Goal: Task Accomplishment & Management: Manage account settings

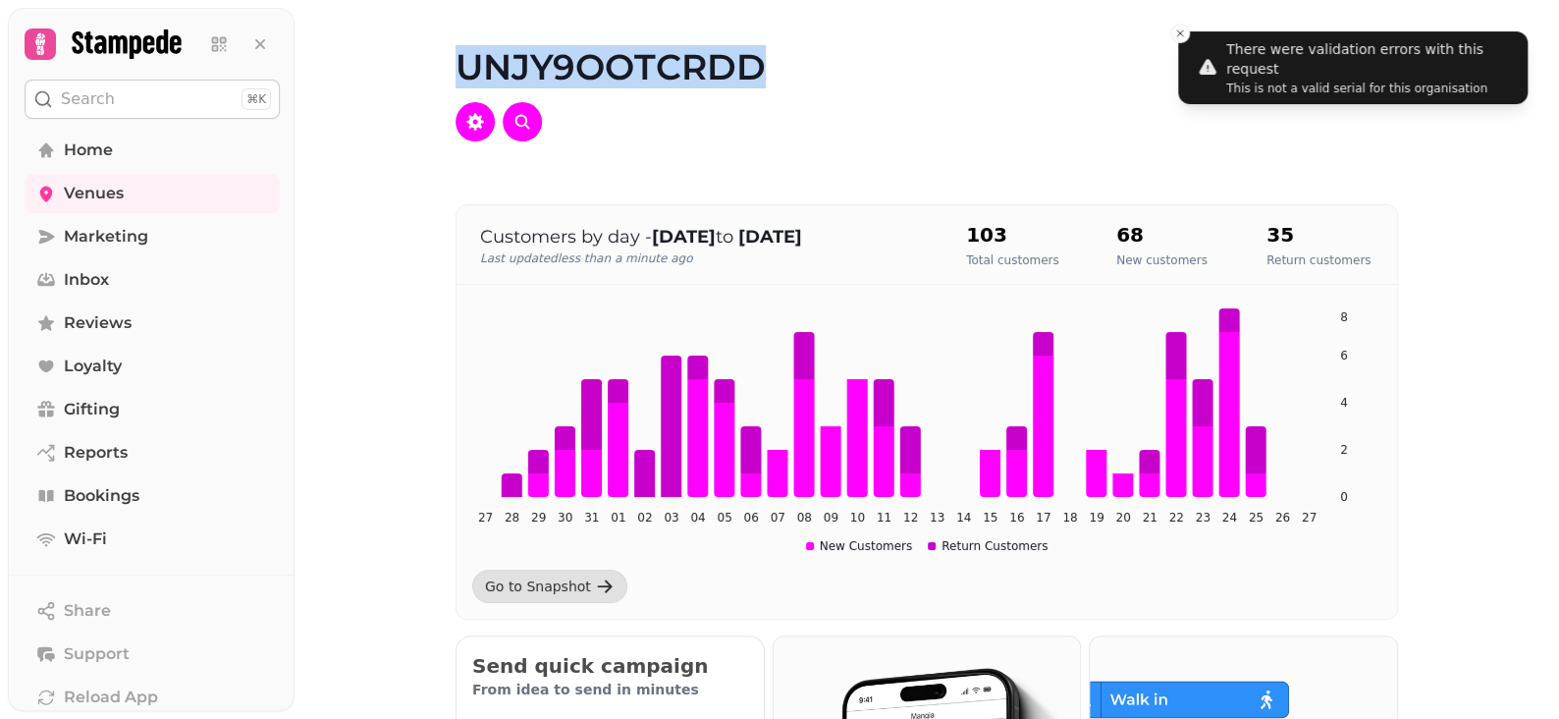
drag, startPoint x: 434, startPoint y: 60, endPoint x: 839, endPoint y: 58, distance: 404.5
click at [785, 46] on div "UNJY9OOTCRDD" at bounding box center [926, 94] width 1005 height 189
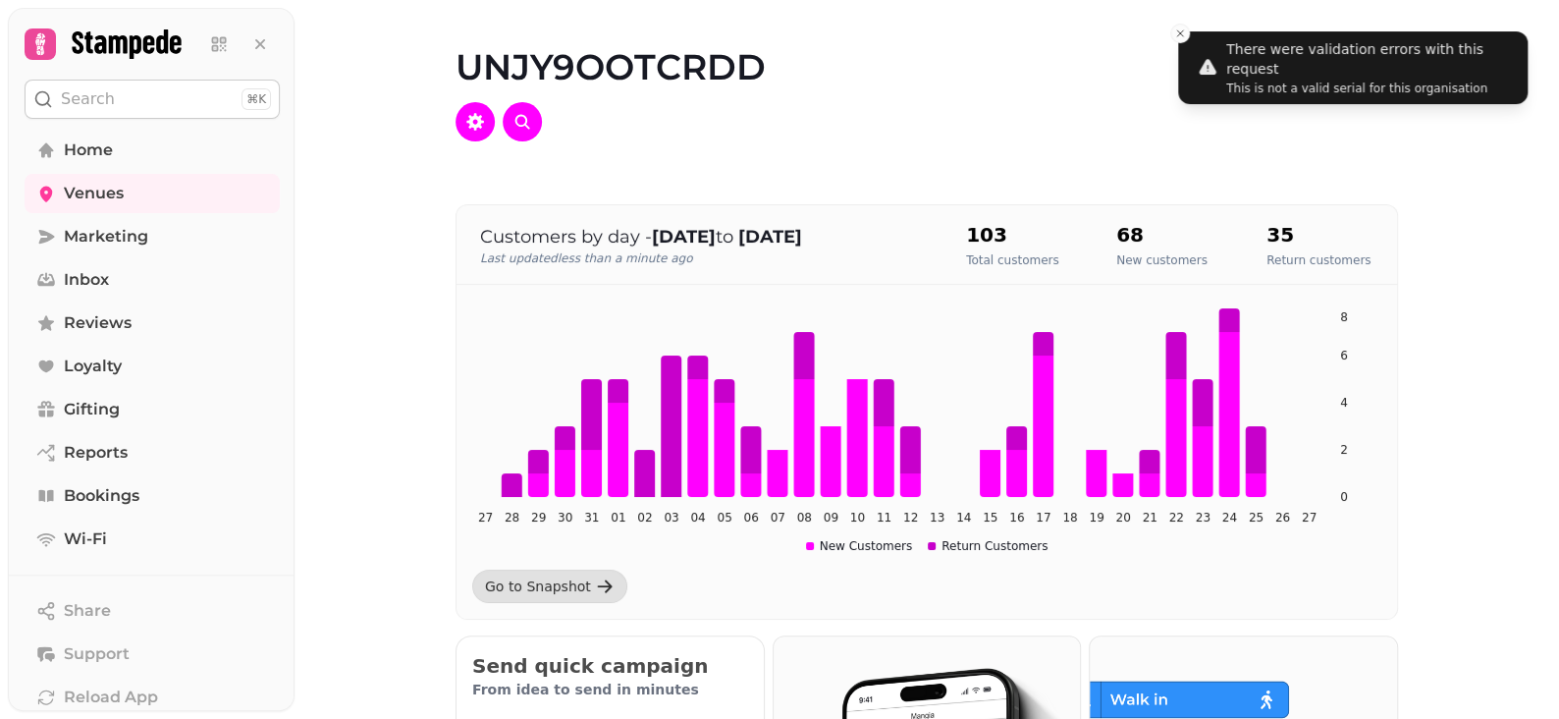
click at [949, 136] on div at bounding box center [927, 121] width 943 height 39
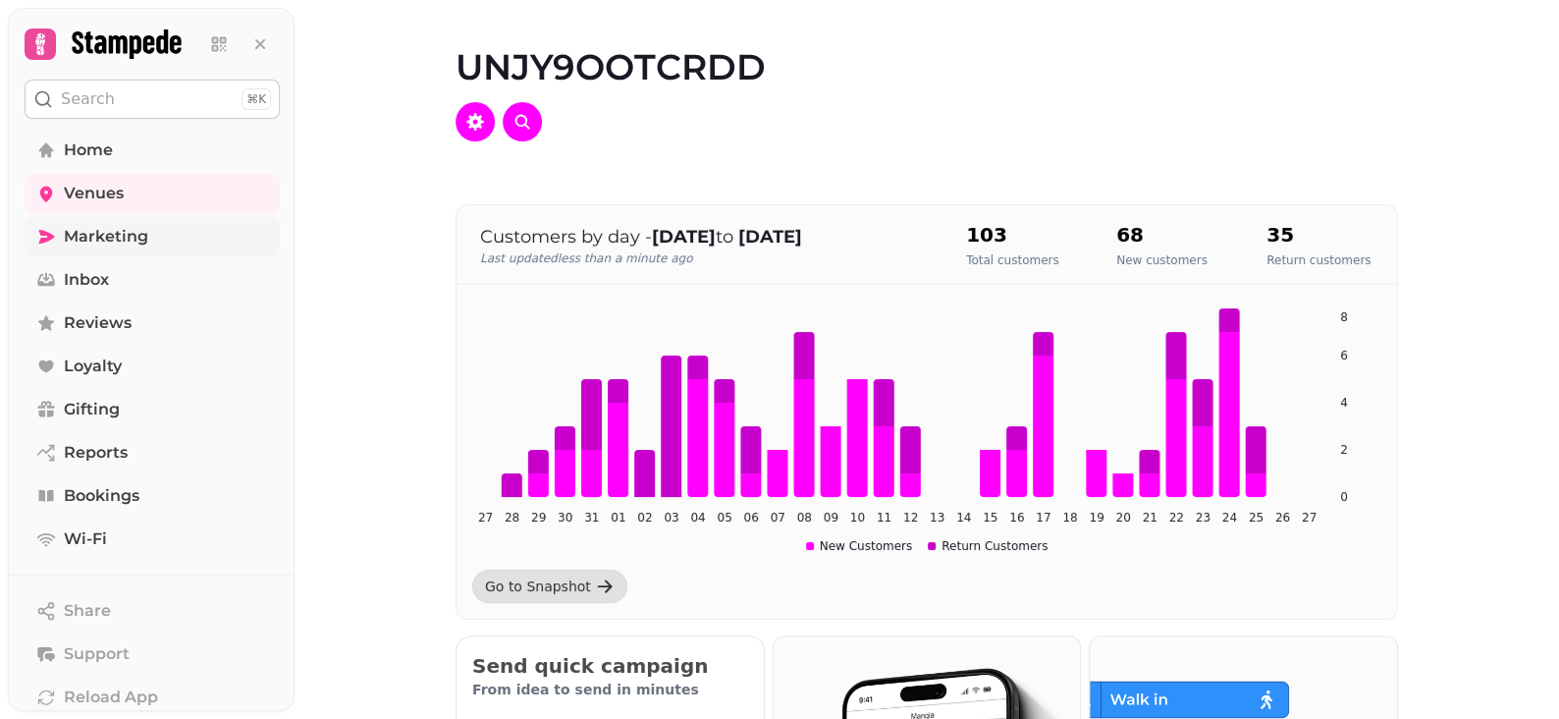
click at [83, 240] on span "Marketing" at bounding box center [106, 237] width 84 height 24
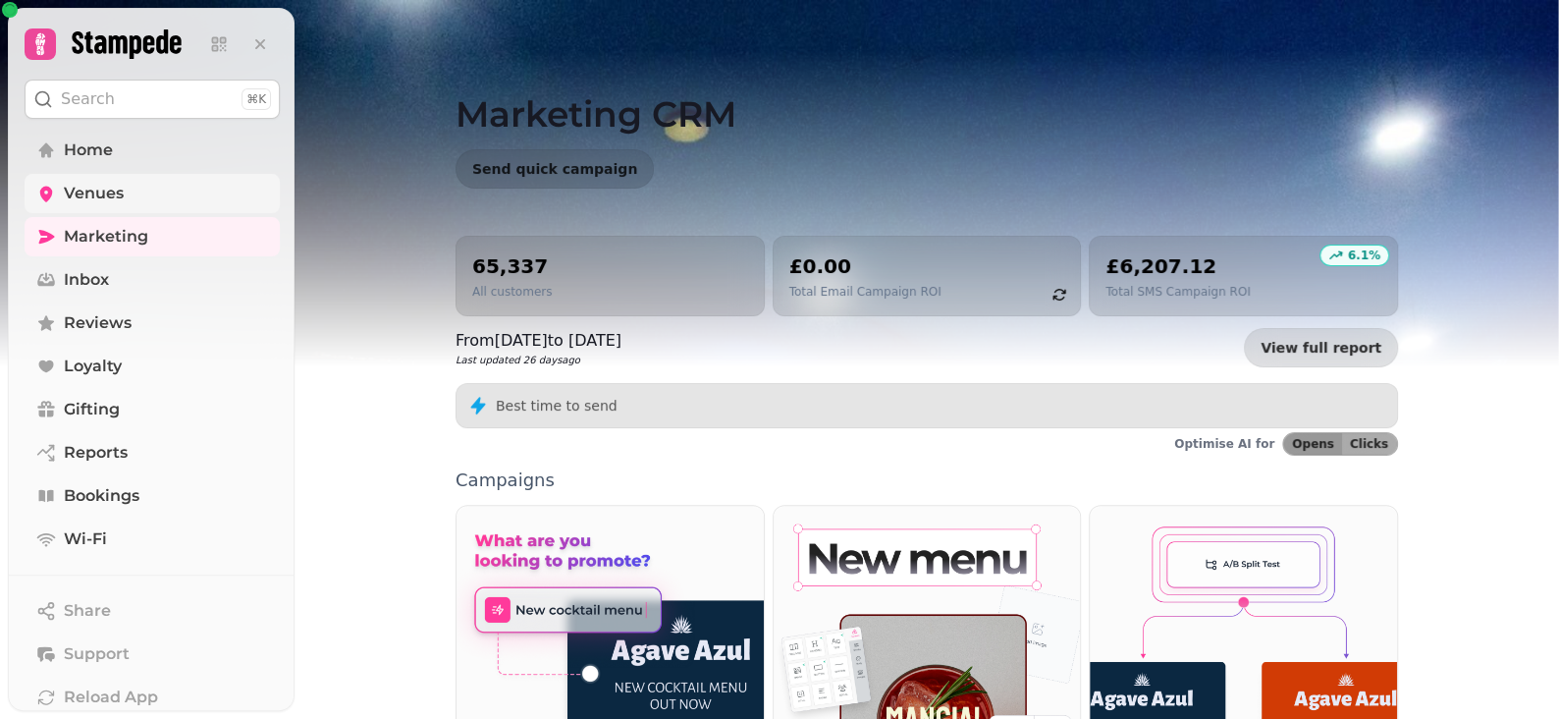
click at [65, 191] on span "Venues" at bounding box center [94, 194] width 60 height 24
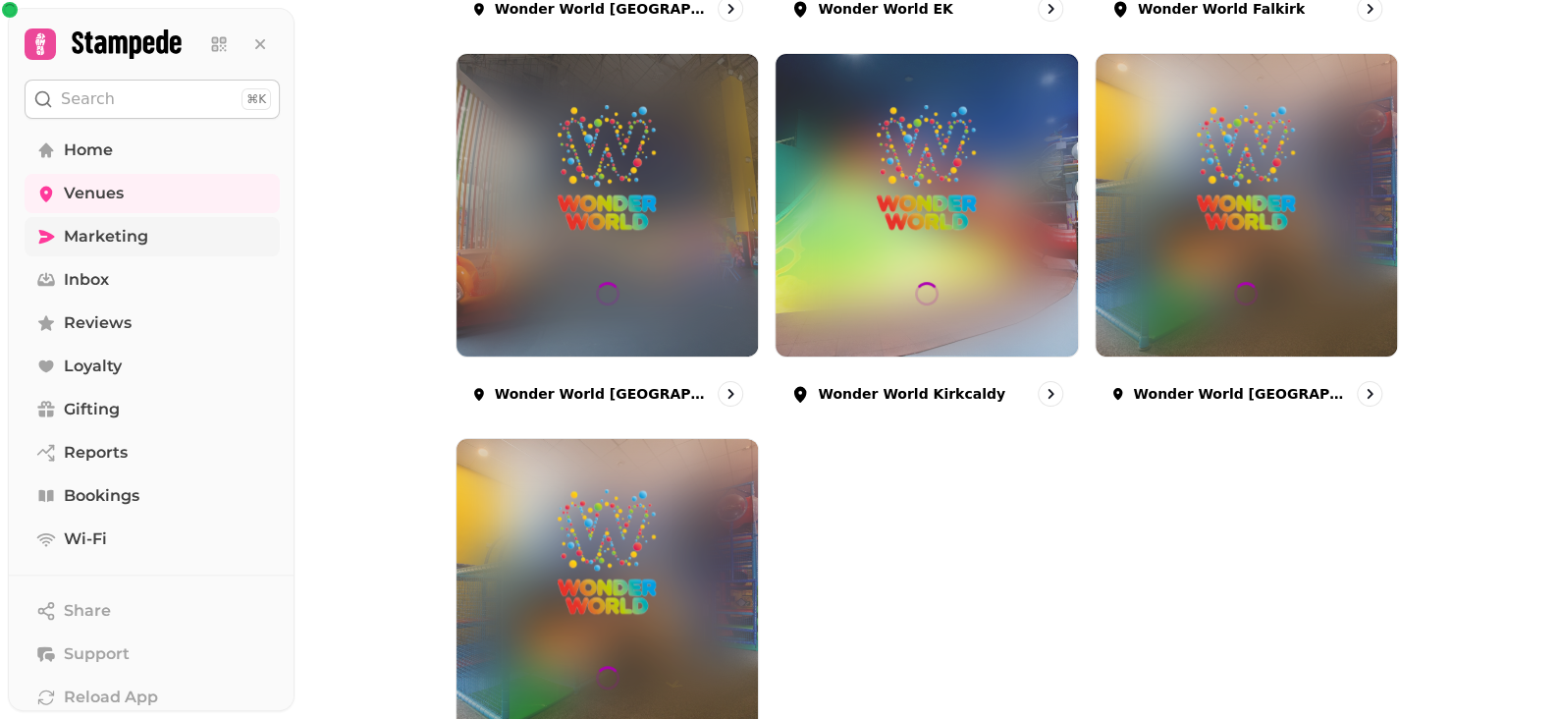
scroll to position [460, 0]
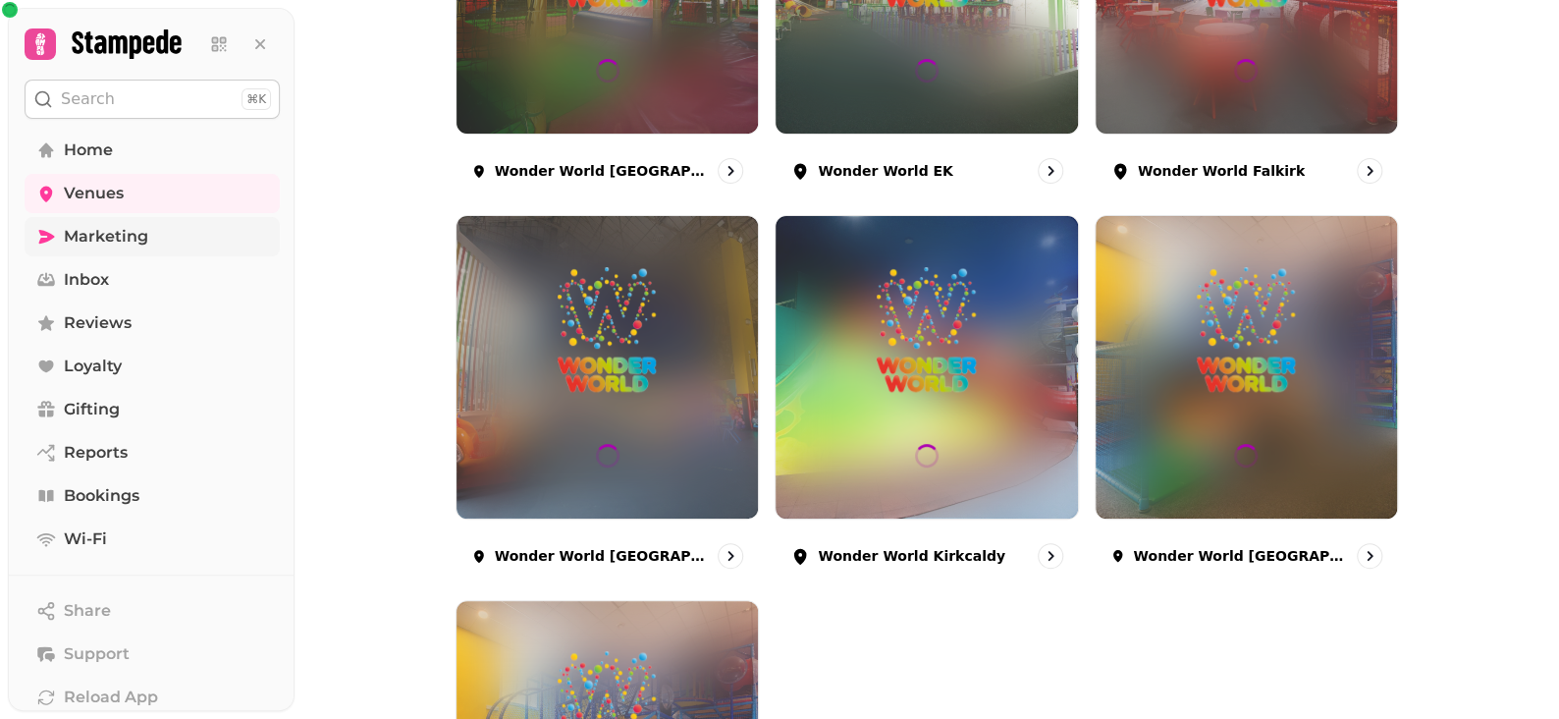
click at [122, 237] on span "Marketing" at bounding box center [106, 237] width 84 height 24
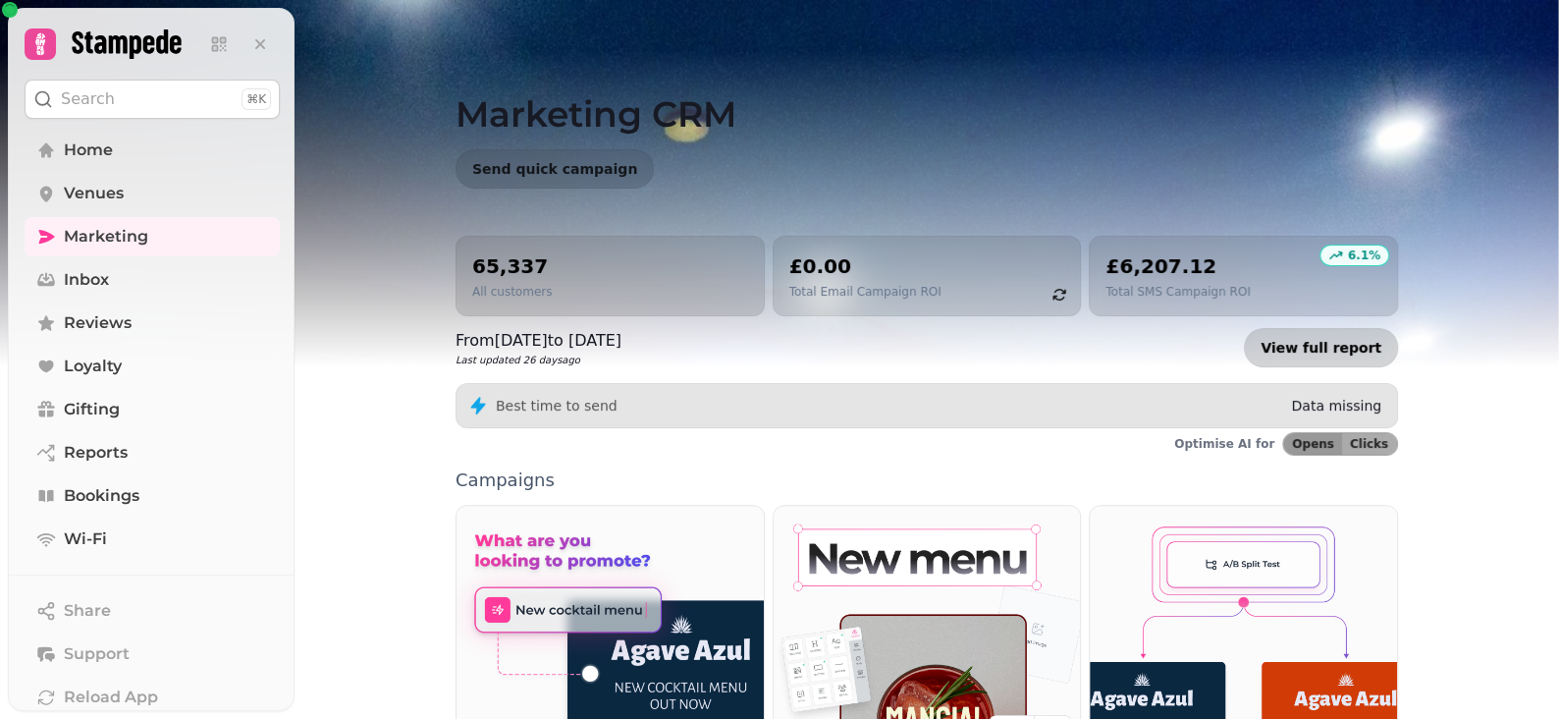
click at [1309, 352] on link "View full report" at bounding box center [1321, 347] width 154 height 39
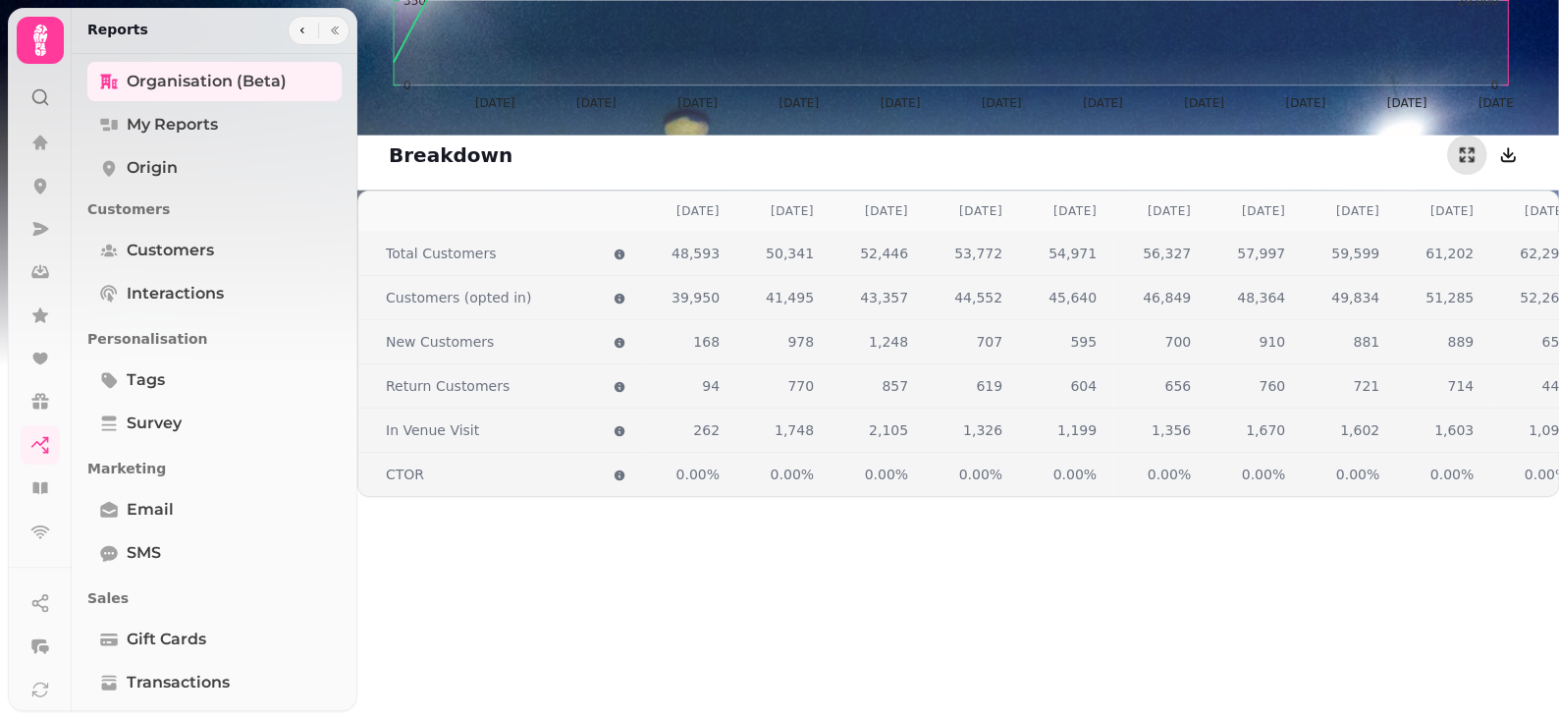
click at [977, 556] on div "Aug 2024 Sep 2024 Oct 2024 Nov 2024 Dec 2024 Jan 2025 Feb 2025 Mar 2025 Apr 202…" at bounding box center [958, 549] width 1202 height 719
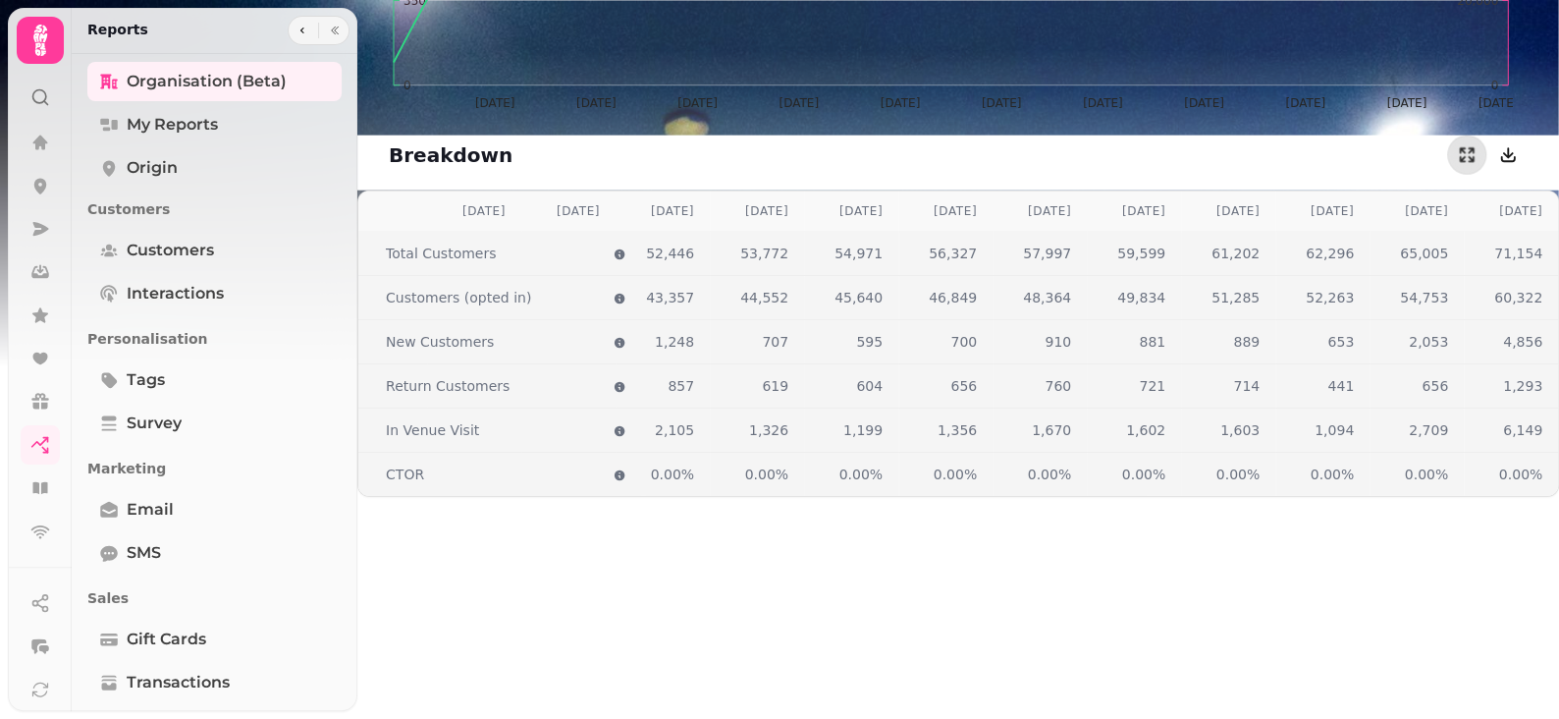
click at [1425, 554] on div "Aug 2024 Sep 2024 Oct 2024 Nov 2024 Dec 2024 Jan 2025 Feb 2025 Mar 2025 Apr 202…" at bounding box center [958, 549] width 1202 height 719
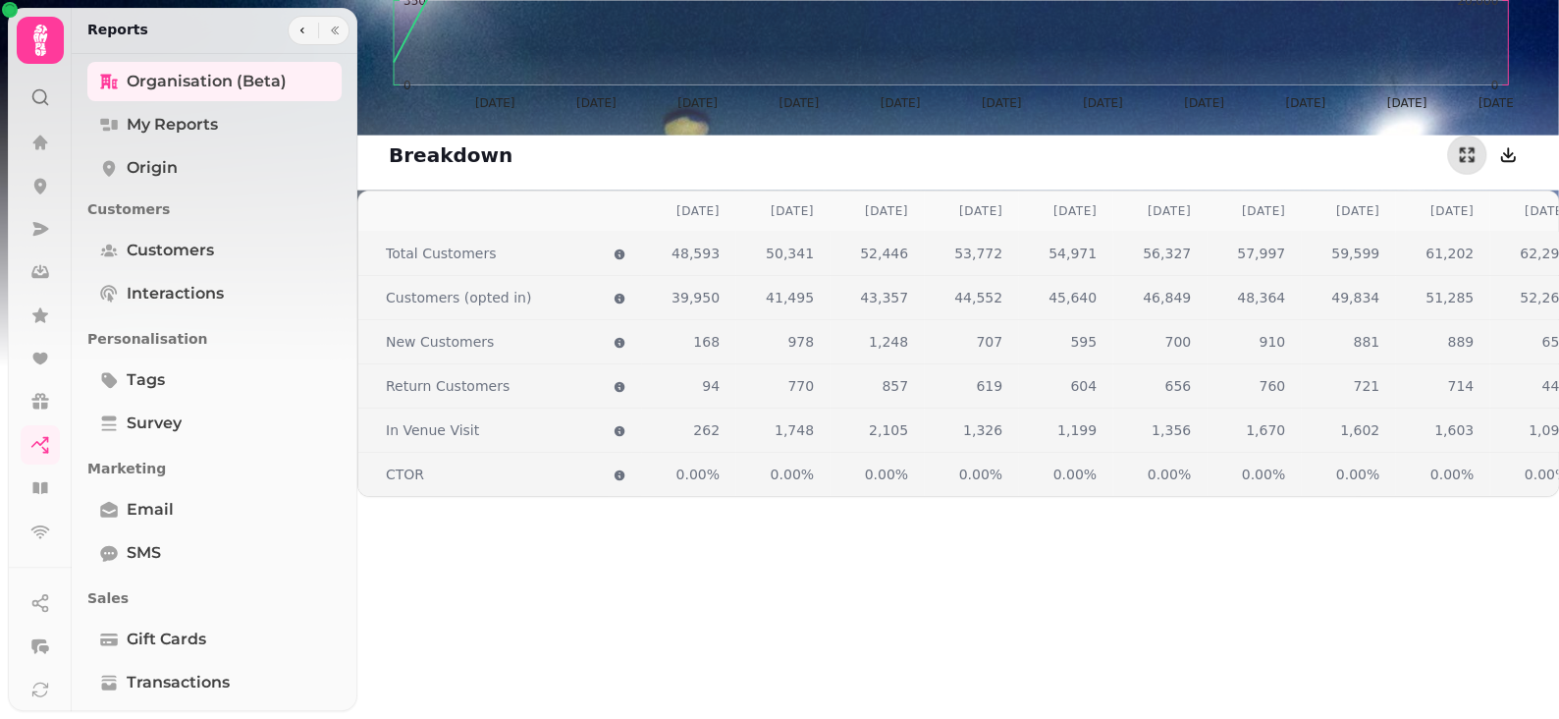
drag, startPoint x: 839, startPoint y: 603, endPoint x: 853, endPoint y: 606, distance: 15.0
click at [842, 603] on div "Aug 2024 Sep 2024 Oct 2024 Nov 2024 Dec 2024 Jan 2025 Feb 2025 Mar 2025 Apr 202…" at bounding box center [958, 549] width 1202 height 719
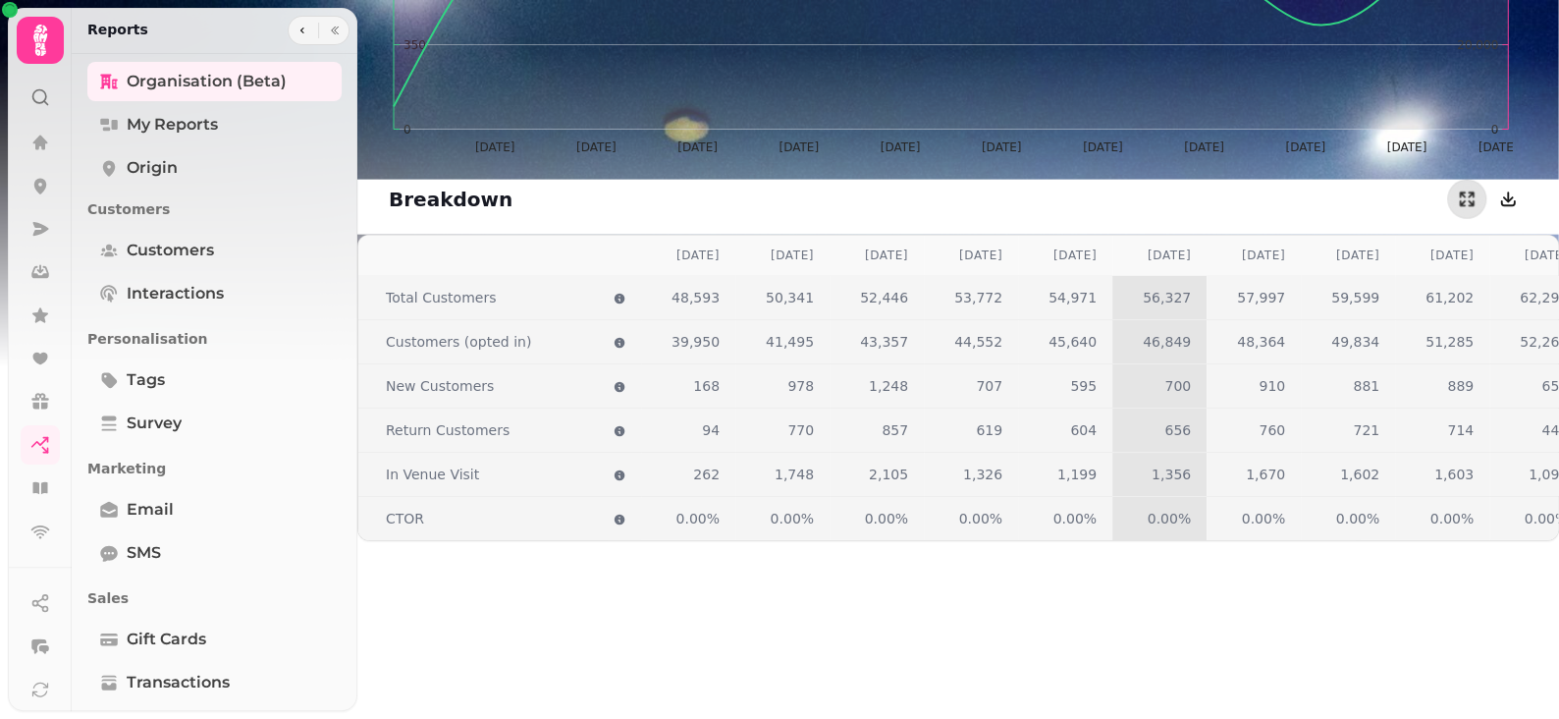
click at [1021, 604] on div "Aug 2024 Sep 2024 Oct 2024 Nov 2024 Dec 2024 Jan 2025 Feb 2025 Mar 2025 Apr 202…" at bounding box center [958, 594] width 1202 height 719
drag, startPoint x: 1177, startPoint y: 594, endPoint x: 1164, endPoint y: 583, distance: 17.5
click at [1175, 592] on div "Aug 2024 Sep 2024 Oct 2024 Nov 2024 Dec 2024 Jan 2025 Feb 2025 Mar 2025 Apr 202…" at bounding box center [958, 594] width 1202 height 719
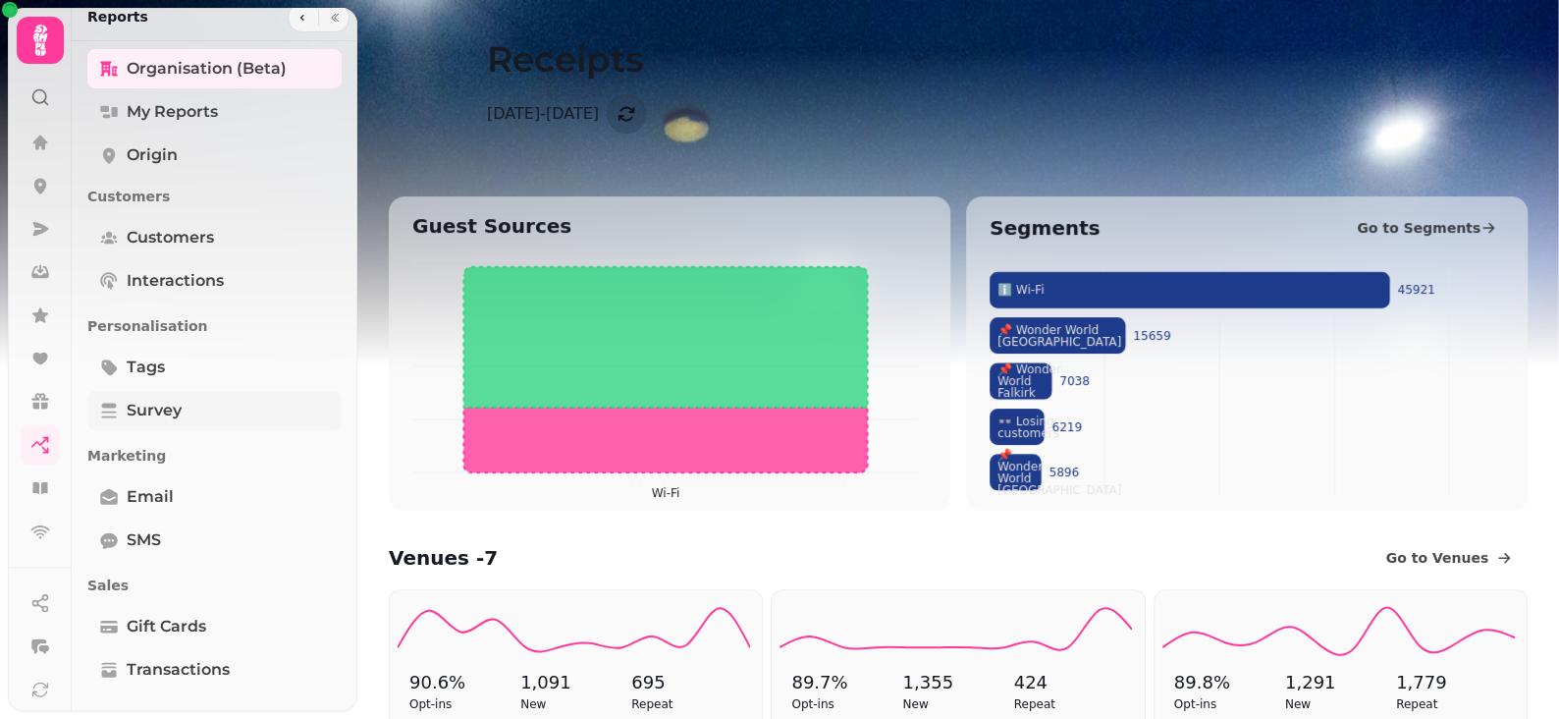
scroll to position [25, 0]
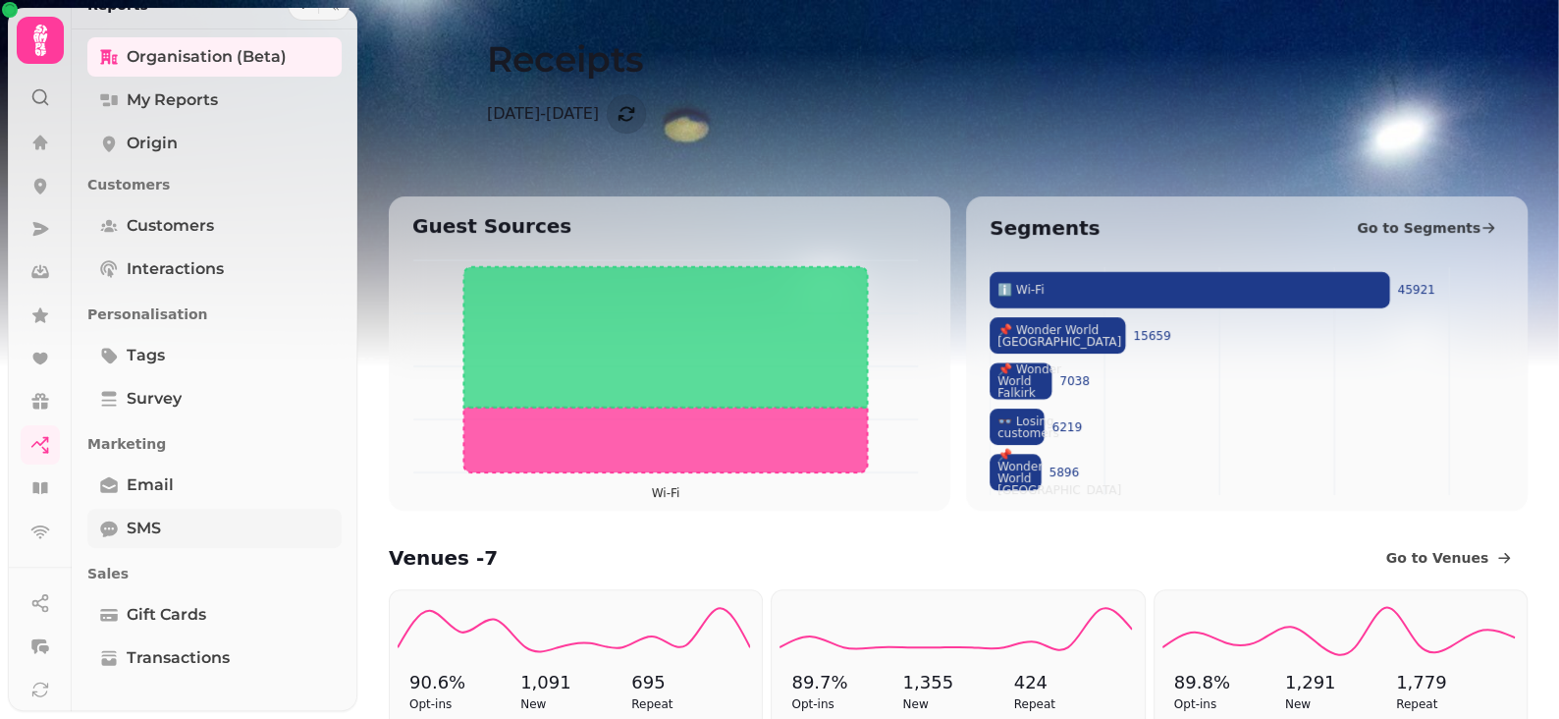
click at [116, 511] on link "SMS" at bounding box center [214, 528] width 254 height 39
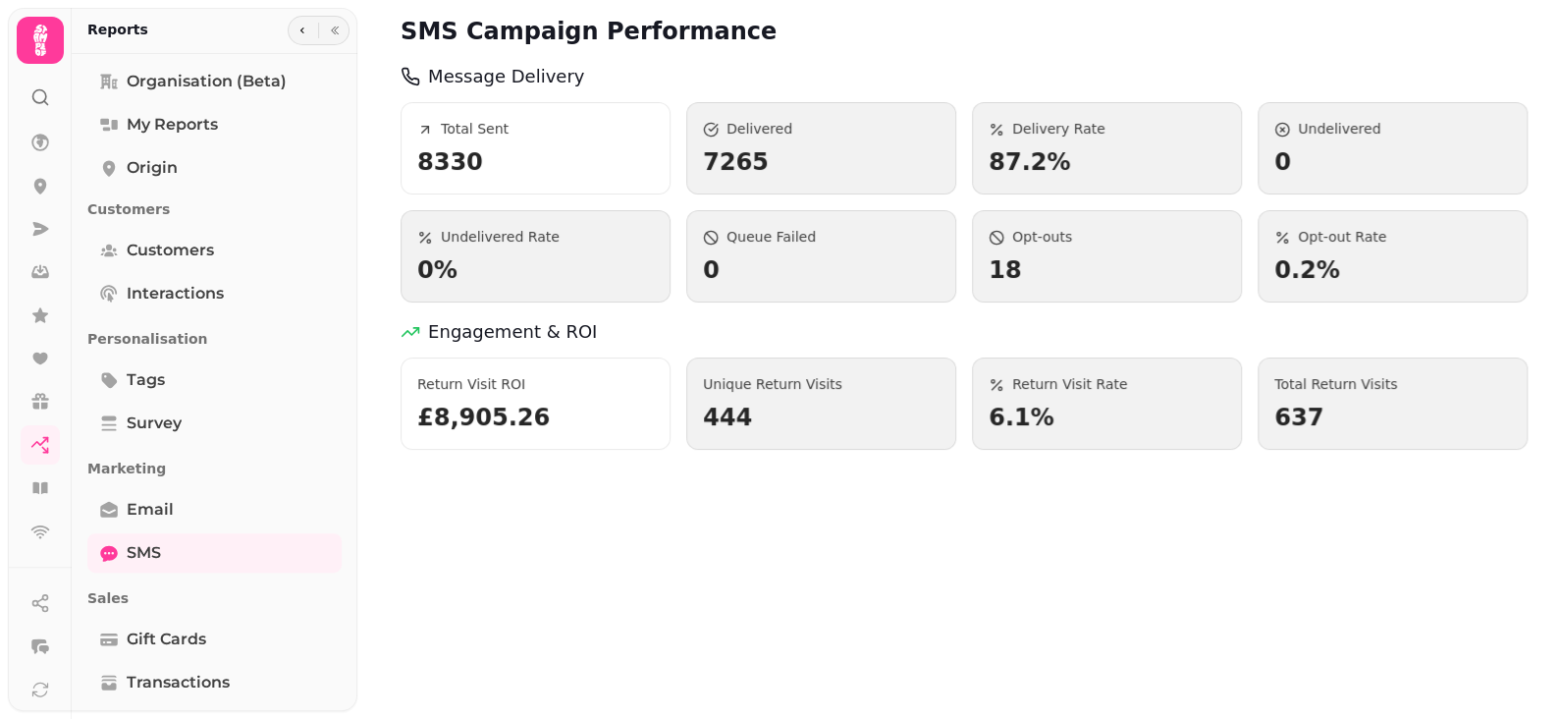
click at [1284, 606] on div "SMS Campaign Performance Message Delivery Total Sent 8330 Delivered 7265 Delive…" at bounding box center [958, 359] width 1202 height 719
click at [671, 587] on div "SMS Campaign Performance Message Delivery Total Sent 8330 Delivered 7265 Delive…" at bounding box center [958, 359] width 1202 height 719
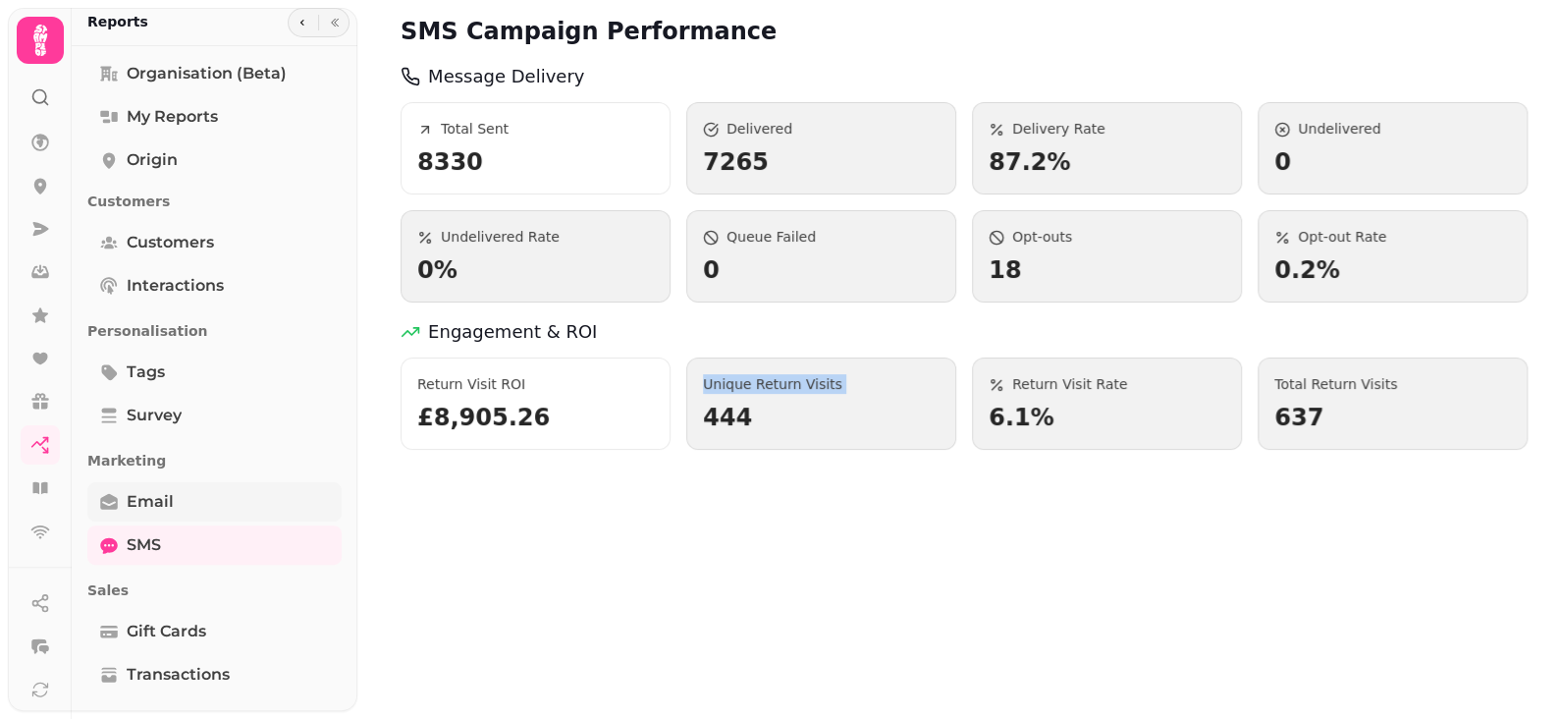
scroll to position [9, 0]
click at [39, 241] on link at bounding box center [40, 228] width 39 height 39
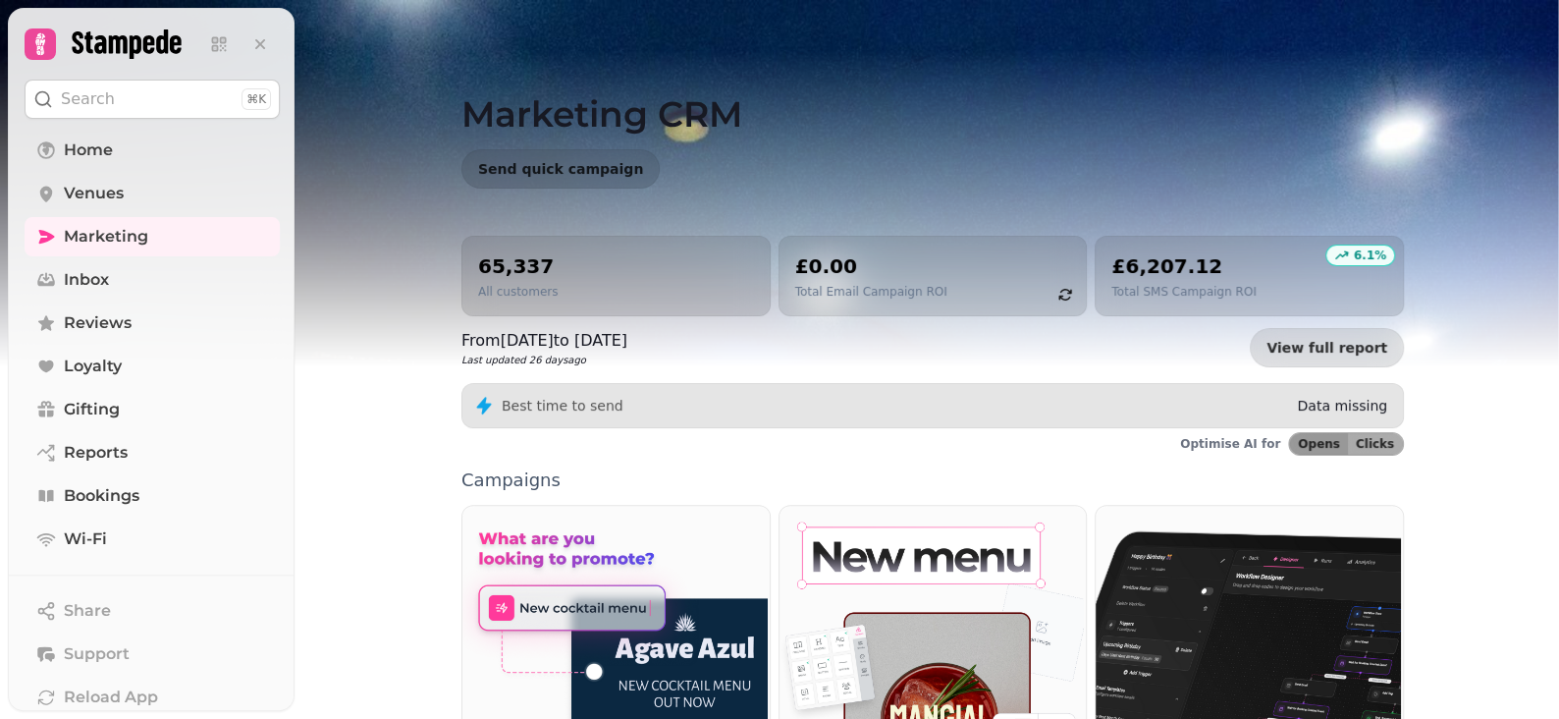
click at [493, 270] on h2 "65,337" at bounding box center [518, 265] width 80 height 27
drag, startPoint x: 468, startPoint y: 259, endPoint x: 536, endPoint y: 293, distance: 75.5
click at [536, 293] on div "65,337 All customers" at bounding box center [615, 276] width 309 height 81
drag, startPoint x: 536, startPoint y: 293, endPoint x: 505, endPoint y: 299, distance: 32.2
click at [536, 294] on p "All customers" at bounding box center [518, 292] width 80 height 16
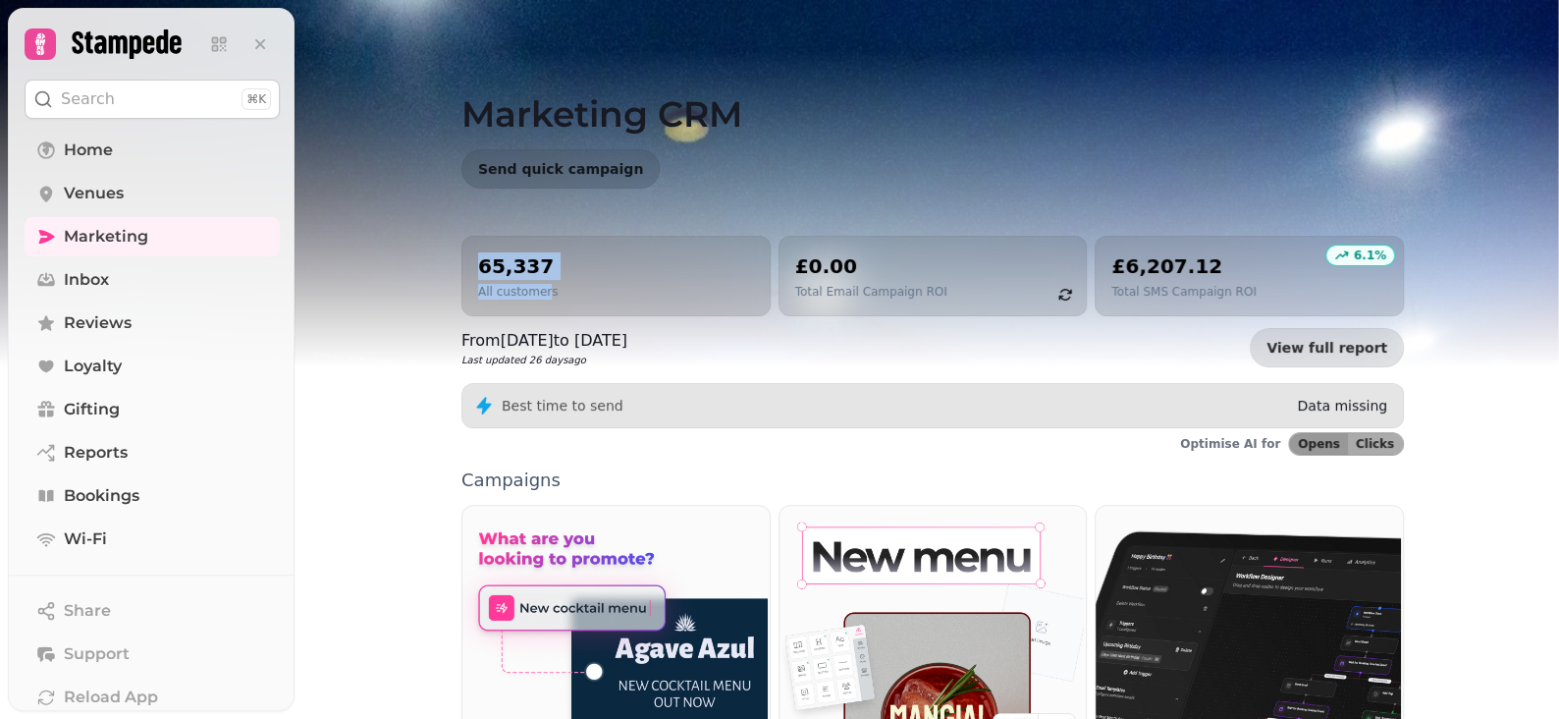
click at [518, 293] on p "All customers" at bounding box center [518, 292] width 80 height 16
click at [550, 283] on div "65,337 All customers" at bounding box center [616, 275] width 276 height 47
click at [364, 217] on img at bounding box center [779, 245] width 1559 height 491
click at [101, 192] on span "Venues" at bounding box center [94, 194] width 60 height 24
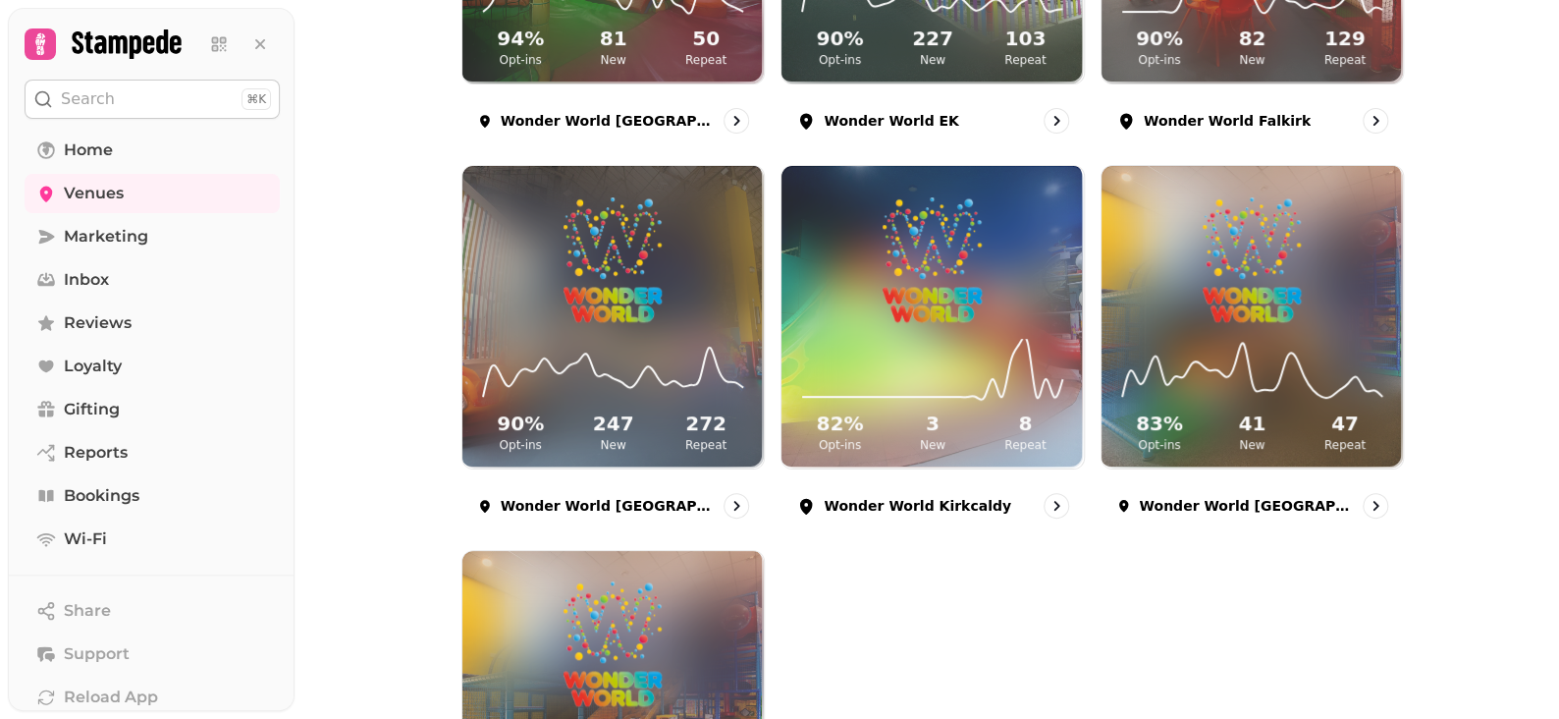
scroll to position [754, 0]
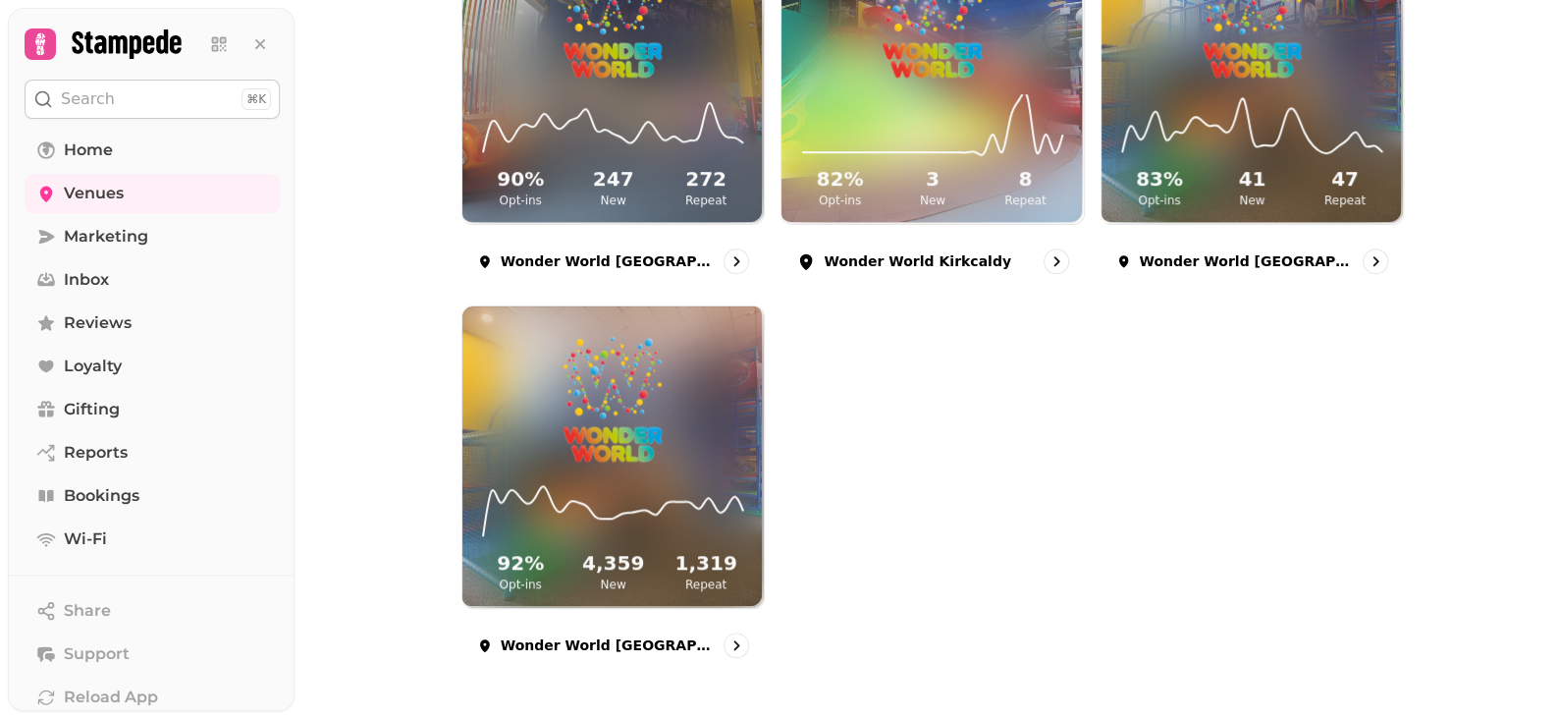
click at [1126, 506] on div "94 % Opt-ins 81 New 50 Repeat Wonder World Edinburgh 90 % Opt-ins 227 New 103 R…" at bounding box center [932, 105] width 943 height 1137
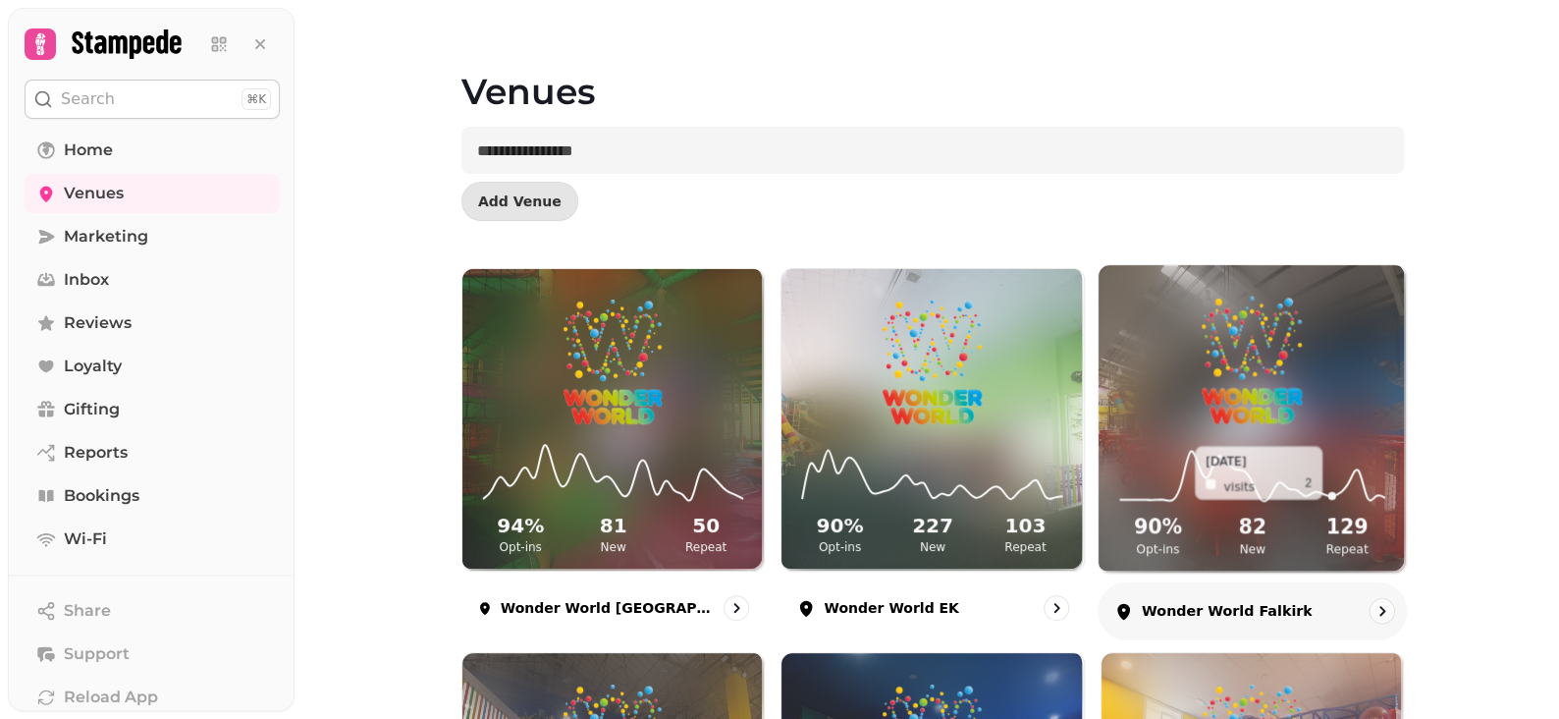
scroll to position [0, 0]
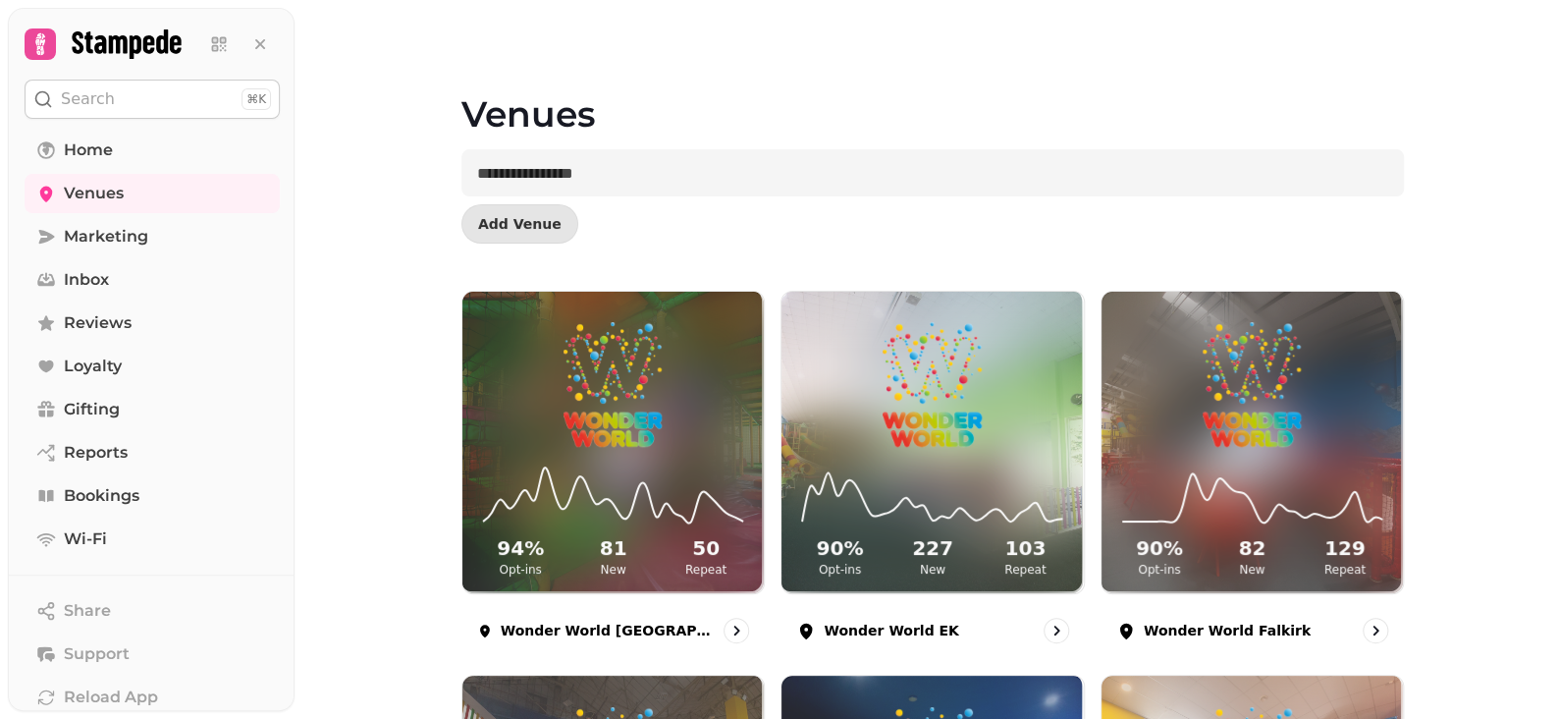
click at [430, 238] on div "Venues Add Venue" at bounding box center [932, 145] width 1005 height 291
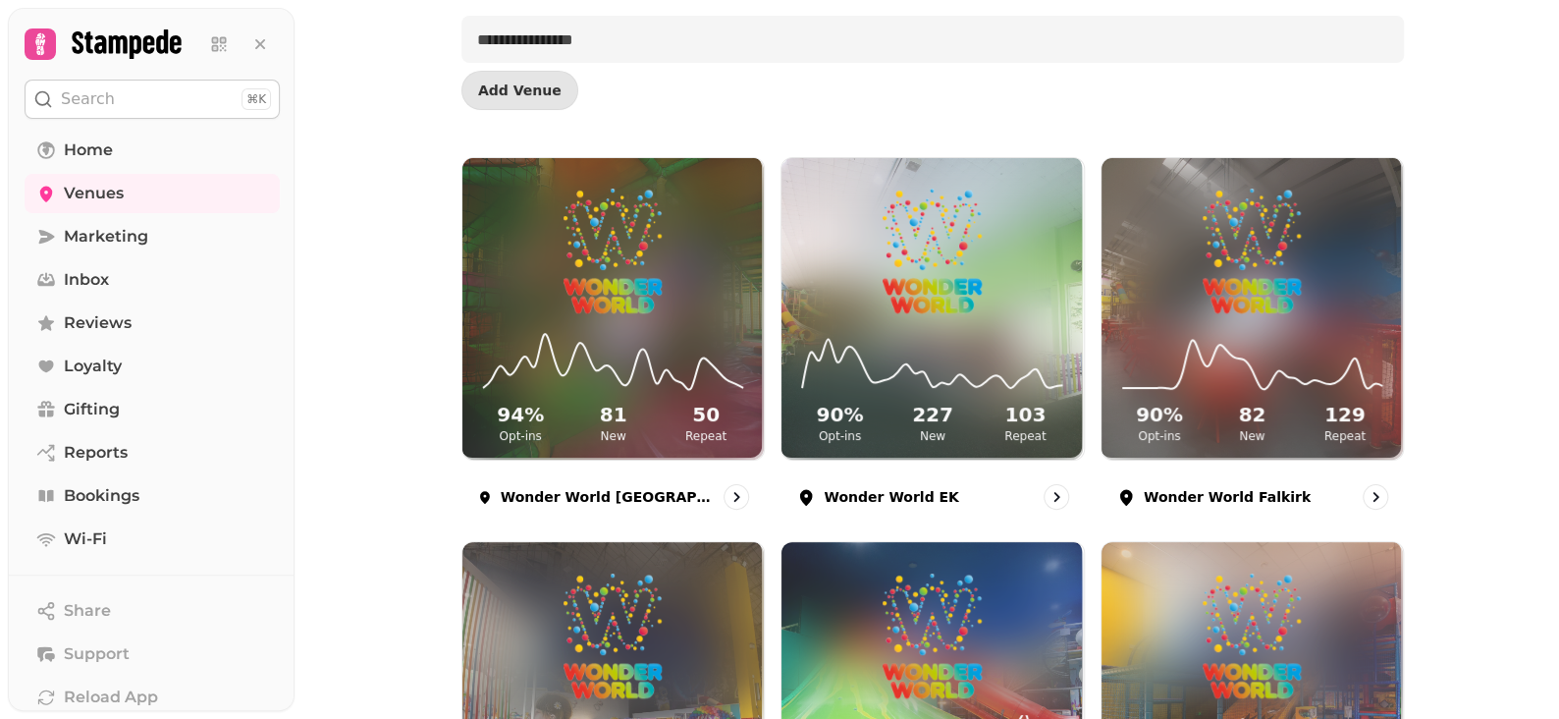
scroll to position [393, 0]
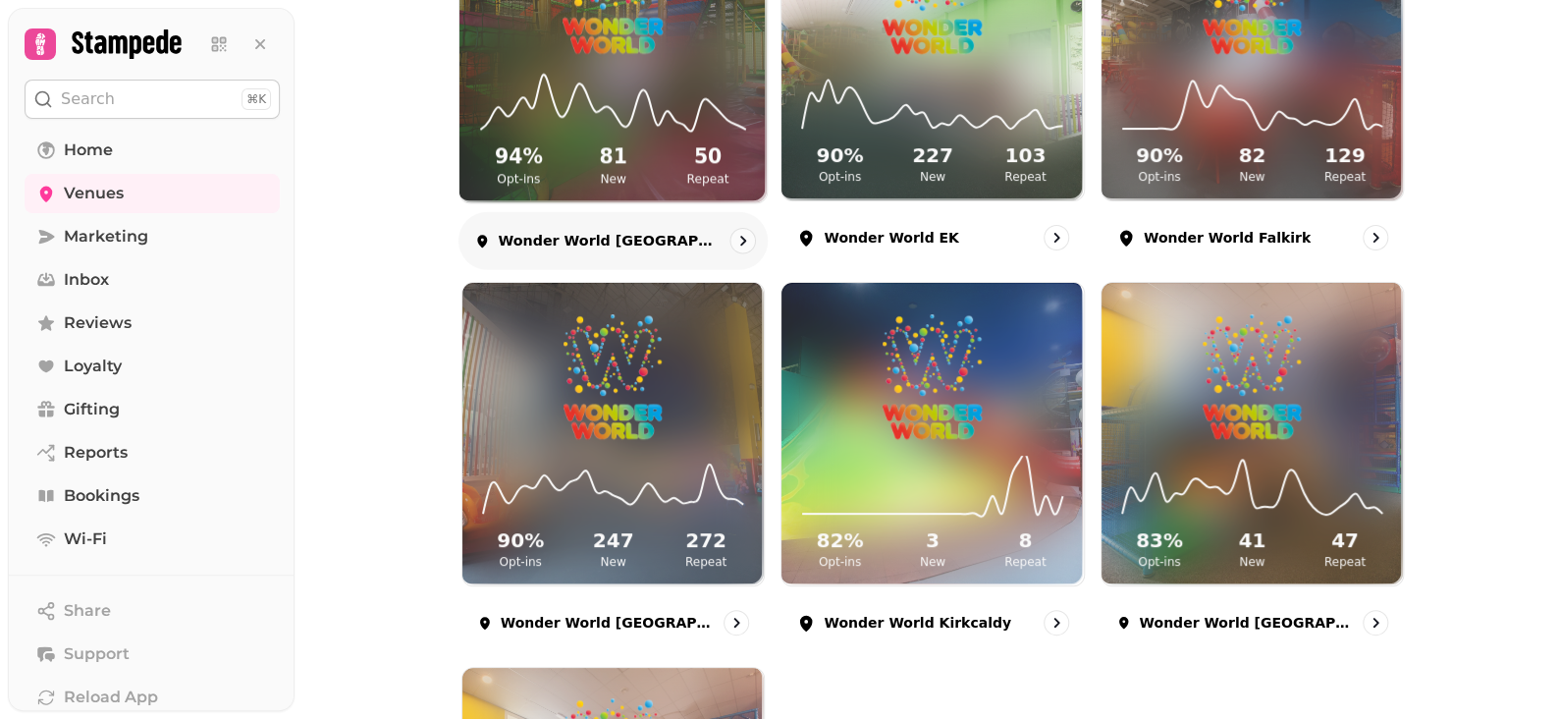
click at [611, 137] on div "94 % Opt-ins 81 New 50 Repeat" at bounding box center [613, 129] width 307 height 148
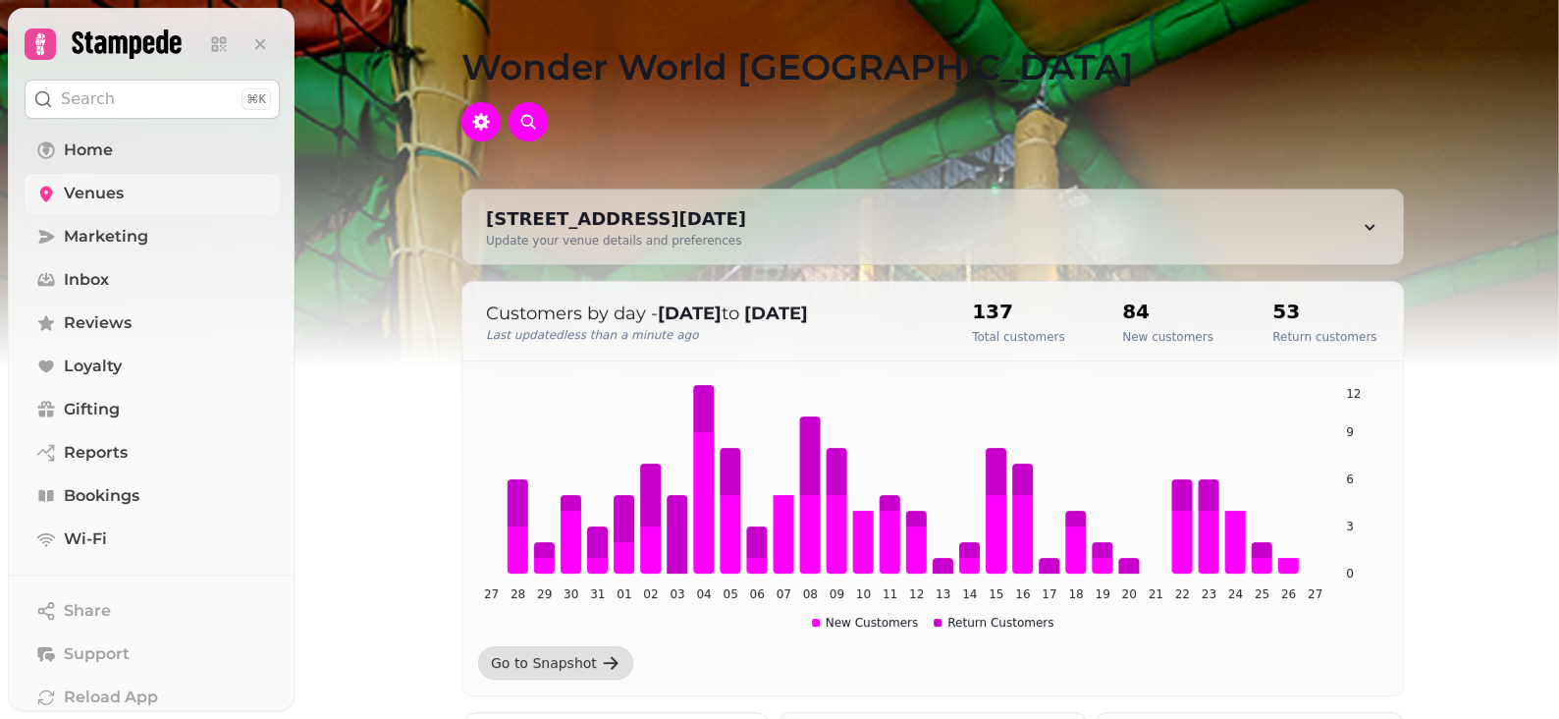
click at [84, 193] on span "Venues" at bounding box center [94, 194] width 60 height 24
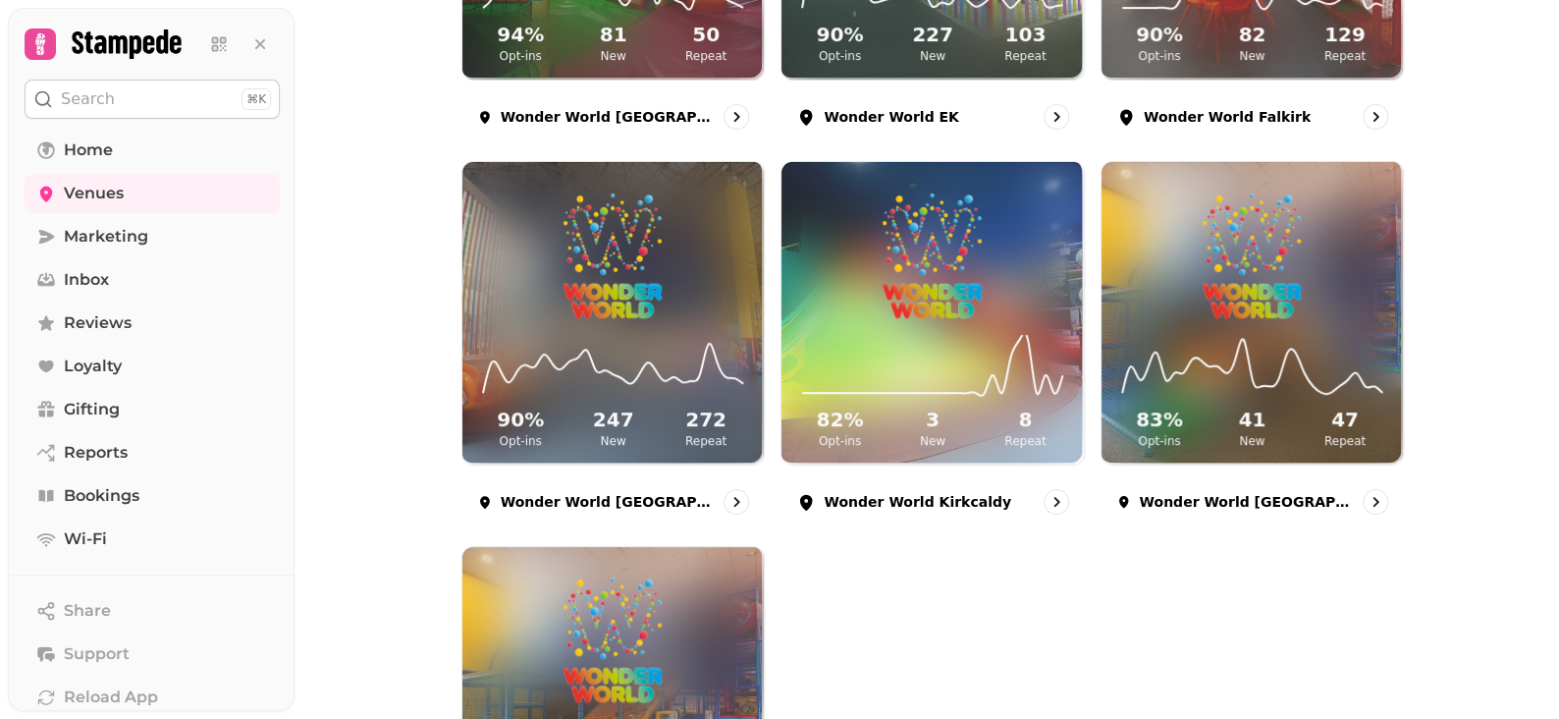
scroll to position [687, 0]
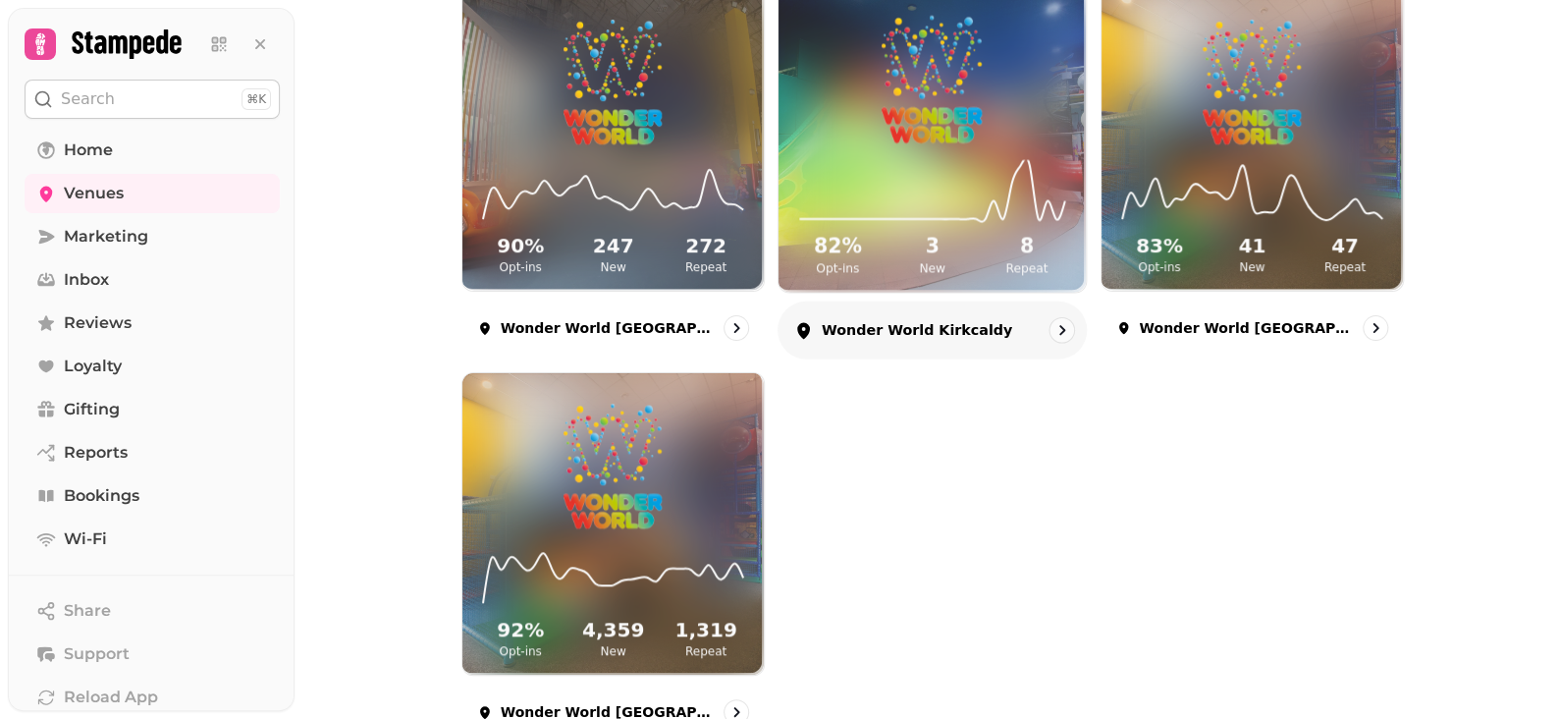
click at [919, 329] on p "Wonder World Kirkcaldy" at bounding box center [917, 331] width 190 height 20
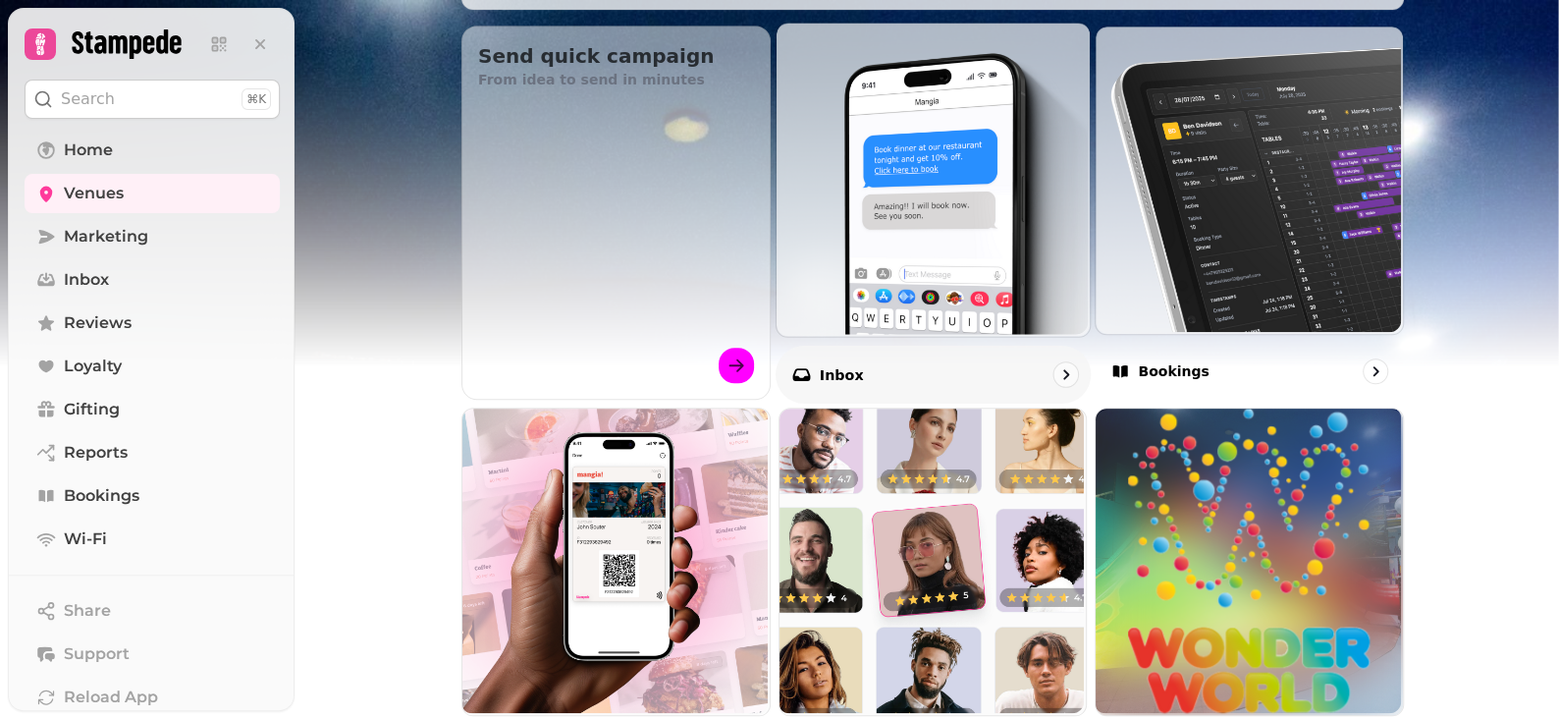
scroll to position [687, 0]
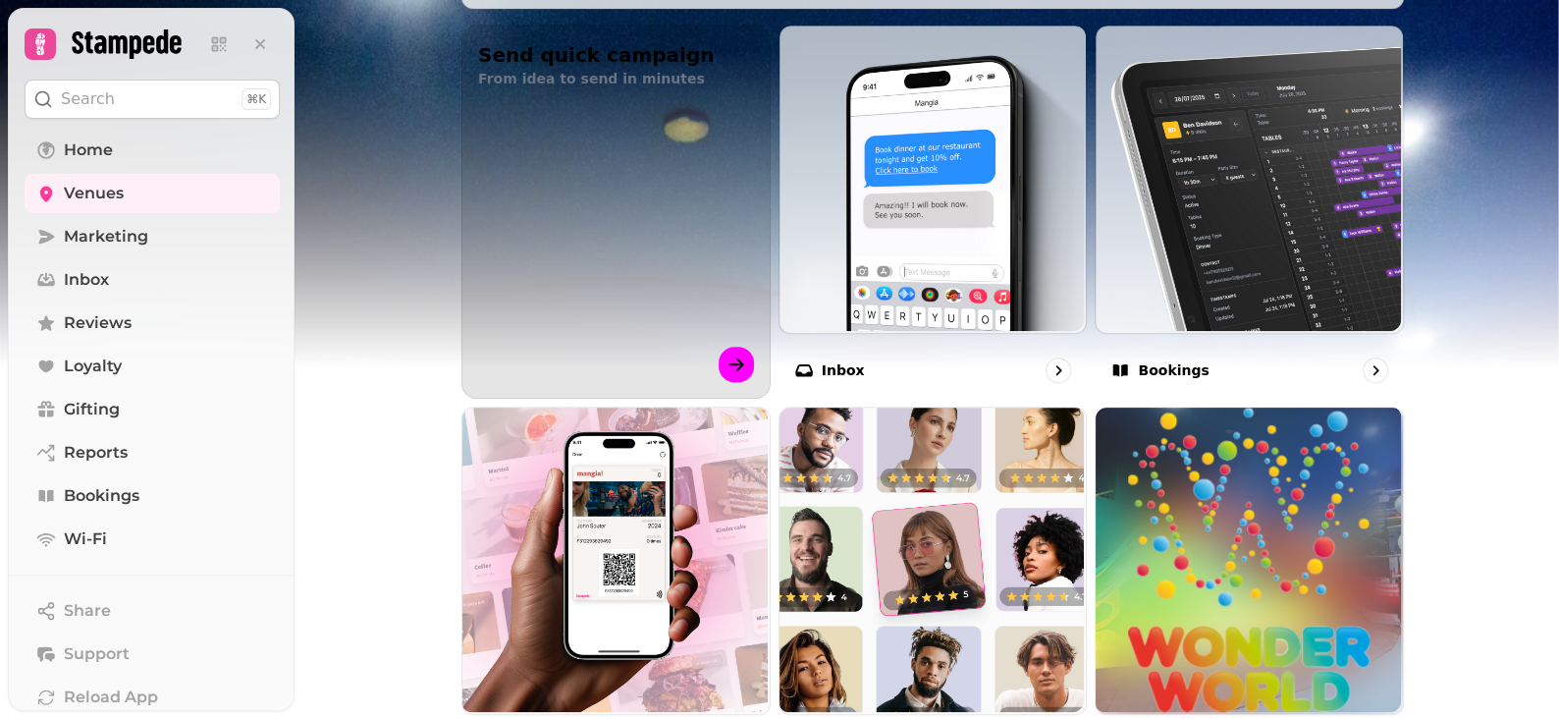
click at [731, 364] on div "button" at bounding box center [616, 289] width 372 height 307
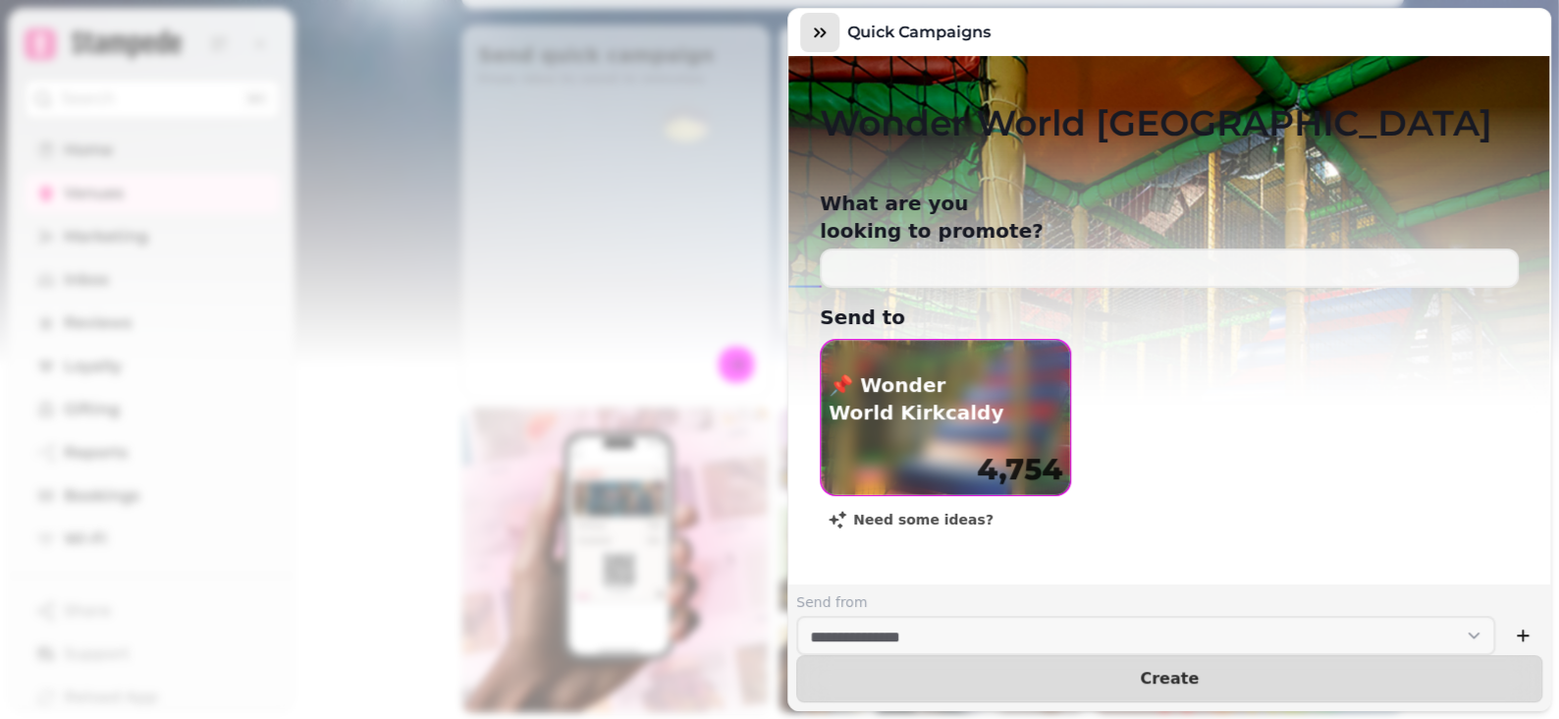
click at [821, 26] on icon "button" at bounding box center [820, 33] width 20 height 20
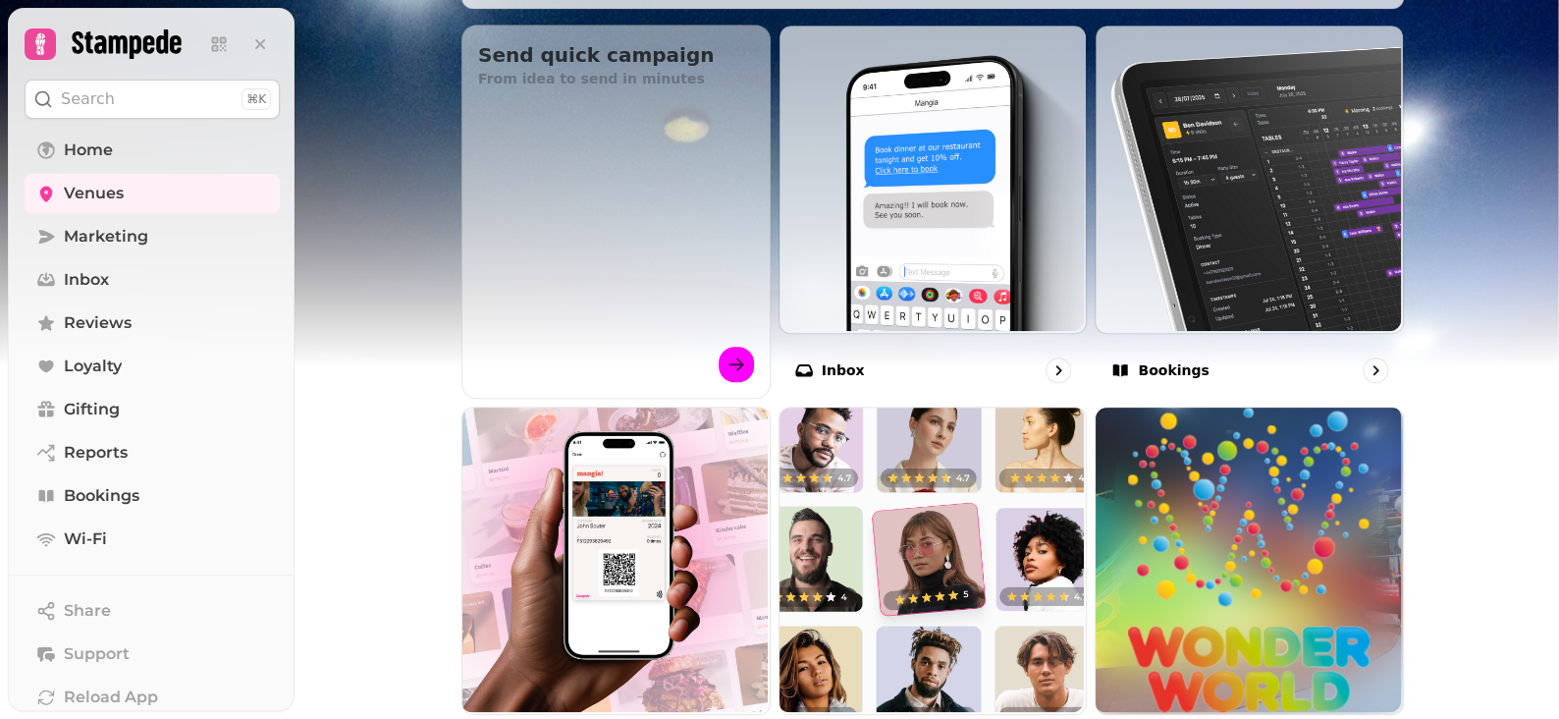
click at [393, 220] on img at bounding box center [779, 245] width 1559 height 491
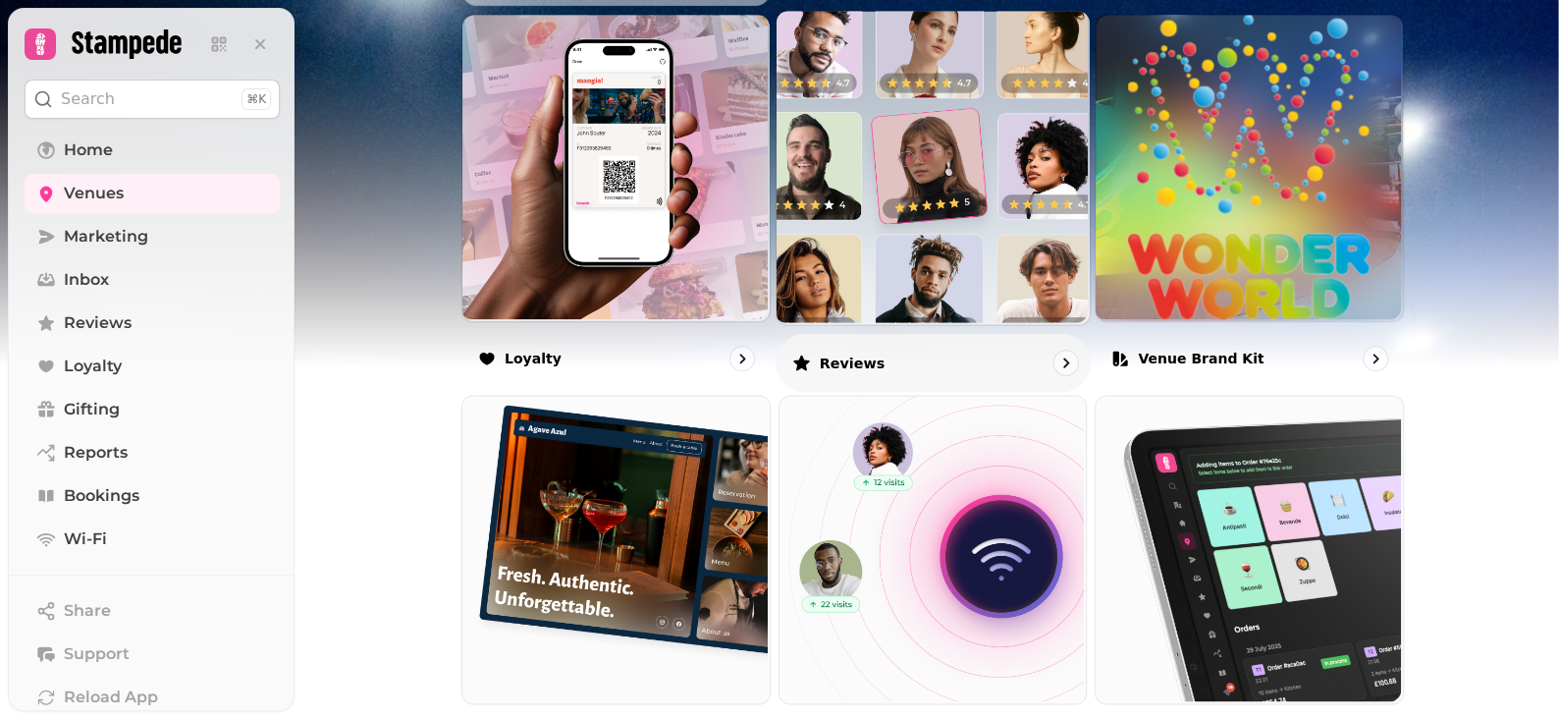
click at [947, 357] on div "Reviews" at bounding box center [933, 362] width 315 height 58
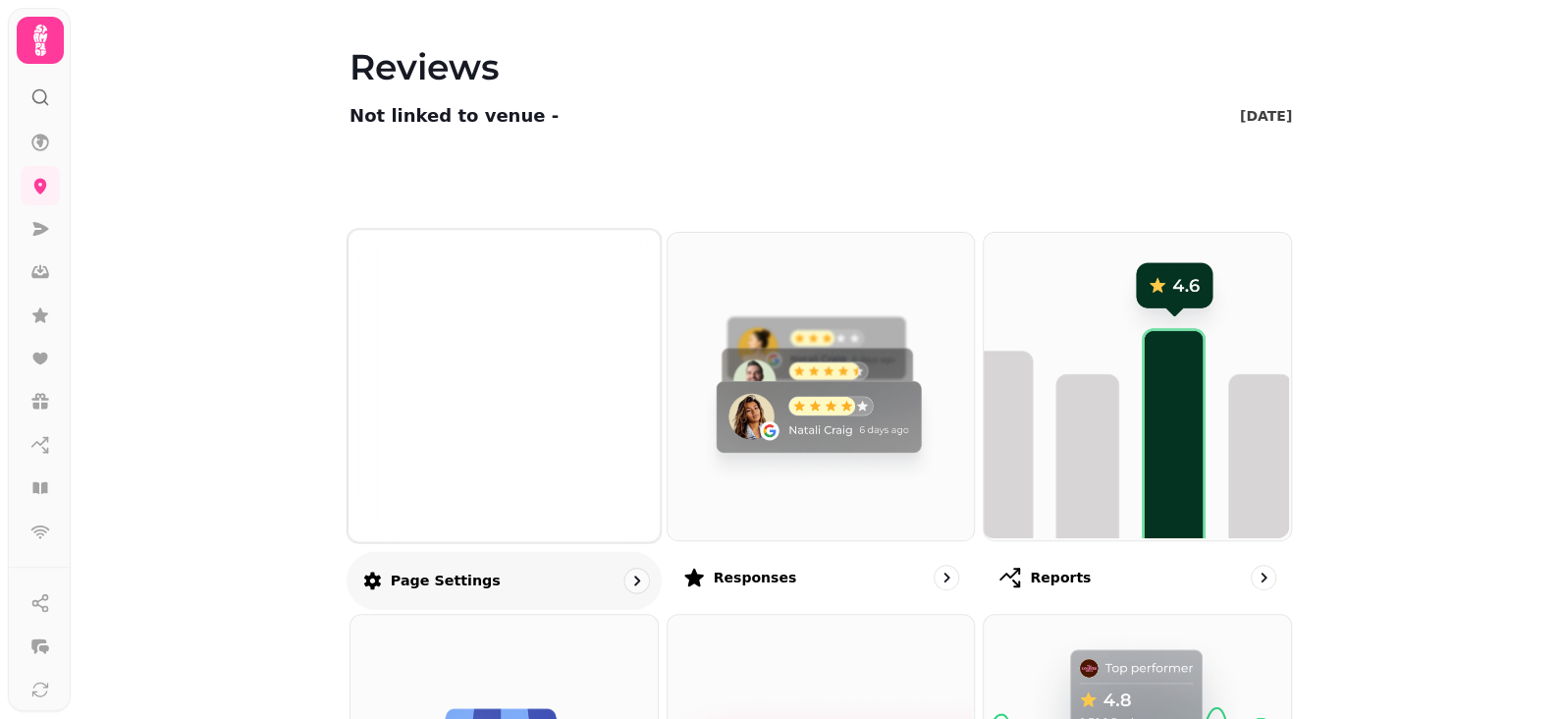
click at [520, 496] on div at bounding box center [504, 385] width 311 height 311
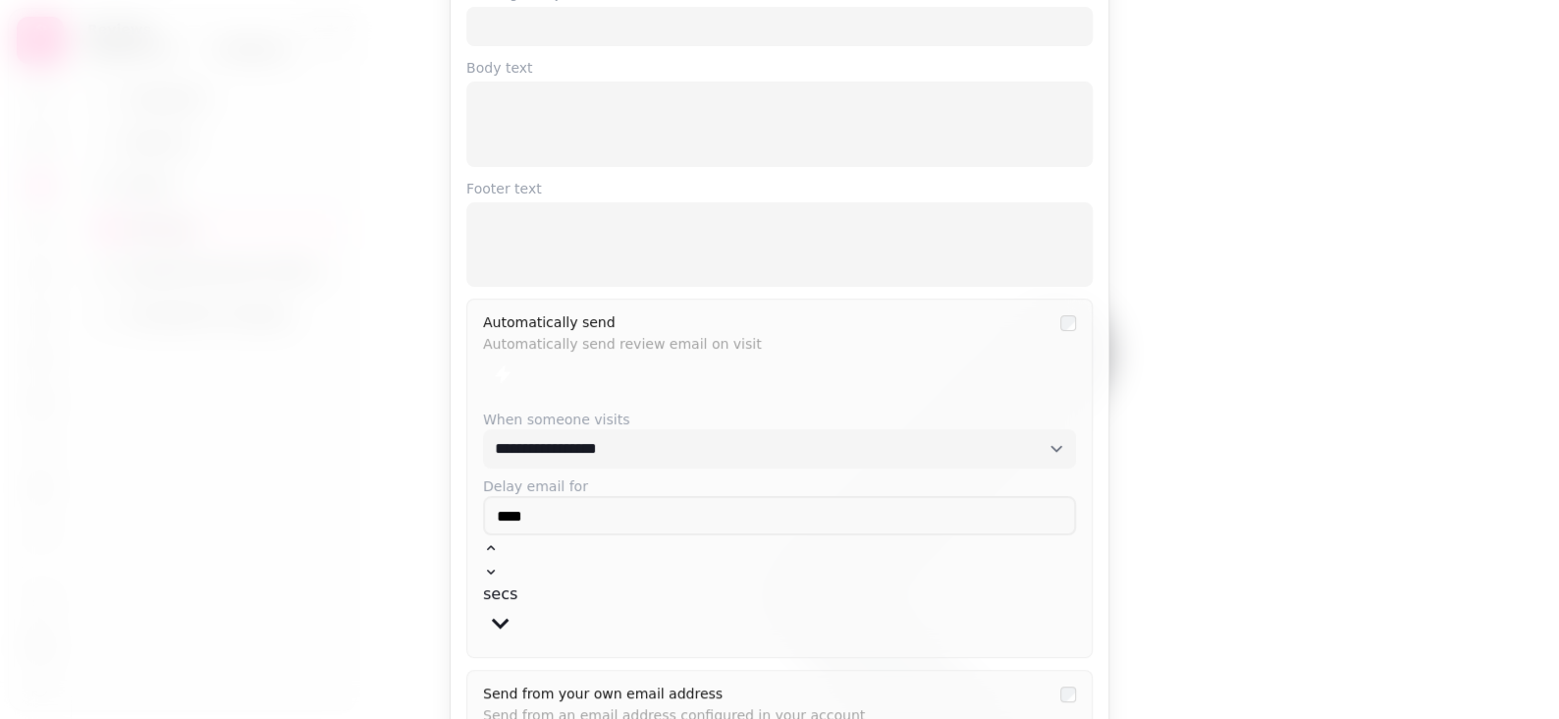
scroll to position [163, 0]
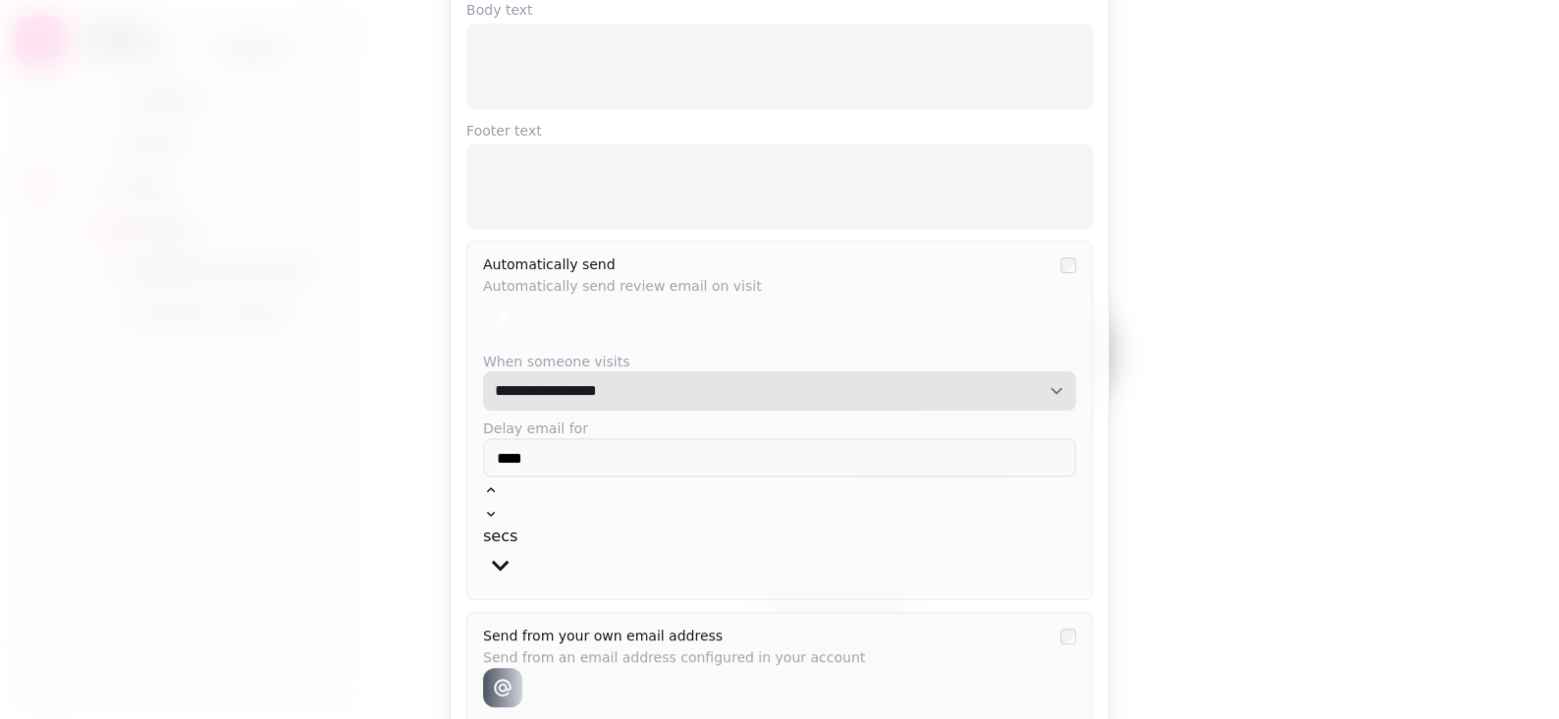
drag, startPoint x: 592, startPoint y: 381, endPoint x: 658, endPoint y: 366, distance: 67.4
click at [592, 381] on select "**********" at bounding box center [779, 390] width 593 height 39
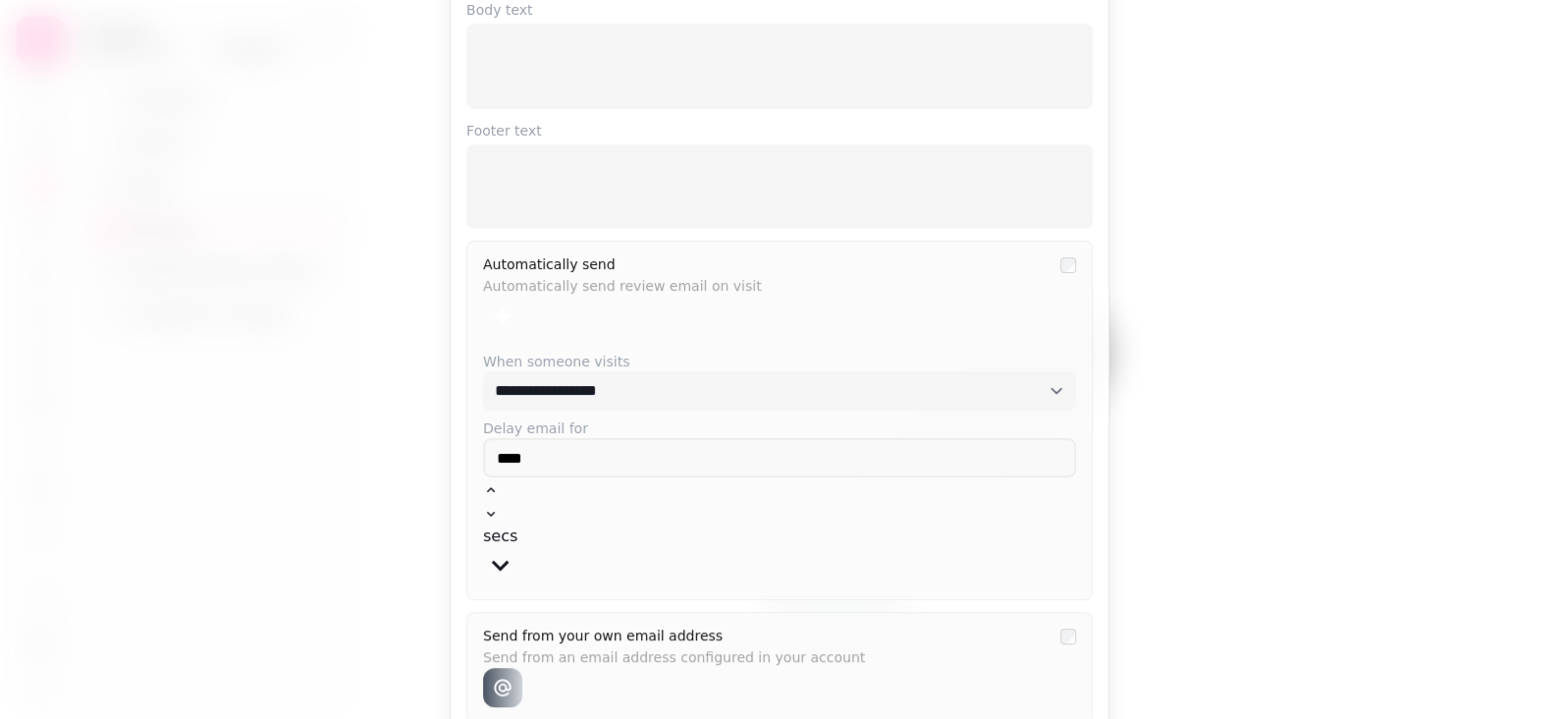
click at [707, 325] on div at bounding box center [766, 316] width 566 height 39
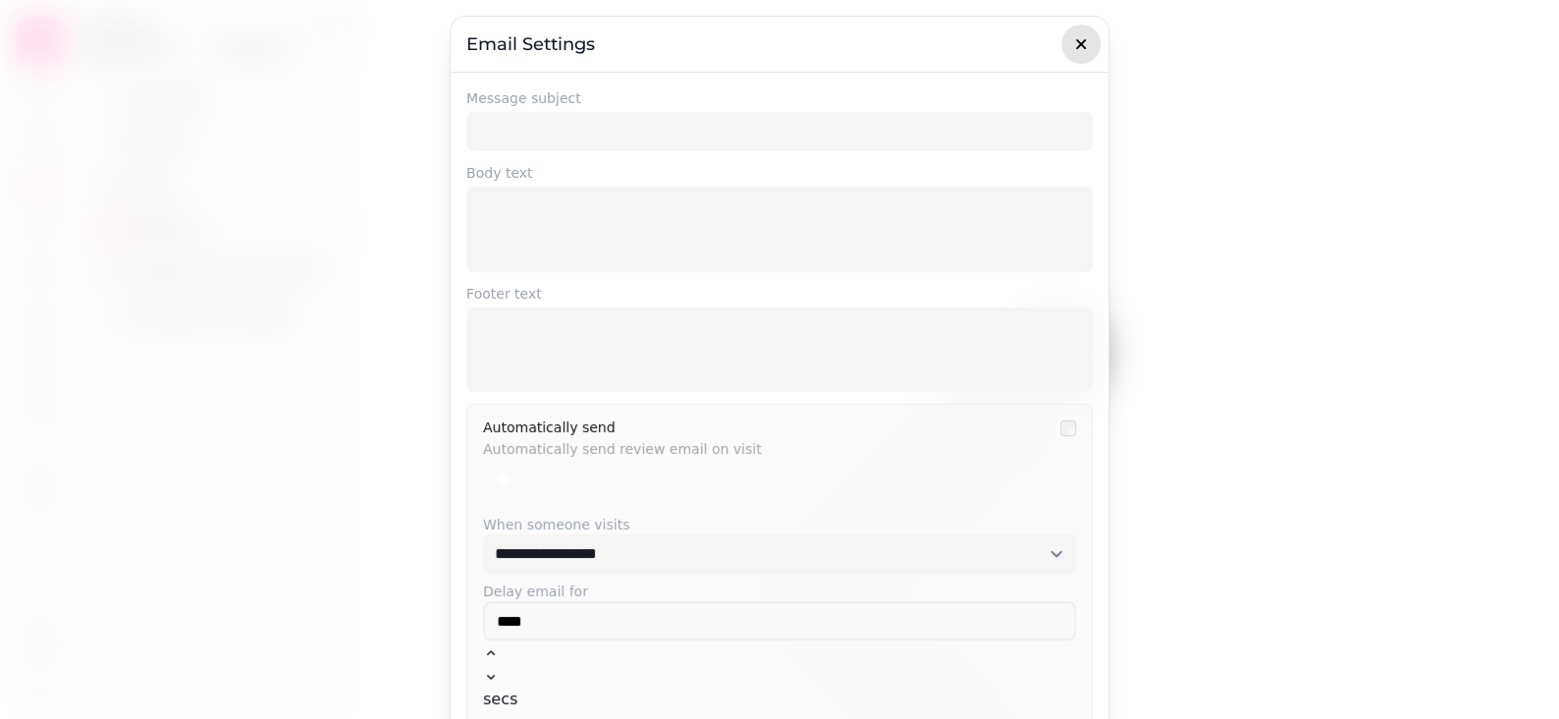
drag, startPoint x: 1072, startPoint y: 44, endPoint x: 1057, endPoint y: 45, distance: 14.8
click at [1071, 44] on icon "button" at bounding box center [1081, 44] width 20 height 20
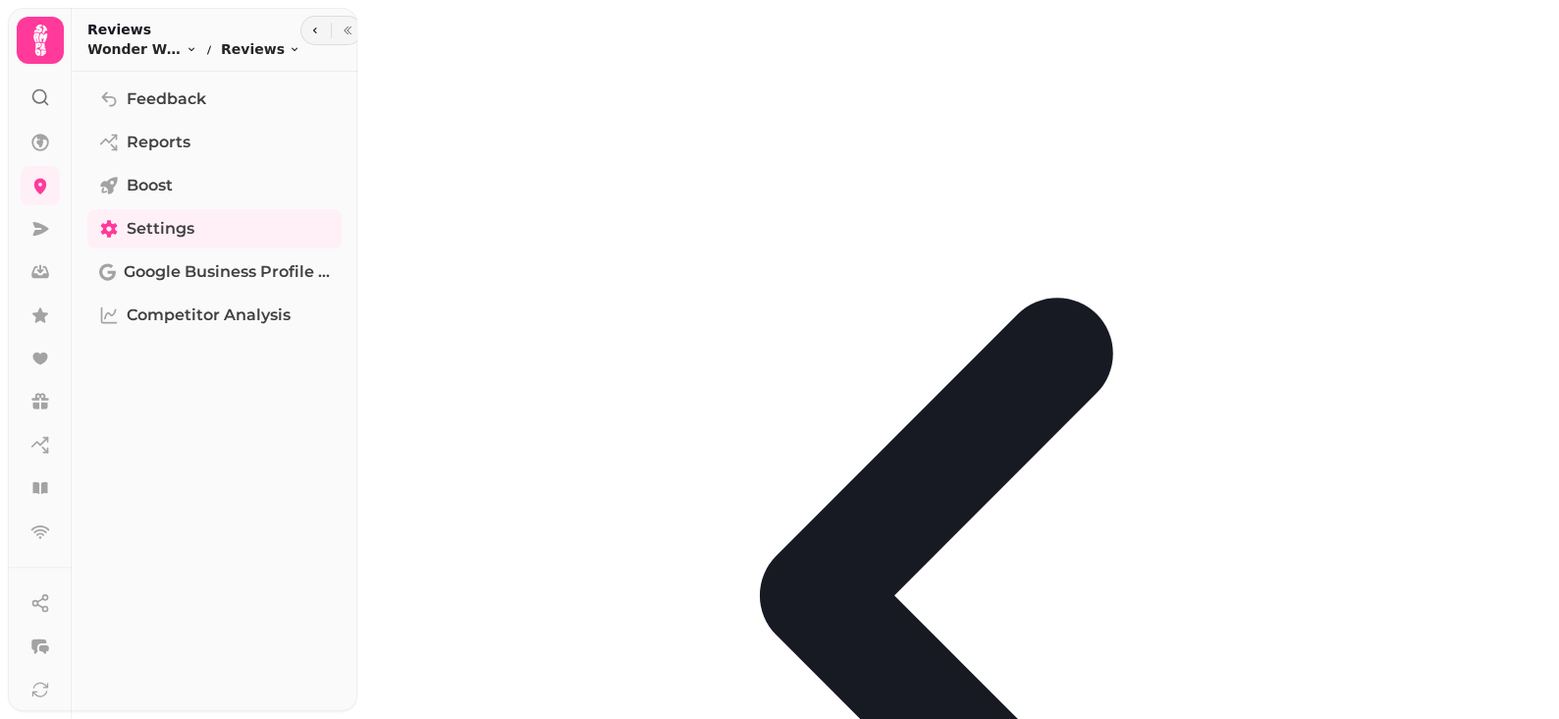
scroll to position [393, 0]
drag, startPoint x: 534, startPoint y: 496, endPoint x: 476, endPoint y: 480, distance: 60.0
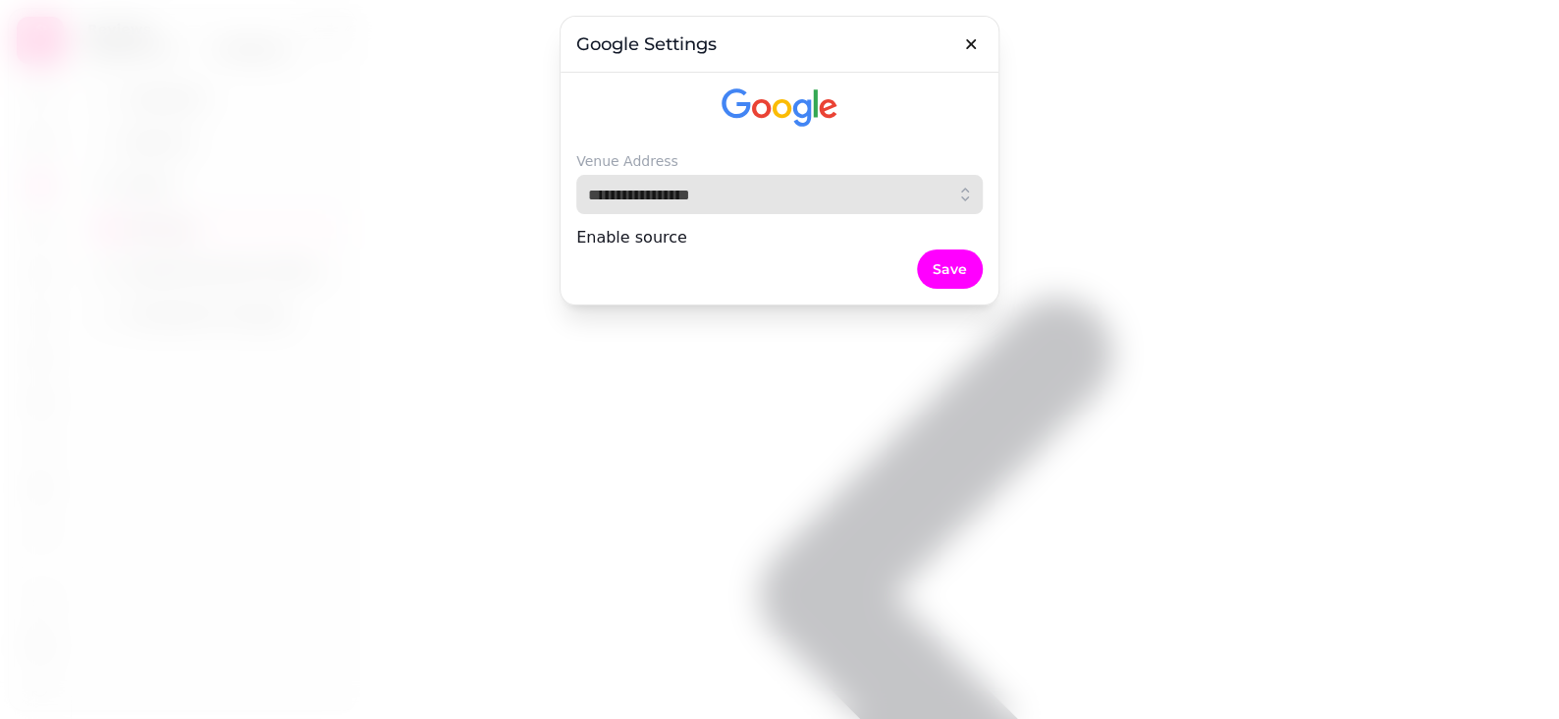
click at [700, 192] on input "text" at bounding box center [779, 194] width 407 height 39
type input "**********"
click at [719, 189] on input "**********" at bounding box center [779, 194] width 407 height 39
click at [777, 191] on input "**********" at bounding box center [779, 194] width 407 height 39
click at [862, 197] on input "**********" at bounding box center [779, 194] width 407 height 39
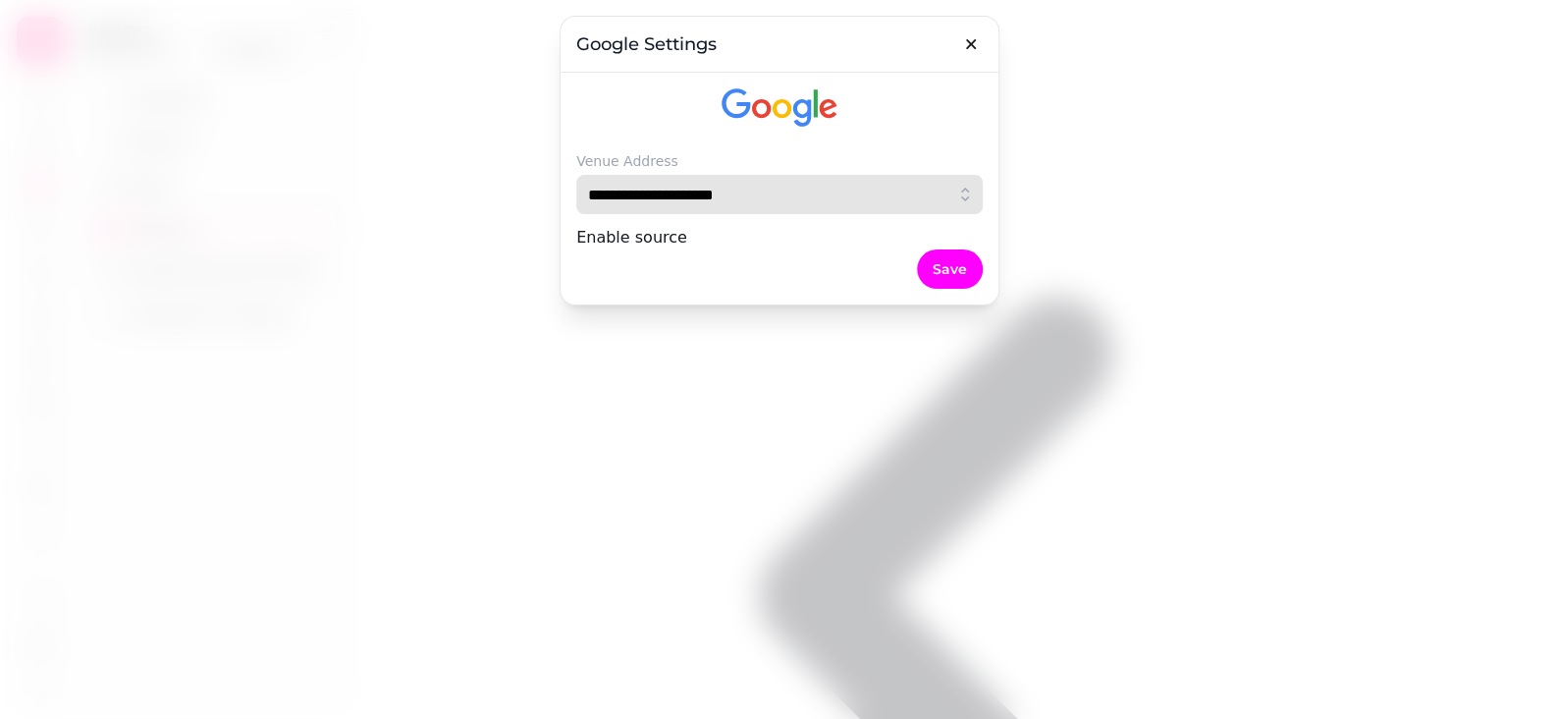
click at [648, 201] on input "**********" at bounding box center [779, 194] width 407 height 39
drag, startPoint x: 802, startPoint y: 190, endPoint x: 592, endPoint y: 229, distance: 213.6
click at [537, 195] on div "**********" at bounding box center [779, 359] width 1559 height 719
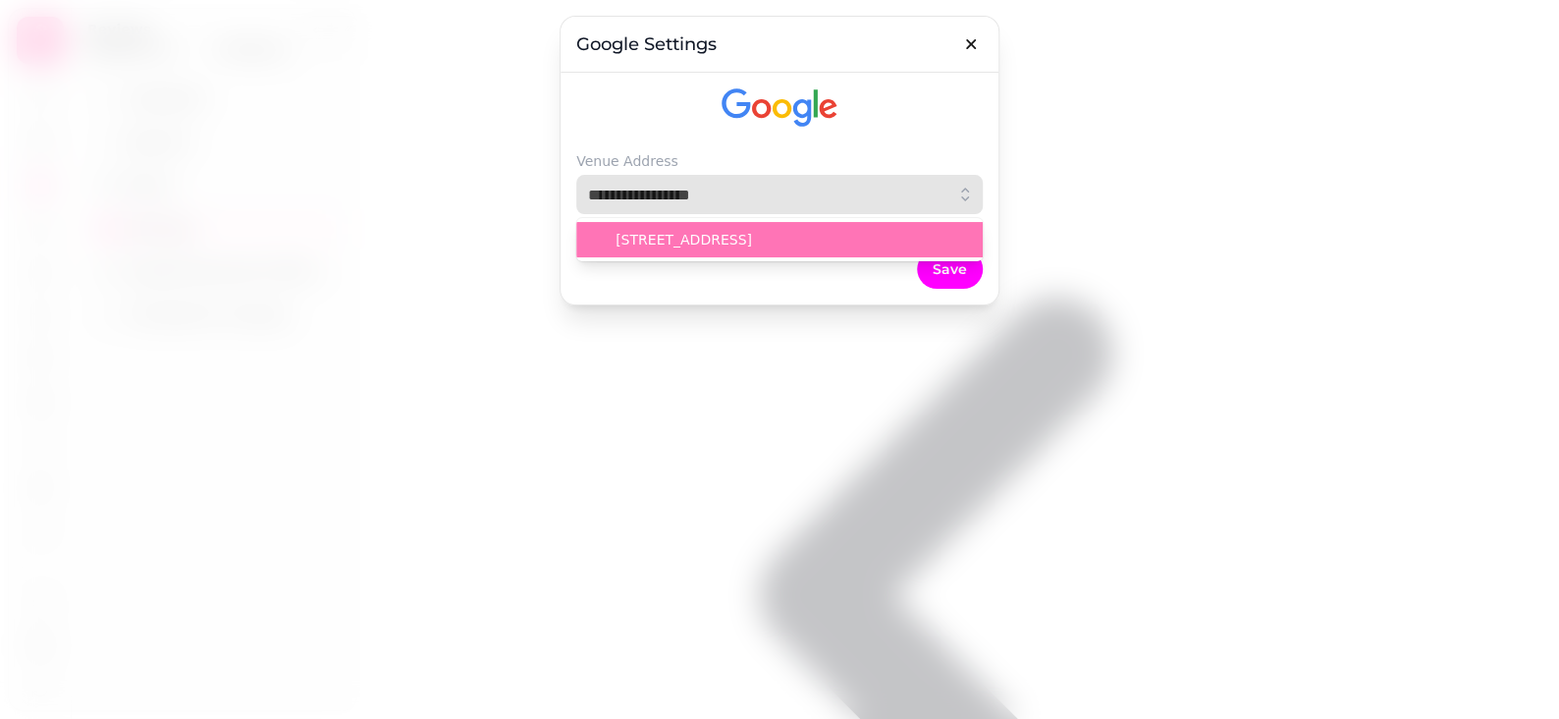
type input "**********"
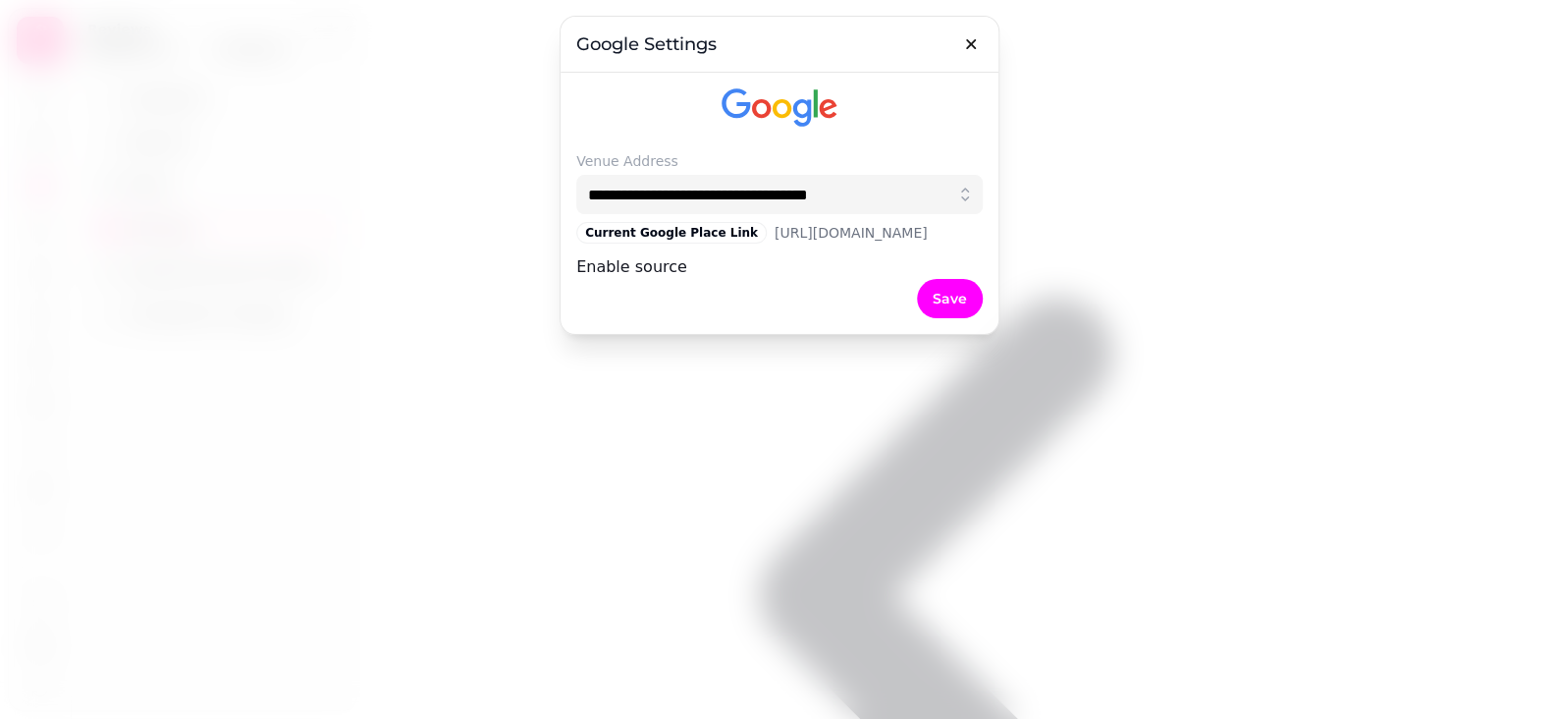
click at [691, 231] on div "Current Google Place Link https://search.google.com/local/writereview?placeid=C…" at bounding box center [752, 233] width 352 height 22
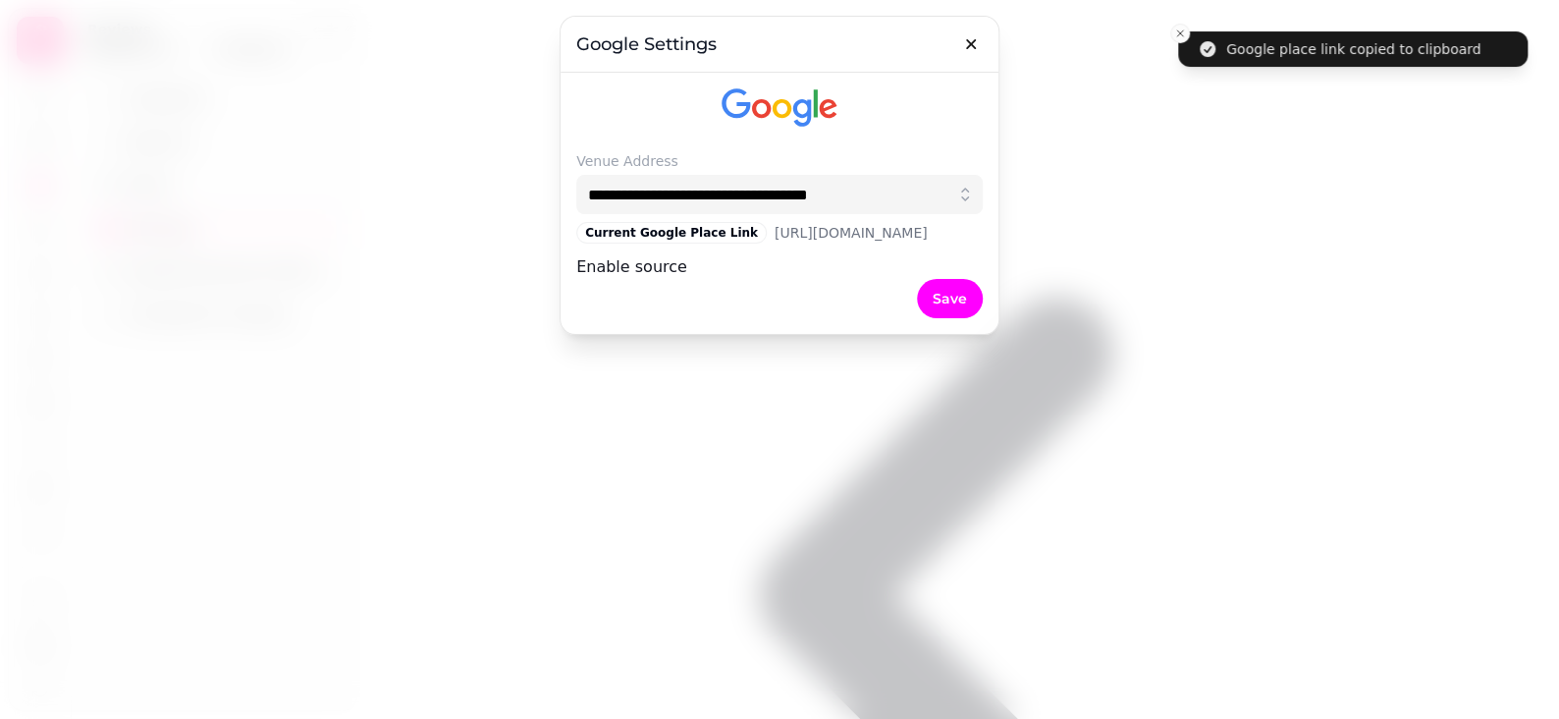
click at [775, 232] on span "https://search.google.com/local/writereview?placeid=ChIJixI_pgG1h0gRs0Wg08NlKf8" at bounding box center [851, 233] width 153 height 20
click at [687, 273] on span at bounding box center [687, 266] width 0 height 19
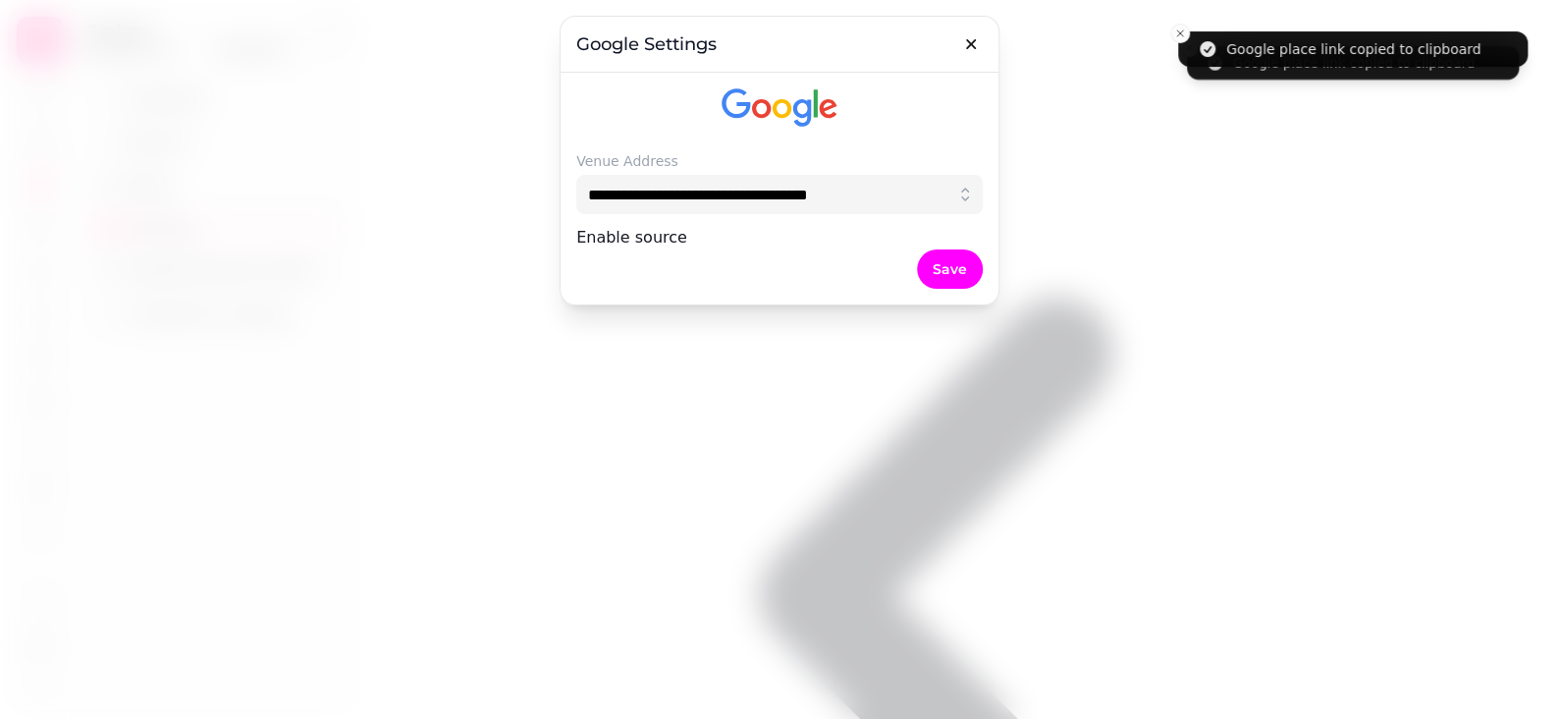
click at [687, 232] on span at bounding box center [687, 237] width 0 height 19
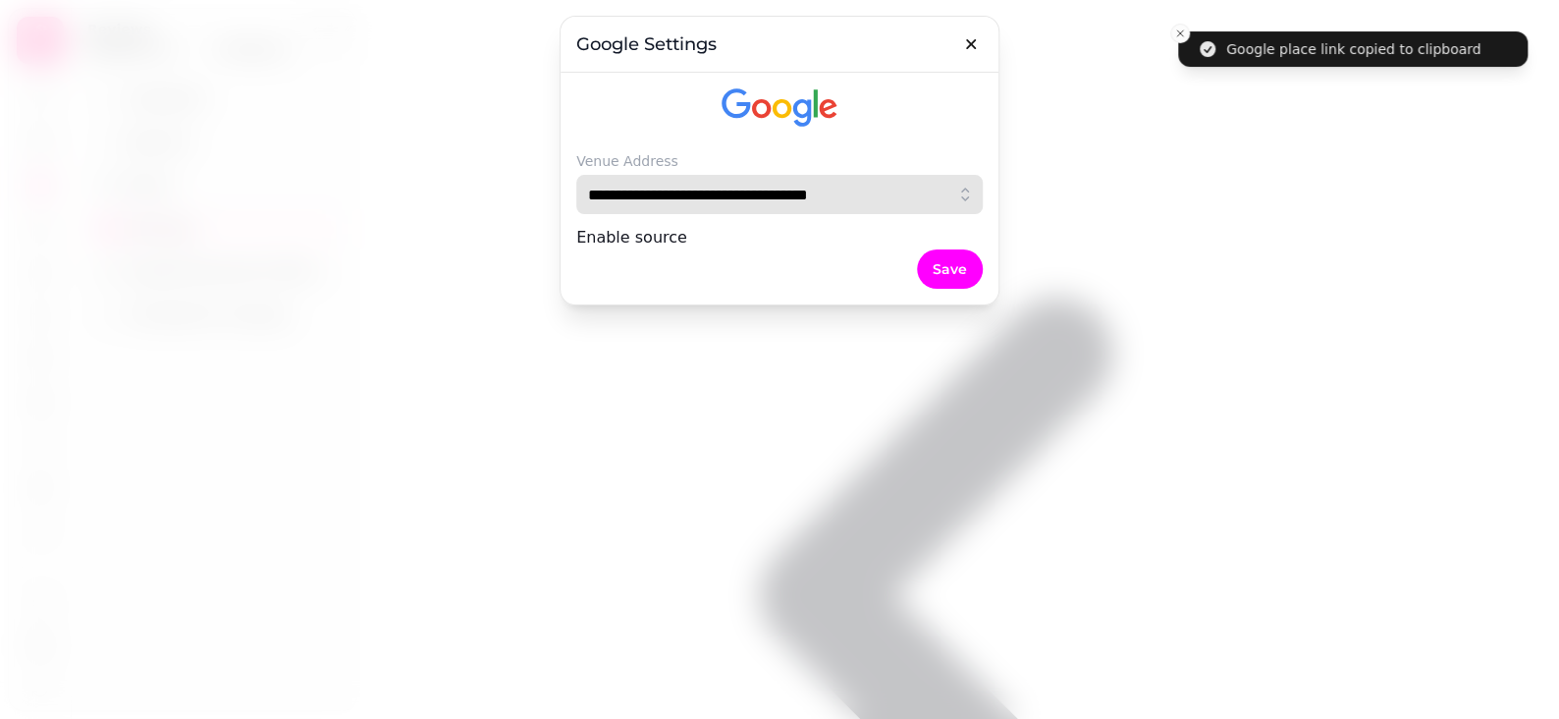
click at [781, 190] on input "**********" at bounding box center [779, 194] width 407 height 39
click at [883, 194] on input "**********" at bounding box center [779, 194] width 407 height 39
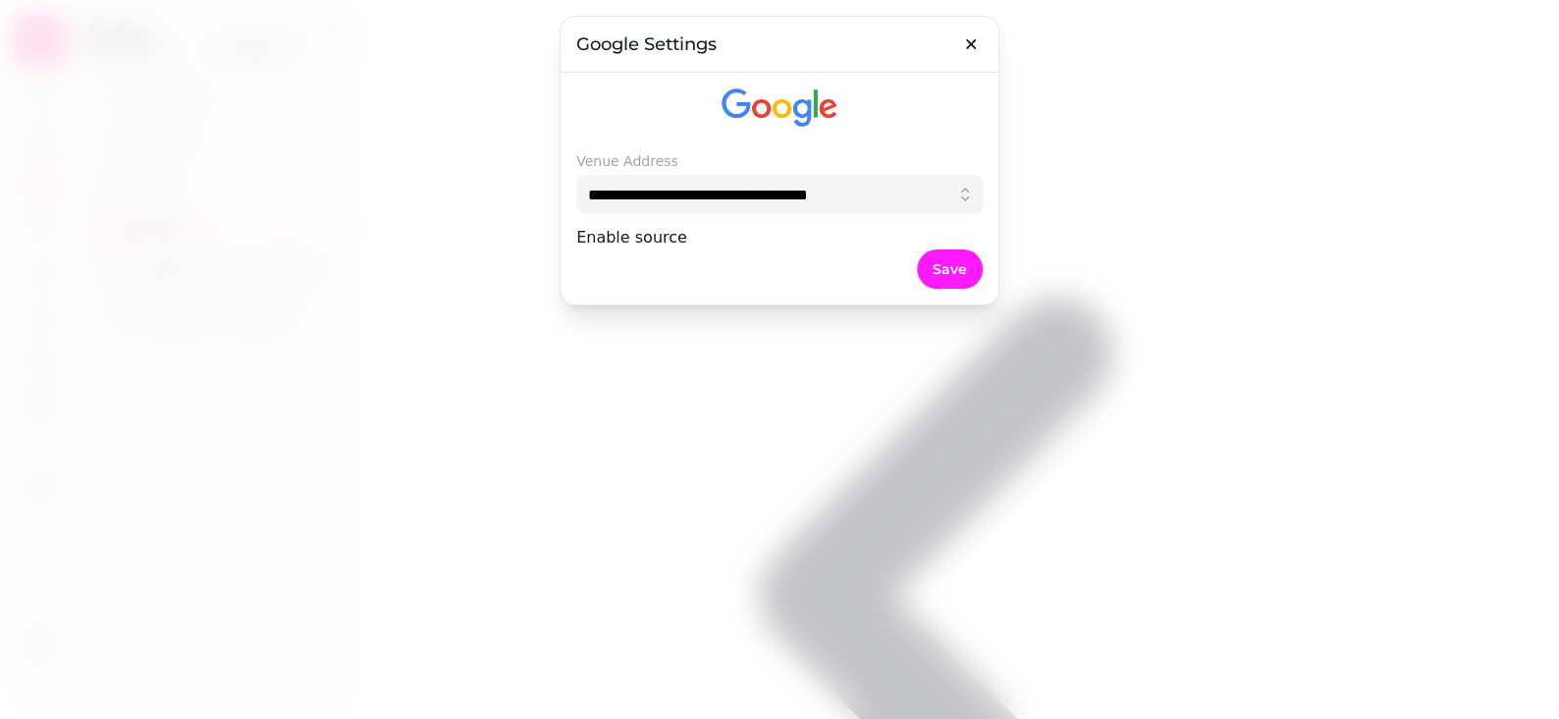
click at [944, 289] on button "Save" at bounding box center [950, 268] width 66 height 39
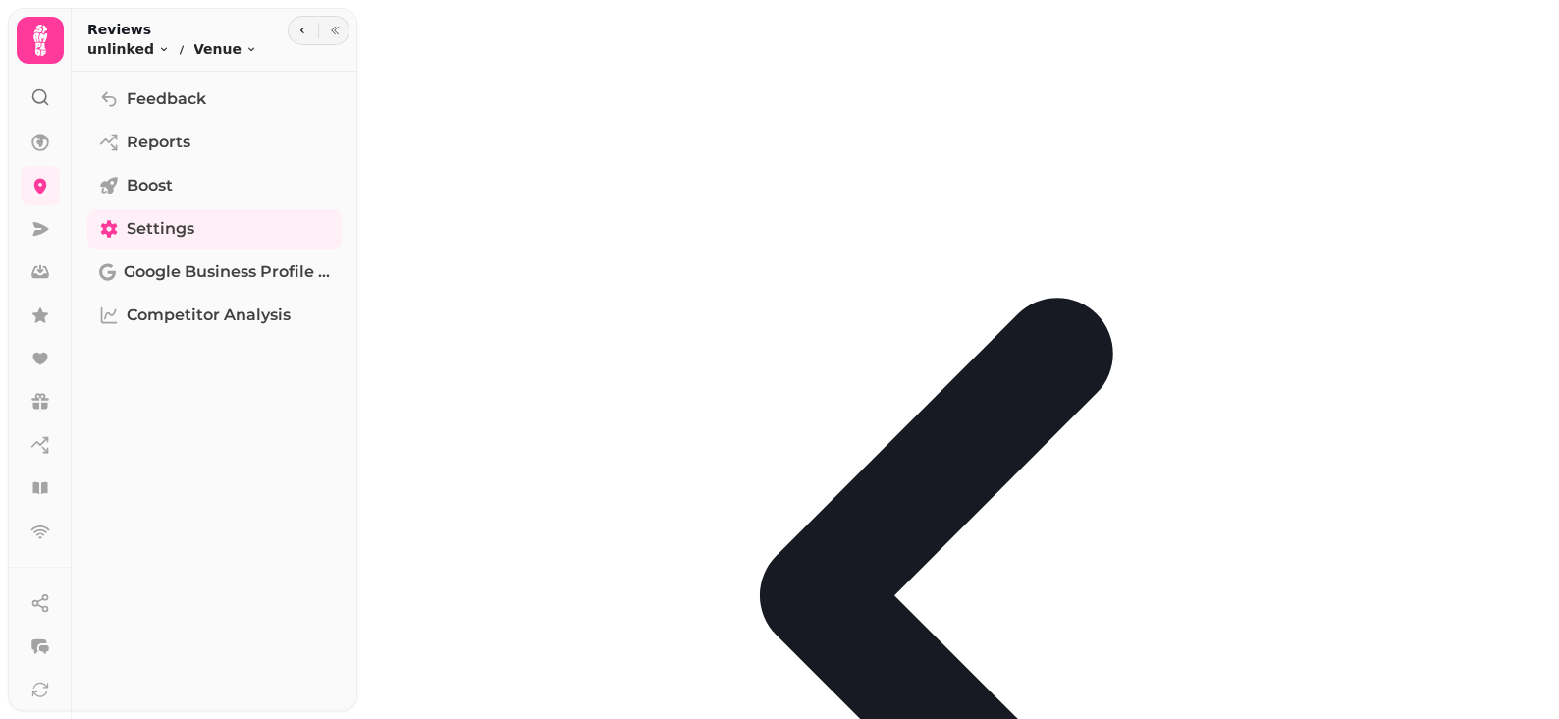
scroll to position [673, 0]
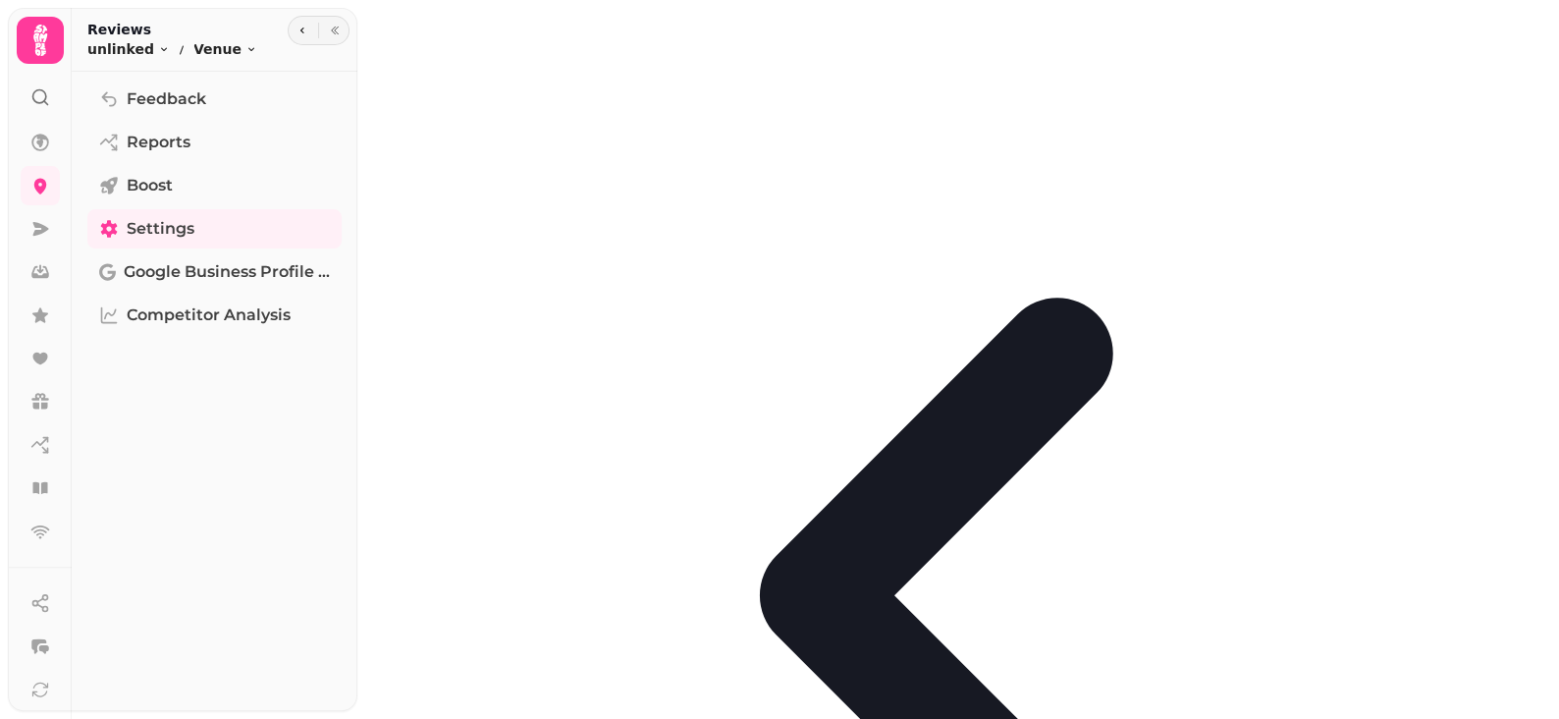
drag, startPoint x: 475, startPoint y: 608, endPoint x: 495, endPoint y: 611, distance: 19.9
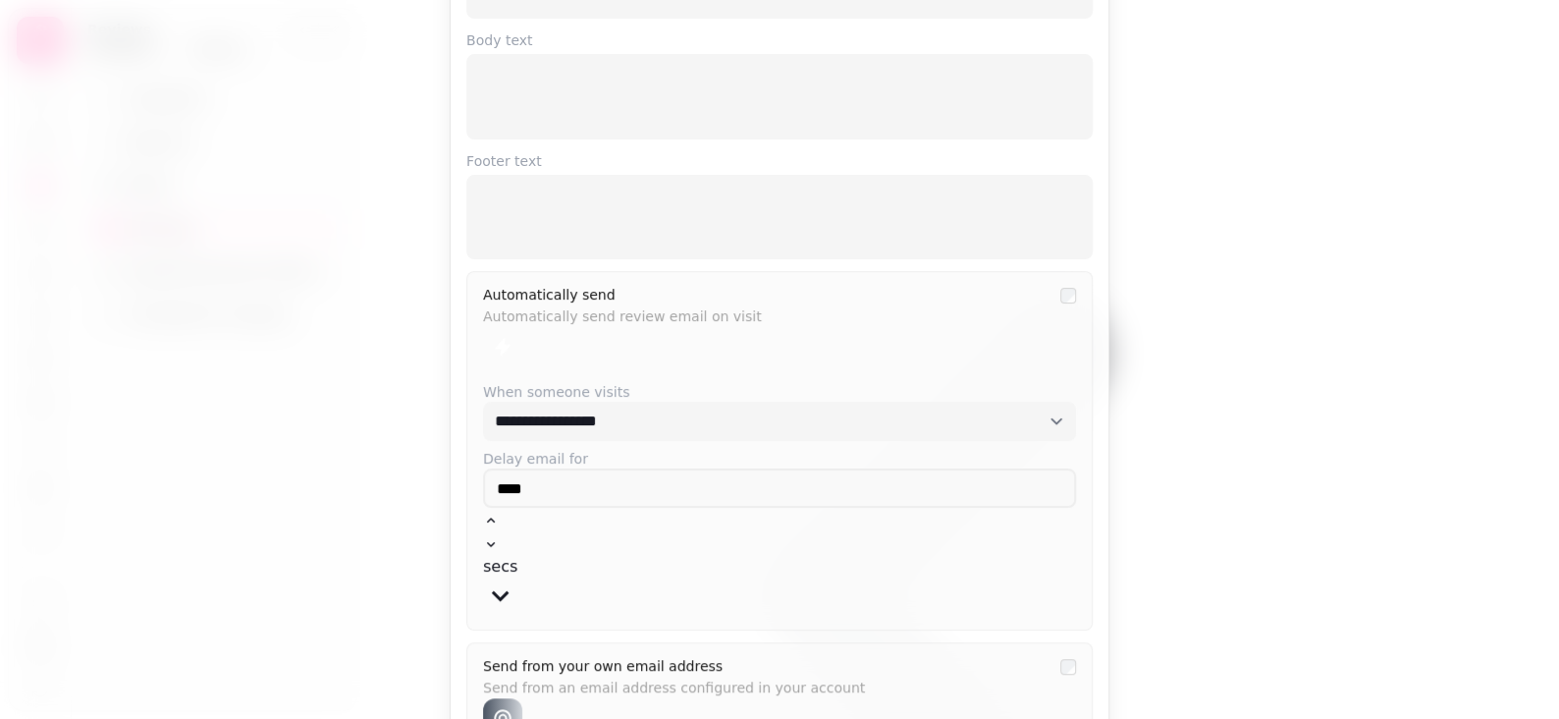
scroll to position [163, 0]
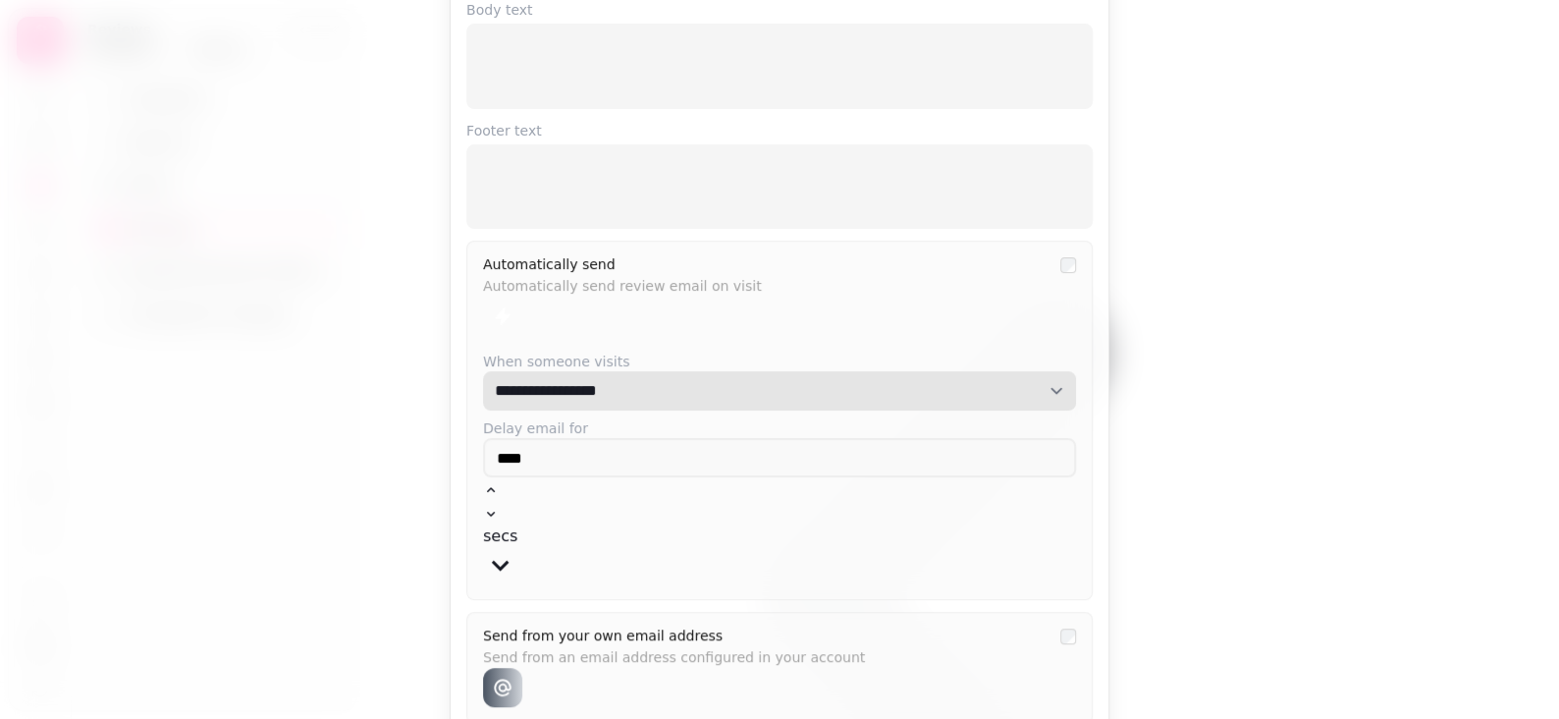
click at [589, 386] on select "**********" at bounding box center [779, 390] width 593 height 39
select select "**********"
click at [483, 371] on select "**********" at bounding box center [779, 390] width 593 height 39
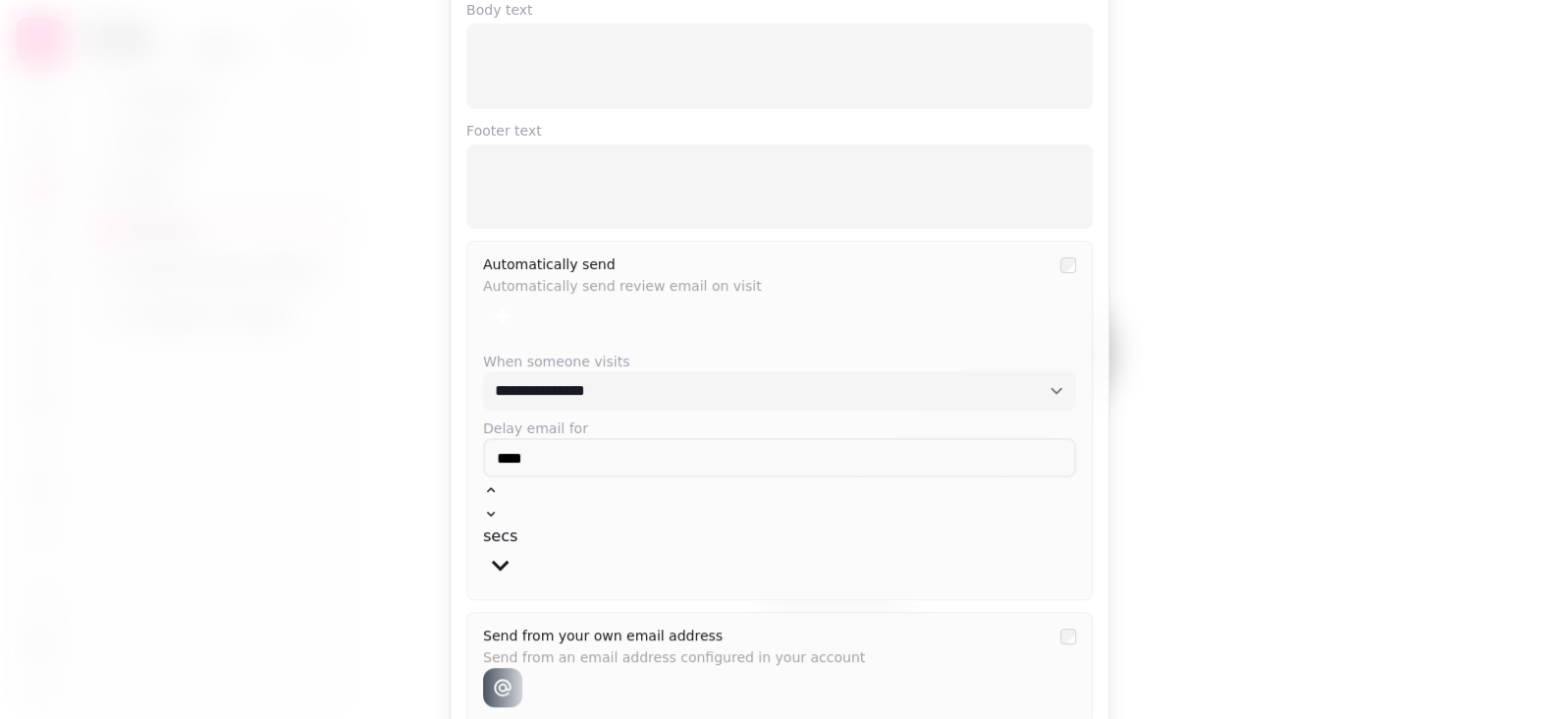
click at [813, 325] on div at bounding box center [766, 316] width 566 height 39
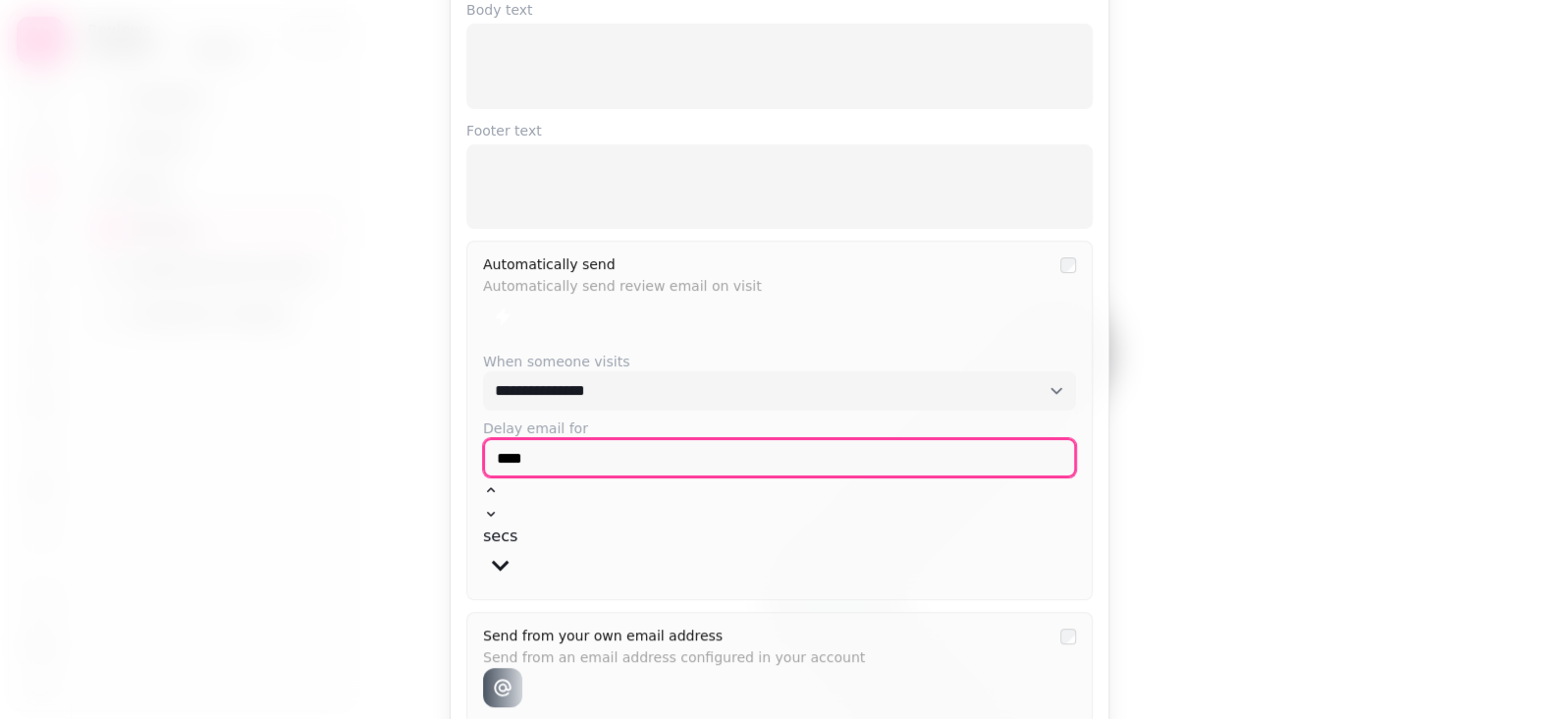
click at [678, 462] on input "****" at bounding box center [779, 457] width 593 height 39
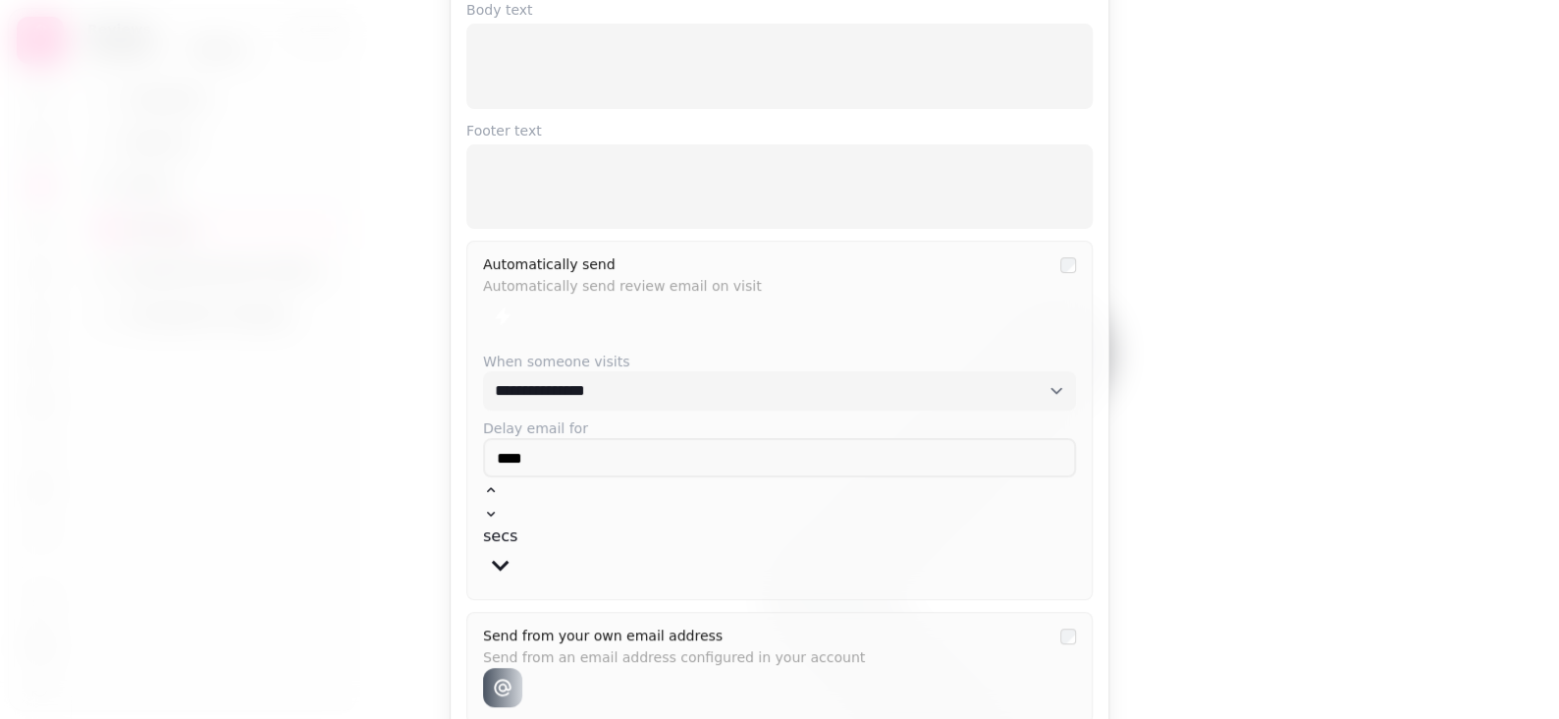
drag, startPoint x: 967, startPoint y: 489, endPoint x: 930, endPoint y: 487, distance: 37.4
click at [967, 489] on div "**********" at bounding box center [779, 420] width 626 height 358
click at [517, 524] on button "secs" at bounding box center [500, 553] width 34 height 58
click at [1019, 505] on span "mins" at bounding box center [1036, 495] width 38 height 19
drag, startPoint x: 572, startPoint y: 305, endPoint x: 606, endPoint y: 304, distance: 33.4
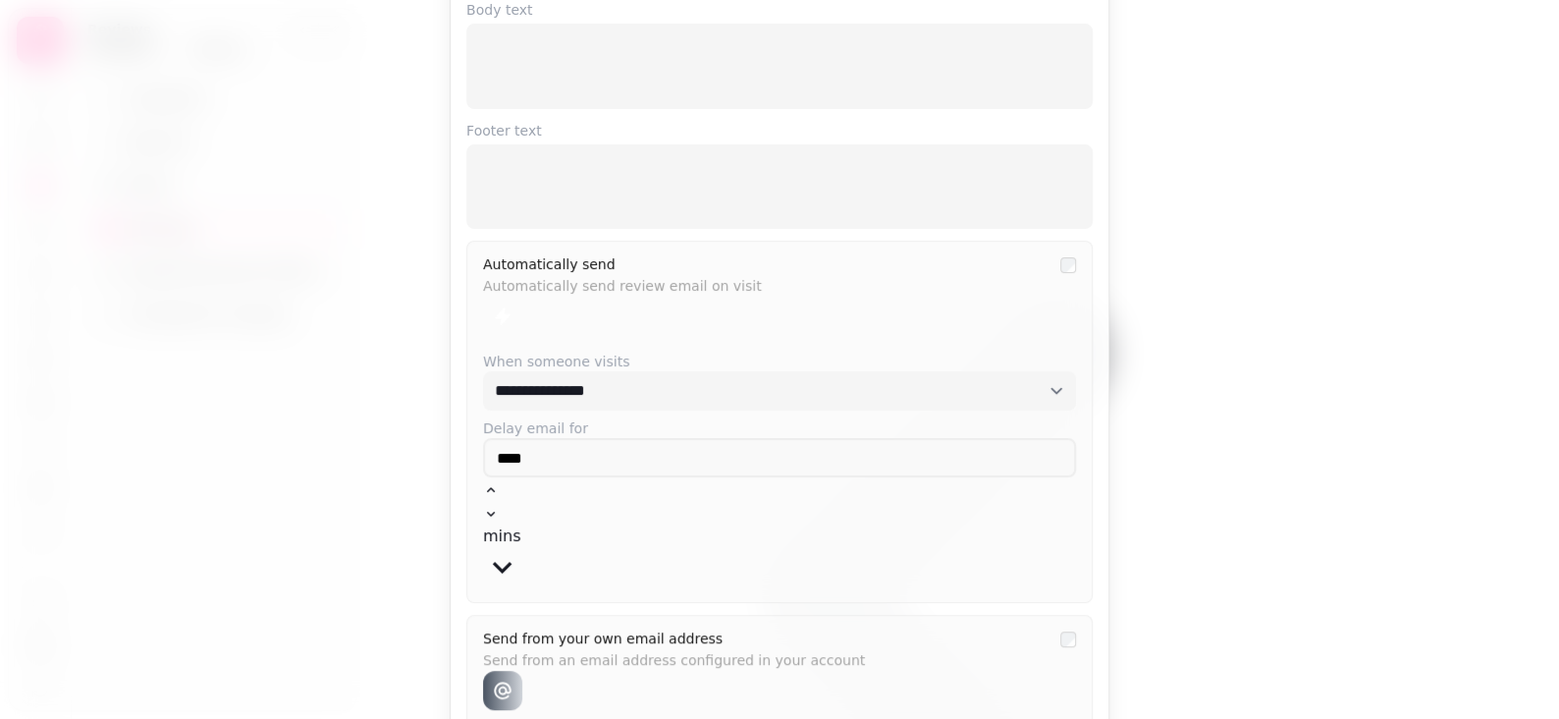
click at [576, 305] on div at bounding box center [766, 316] width 566 height 39
click at [713, 299] on div at bounding box center [766, 316] width 566 height 39
click at [521, 524] on button "mins" at bounding box center [502, 555] width 38 height 62
click at [890, 671] on div at bounding box center [766, 690] width 566 height 39
click at [521, 524] on button "mins" at bounding box center [502, 555] width 38 height 62
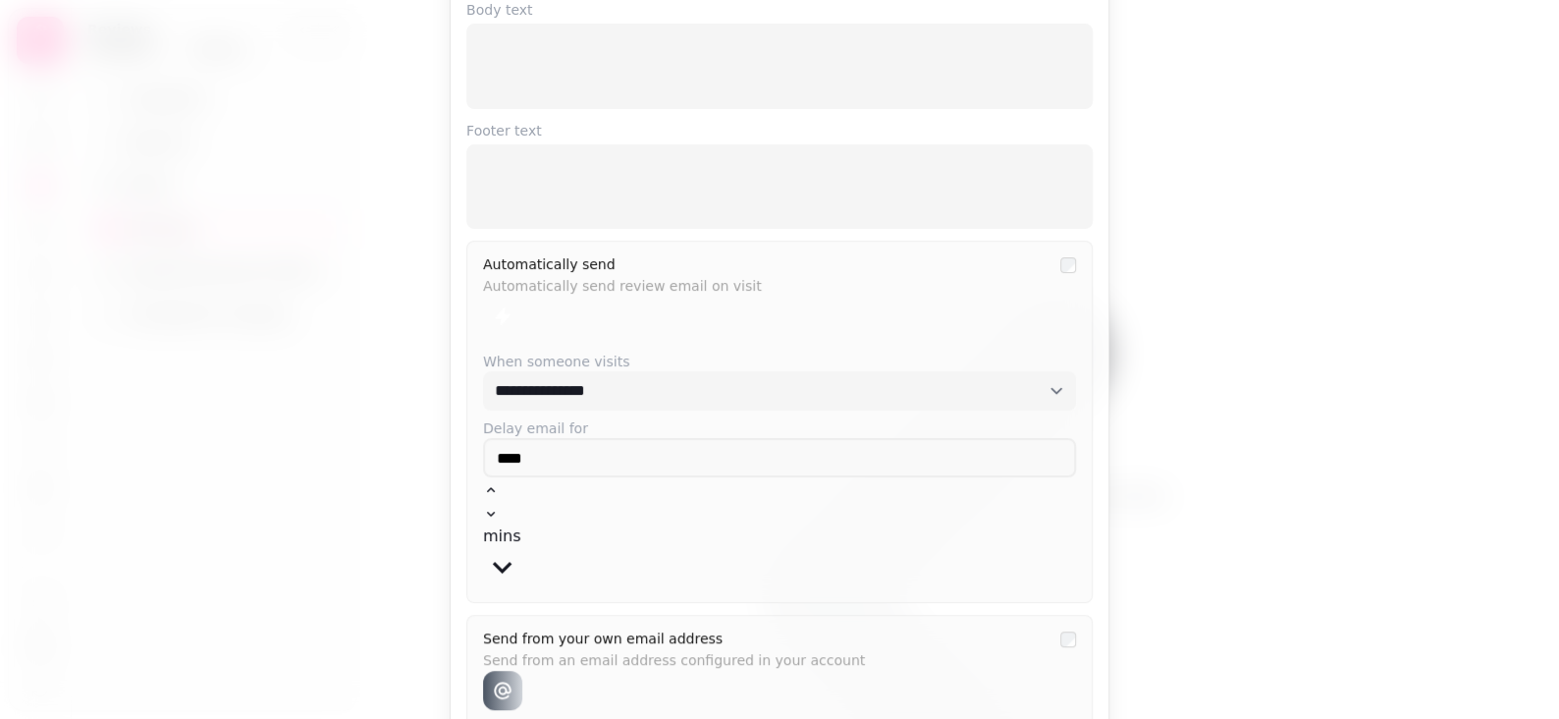
click at [1070, 505] on span "hours" at bounding box center [1092, 495] width 44 height 19
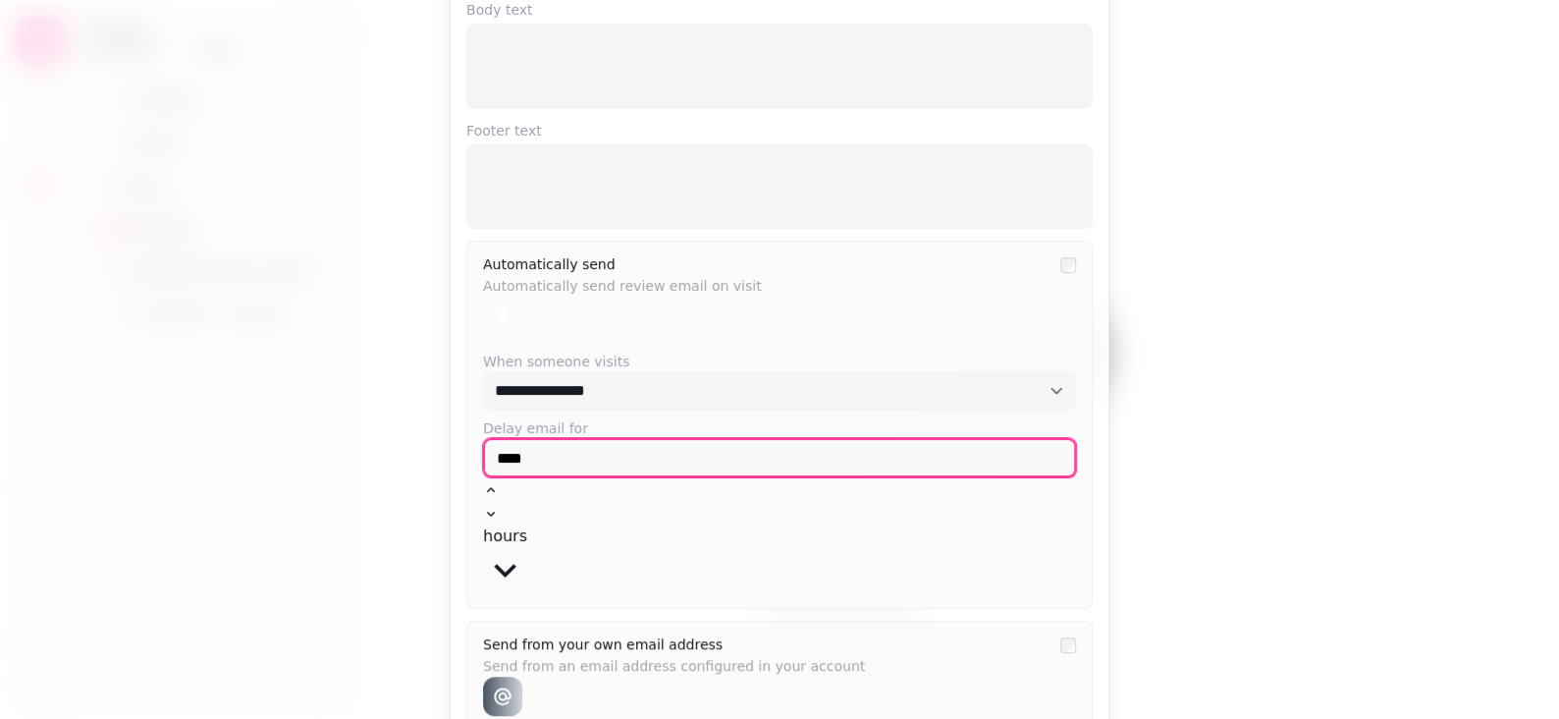
drag, startPoint x: 584, startPoint y: 444, endPoint x: 550, endPoint y: 447, distance: 34.5
click at [569, 447] on input "****" at bounding box center [779, 457] width 593 height 39
drag, startPoint x: 443, startPoint y: 465, endPoint x: 309, endPoint y: 469, distance: 133.6
click at [297, 469] on div "**********" at bounding box center [779, 359] width 1559 height 719
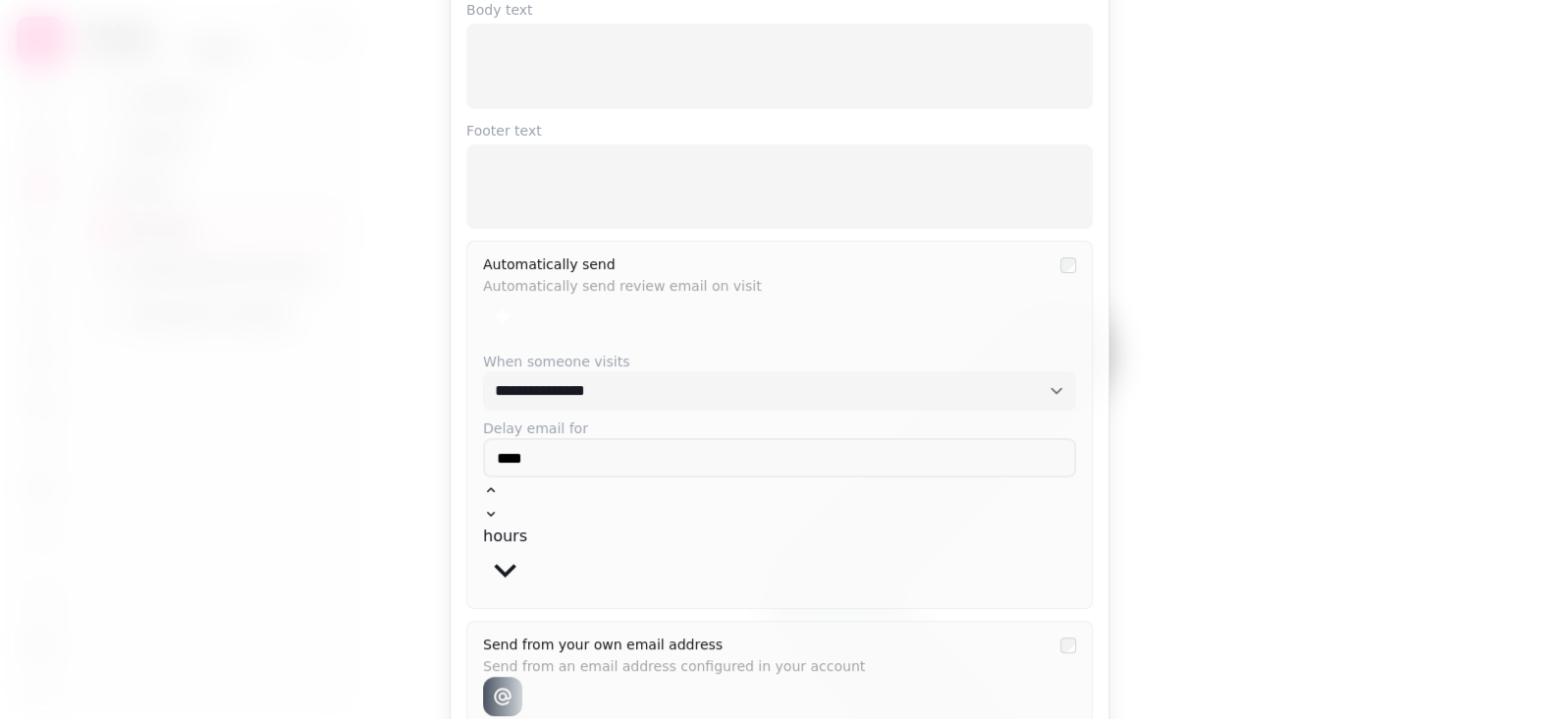
click at [527, 524] on button "hours" at bounding box center [505, 558] width 44 height 68
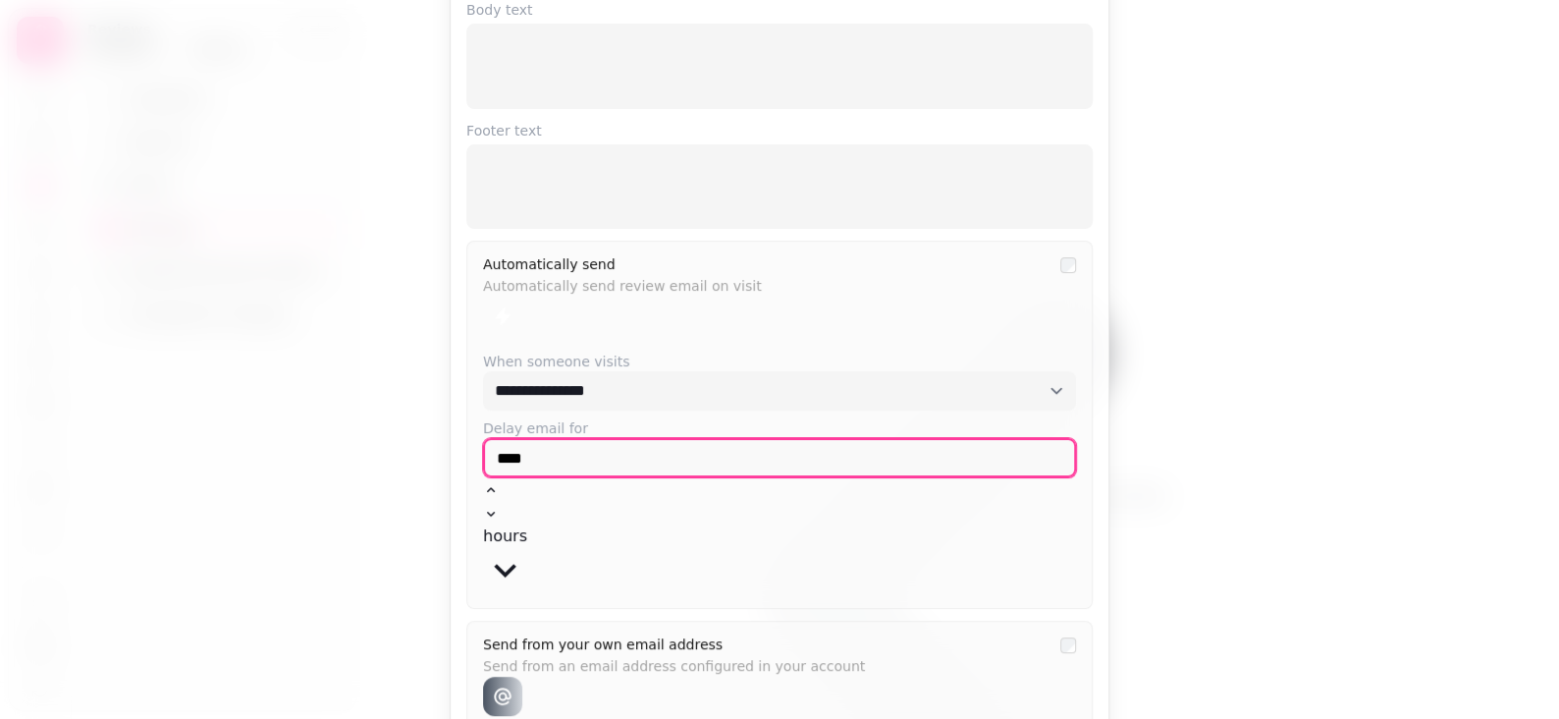
click at [766, 456] on input "****" at bounding box center [779, 457] width 593 height 39
click at [599, 461] on input "****" at bounding box center [779, 457] width 593 height 39
drag, startPoint x: 599, startPoint y: 461, endPoint x: 360, endPoint y: 481, distance: 239.4
click at [360, 481] on div "**********" at bounding box center [779, 359] width 1559 height 719
type input "*"
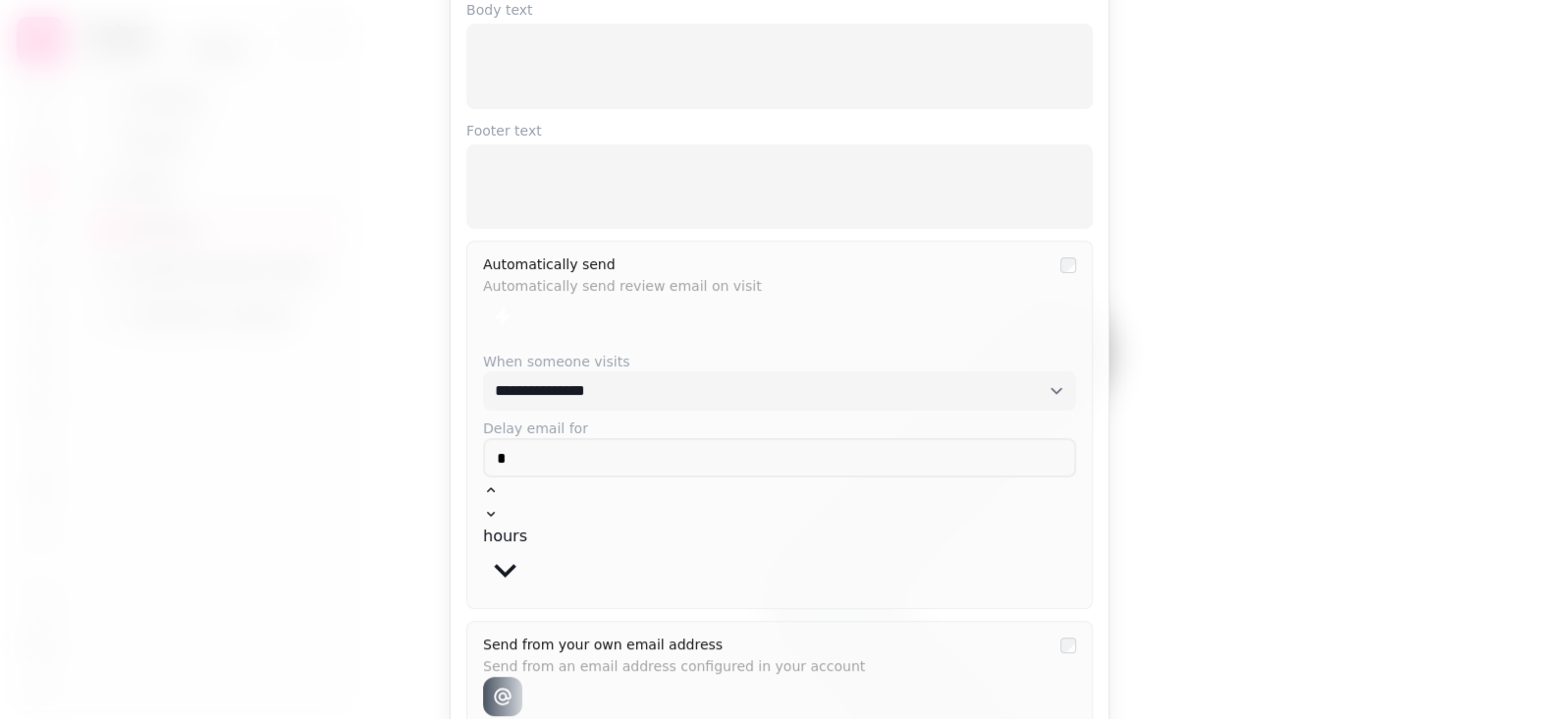
click at [392, 511] on div at bounding box center [779, 359] width 1559 height 719
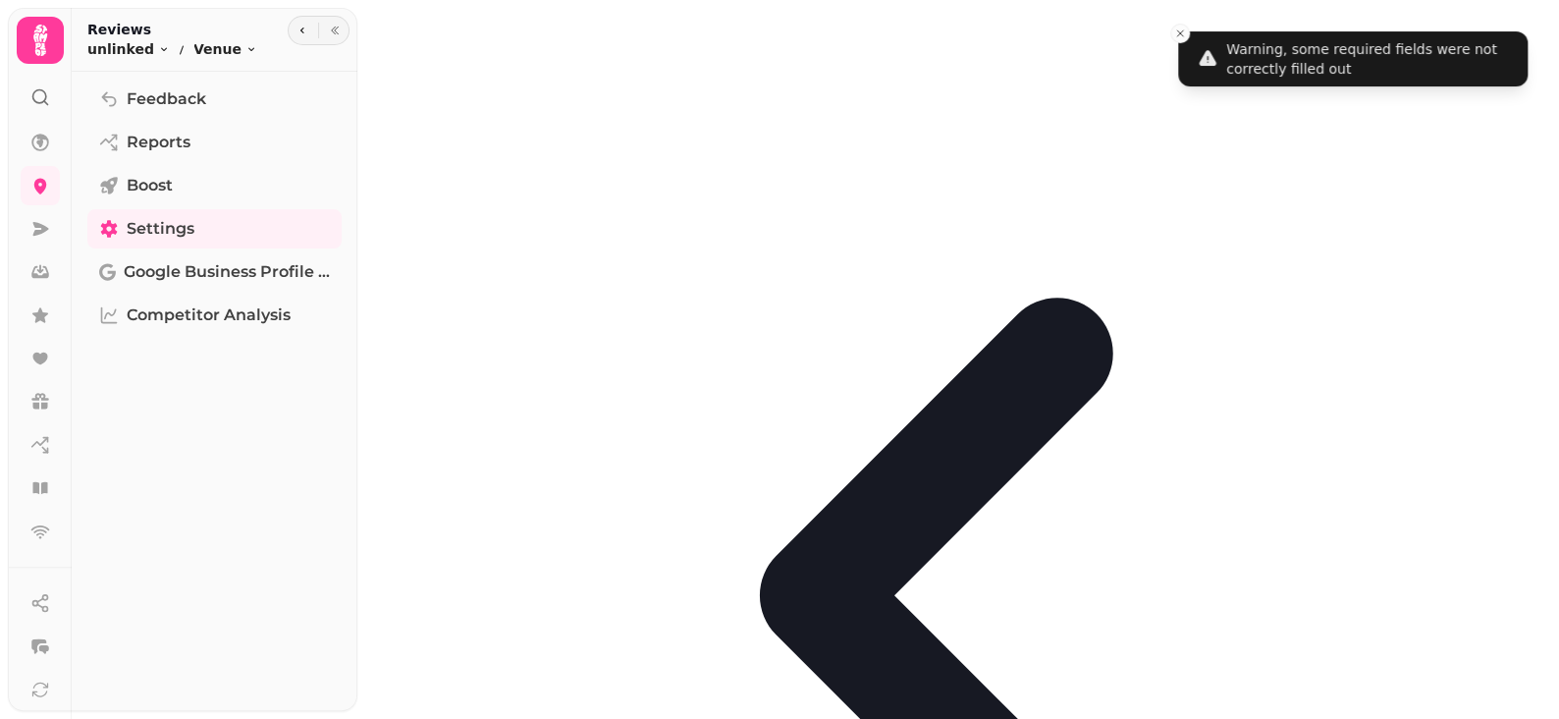
select select "**********"
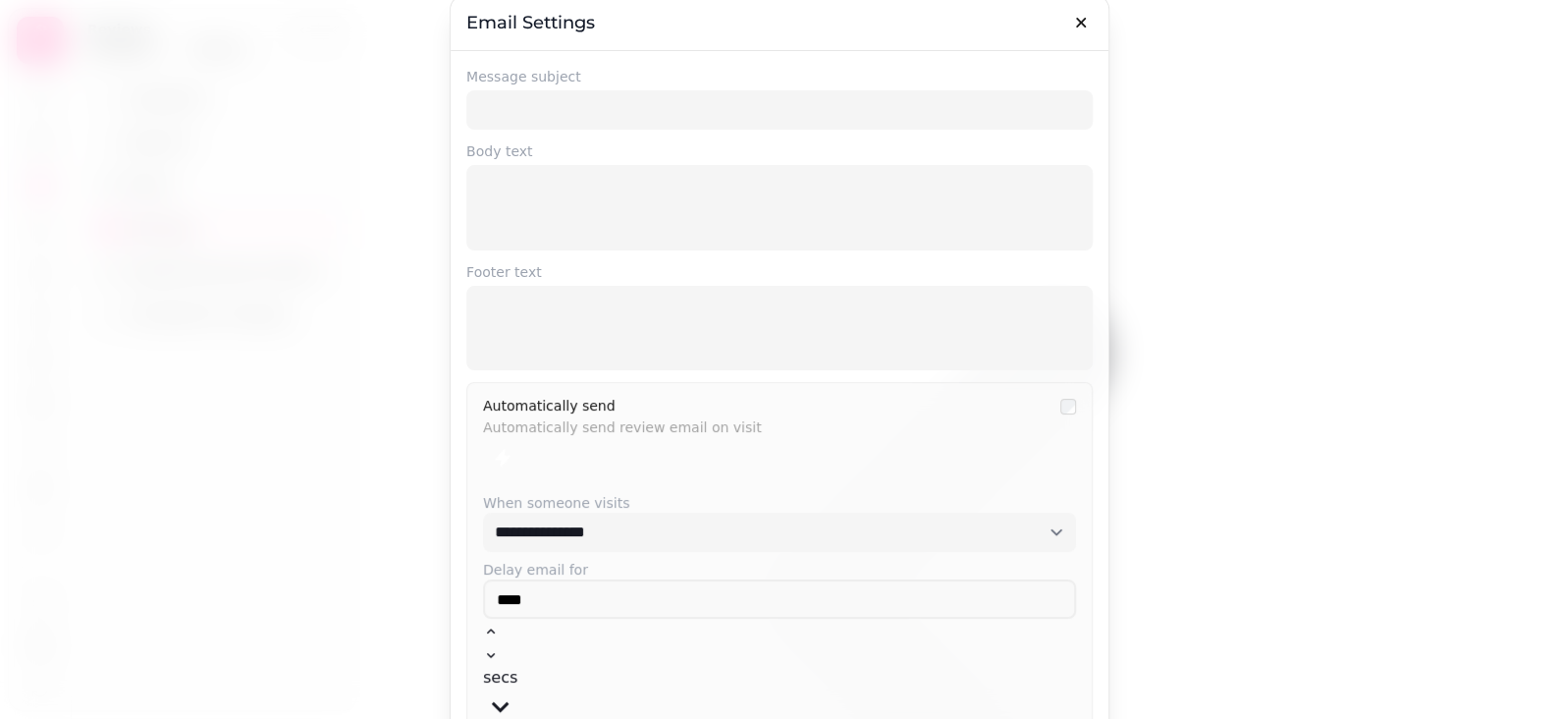
scroll to position [0, 0]
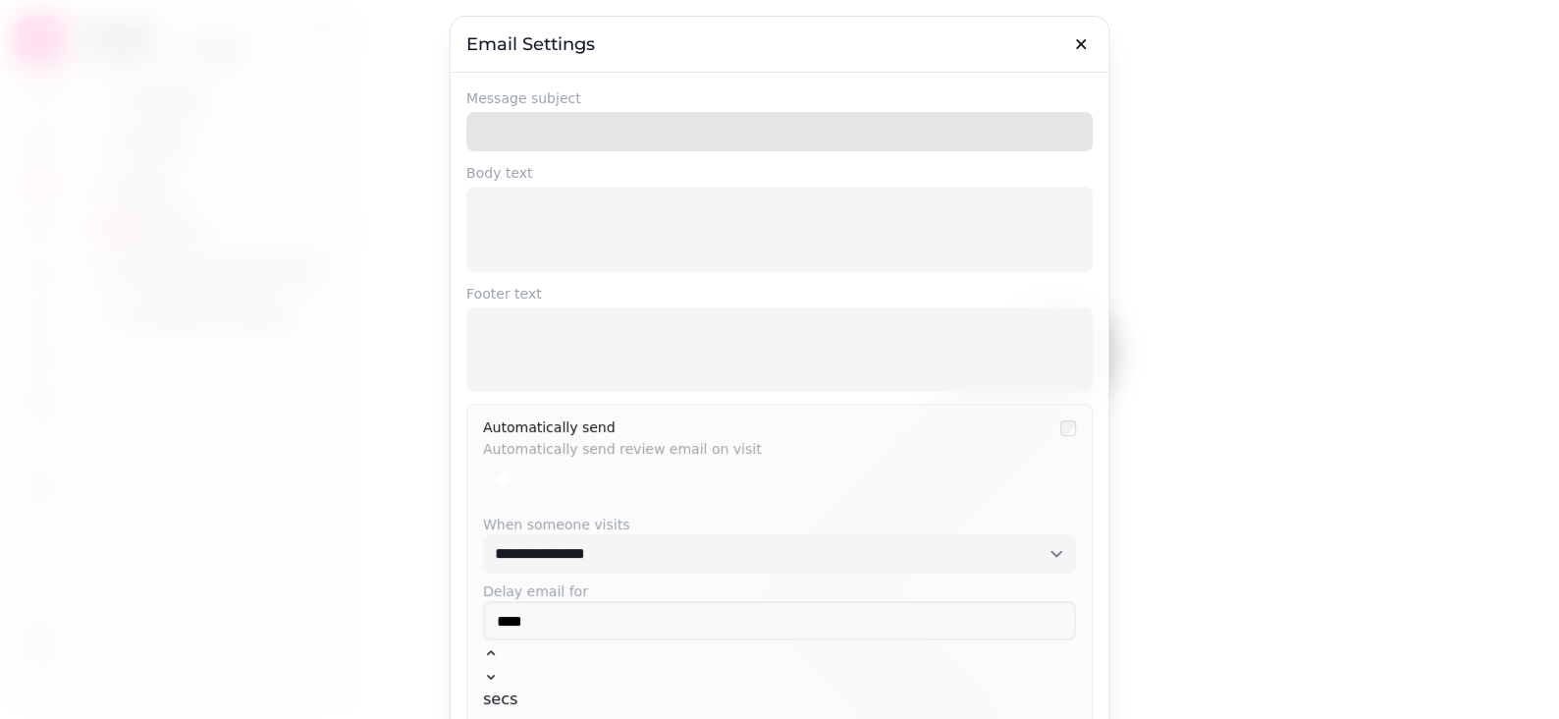
click at [534, 124] on input "Message subject" at bounding box center [779, 131] width 626 height 39
click at [515, 128] on input "Message subject" at bounding box center [779, 131] width 626 height 39
click at [532, 137] on input "Message subject" at bounding box center [779, 131] width 626 height 39
type input "**********"
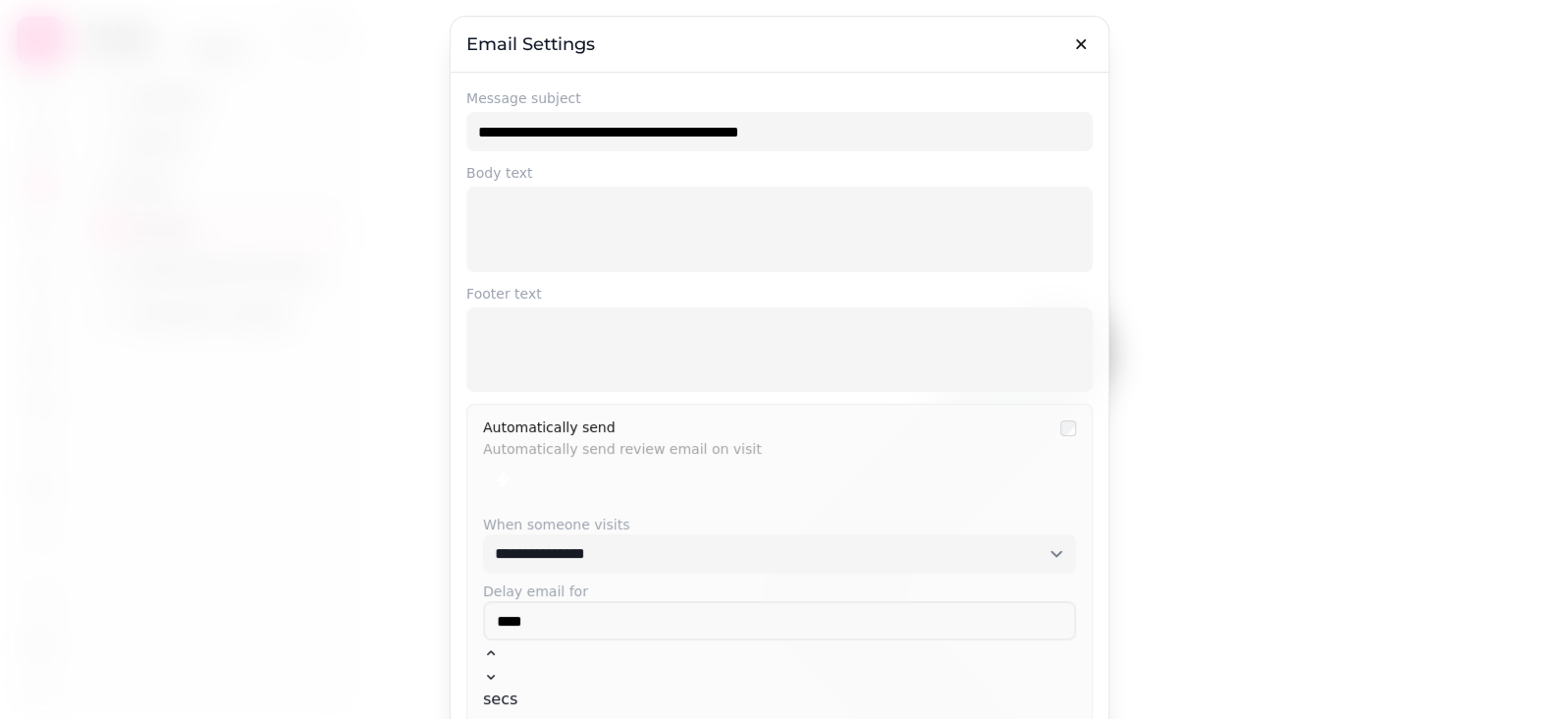
click at [622, 224] on p at bounding box center [779, 229] width 571 height 23
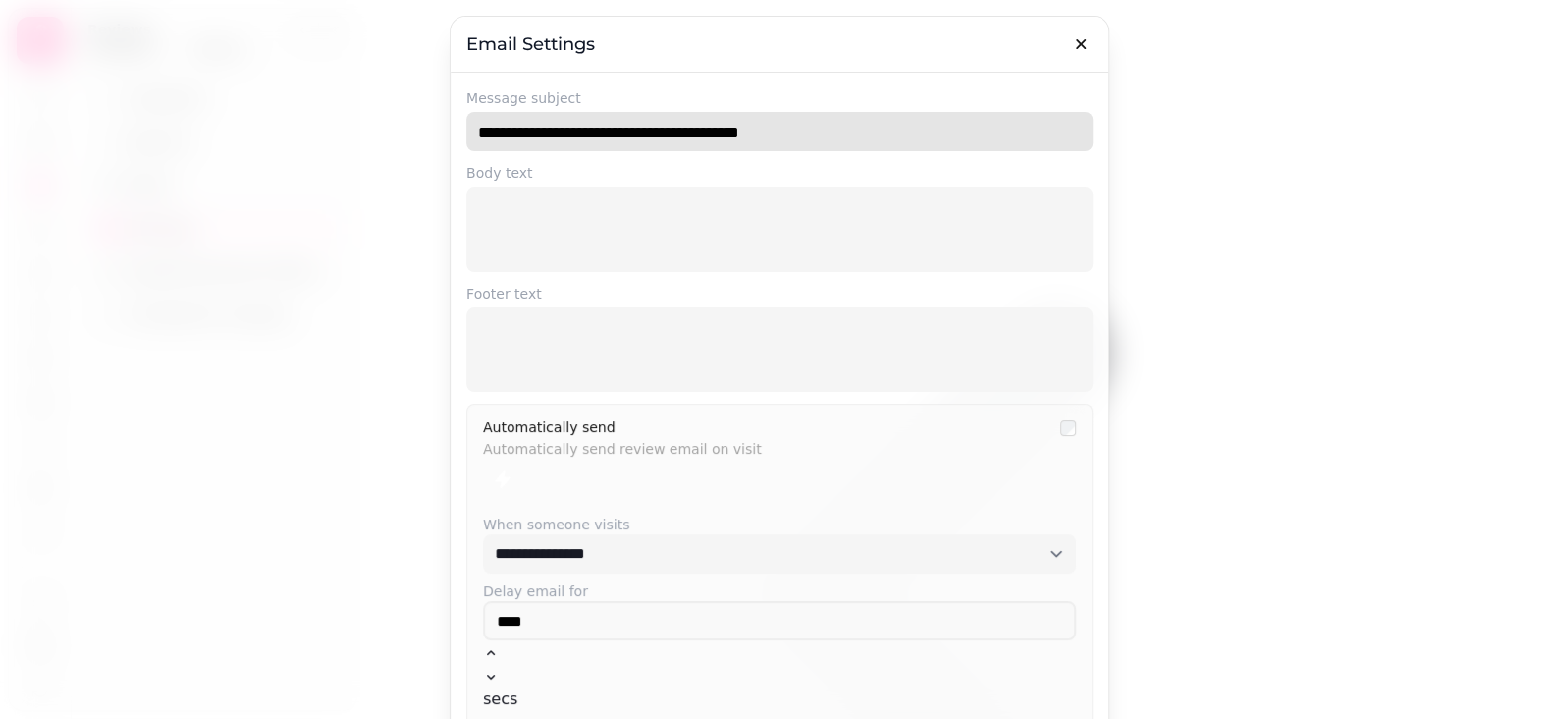
click at [617, 128] on input "**********" at bounding box center [779, 131] width 626 height 39
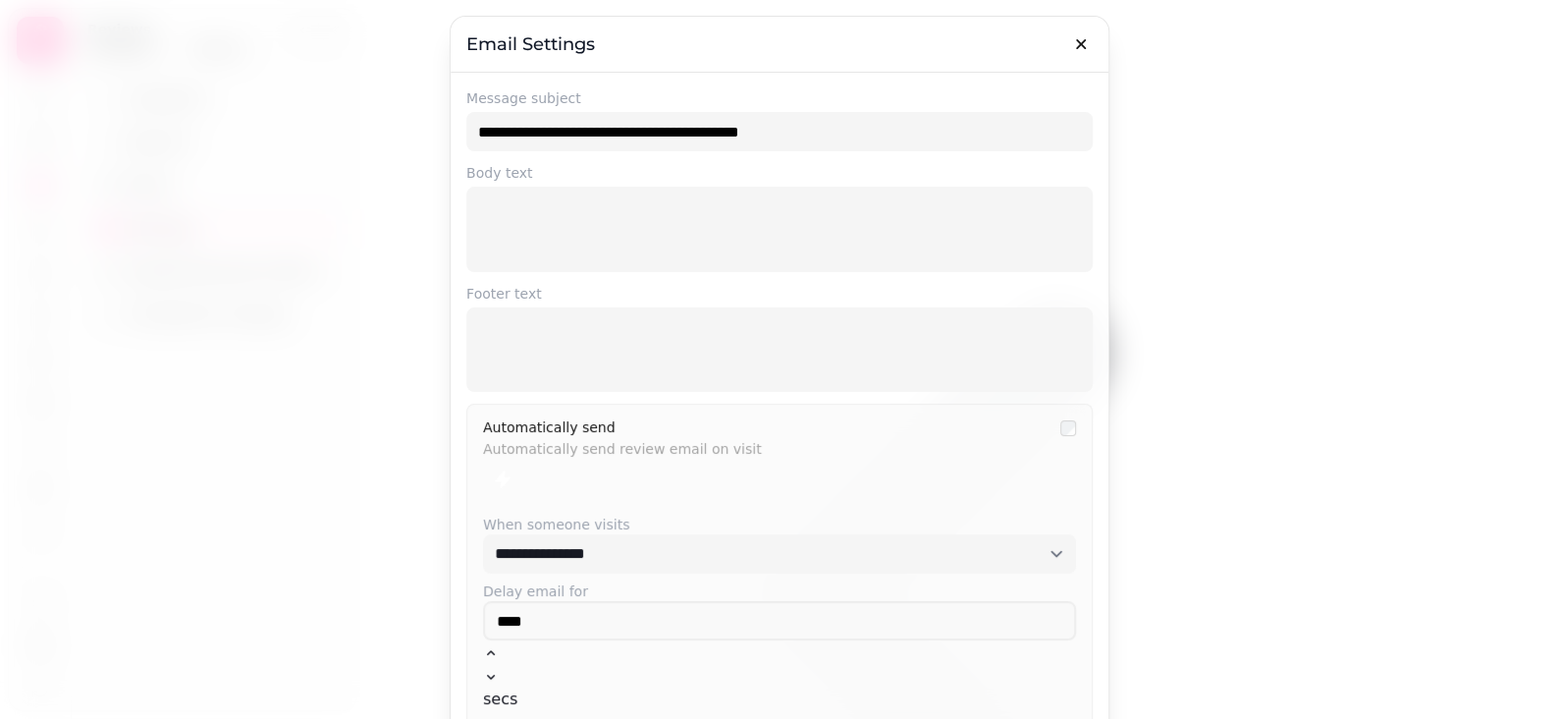
click at [588, 195] on div at bounding box center [779, 229] width 603 height 70
click at [557, 218] on p at bounding box center [779, 229] width 571 height 23
drag, startPoint x: 663, startPoint y: 227, endPoint x: 640, endPoint y: 229, distance: 22.7
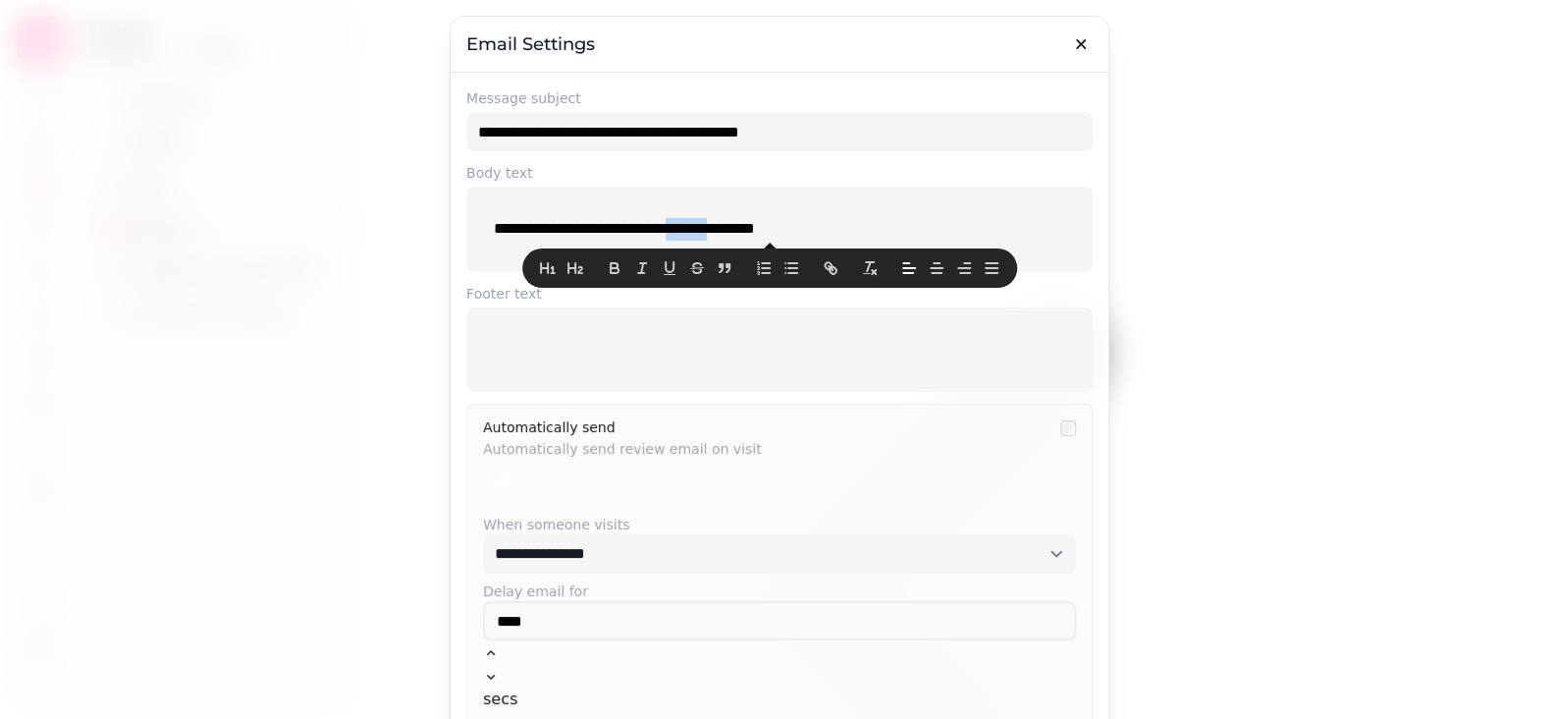
drag, startPoint x: 773, startPoint y: 229, endPoint x: 733, endPoint y: 226, distance: 39.4
click at [738, 217] on div "**********" at bounding box center [779, 229] width 603 height 54
click at [731, 227] on p "**********" at bounding box center [779, 229] width 571 height 23
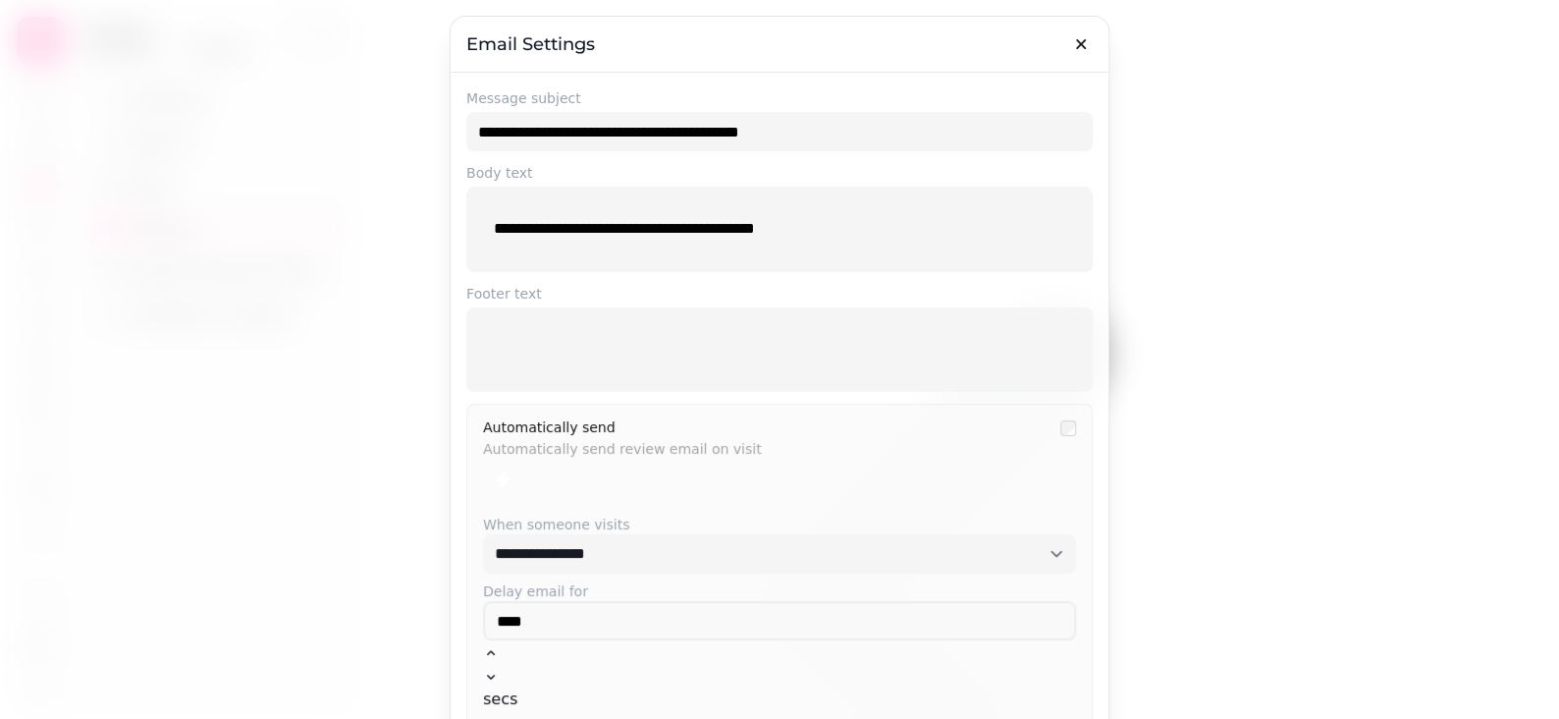
drag, startPoint x: 737, startPoint y: 232, endPoint x: 775, endPoint y: 227, distance: 37.6
click at [738, 232] on p "**********" at bounding box center [779, 229] width 571 height 23
click at [760, 228] on p "**********" at bounding box center [779, 229] width 571 height 23
drag, startPoint x: 792, startPoint y: 227, endPoint x: 696, endPoint y: 232, distance: 96.4
click at [791, 227] on p "**********" at bounding box center [779, 229] width 571 height 23
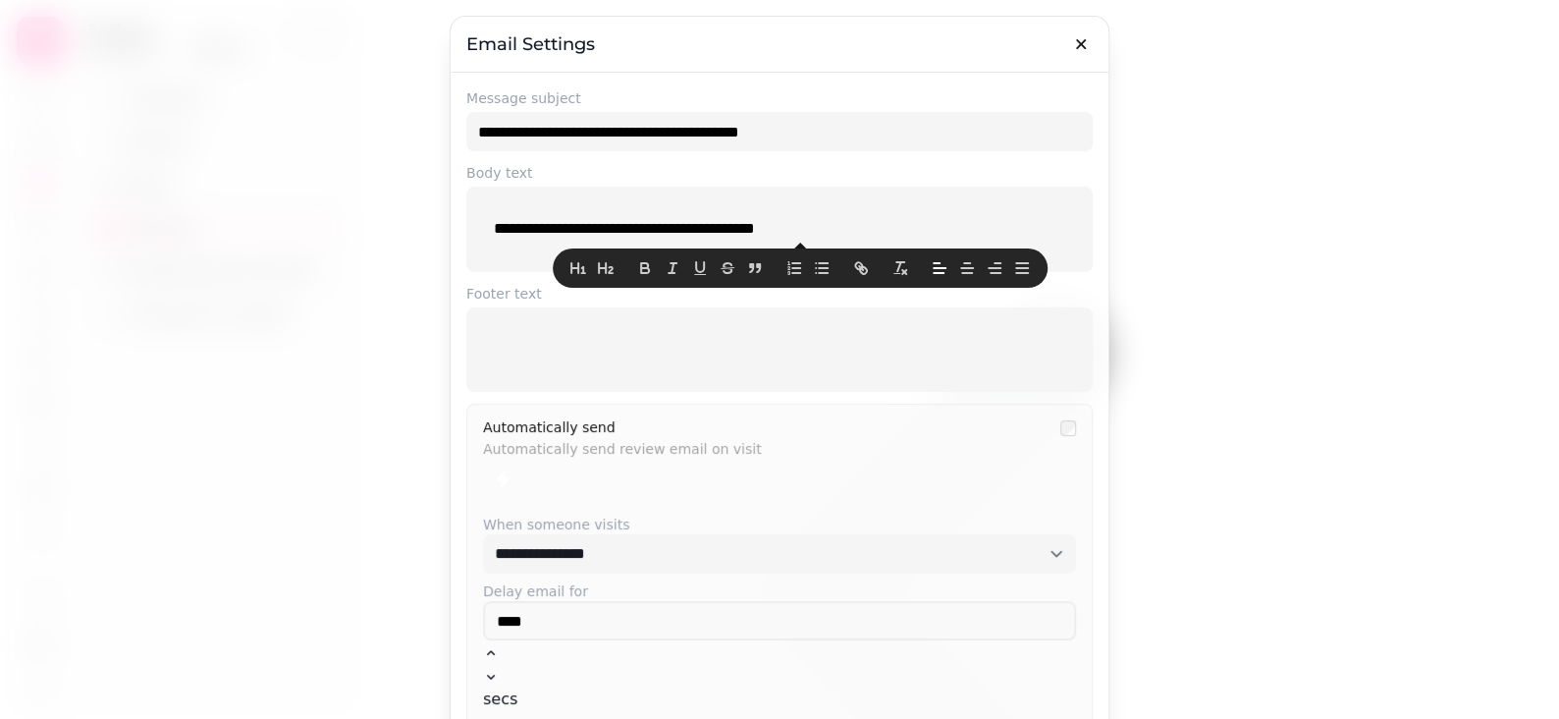
click at [732, 227] on p "**********" at bounding box center [779, 229] width 571 height 23
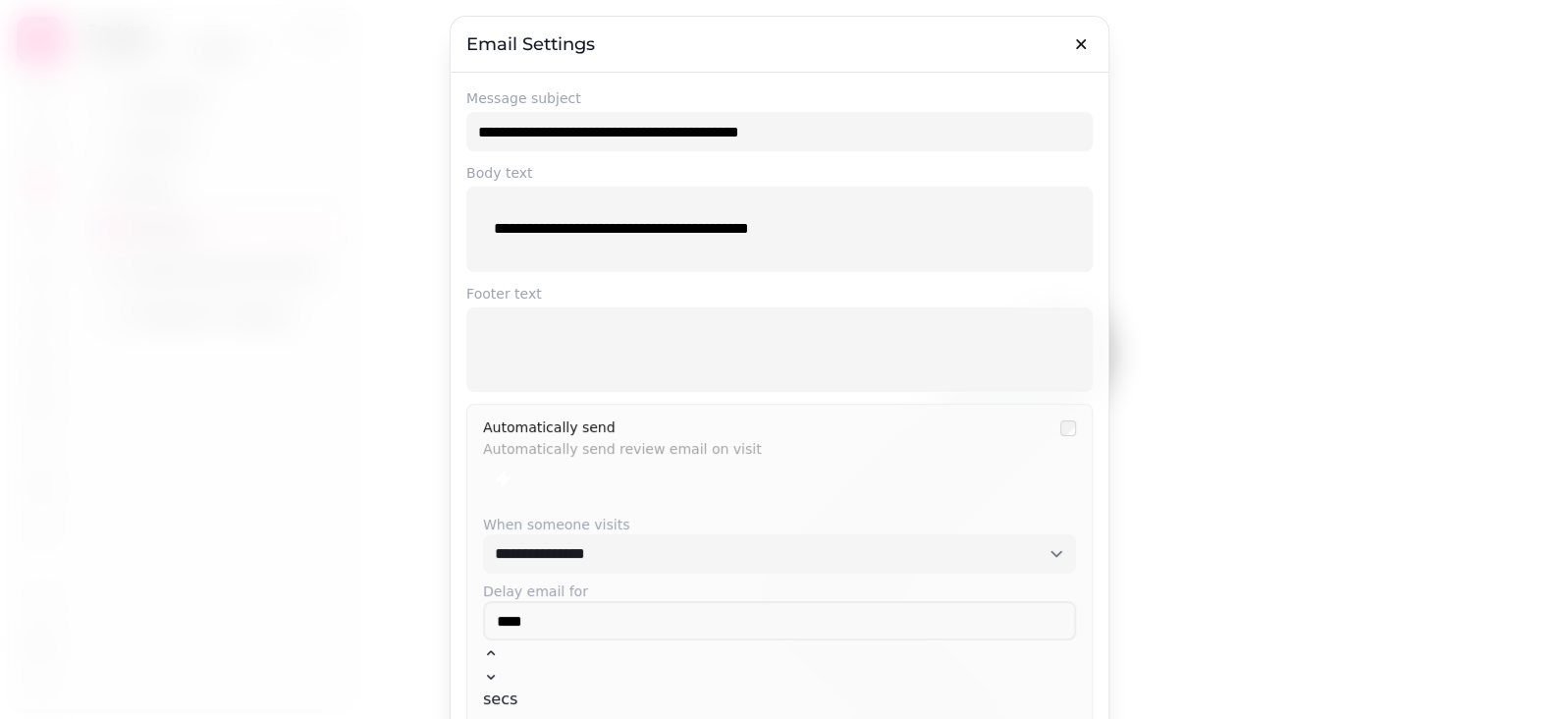
drag, startPoint x: 862, startPoint y: 208, endPoint x: 883, endPoint y: 229, distance: 29.2
click at [863, 209] on div "**********" at bounding box center [779, 229] width 603 height 54
click at [881, 229] on p "**********" at bounding box center [779, 229] width 571 height 23
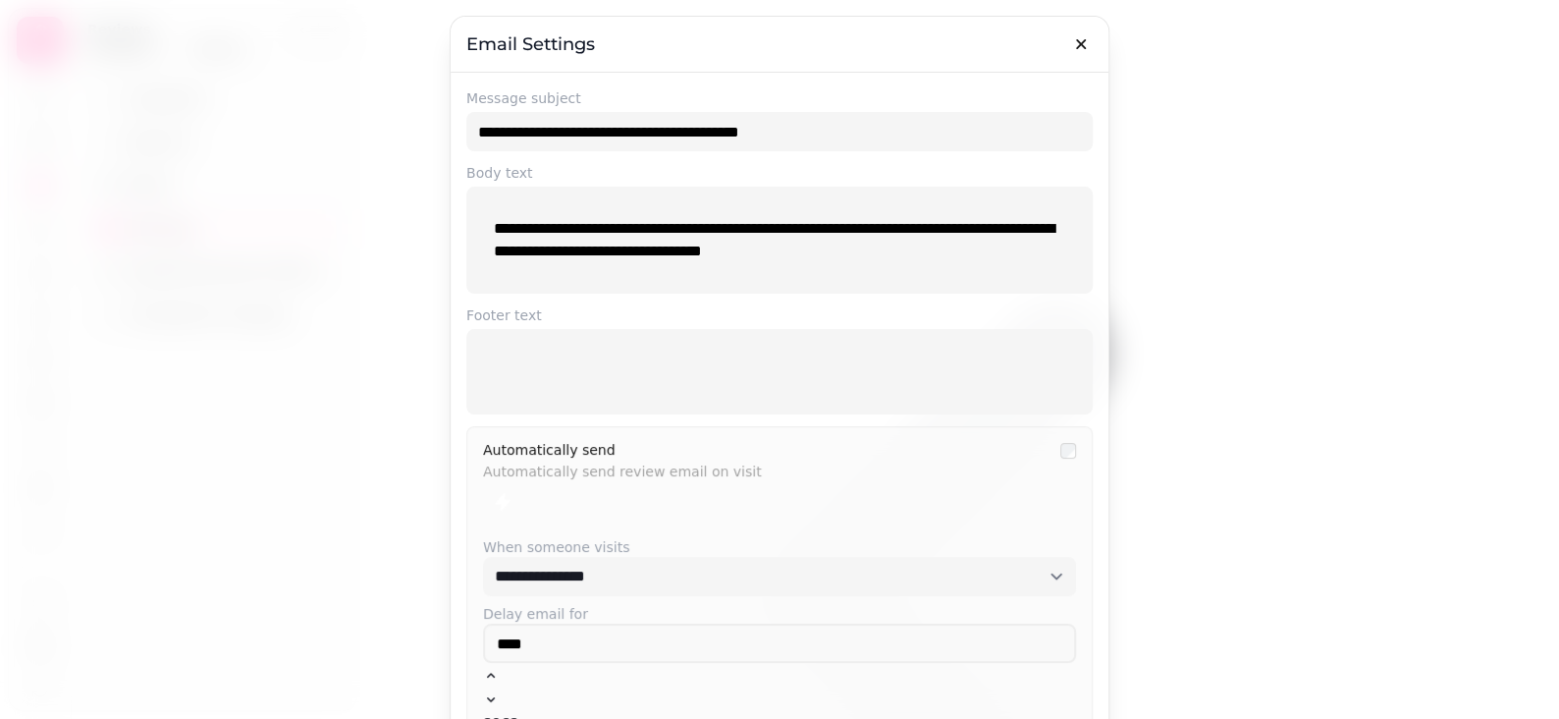
click at [582, 250] on p "**********" at bounding box center [779, 240] width 571 height 44
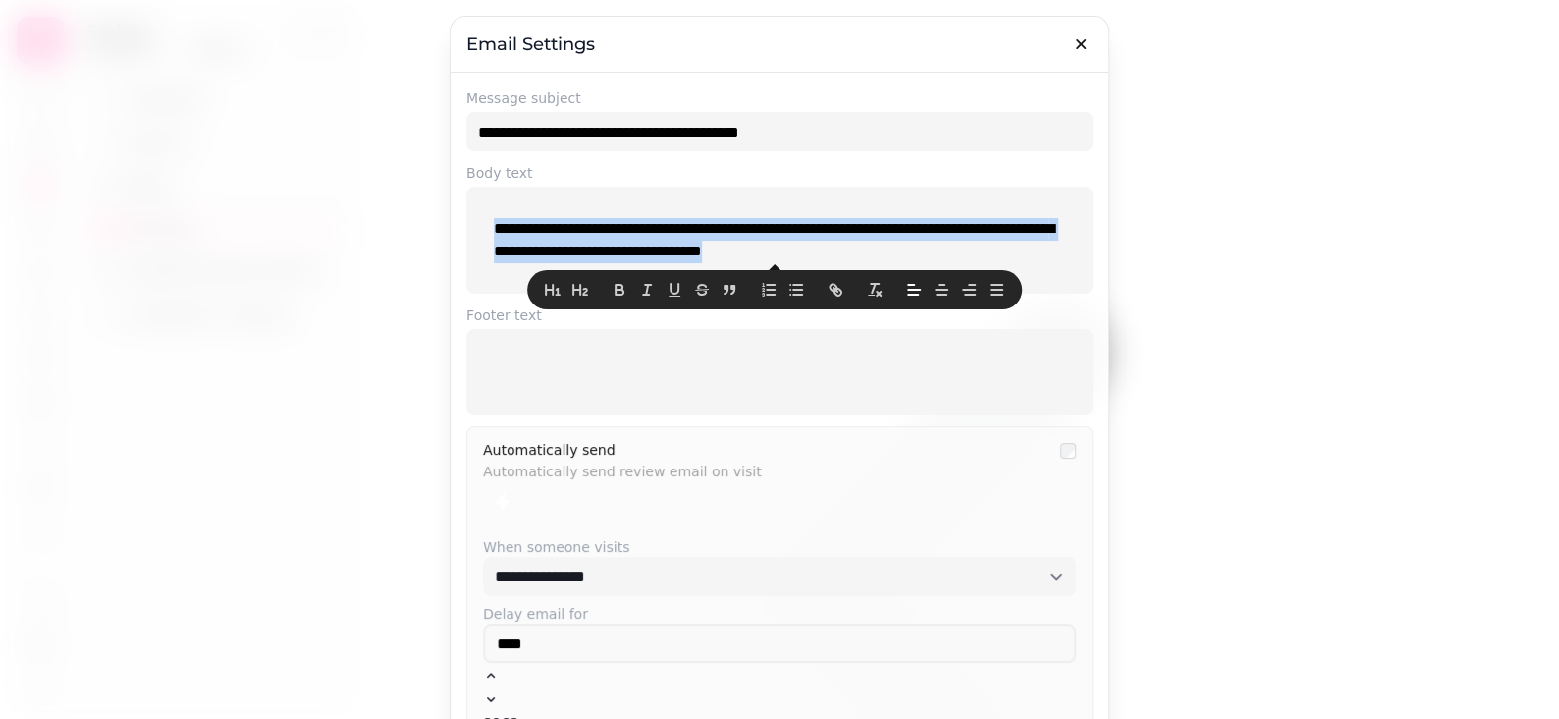
click at [568, 238] on p "**********" at bounding box center [779, 240] width 571 height 44
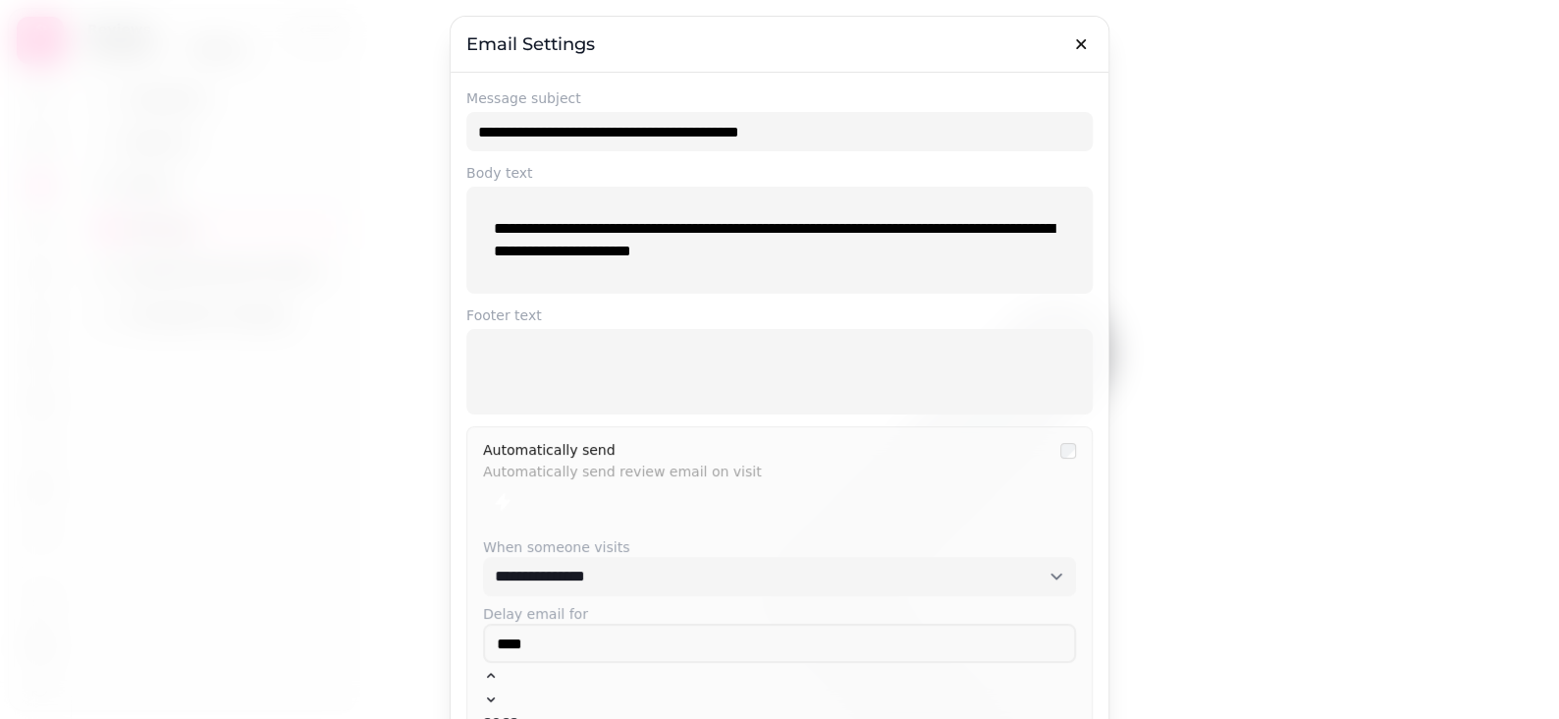
drag, startPoint x: 822, startPoint y: 252, endPoint x: 879, endPoint y: 246, distance: 57.3
click at [825, 250] on p "**********" at bounding box center [779, 240] width 571 height 44
click at [879, 246] on p "**********" at bounding box center [779, 240] width 571 height 44
click at [622, 341] on div at bounding box center [779, 372] width 603 height 70
drag, startPoint x: 584, startPoint y: 378, endPoint x: 589, endPoint y: 362, distance: 16.5
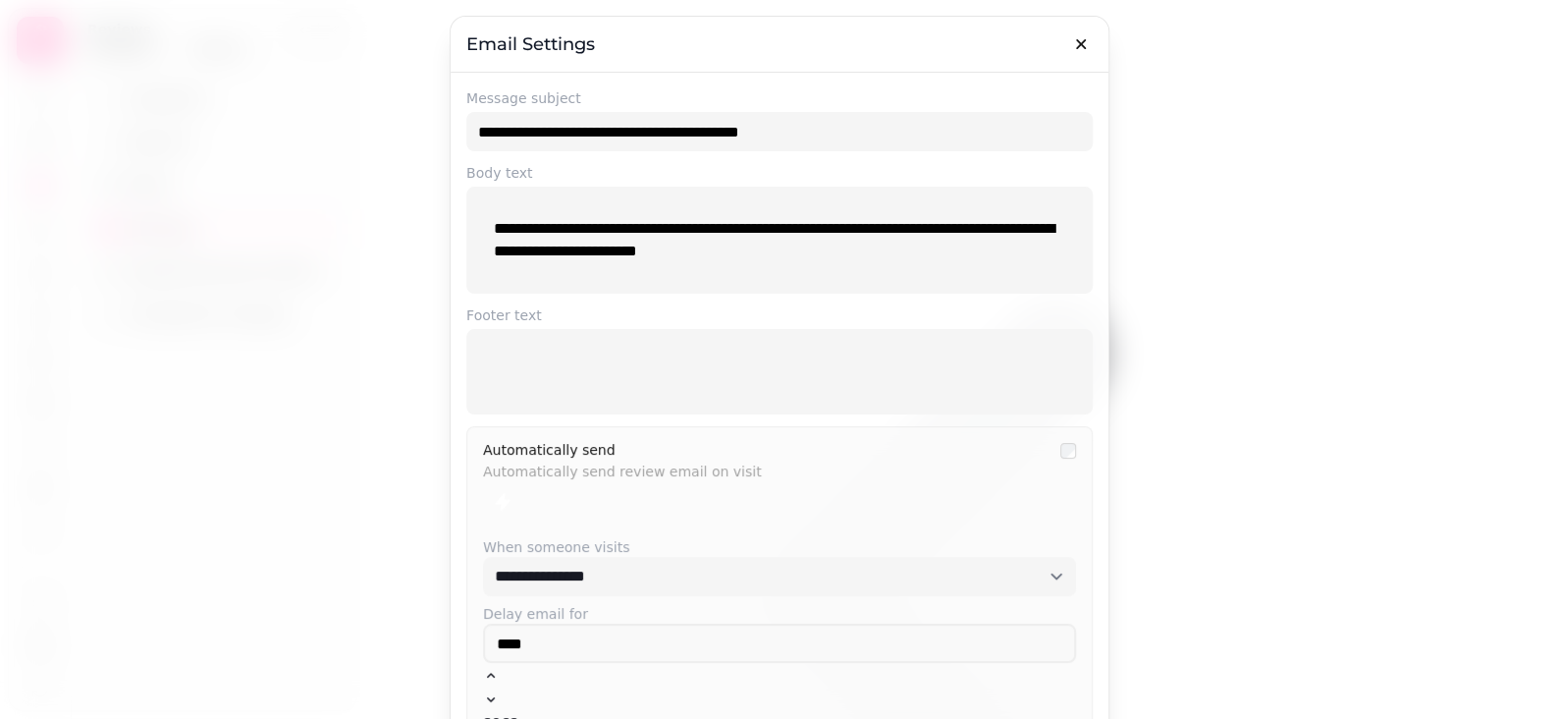
click at [584, 376] on p at bounding box center [779, 371] width 571 height 23
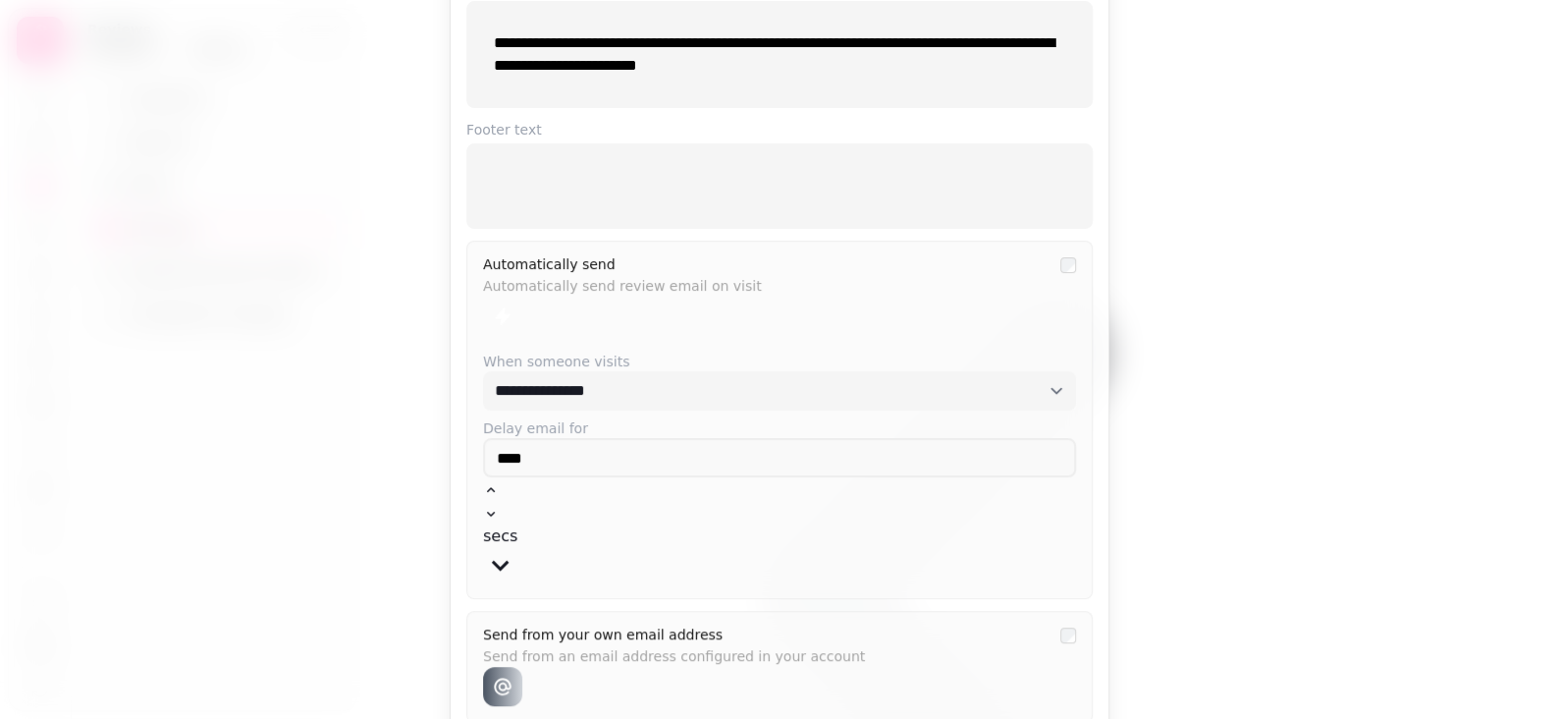
click at [500, 678] on icon at bounding box center [503, 687] width 18 height 18
click at [569, 641] on p "Send from an email address configured in your account" at bounding box center [766, 652] width 566 height 22
drag, startPoint x: 579, startPoint y: 551, endPoint x: 847, endPoint y: 553, distance: 268.1
click at [757, 641] on p "Send from an email address configured in your account" at bounding box center [766, 652] width 566 height 22
drag, startPoint x: 879, startPoint y: 553, endPoint x: 860, endPoint y: 553, distance: 18.7
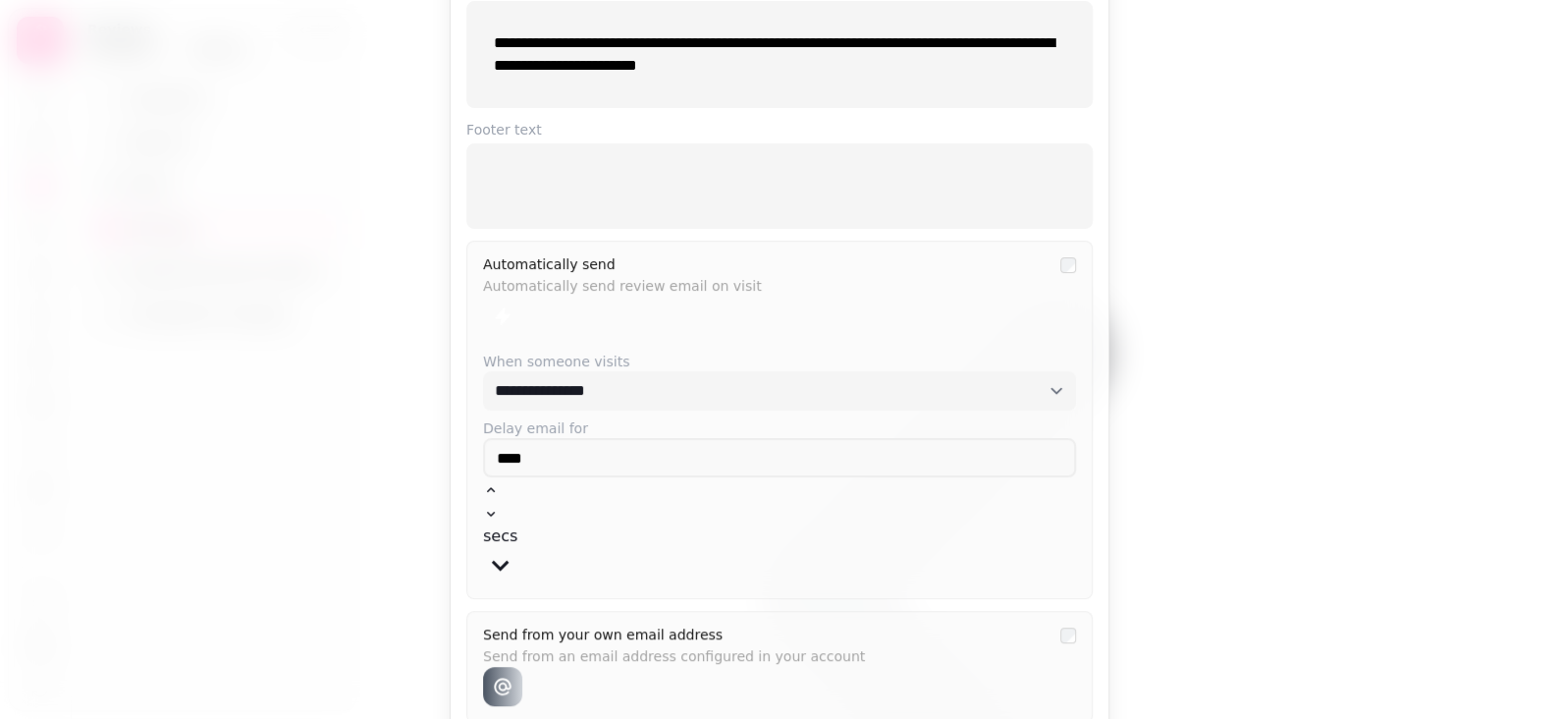
click at [873, 641] on p "Send from an email address configured in your account" at bounding box center [766, 652] width 566 height 22
click at [1059, 611] on div "Send from your own email address Send from an email address configured in your …" at bounding box center [779, 667] width 626 height 112
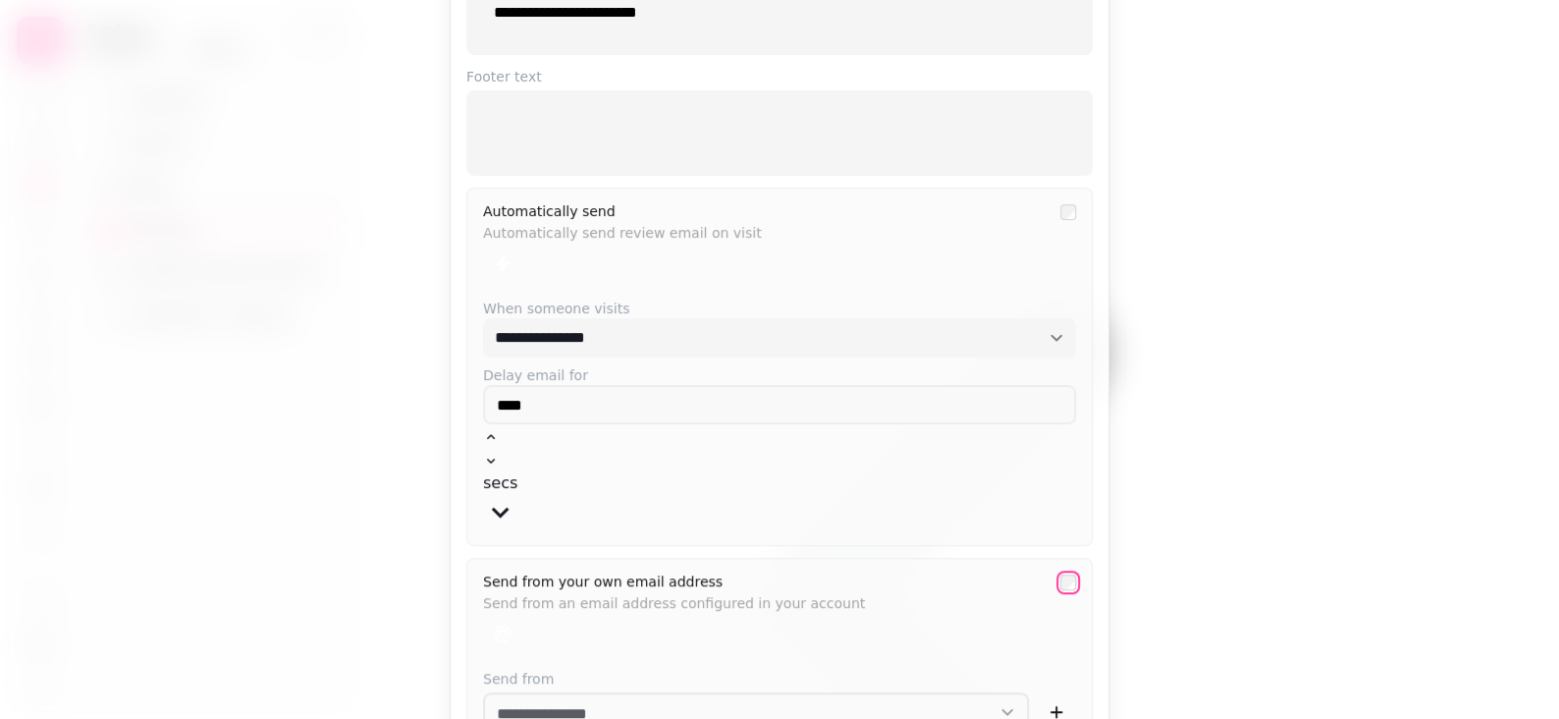
scroll to position [264, 0]
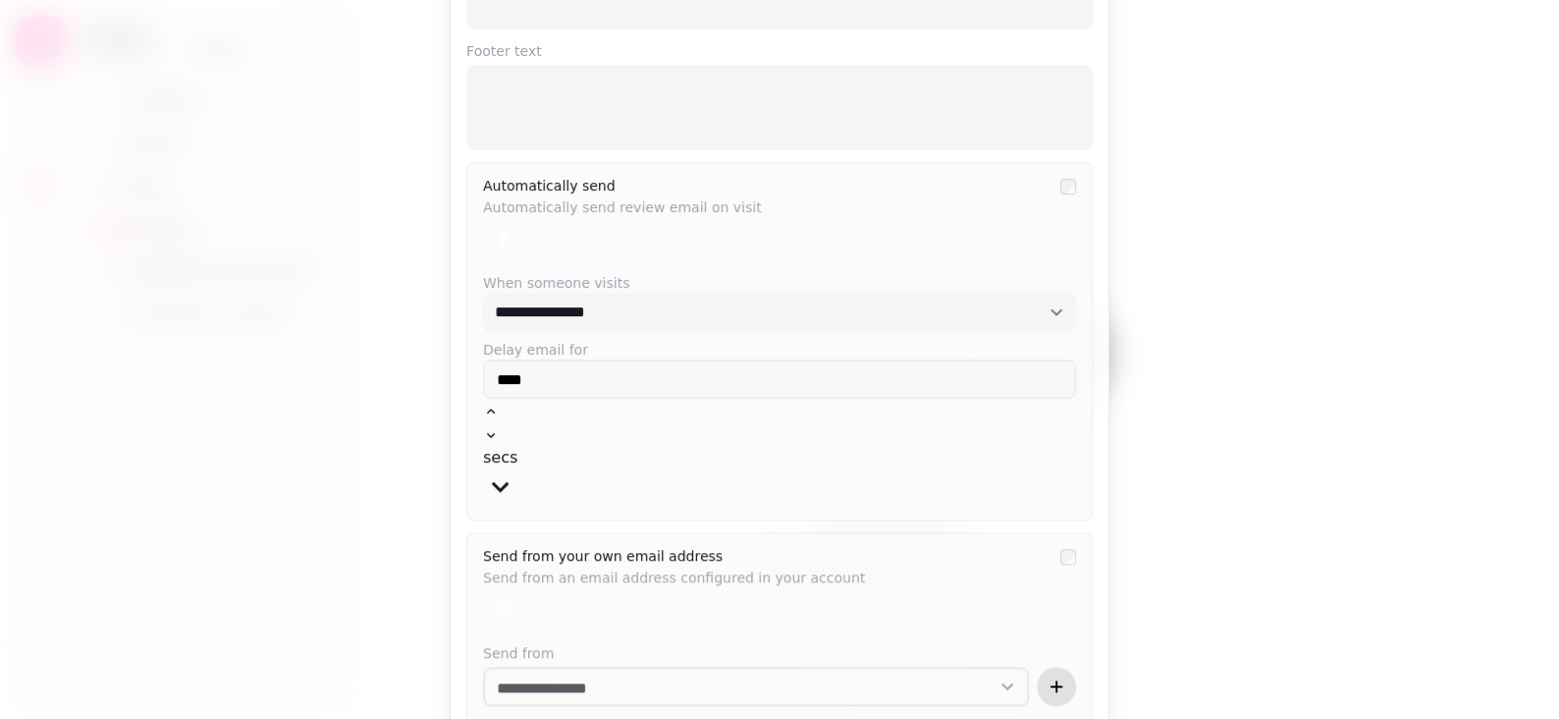
click at [1047, 677] on icon "button" at bounding box center [1057, 687] width 20 height 20
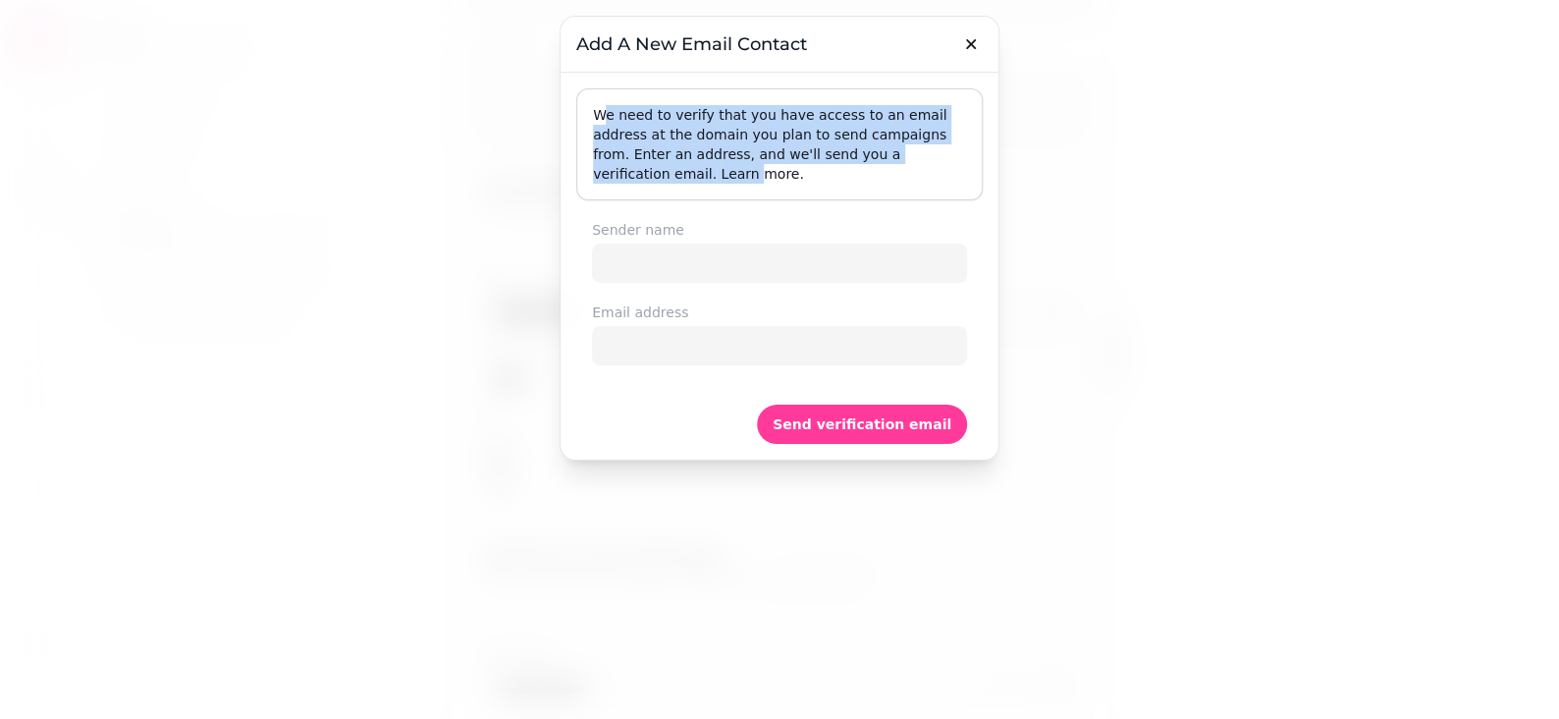
drag, startPoint x: 599, startPoint y: 115, endPoint x: 940, endPoint y: 166, distance: 344.5
click at [919, 163] on div "We need to verify that you have access to an email address at the domain you pl…" at bounding box center [779, 144] width 407 height 112
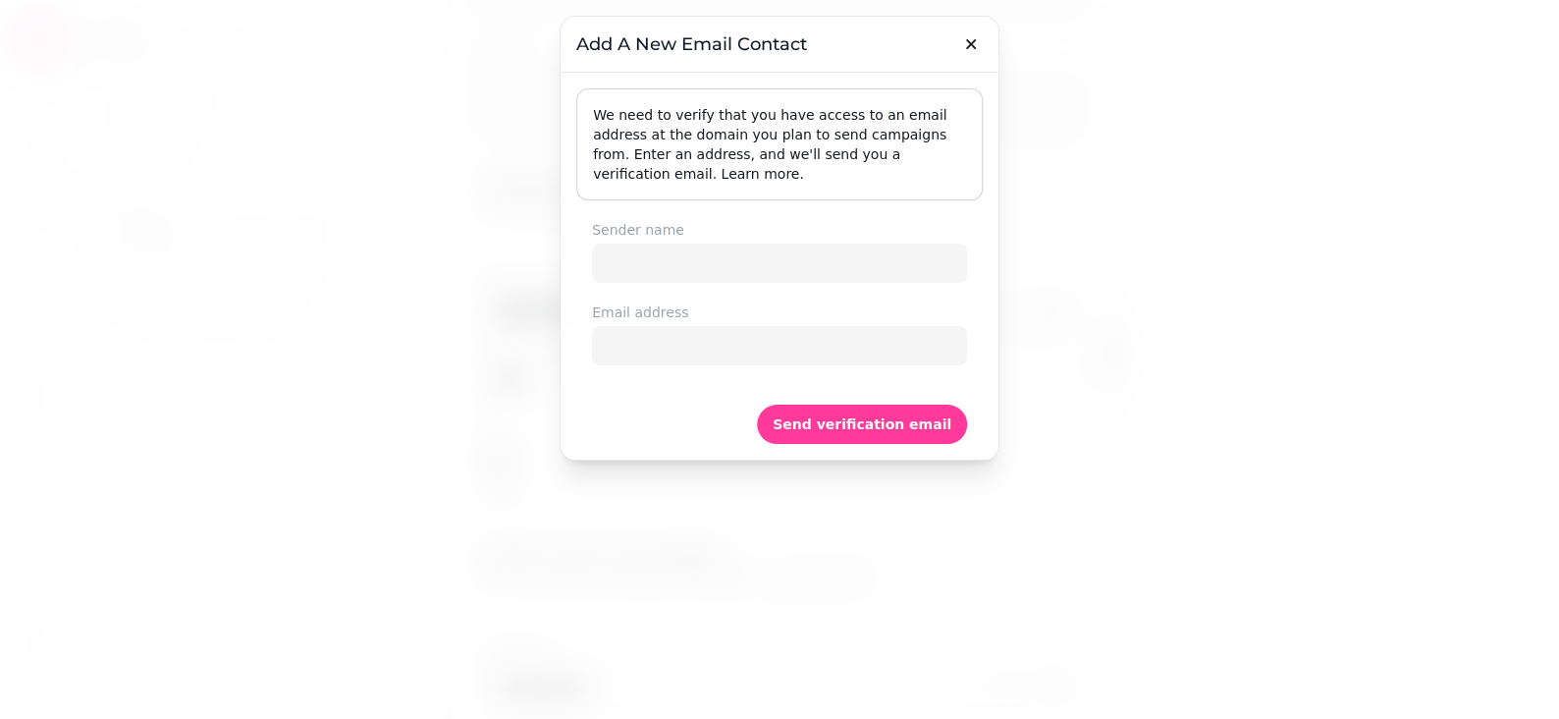
click at [947, 166] on div "We need to verify that you have access to an email address at the domain you pl…" at bounding box center [779, 144] width 407 height 112
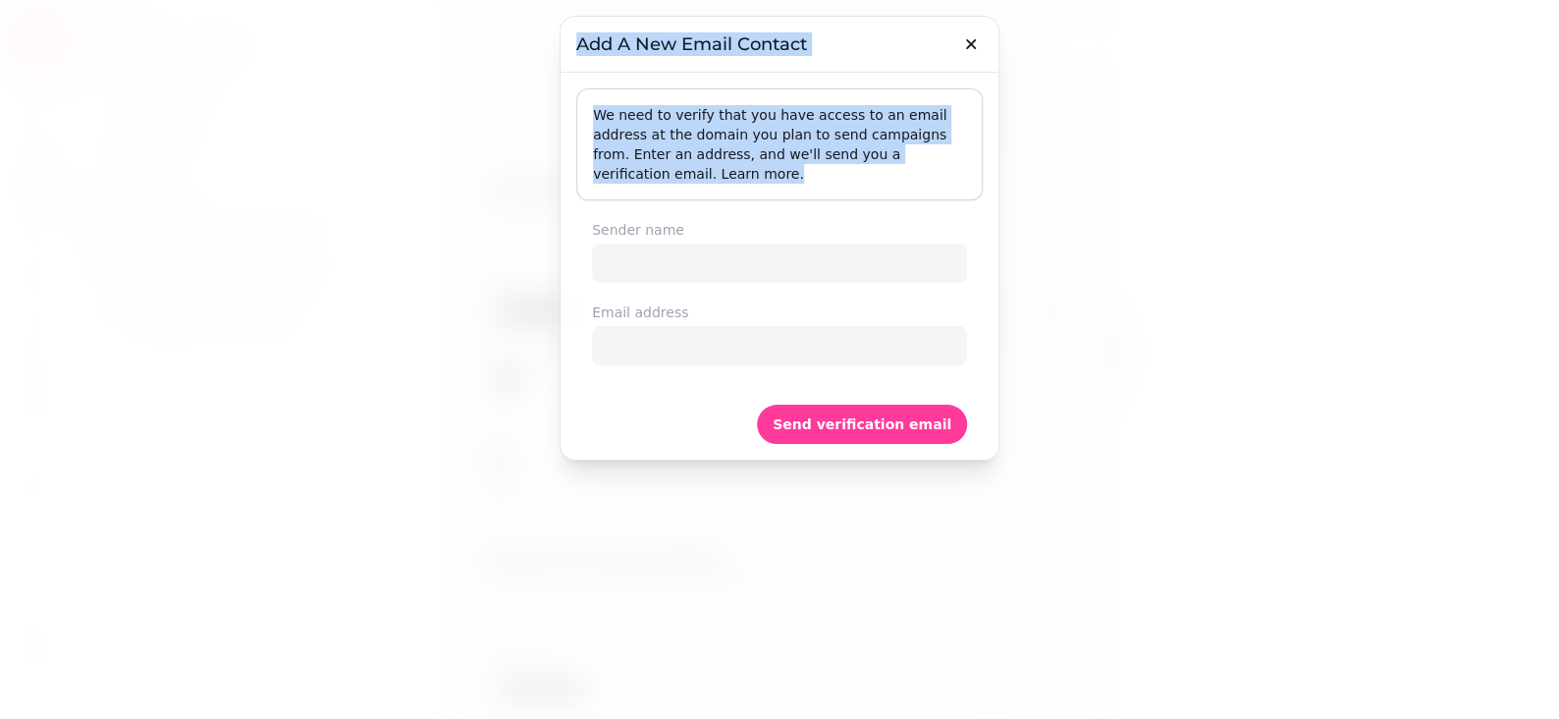
drag, startPoint x: 941, startPoint y: 151, endPoint x: 560, endPoint y: 120, distance: 382.3
click at [554, 119] on div "Add a new email contact We need to verify that you have access to an email addr…" at bounding box center [779, 359] width 1559 height 719
click at [669, 137] on p "We need to verify that you have access to an email address at the domain you pl…" at bounding box center [779, 144] width 373 height 79
click at [697, 51] on h3 "Add a new email contact" at bounding box center [779, 44] width 407 height 24
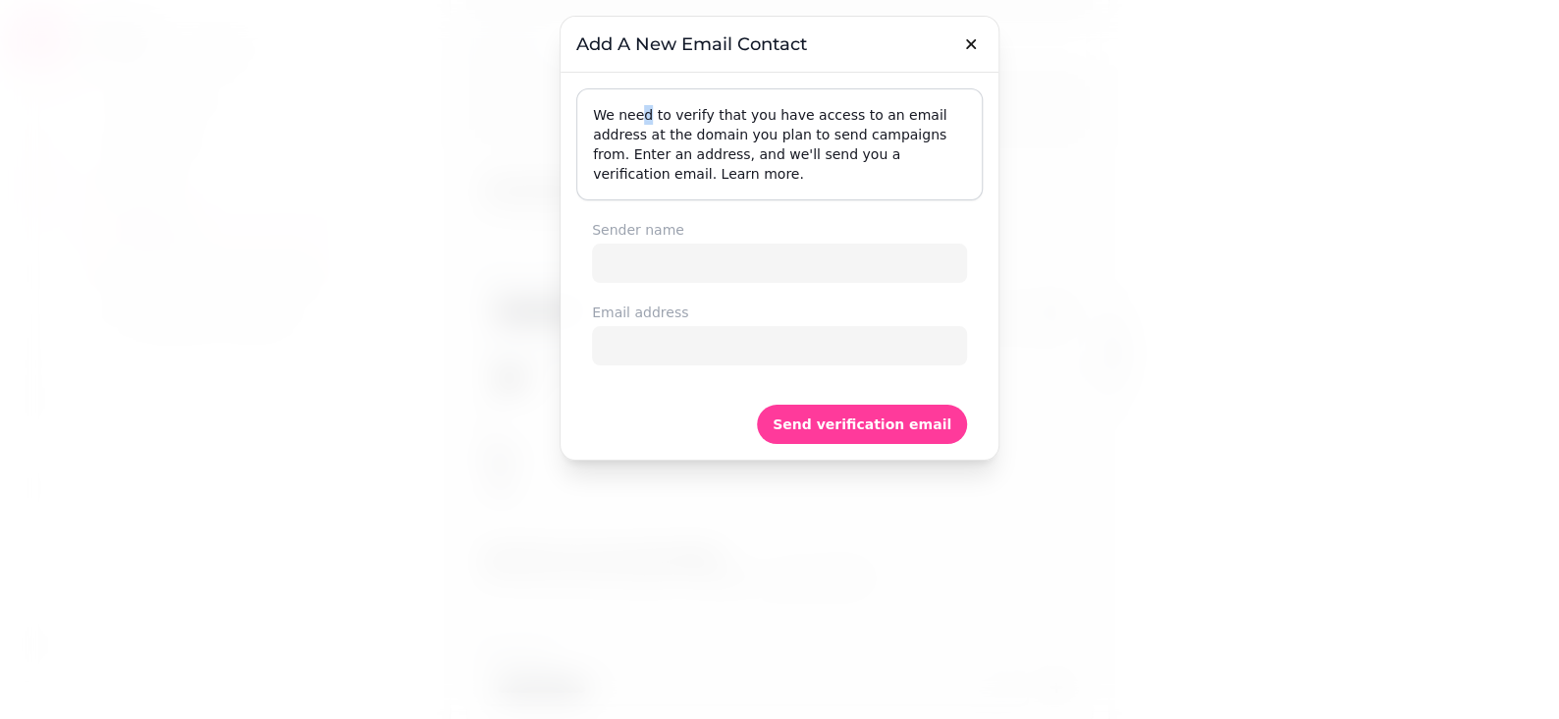
click at [642, 120] on p "We need to verify that you have access to an email address at the domain you pl…" at bounding box center [779, 144] width 373 height 79
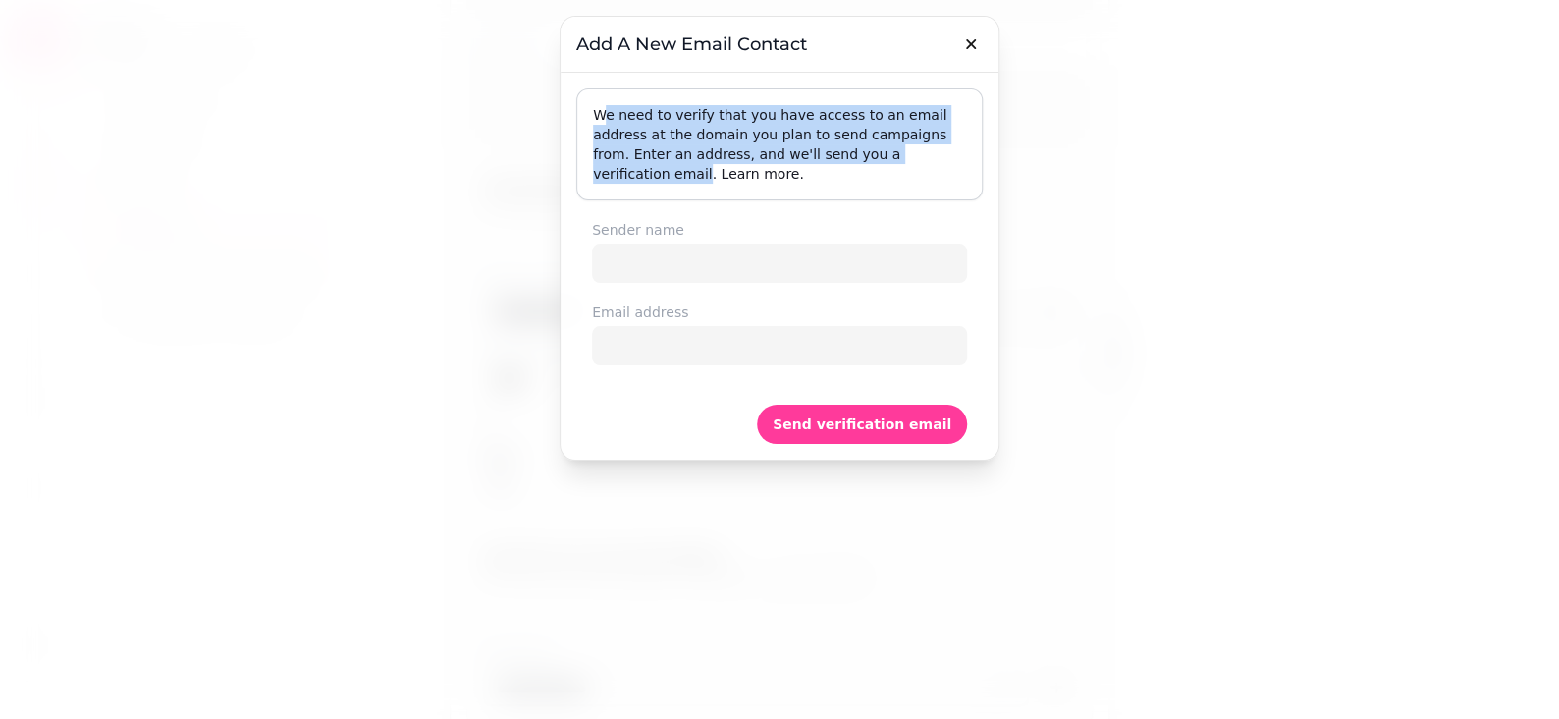
drag, startPoint x: 633, startPoint y: 121, endPoint x: 860, endPoint y: 165, distance: 231.1
click at [860, 165] on div "We need to verify that you have access to an email address at the domain you pl…" at bounding box center [779, 144] width 407 height 112
click at [740, 105] on p "We need to verify that you have access to an email address at the domain you pl…" at bounding box center [779, 144] width 373 height 79
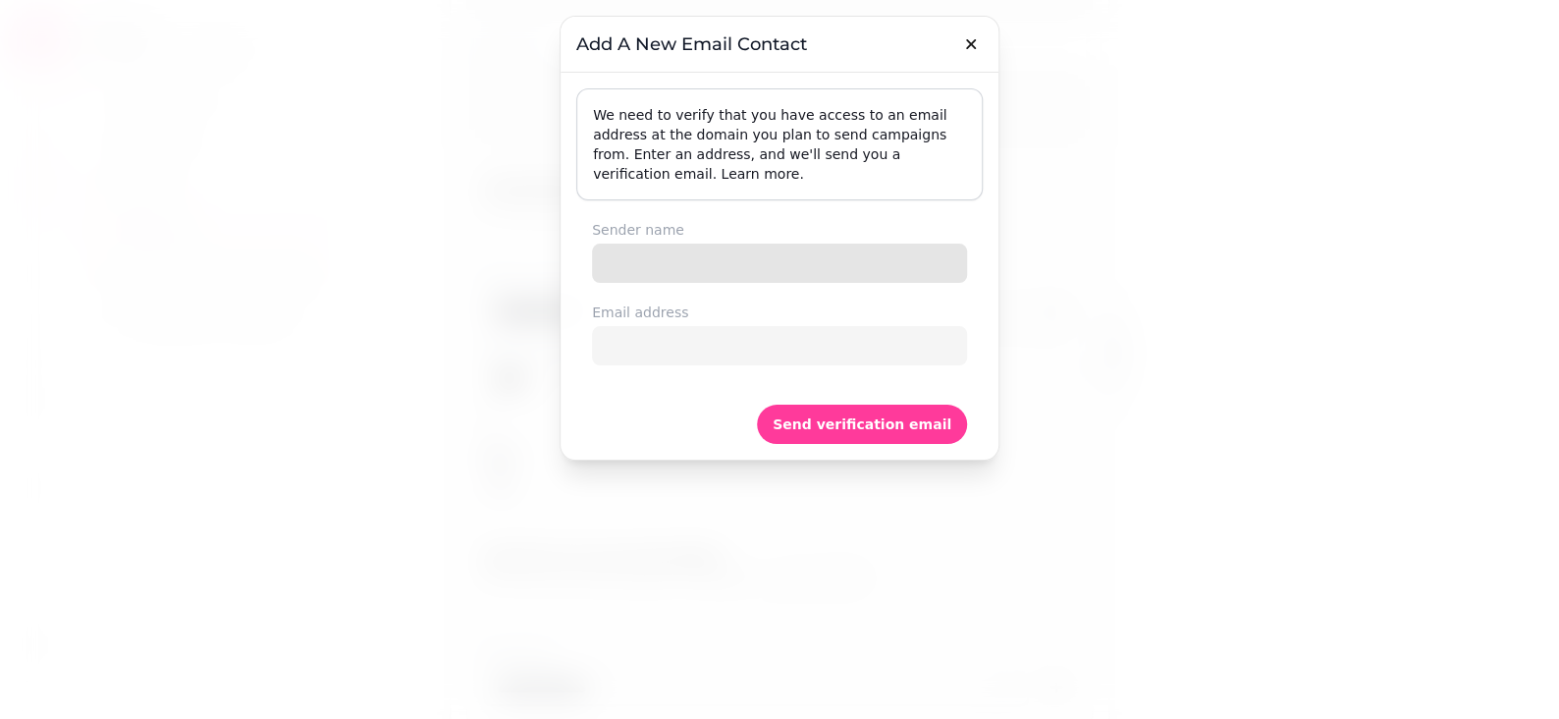
click at [651, 244] on input "Sender name" at bounding box center [779, 263] width 375 height 39
type input "**********"
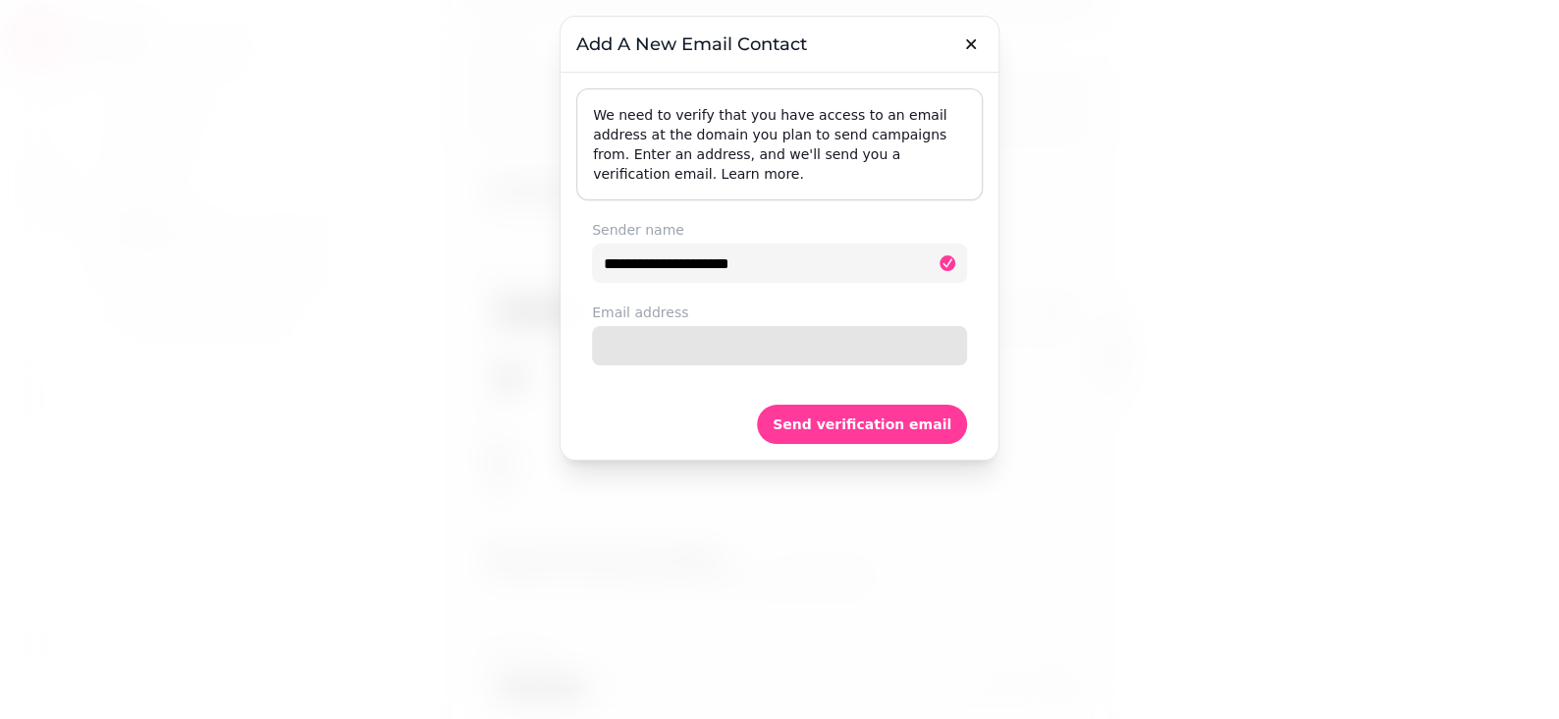
click at [678, 326] on input "Email address" at bounding box center [779, 345] width 375 height 39
type input "**********"
drag, startPoint x: 691, startPoint y: 441, endPoint x: 741, endPoint y: 370, distance: 86.6
click at [692, 428] on div "**********" at bounding box center [779, 359] width 1559 height 719
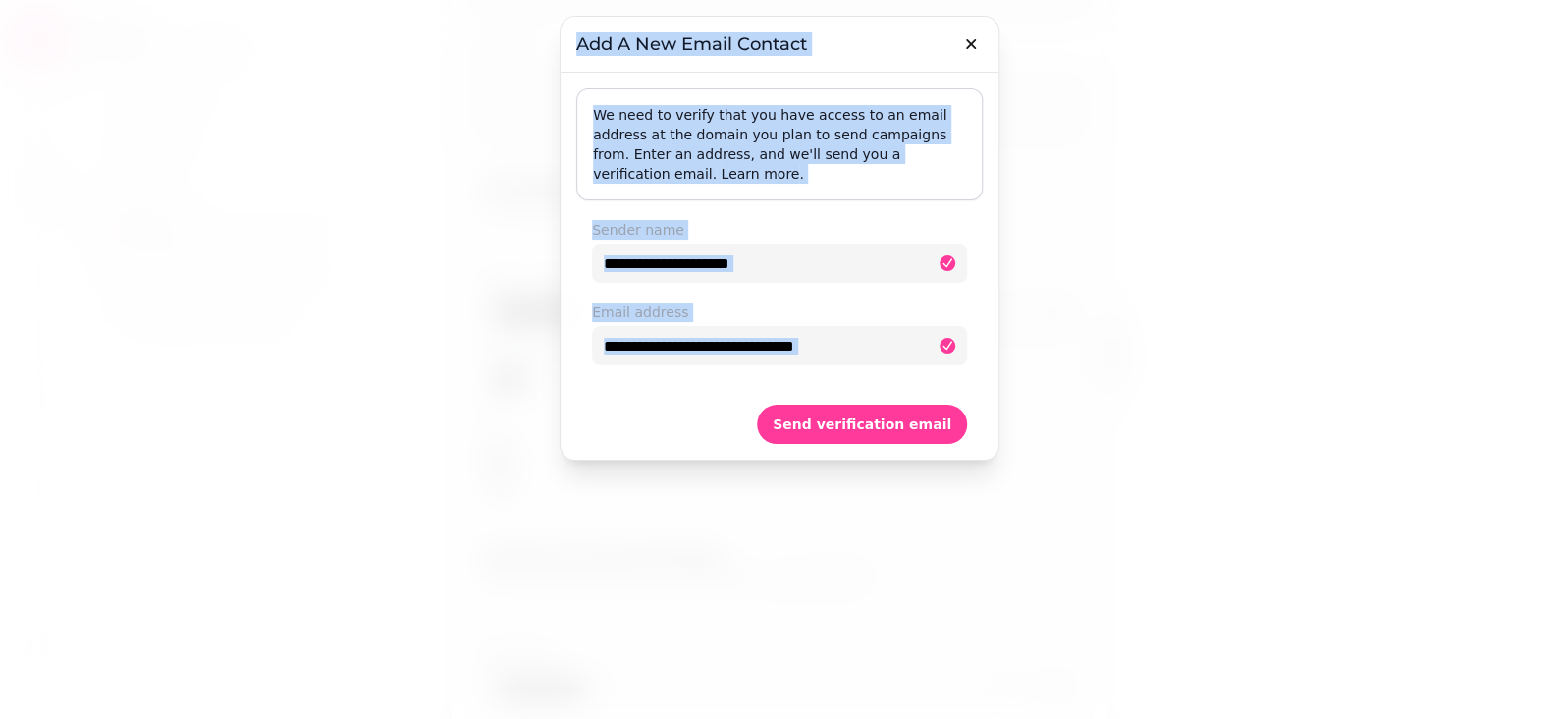
drag, startPoint x: 706, startPoint y: 371, endPoint x: 723, endPoint y: 351, distance: 26.5
click at [705, 381] on div "Send verification email" at bounding box center [779, 412] width 407 height 63
click at [906, 326] on input "**********" at bounding box center [779, 345] width 375 height 39
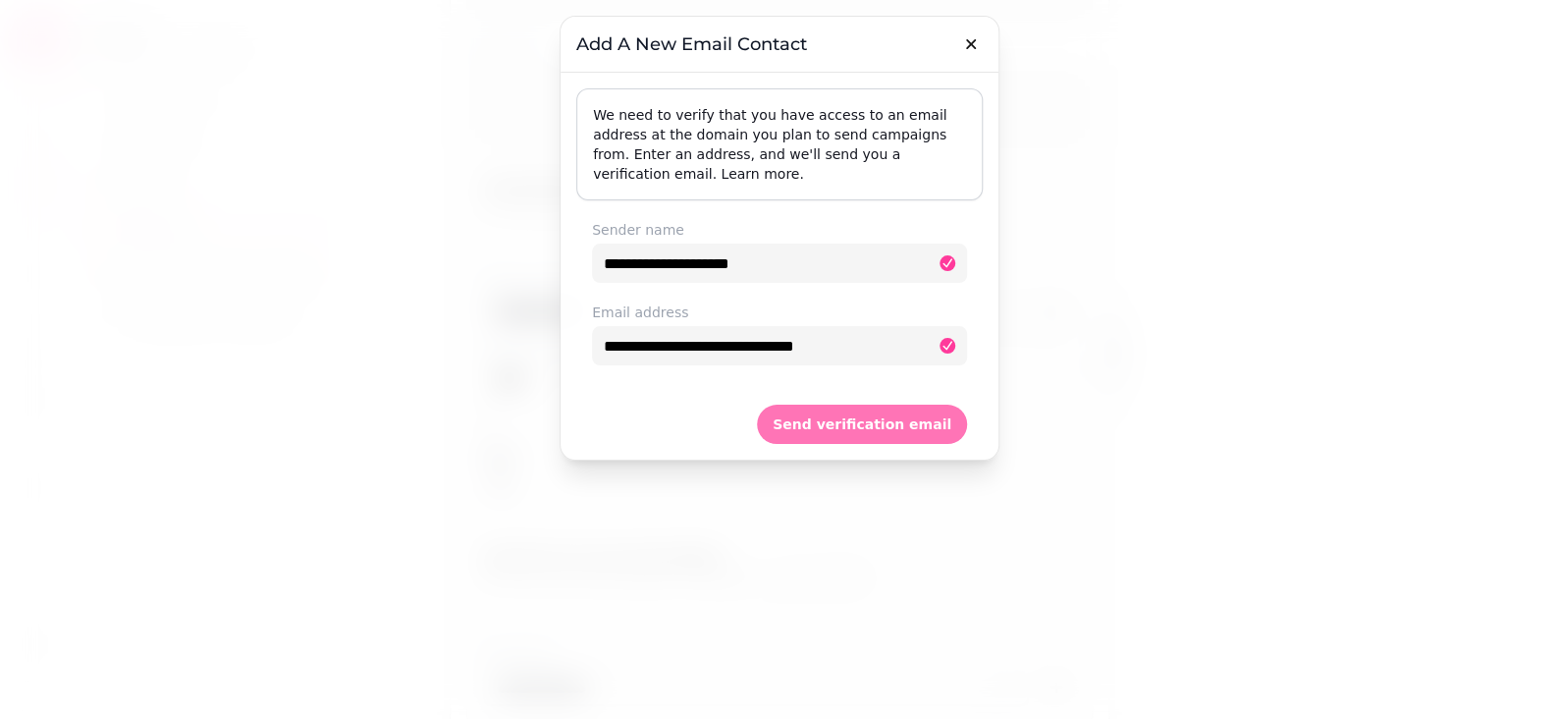
click at [858, 405] on button "Send verification email" at bounding box center [862, 424] width 210 height 39
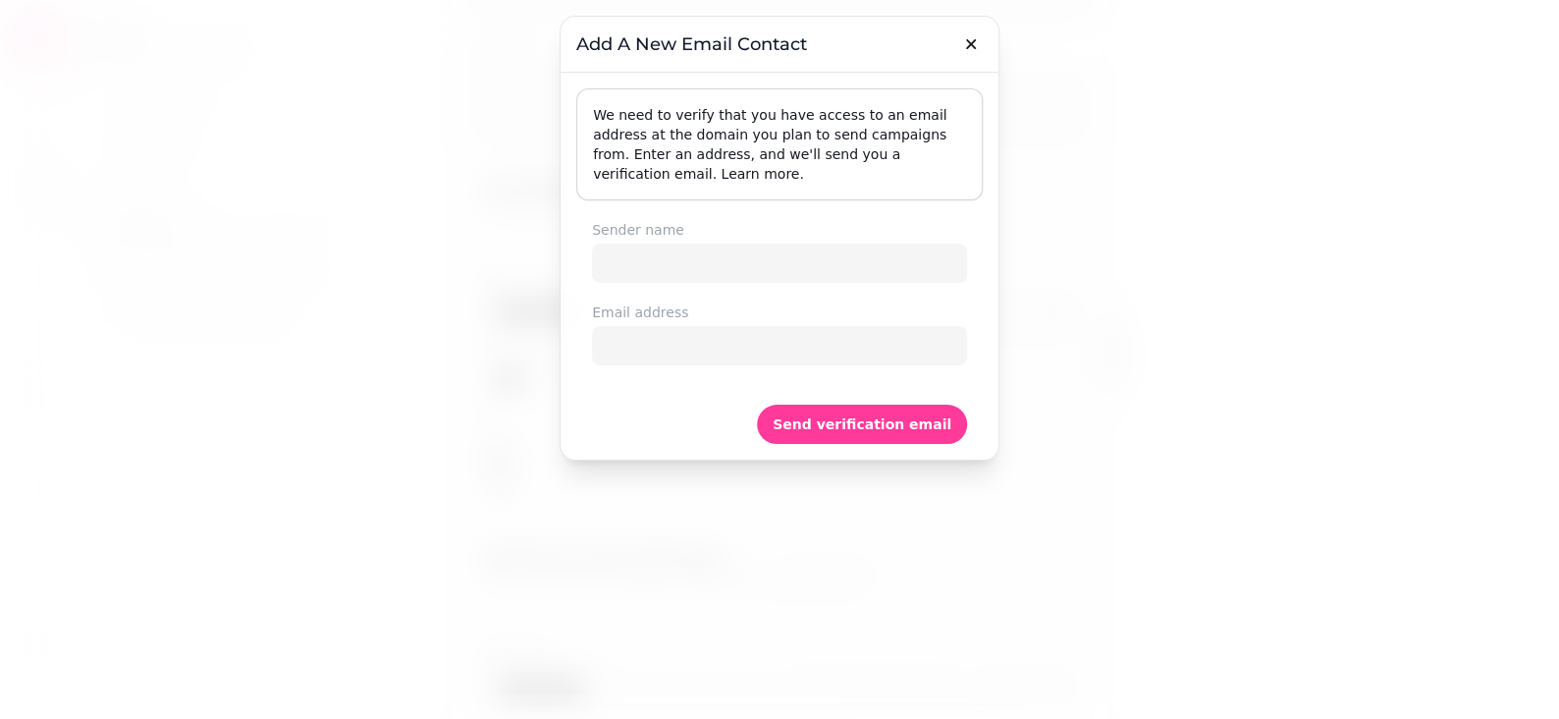
click at [964, 37] on icon "button" at bounding box center [971, 44] width 20 height 20
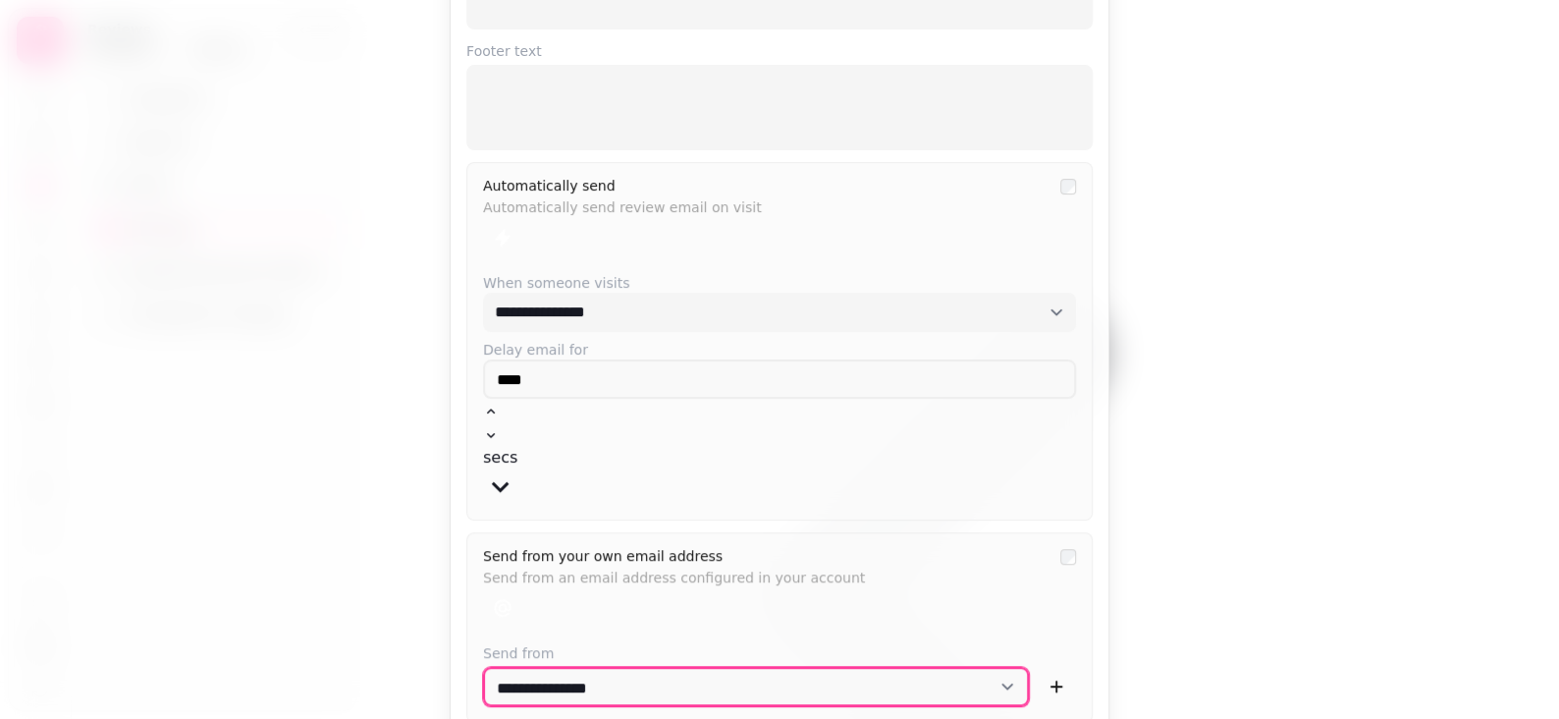
click at [985, 667] on select "**********" at bounding box center [756, 686] width 546 height 39
drag, startPoint x: 986, startPoint y: 579, endPoint x: 799, endPoint y: 638, distance: 195.6
click at [986, 667] on select "**********" at bounding box center [756, 686] width 546 height 39
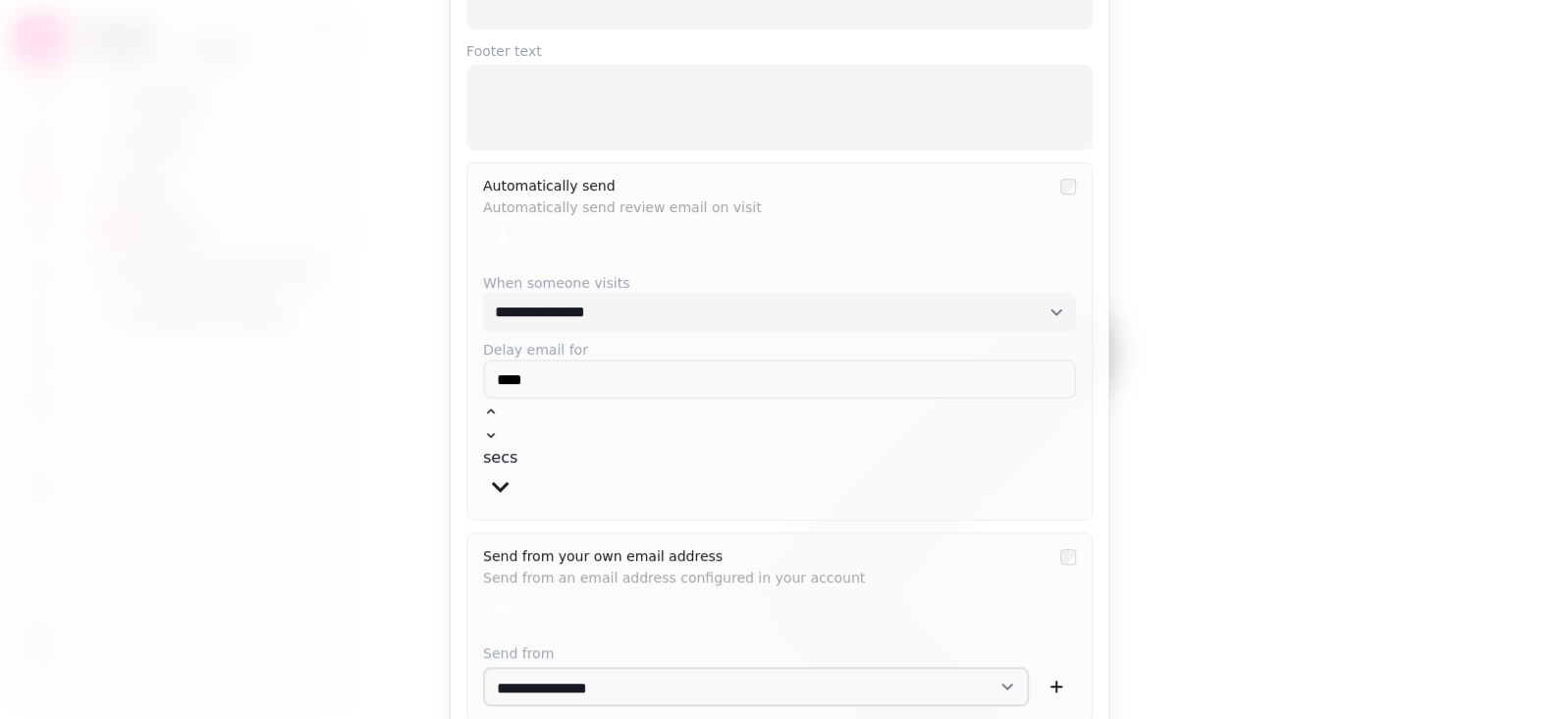
click at [682, 662] on div "**********" at bounding box center [779, 308] width 626 height 969
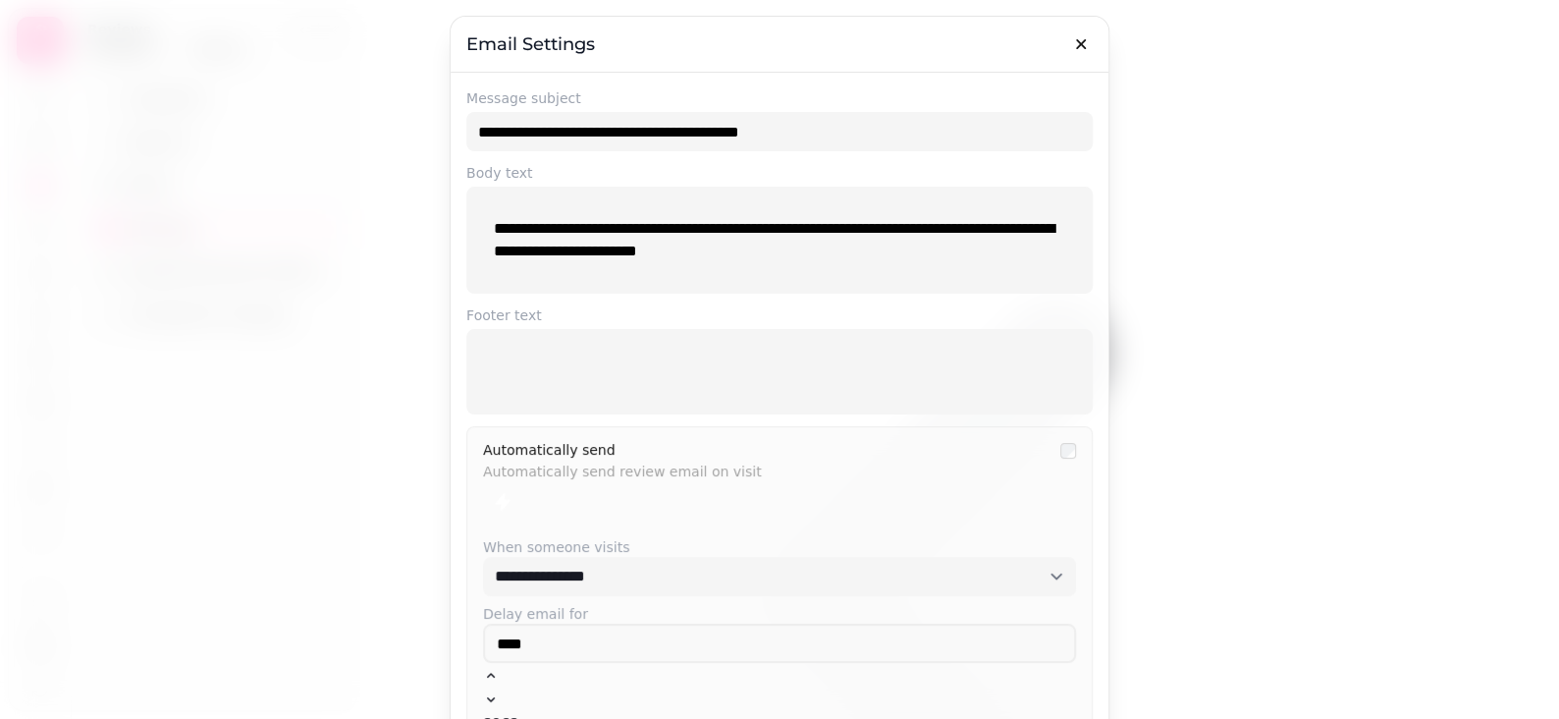
click at [494, 219] on p "**********" at bounding box center [779, 240] width 571 height 44
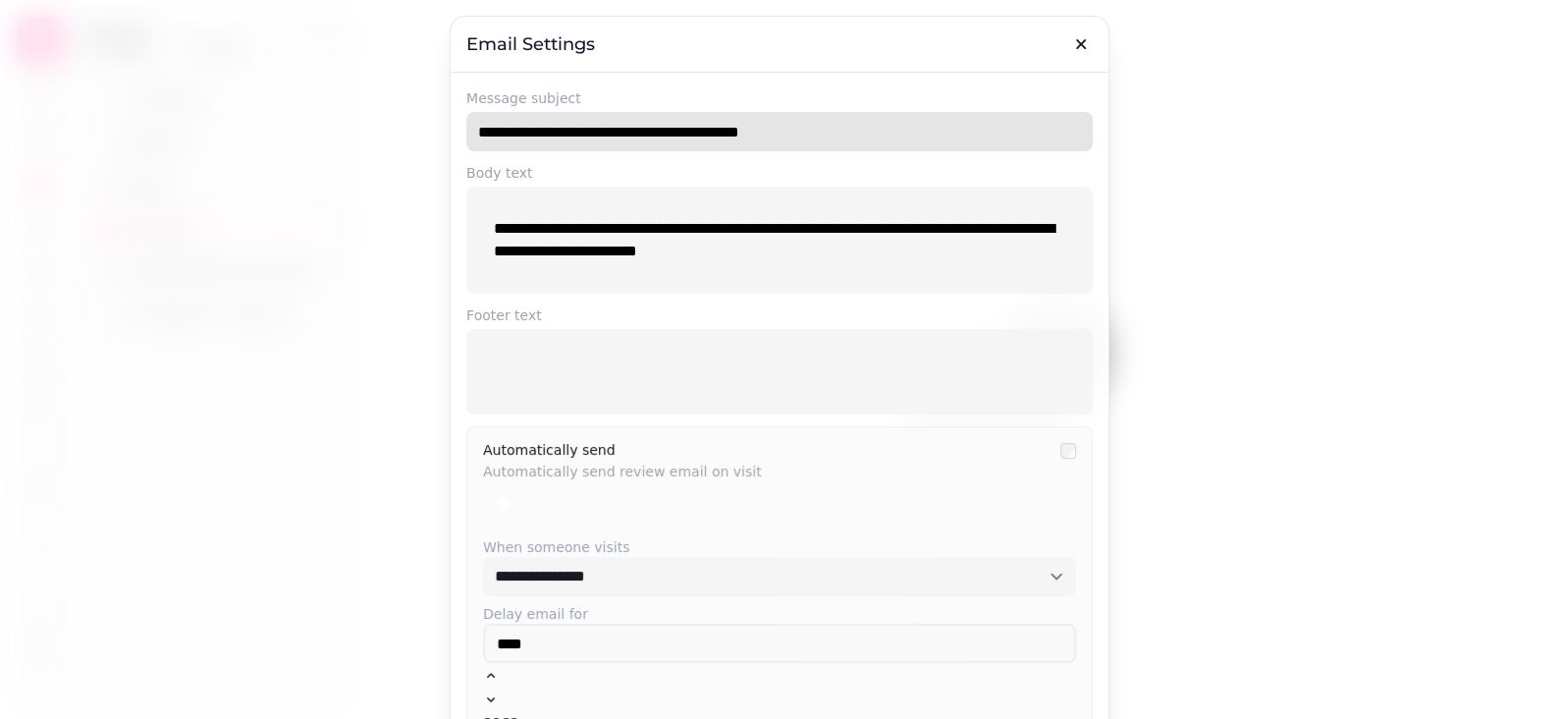
drag, startPoint x: 691, startPoint y: 144, endPoint x: 679, endPoint y: 107, distance: 39.1
click at [690, 142] on input "**********" at bounding box center [779, 131] width 626 height 39
click at [731, 127] on input "**********" at bounding box center [779, 131] width 626 height 39
click at [841, 143] on input "**********" at bounding box center [779, 131] width 626 height 39
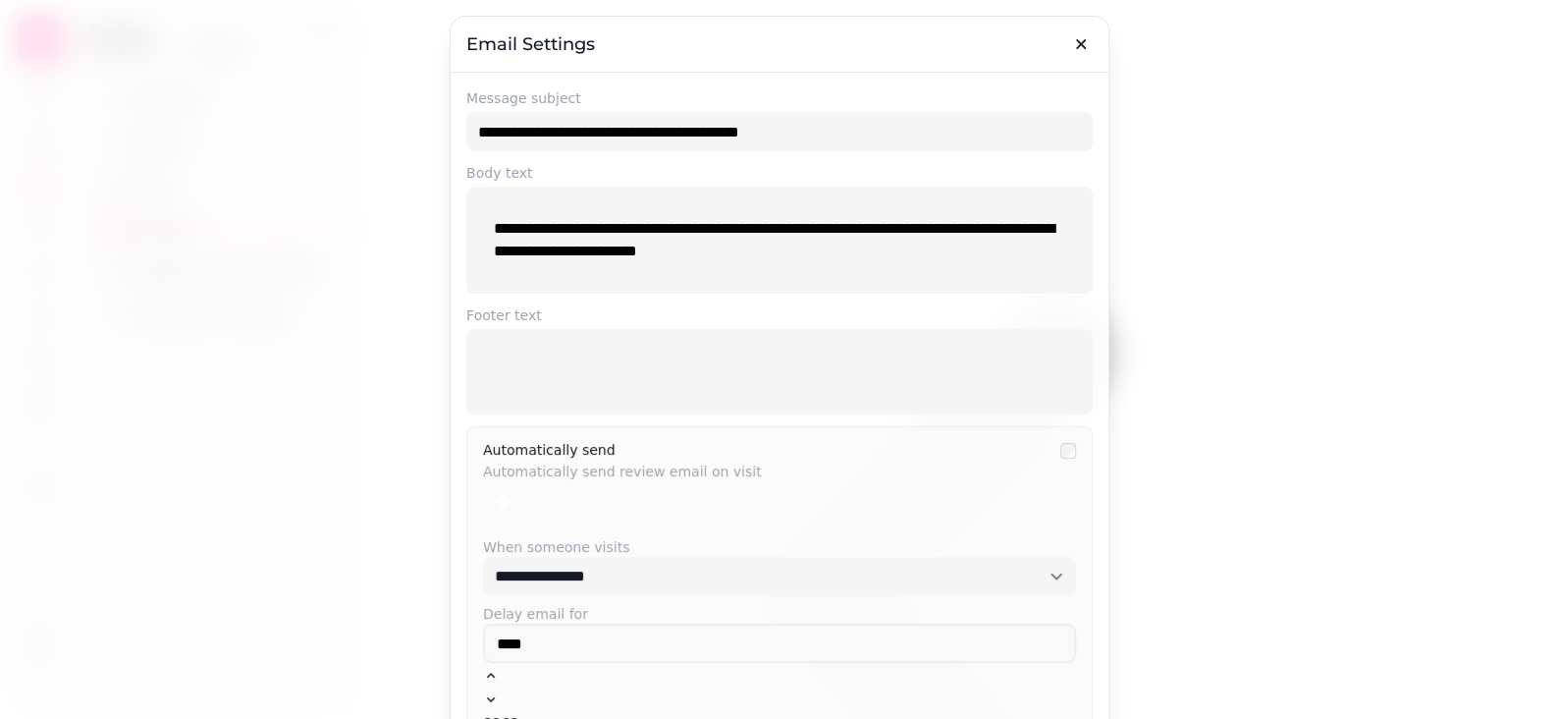
drag, startPoint x: 559, startPoint y: 268, endPoint x: 551, endPoint y: 280, distance: 14.2
click at [556, 269] on div "**********" at bounding box center [779, 240] width 603 height 76
click at [539, 362] on p at bounding box center [779, 371] width 571 height 23
drag, startPoint x: 570, startPoint y: 386, endPoint x: 649, endPoint y: 391, distance: 78.7
click at [575, 386] on div "**********" at bounding box center [779, 372] width 603 height 54
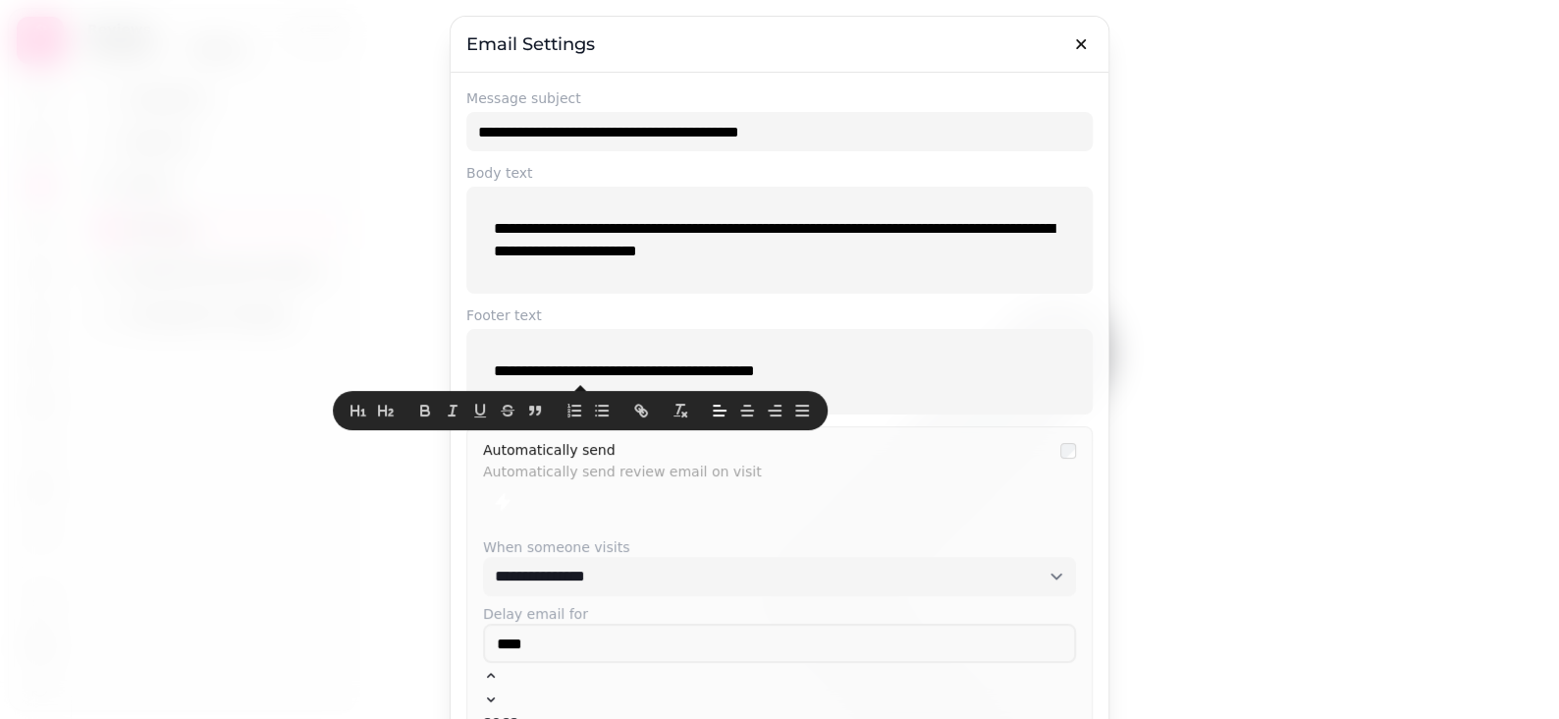
drag, startPoint x: 772, startPoint y: 392, endPoint x: 822, endPoint y: 385, distance: 50.5
click at [773, 391] on div at bounding box center [580, 410] width 495 height 39
click at [914, 376] on p "**********" at bounding box center [779, 371] width 571 height 23
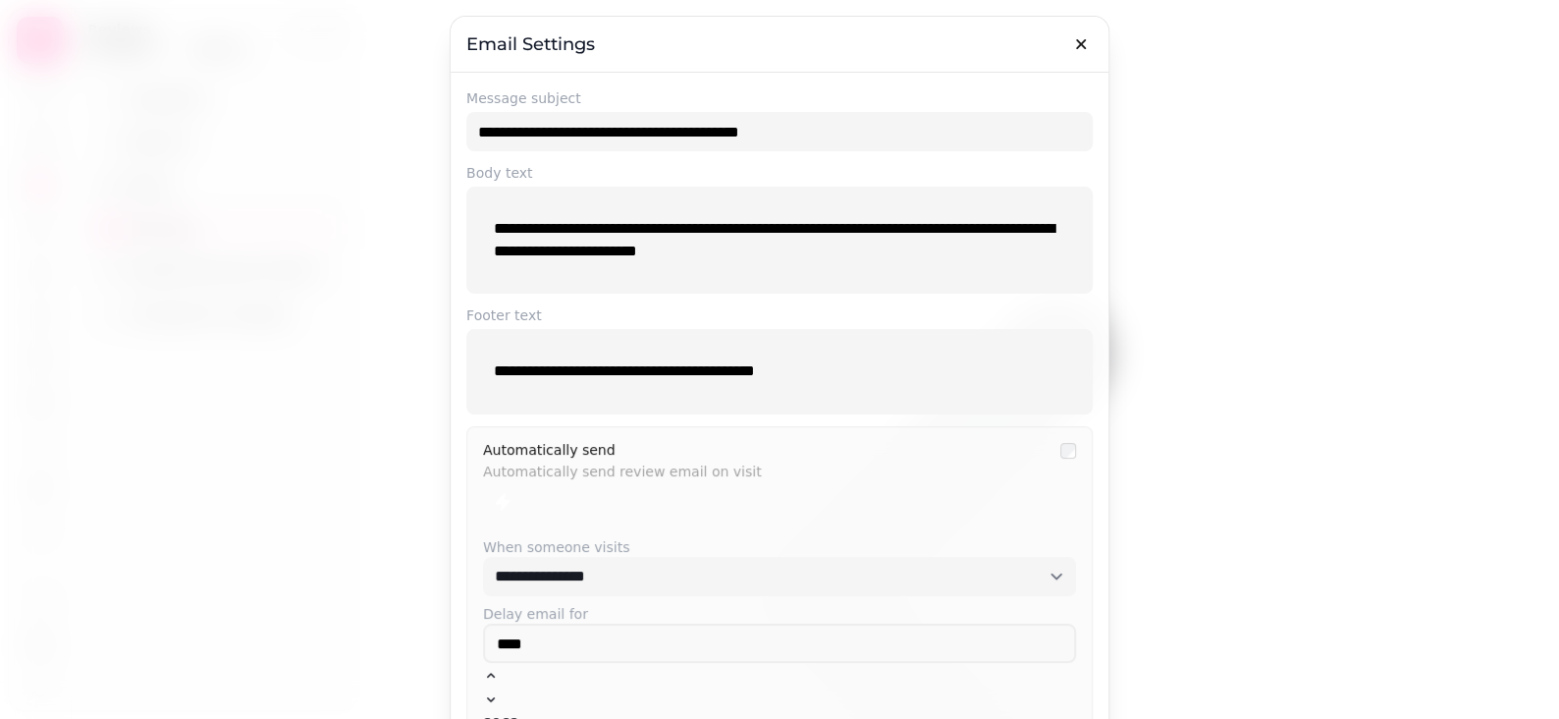
click at [757, 334] on div "**********" at bounding box center [779, 371] width 626 height 85
click at [838, 352] on div "**********" at bounding box center [779, 372] width 603 height 54
click at [888, 385] on div "**********" at bounding box center [779, 372] width 603 height 54
click at [596, 478] on div "Automatically send Automatically send review email on visit" at bounding box center [766, 482] width 566 height 79
click at [800, 451] on div "Automatically send Automatically send review email on visit" at bounding box center [766, 482] width 566 height 79
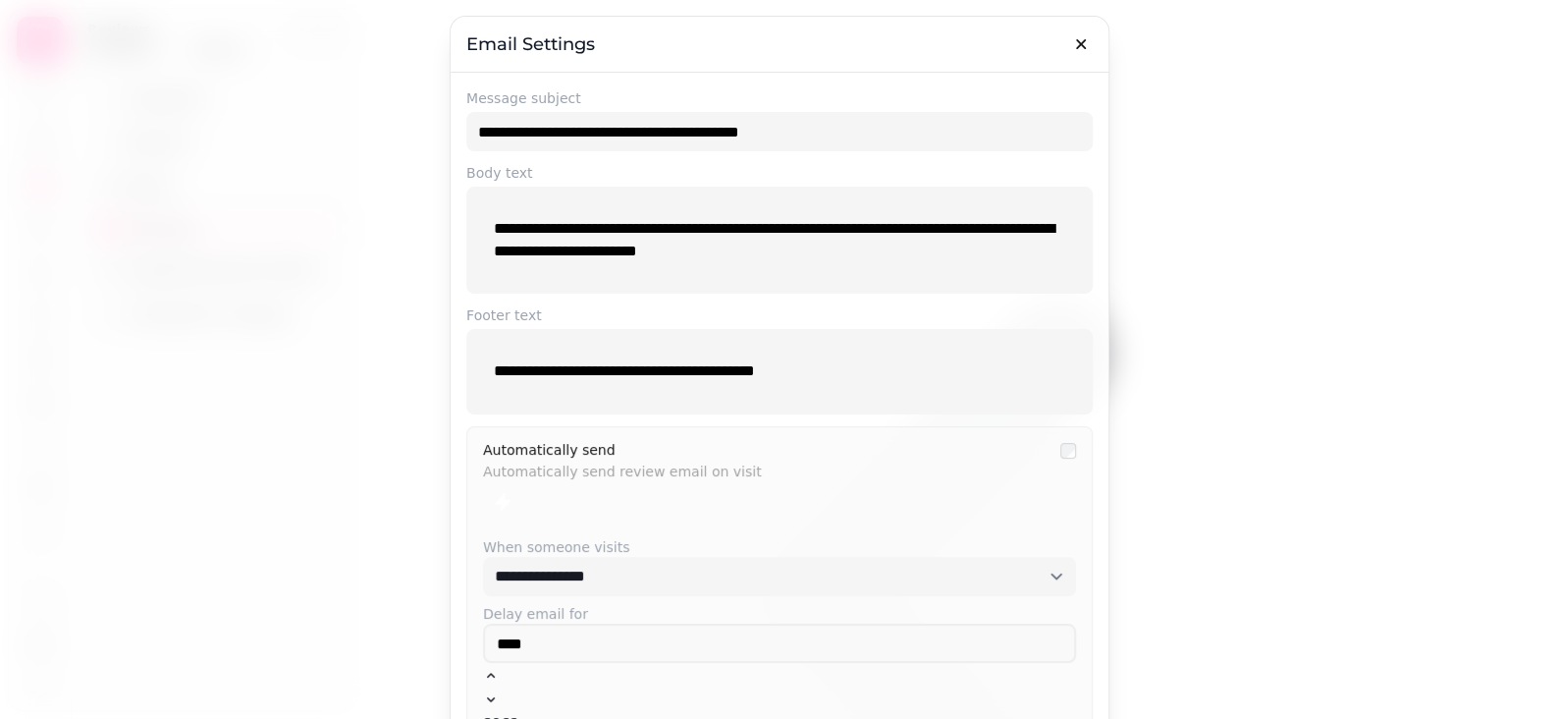
scroll to position [264, 0]
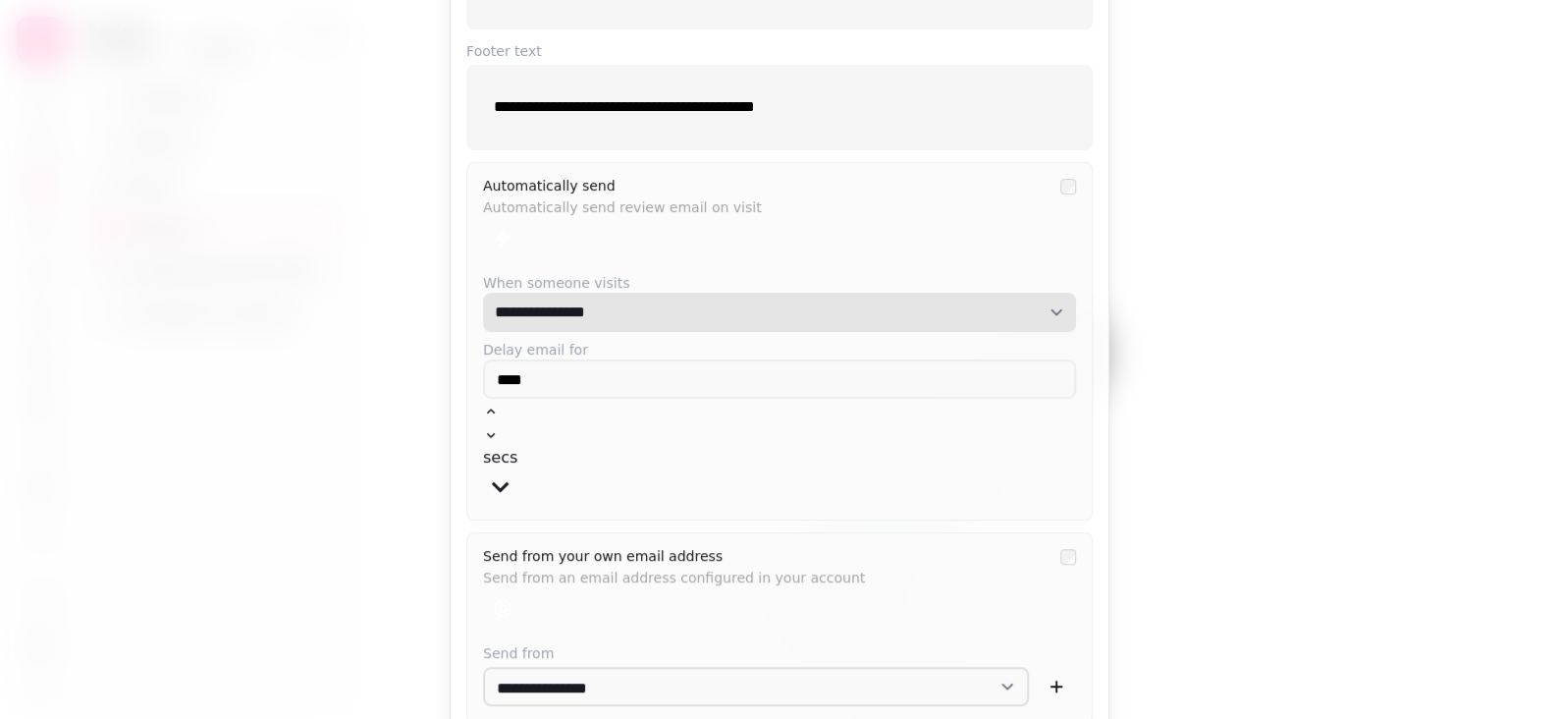
click at [945, 315] on select "**********" at bounding box center [779, 312] width 593 height 39
click at [483, 293] on select "**********" at bounding box center [779, 312] width 593 height 39
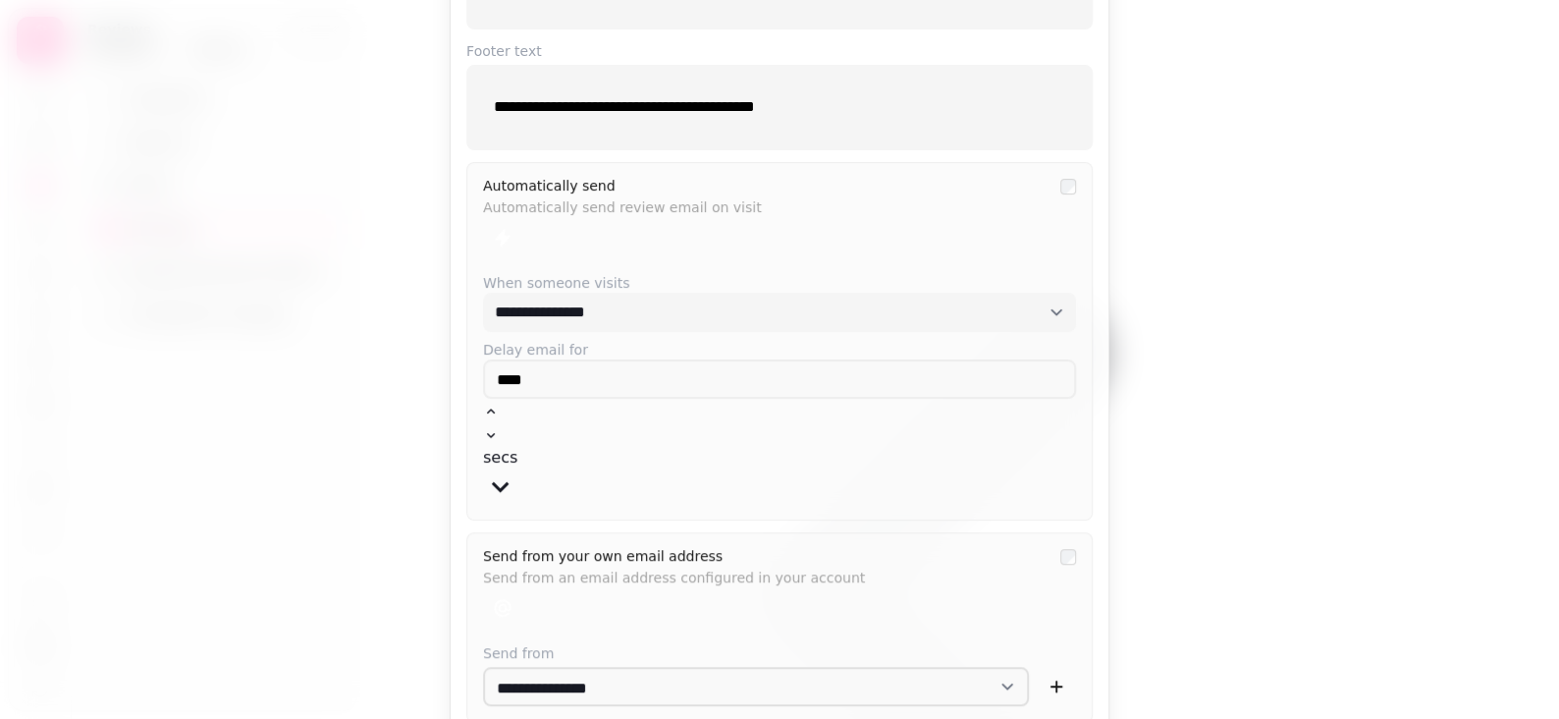
click at [957, 549] on div "Send from your own email address Send from an email address configured in your …" at bounding box center [766, 588] width 566 height 79
drag, startPoint x: 576, startPoint y: 461, endPoint x: 811, endPoint y: 488, distance: 236.2
click at [584, 563] on p "Send from an email address configured in your account" at bounding box center [766, 574] width 566 height 22
click at [840, 588] on div at bounding box center [766, 607] width 566 height 39
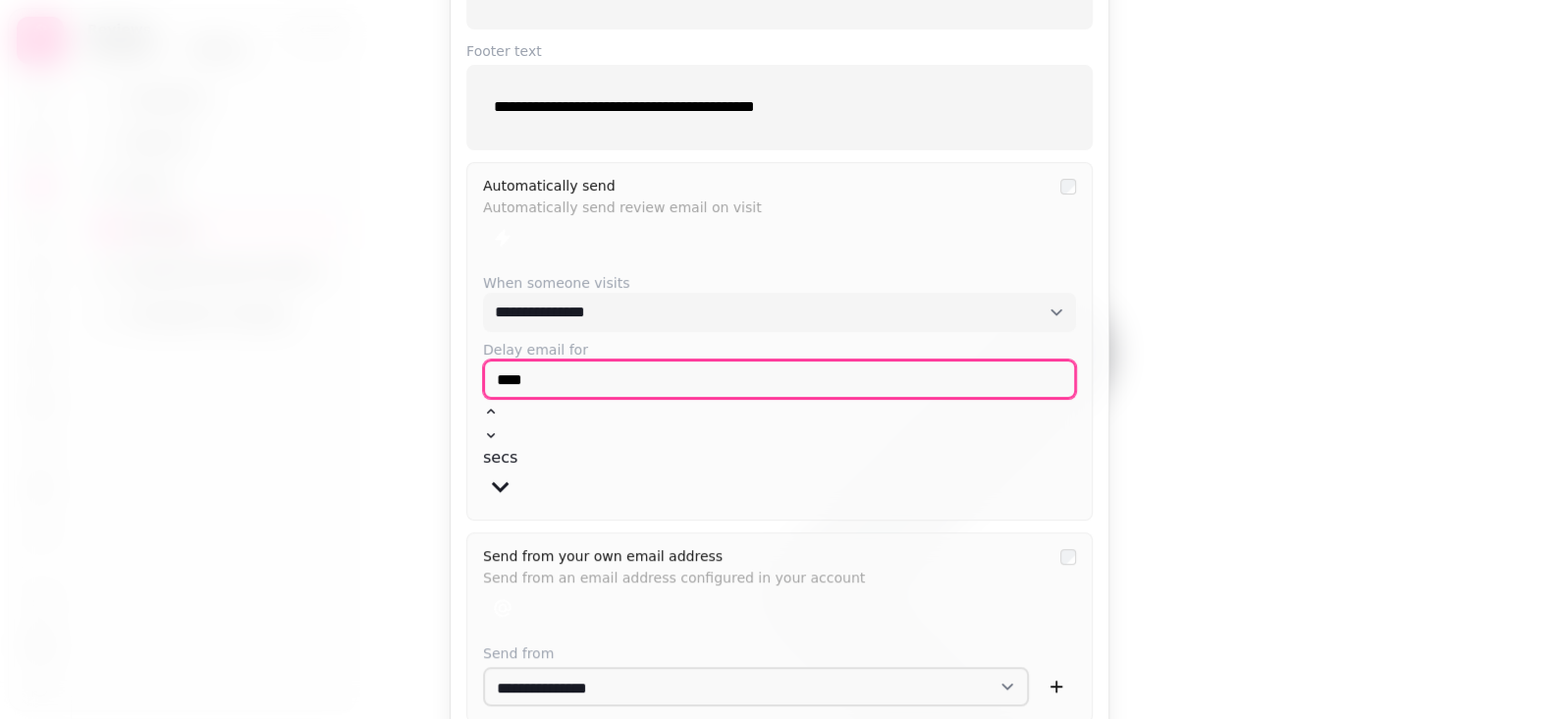
drag, startPoint x: 529, startPoint y: 366, endPoint x: 468, endPoint y: 372, distance: 61.2
click at [468, 372] on div "**********" at bounding box center [779, 341] width 626 height 358
type input "****"
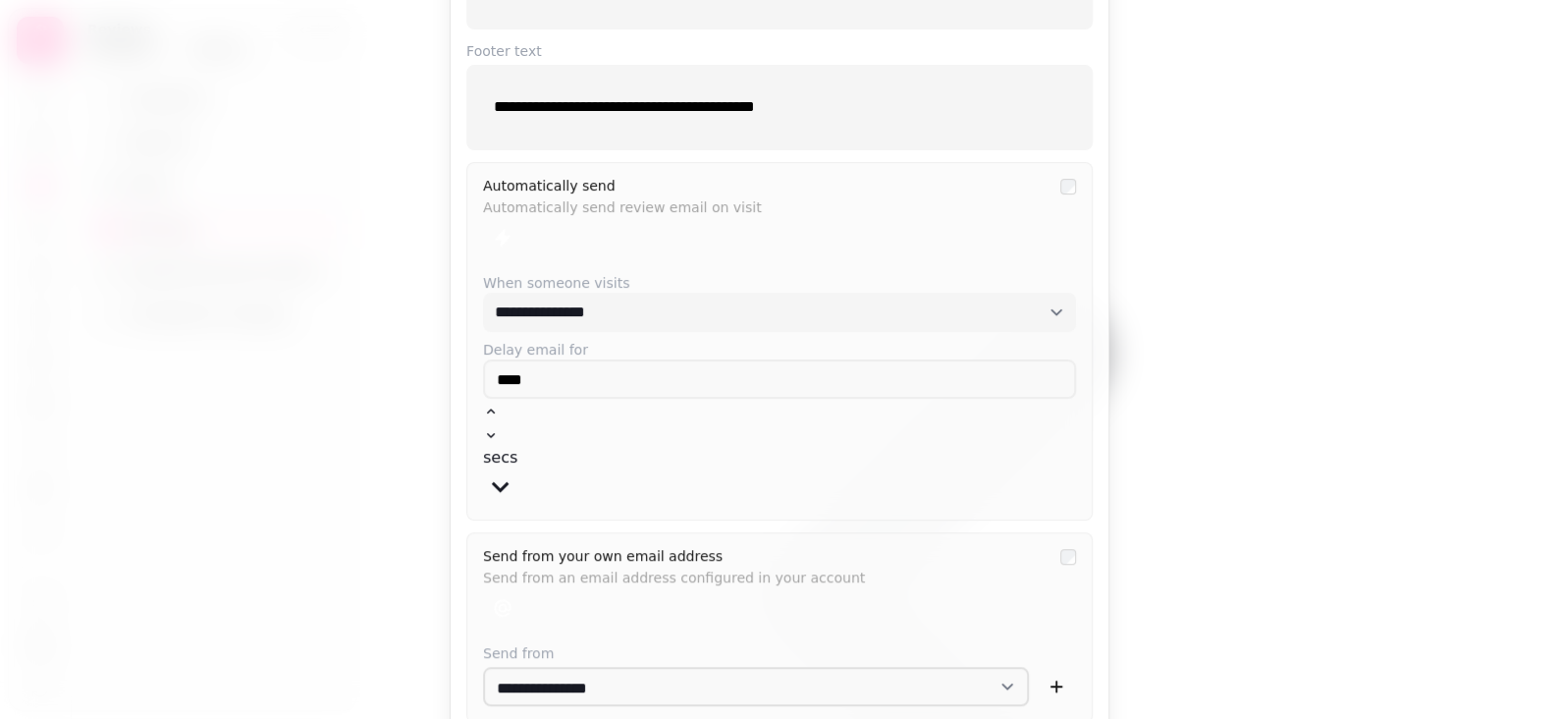
click at [945, 549] on div "Send from your own email address Send from an email address configured in your …" at bounding box center [766, 588] width 566 height 79
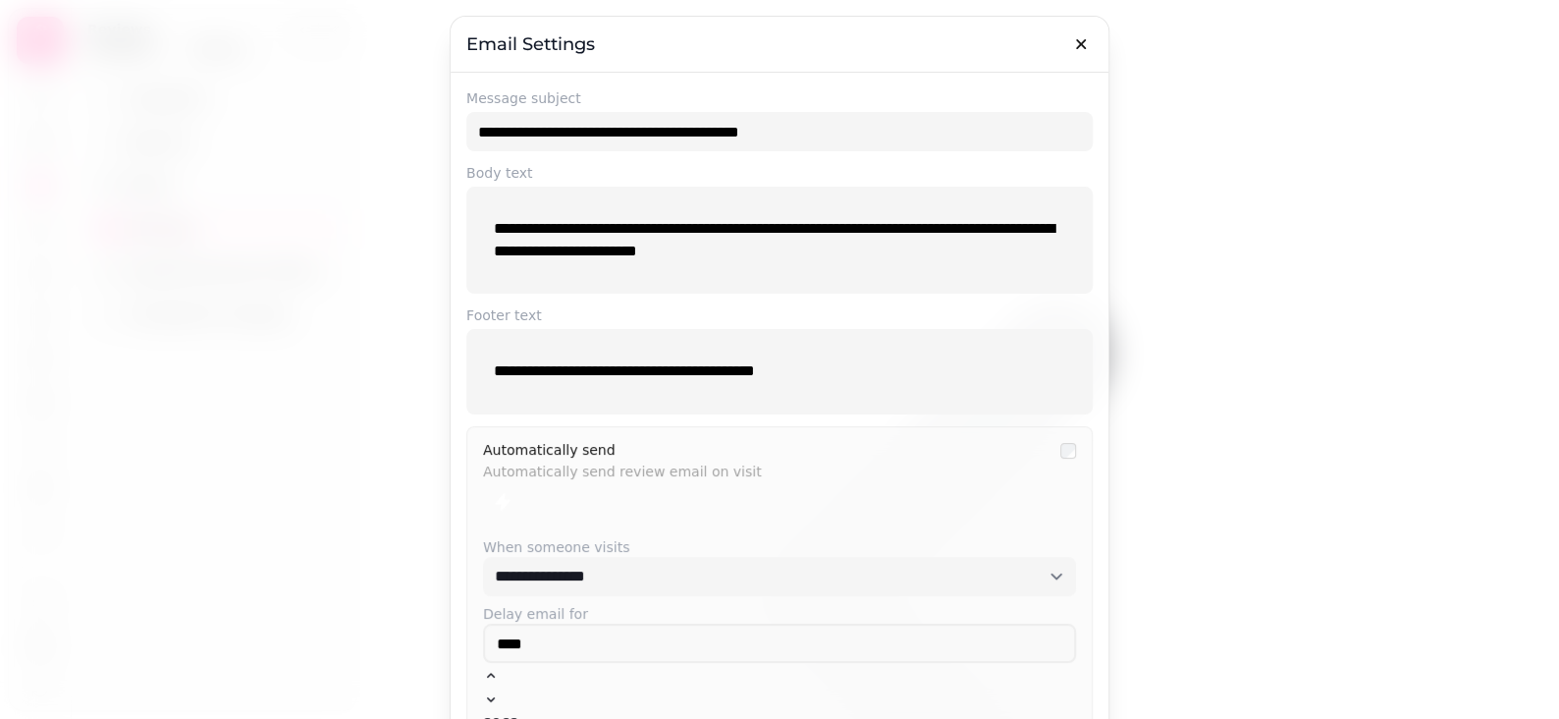
click at [838, 194] on div "**********" at bounding box center [779, 239] width 603 height 91
click at [684, 379] on p "**********" at bounding box center [779, 371] width 571 height 23
click at [643, 190] on div "**********" at bounding box center [779, 240] width 626 height 107
click at [638, 225] on p "**********" at bounding box center [779, 240] width 571 height 44
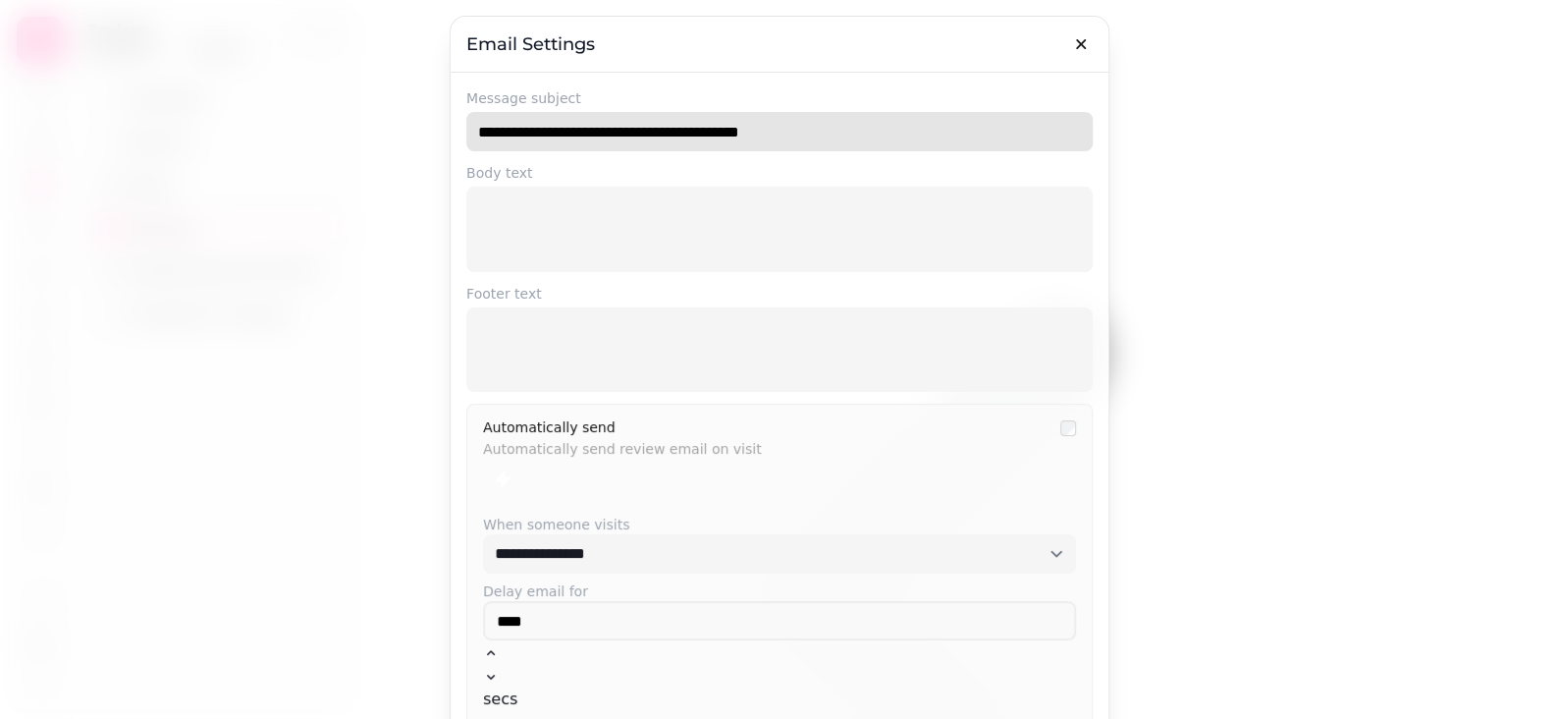
click at [724, 133] on input "**********" at bounding box center [779, 131] width 626 height 39
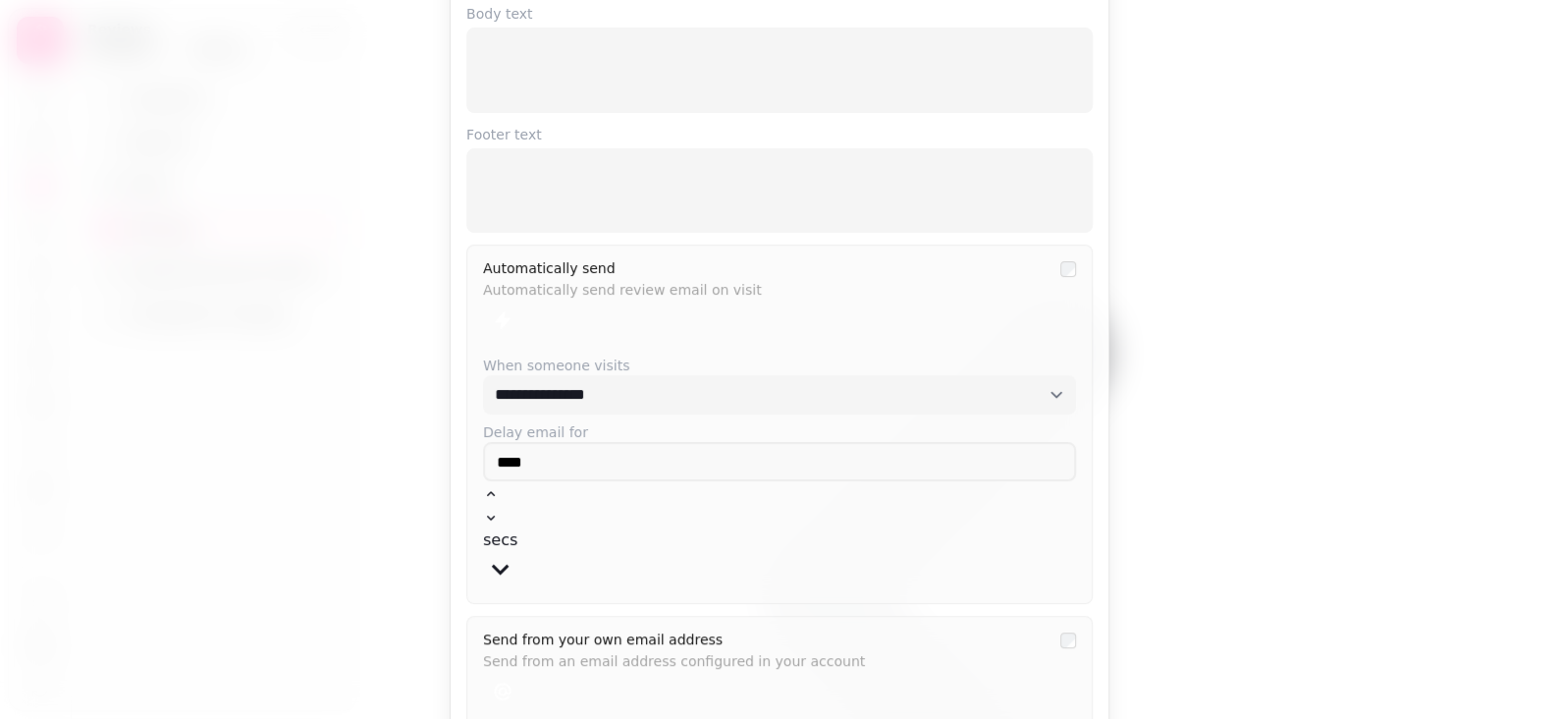
scroll to position [243, 0]
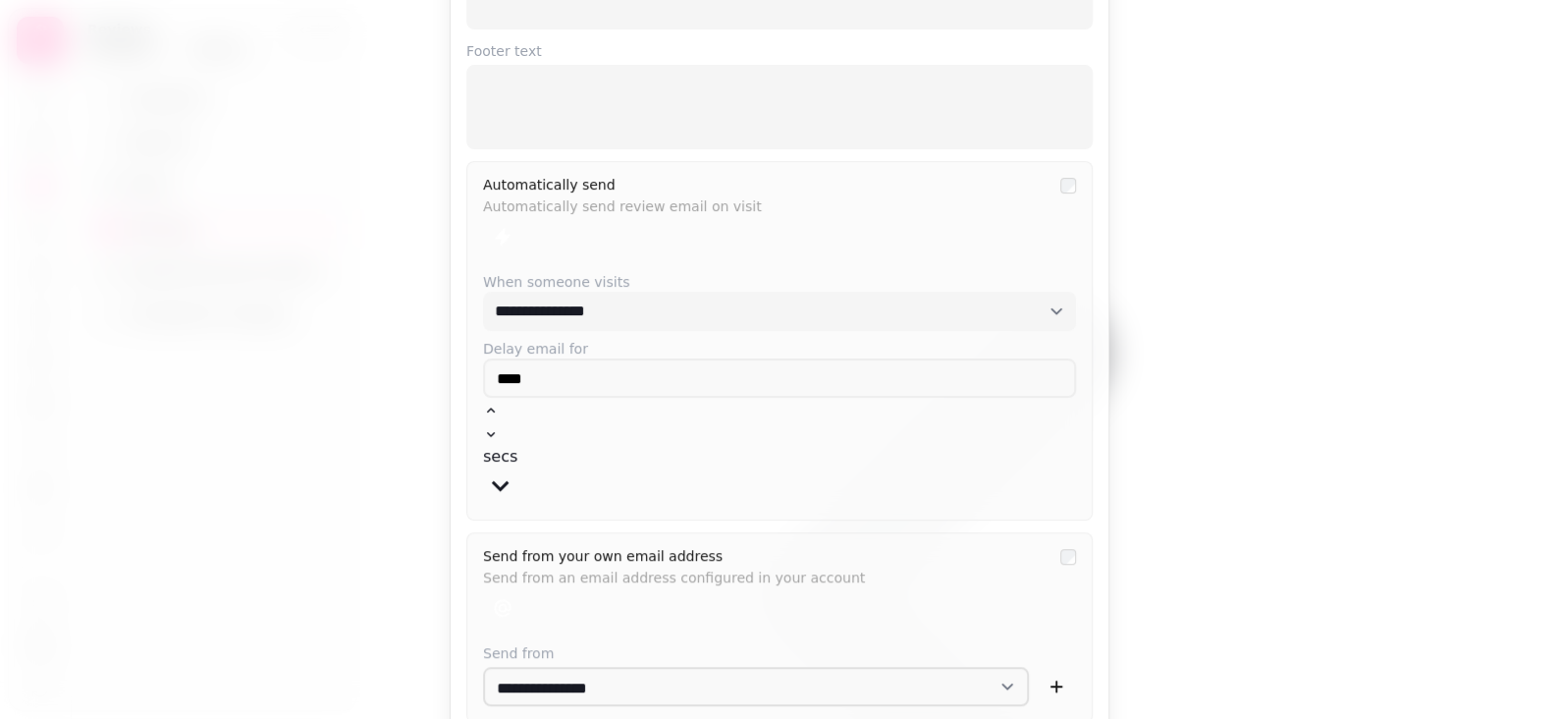
drag, startPoint x: 568, startPoint y: 673, endPoint x: 683, endPoint y: 664, distance: 116.2
click at [569, 673] on div "**********" at bounding box center [779, 320] width 626 height 948
click at [683, 662] on div "**********" at bounding box center [779, 320] width 626 height 948
click at [809, 563] on p "Send from an email address configured in your account" at bounding box center [766, 574] width 566 height 22
click at [815, 563] on p "Send from an email address configured in your account" at bounding box center [766, 574] width 566 height 22
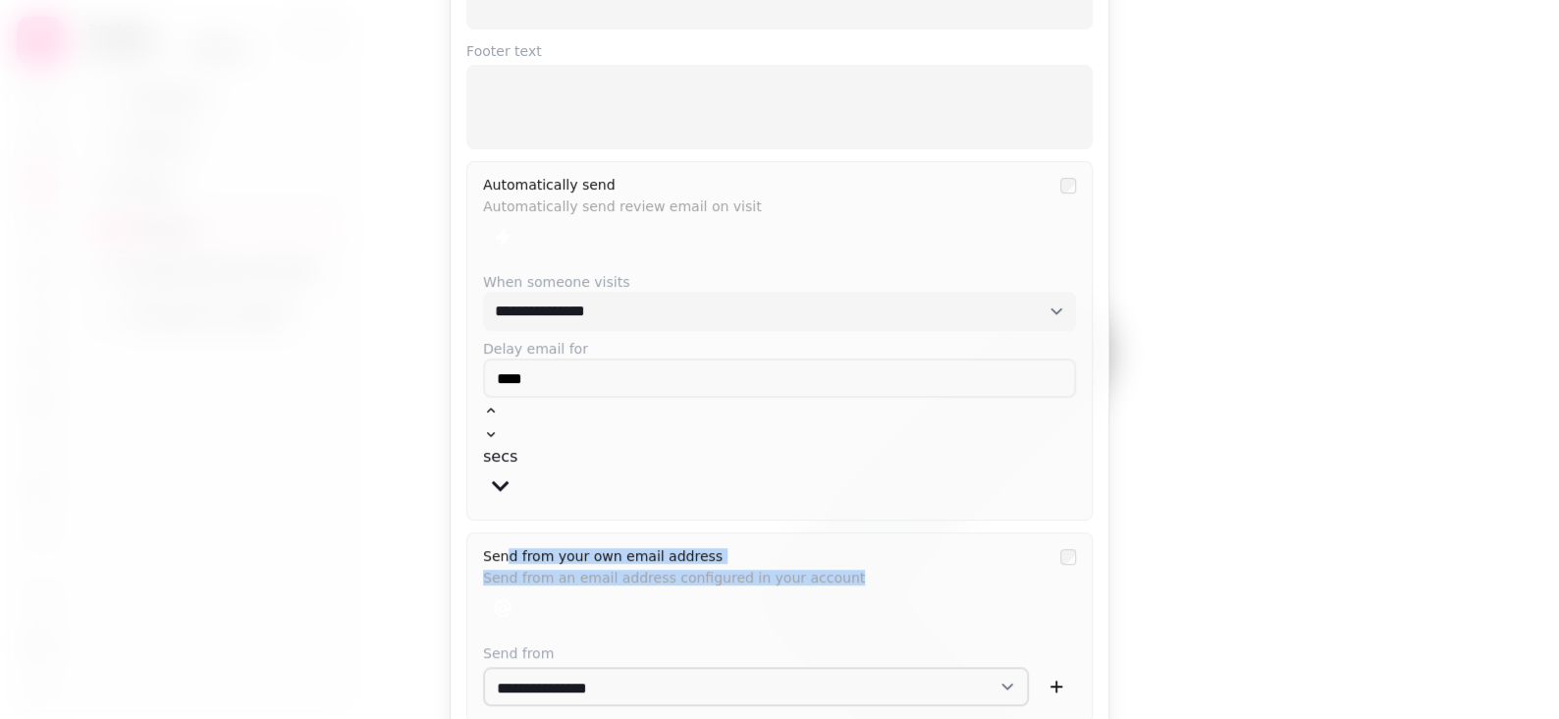
drag, startPoint x: 820, startPoint y: 470, endPoint x: 517, endPoint y: 457, distance: 302.7
click at [500, 549] on div "Send from your own email address Send from an email address configured in your …" at bounding box center [766, 588] width 566 height 79
click at [747, 549] on div "Send from your own email address Send from an email address configured in your …" at bounding box center [766, 588] width 566 height 79
click at [715, 229] on div at bounding box center [766, 236] width 566 height 39
click at [885, 213] on div "Automatically send Automatically send review email on visit" at bounding box center [766, 217] width 566 height 79
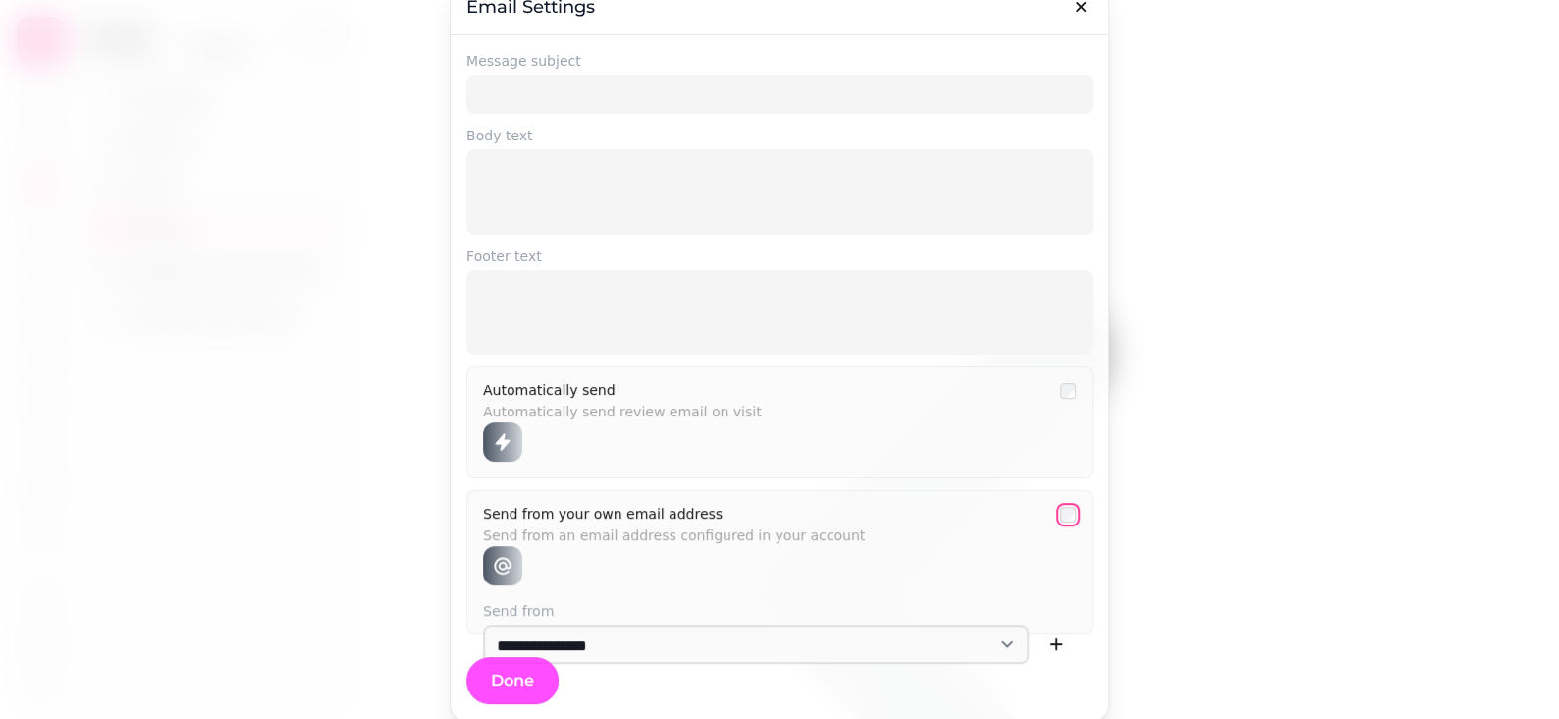
scroll to position [23, 0]
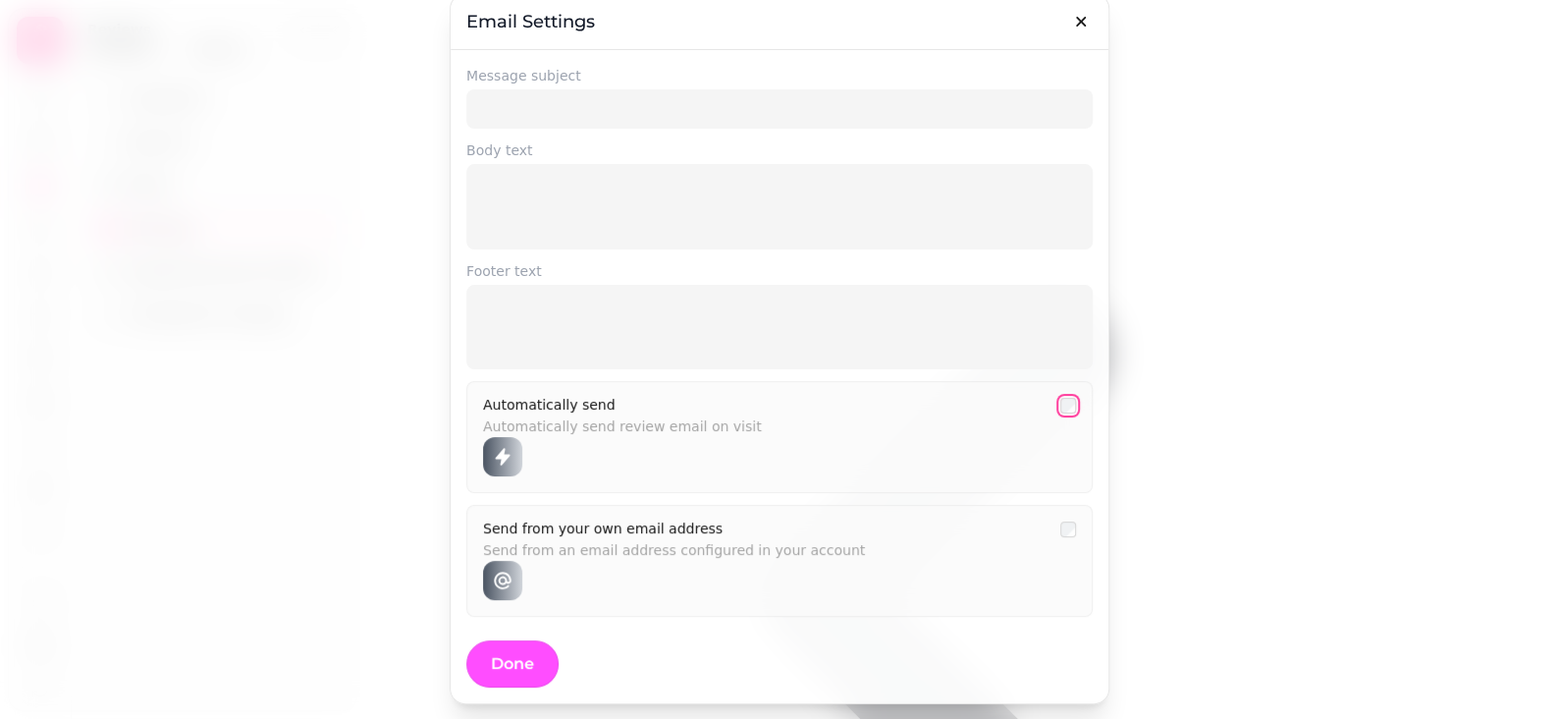
select select "**********"
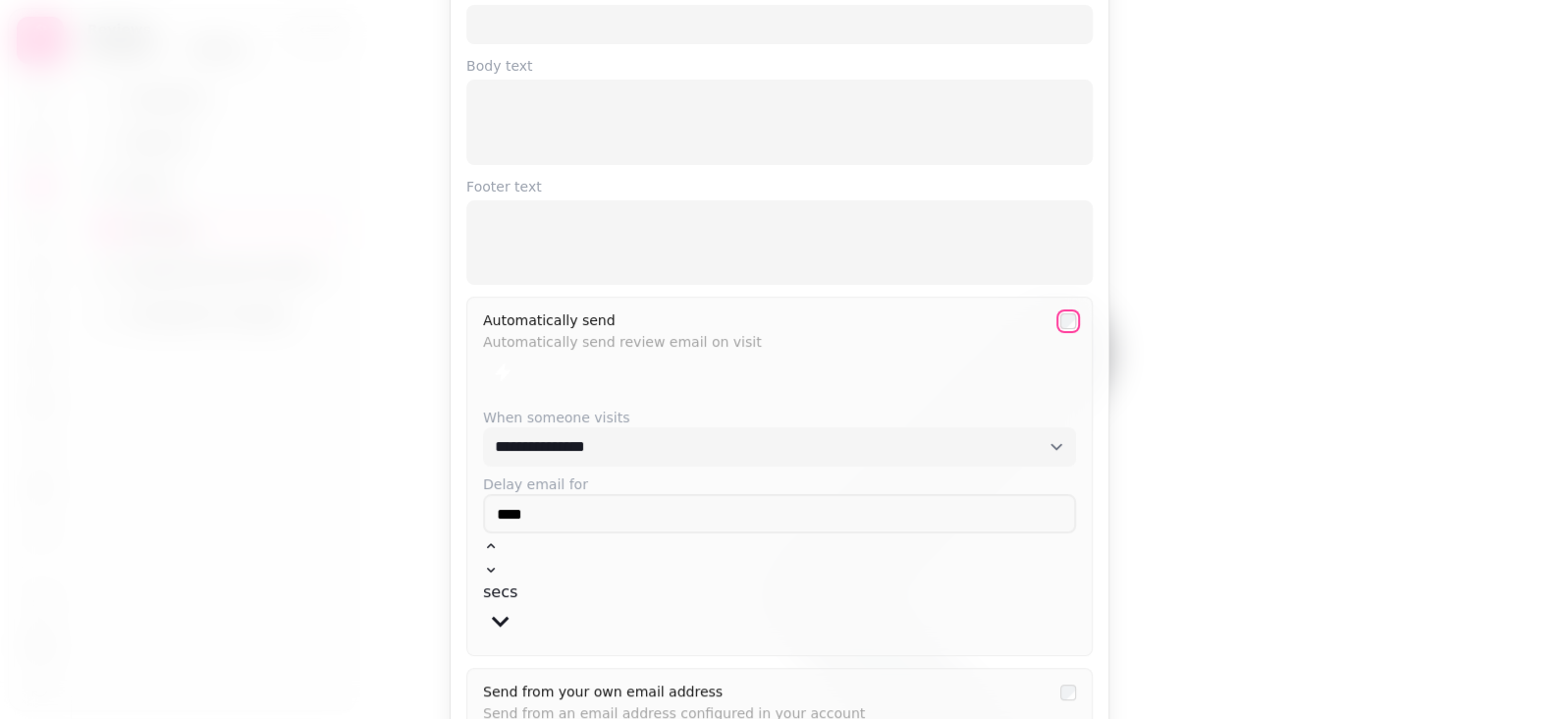
scroll to position [163, 0]
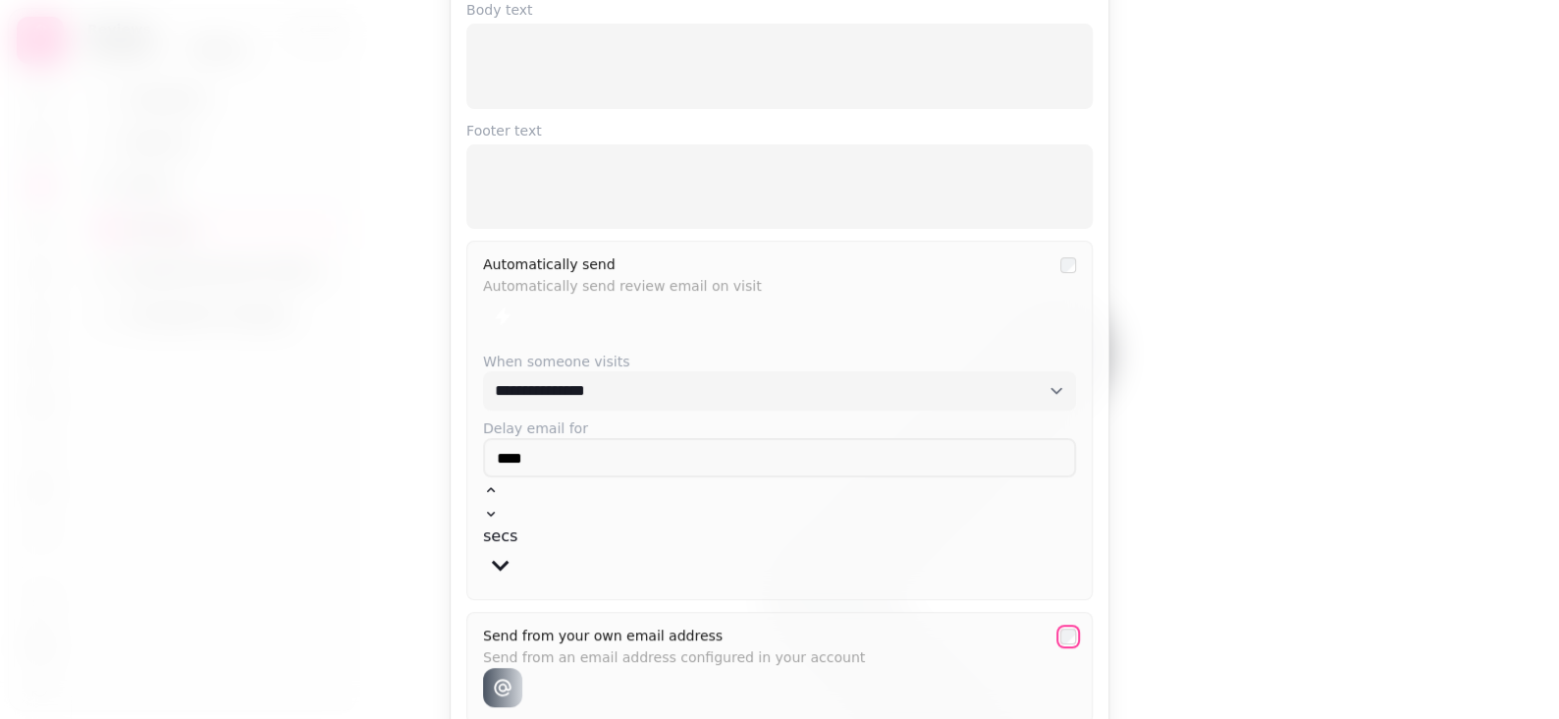
select select "**********"
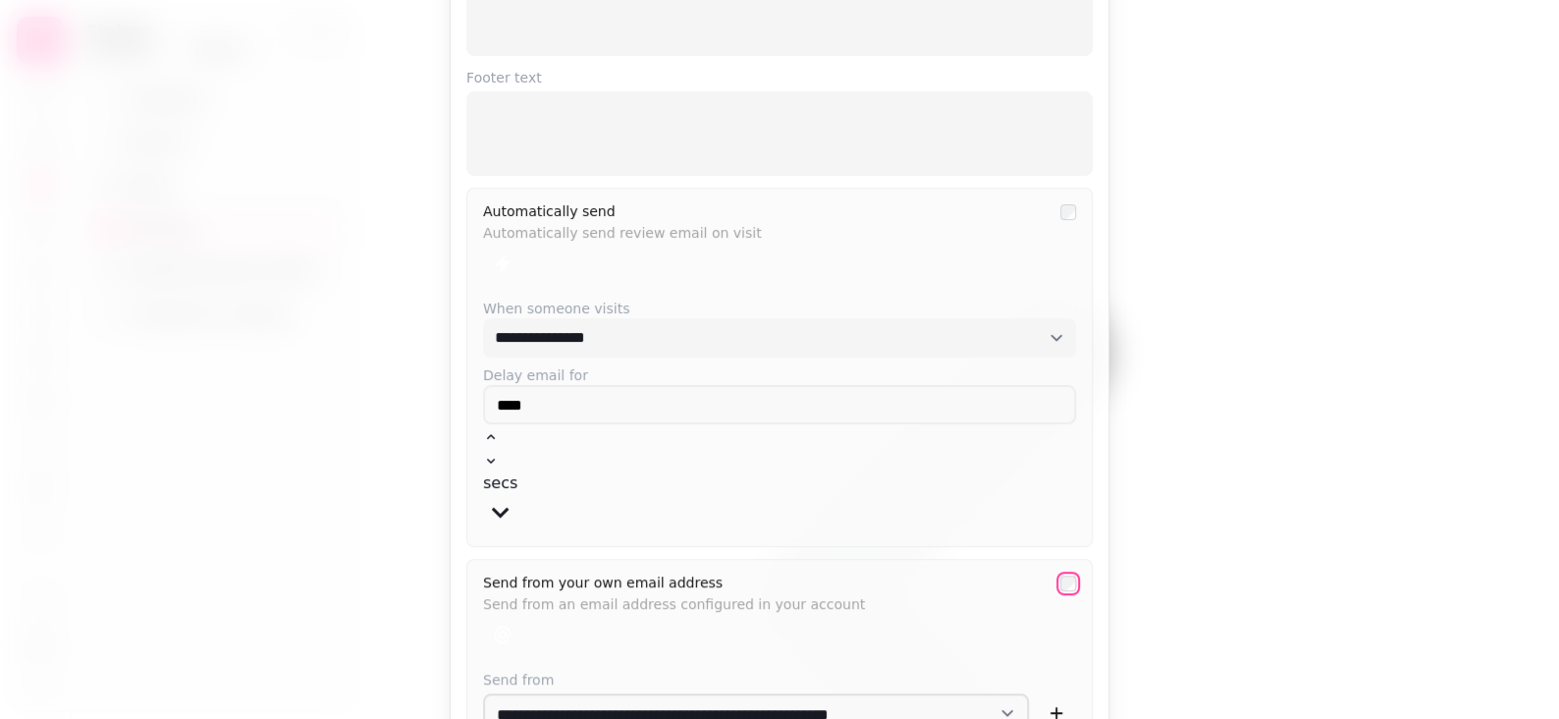
scroll to position [243, 0]
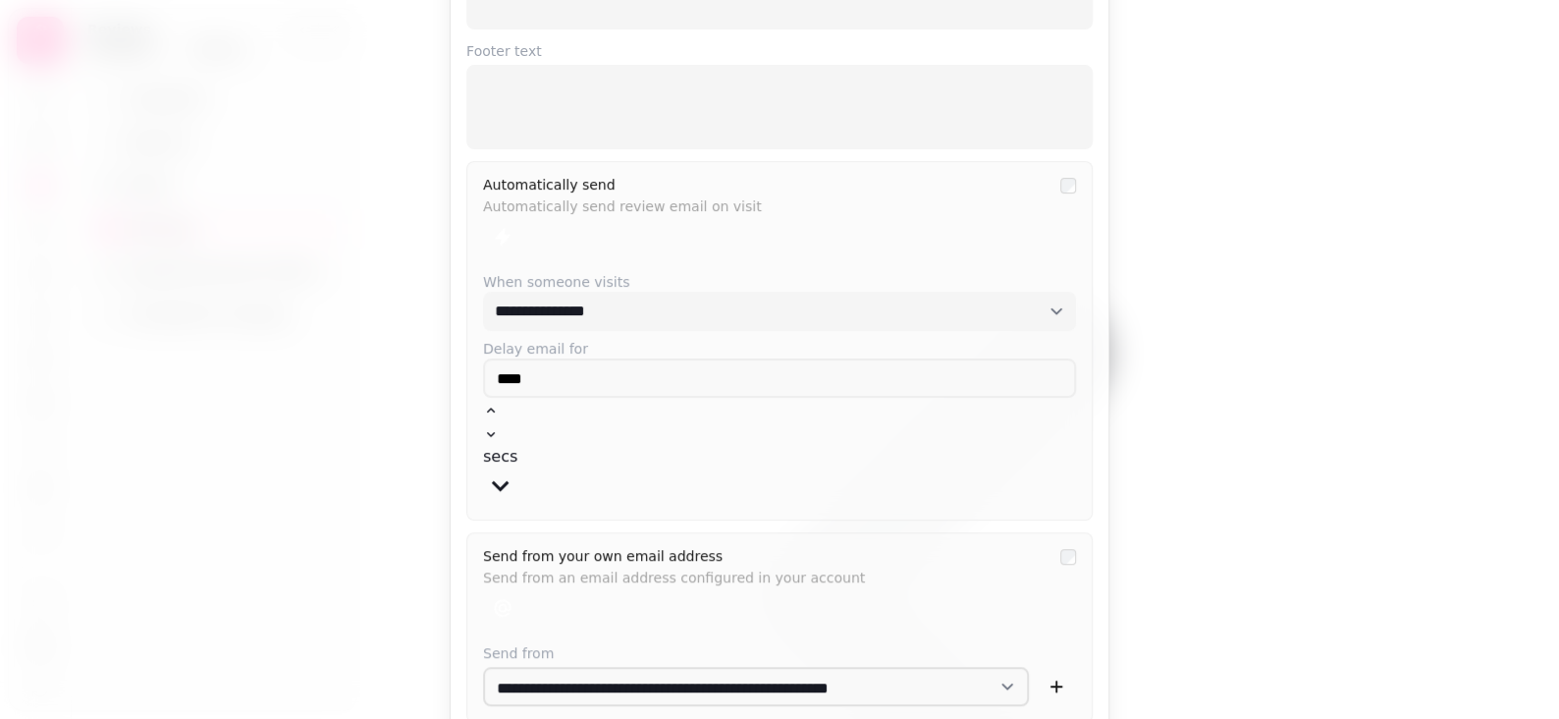
click at [841, 659] on div "**********" at bounding box center [779, 320] width 626 height 948
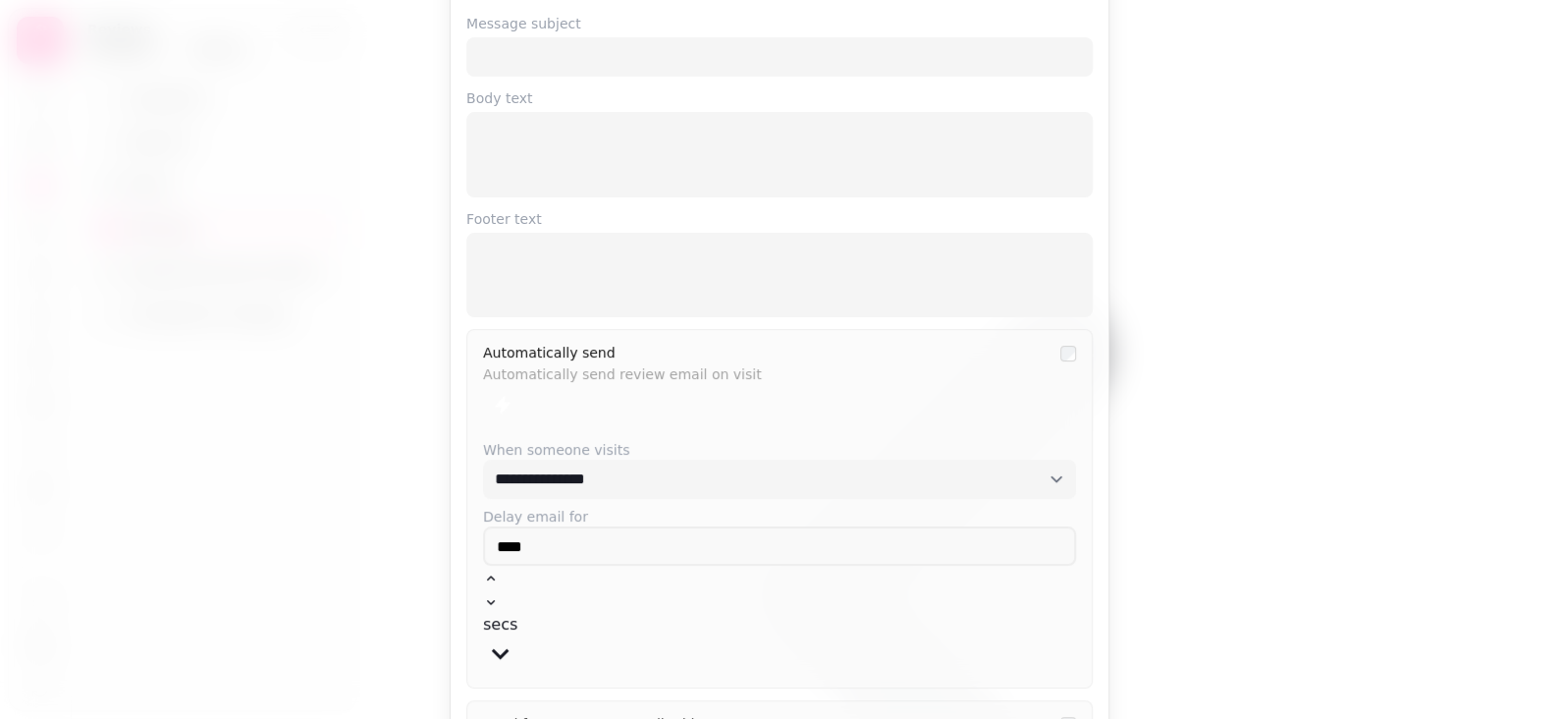
scroll to position [0, 0]
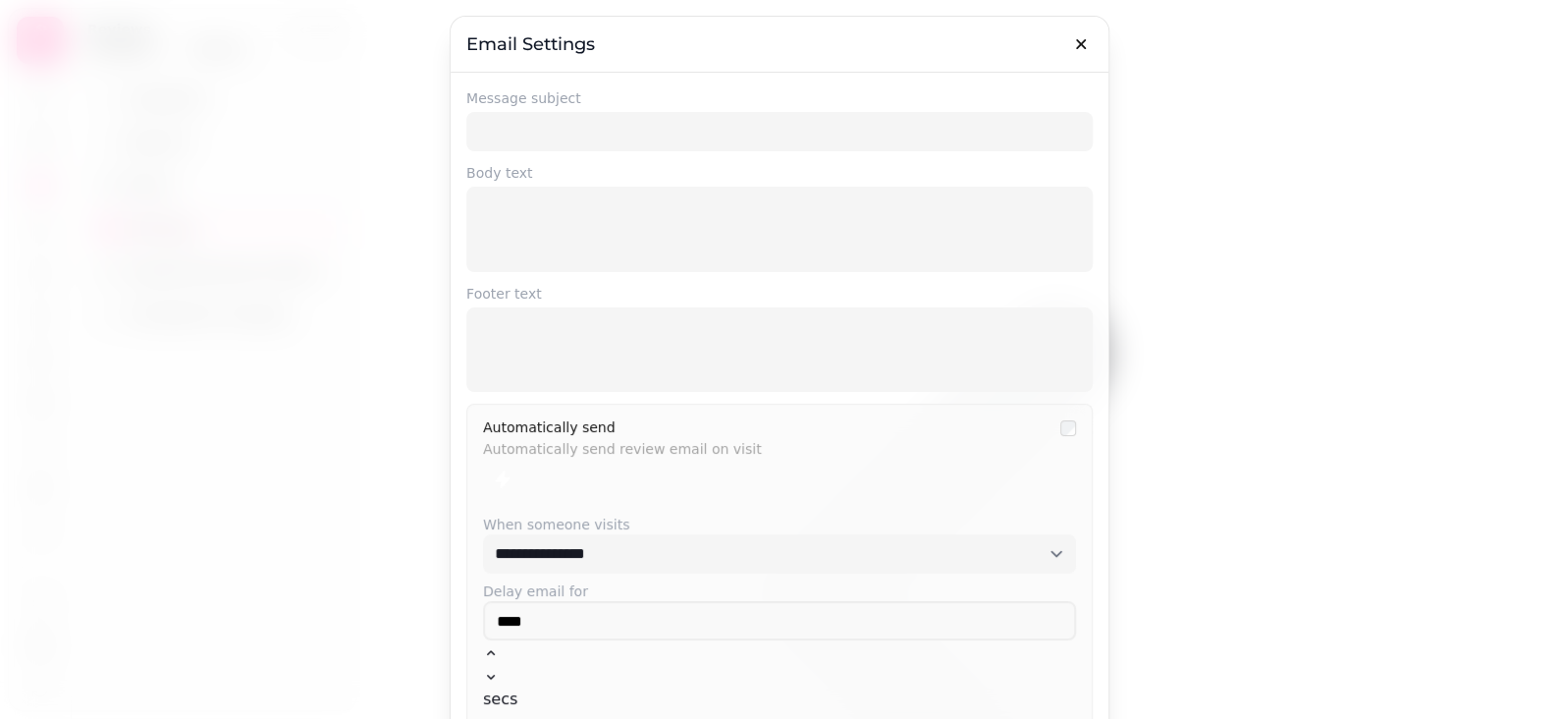
drag, startPoint x: 653, startPoint y: 103, endPoint x: 636, endPoint y: 122, distance: 25.0
click at [653, 100] on label "Message subject" at bounding box center [779, 98] width 626 height 20
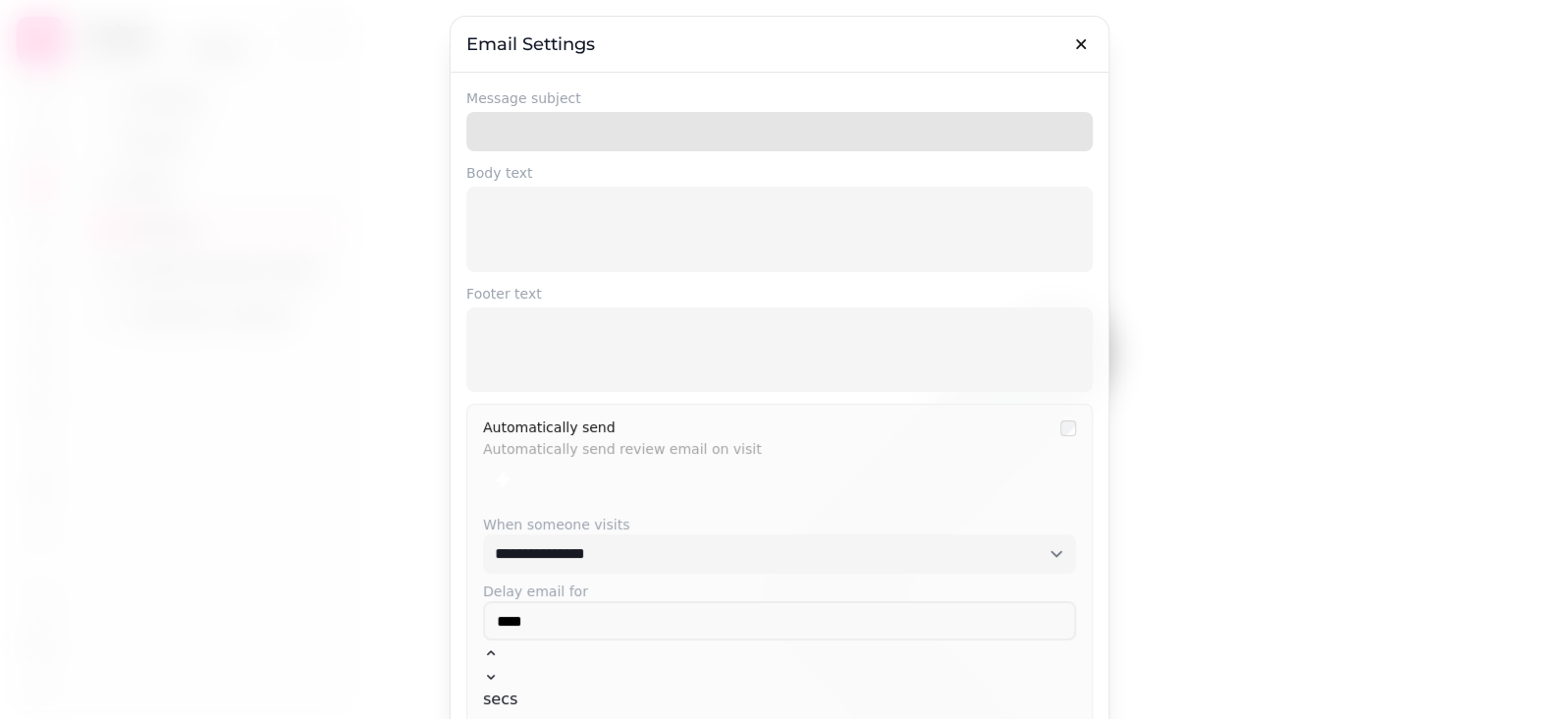
click at [653, 112] on input "Message subject" at bounding box center [779, 131] width 626 height 39
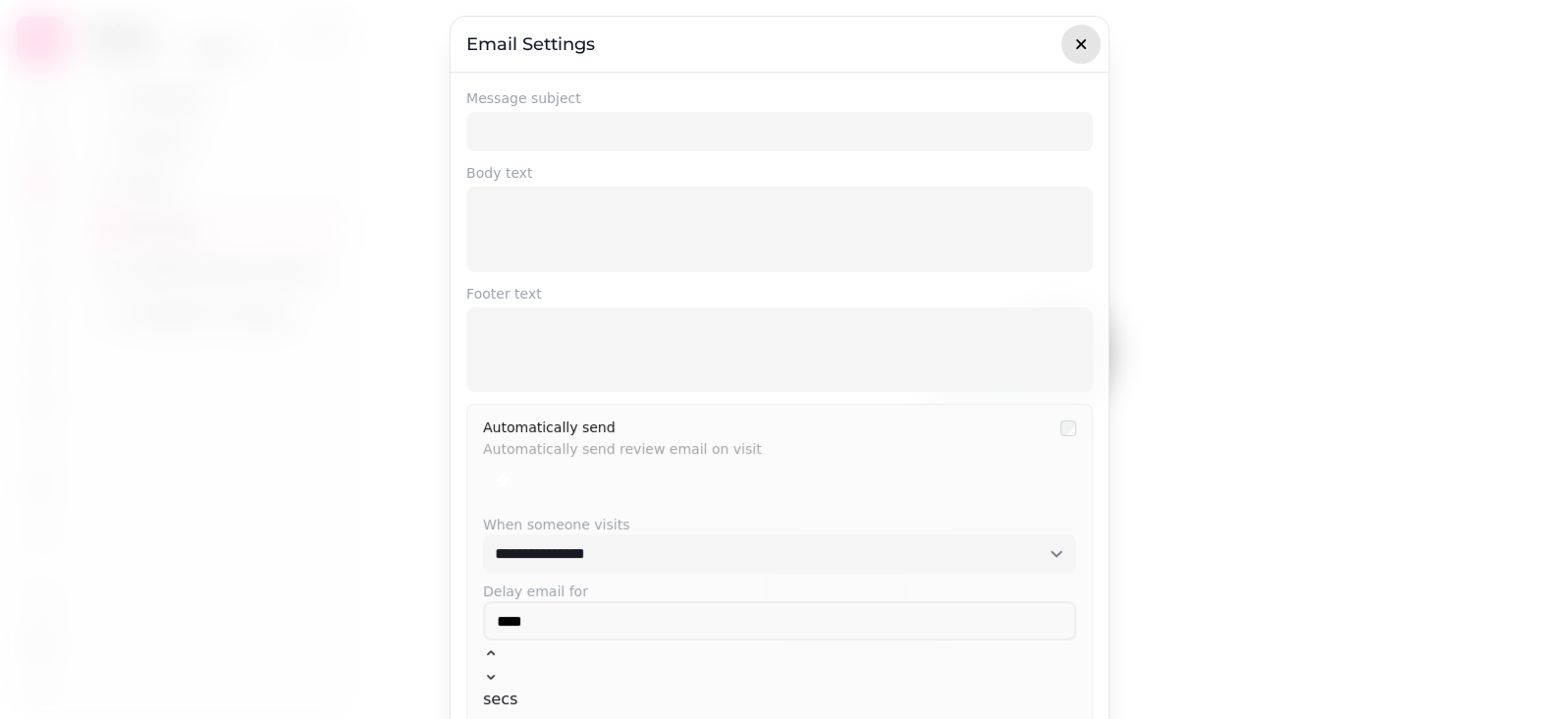
drag, startPoint x: 1070, startPoint y: 49, endPoint x: 1075, endPoint y: 39, distance: 11.0
click at [1075, 39] on icon "button" at bounding box center [1081, 44] width 20 height 20
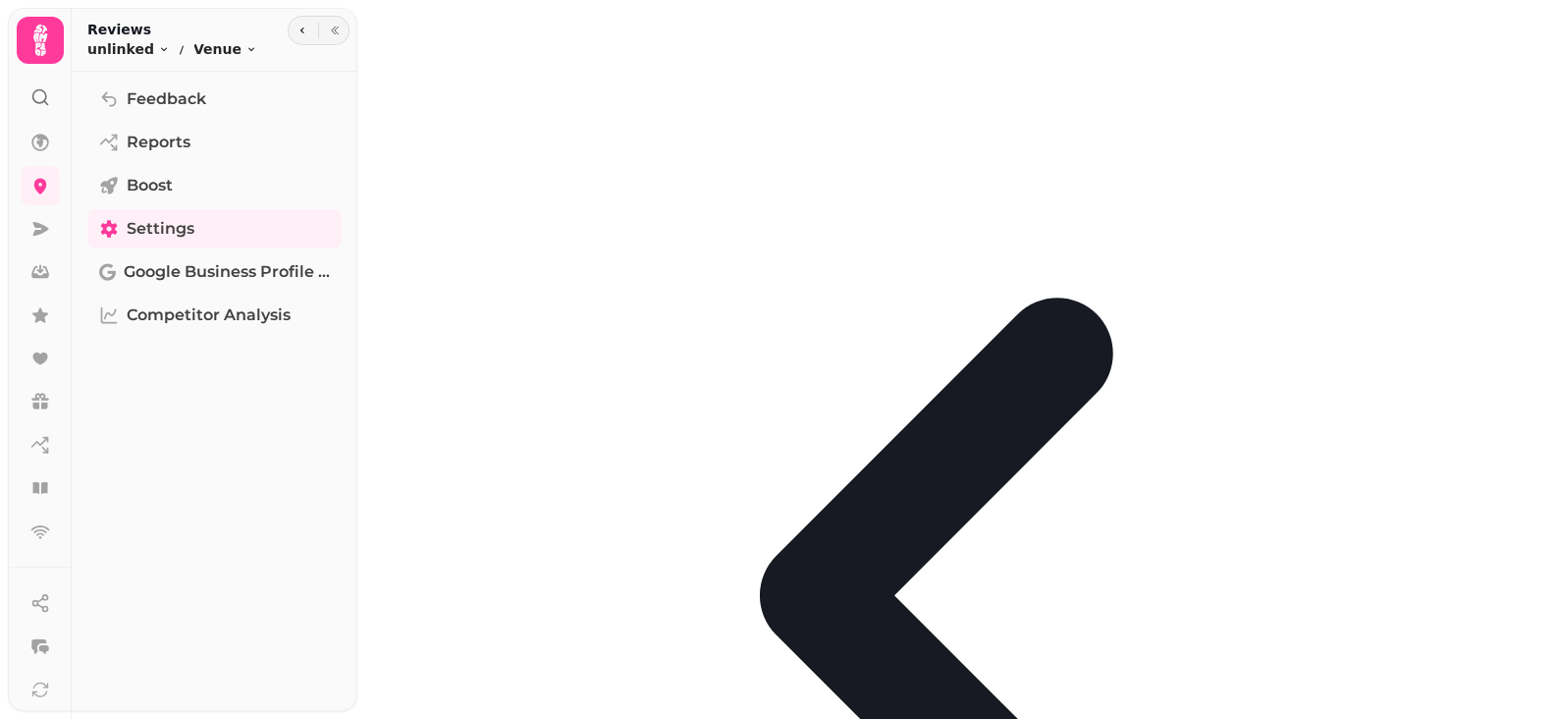
scroll to position [393, 0]
drag, startPoint x: 499, startPoint y: 163, endPoint x: 476, endPoint y: 131, distance: 39.5
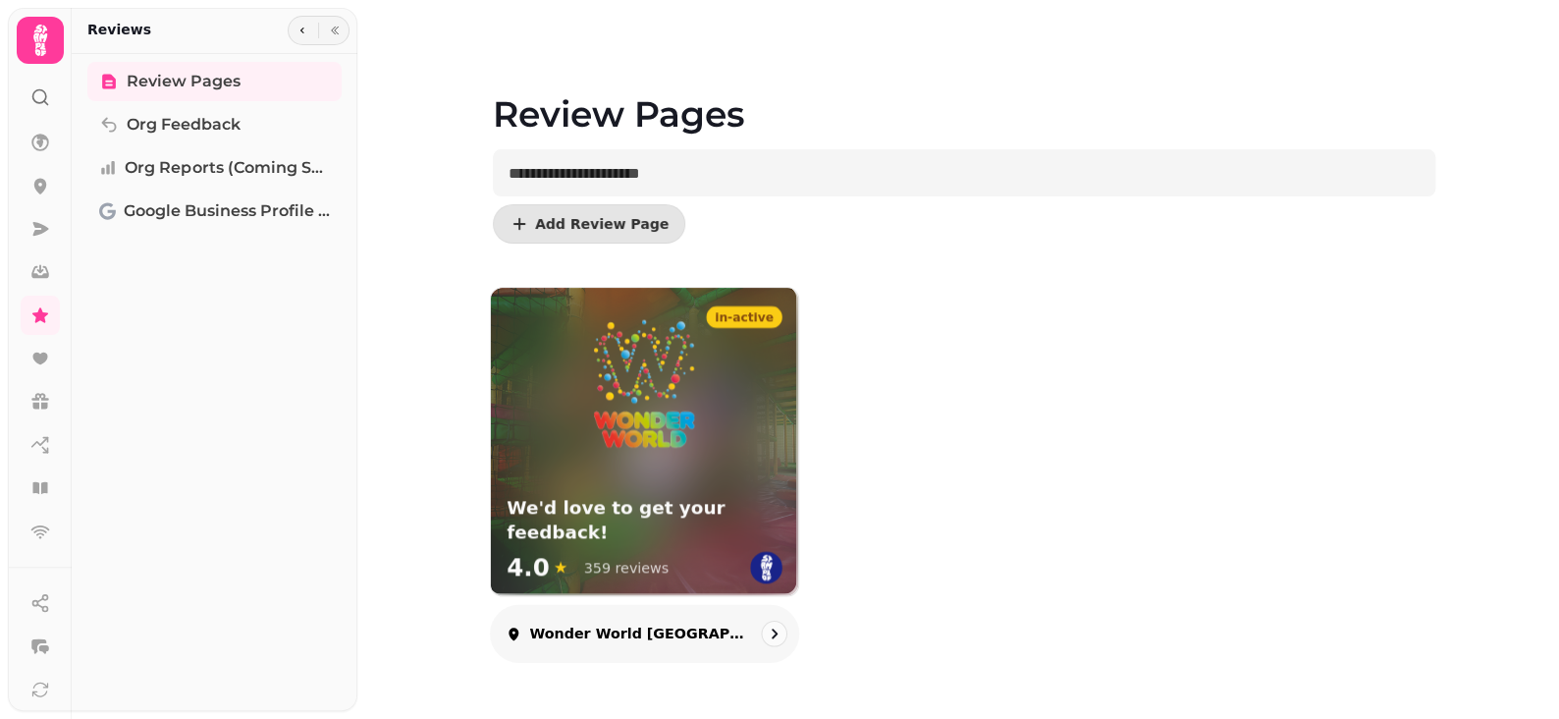
click at [684, 633] on p "Wonder World [GEOGRAPHIC_DATA]" at bounding box center [639, 634] width 220 height 20
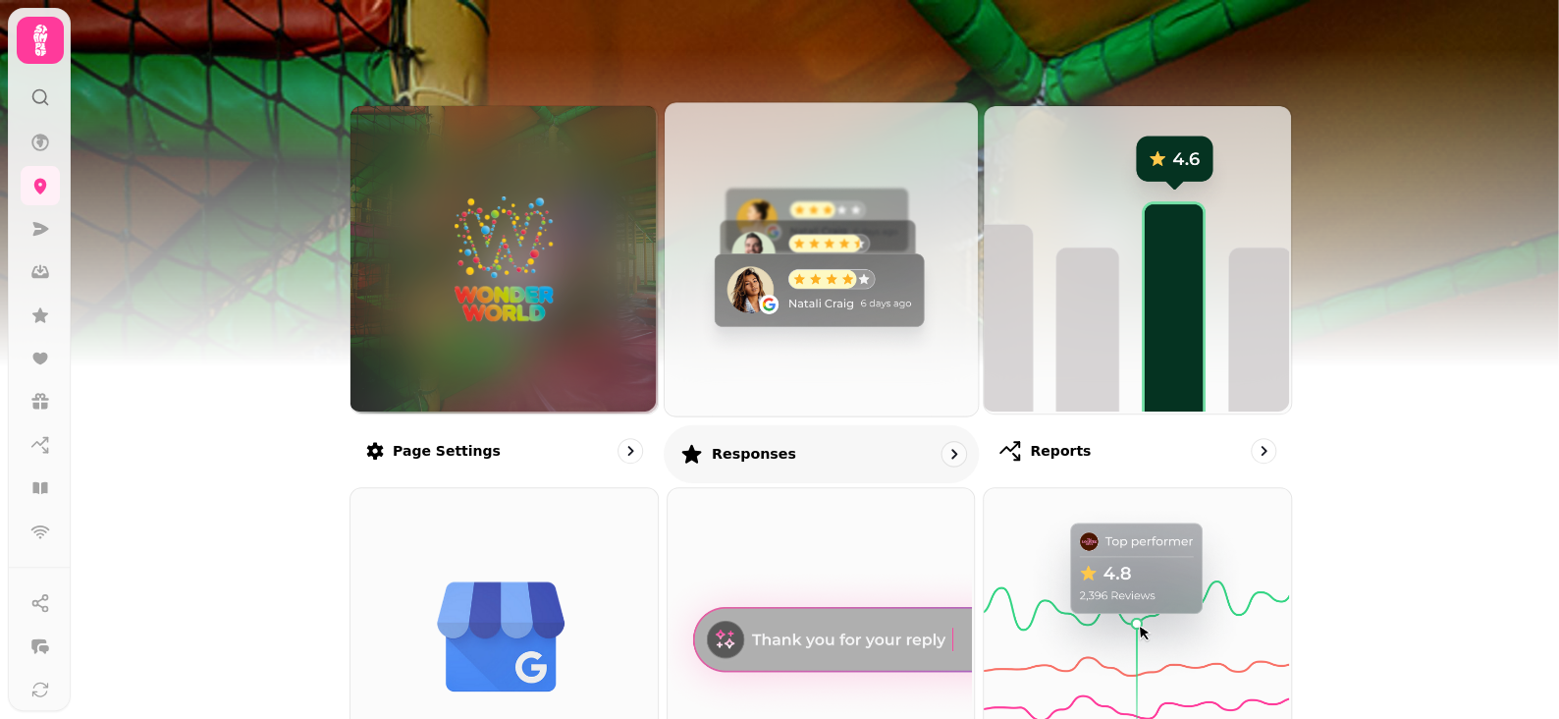
scroll to position [295, 0]
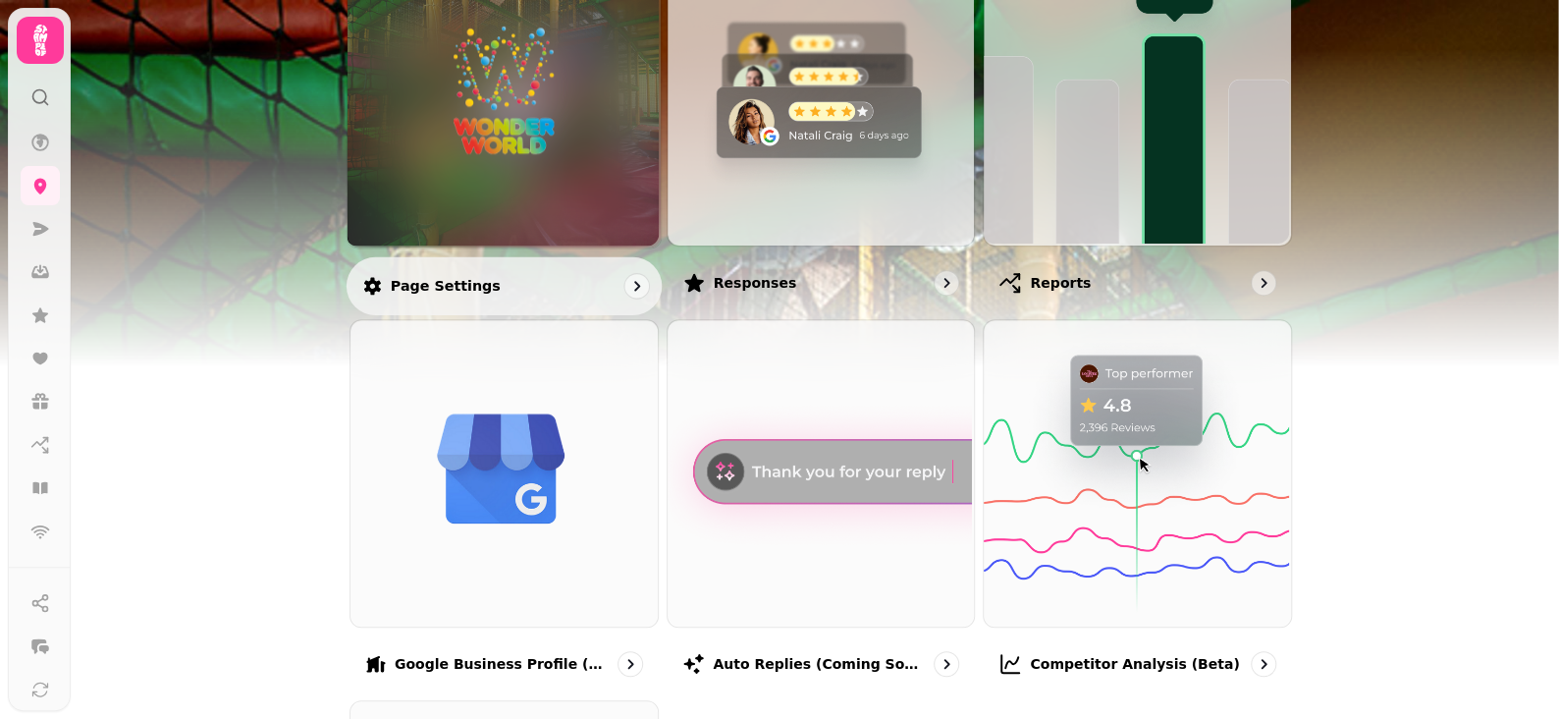
click at [529, 229] on div at bounding box center [504, 90] width 313 height 313
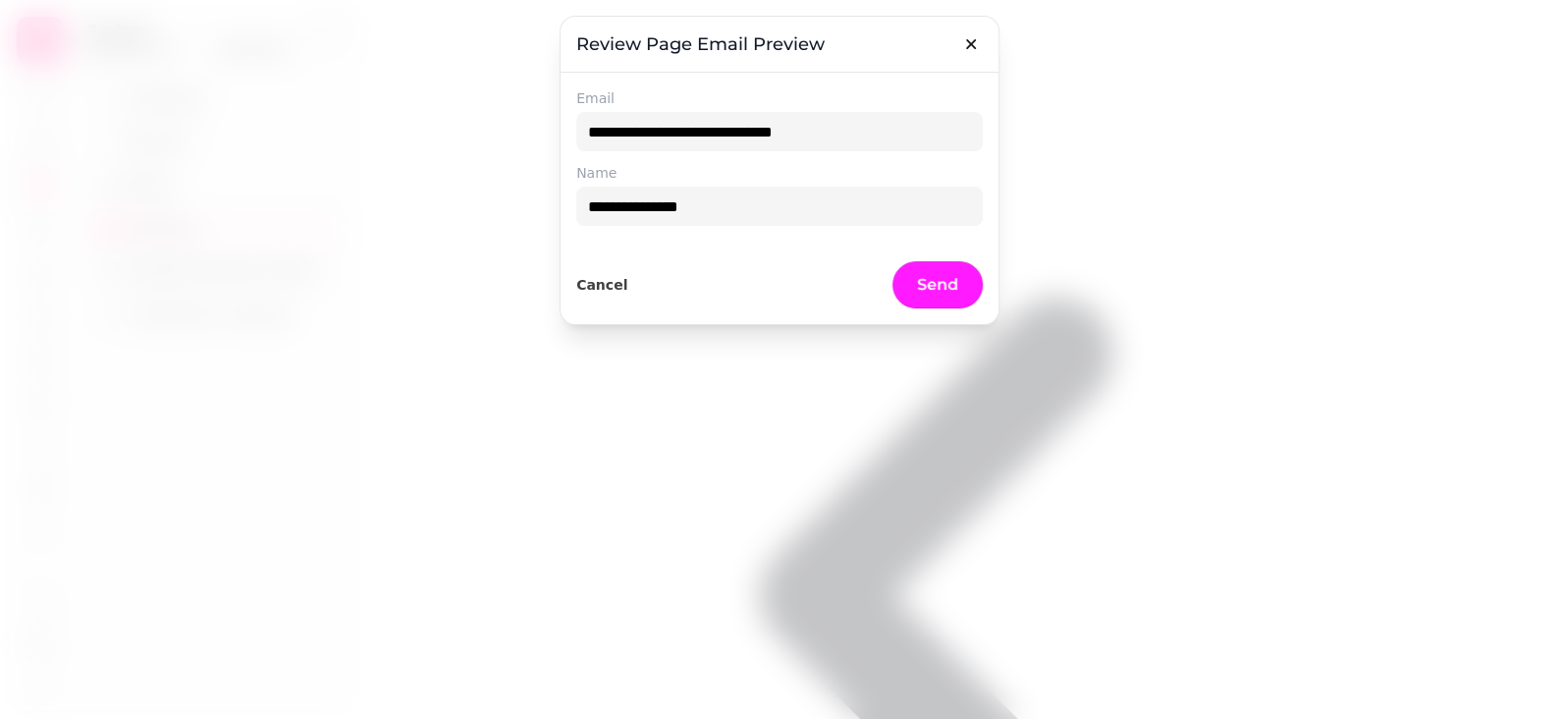
click at [912, 276] on button "Send" at bounding box center [938, 284] width 90 height 47
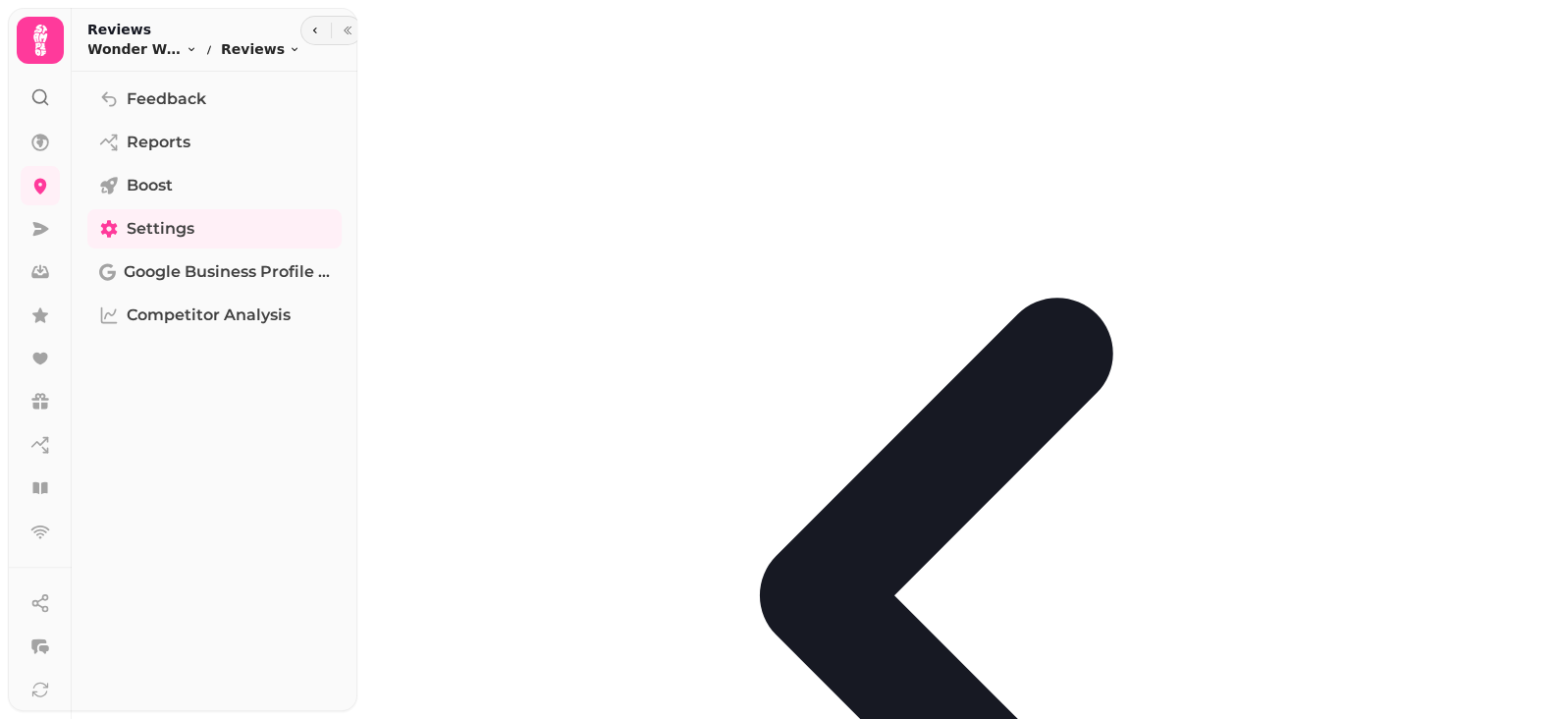
drag, startPoint x: 387, startPoint y: 420, endPoint x: 543, endPoint y: 465, distance: 162.5
drag, startPoint x: 527, startPoint y: 461, endPoint x: 476, endPoint y: 460, distance: 51.1
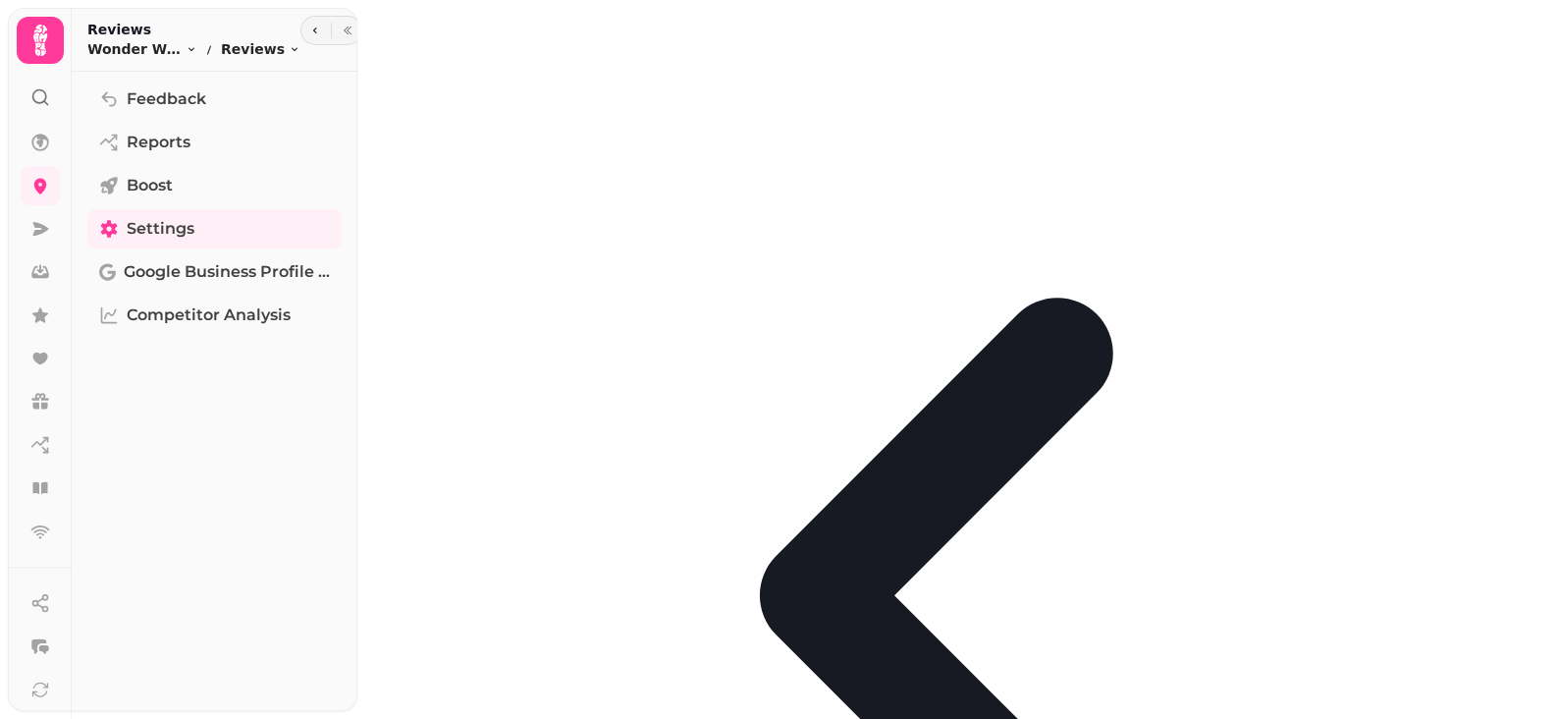
click at [34, 185] on icon at bounding box center [40, 187] width 13 height 16
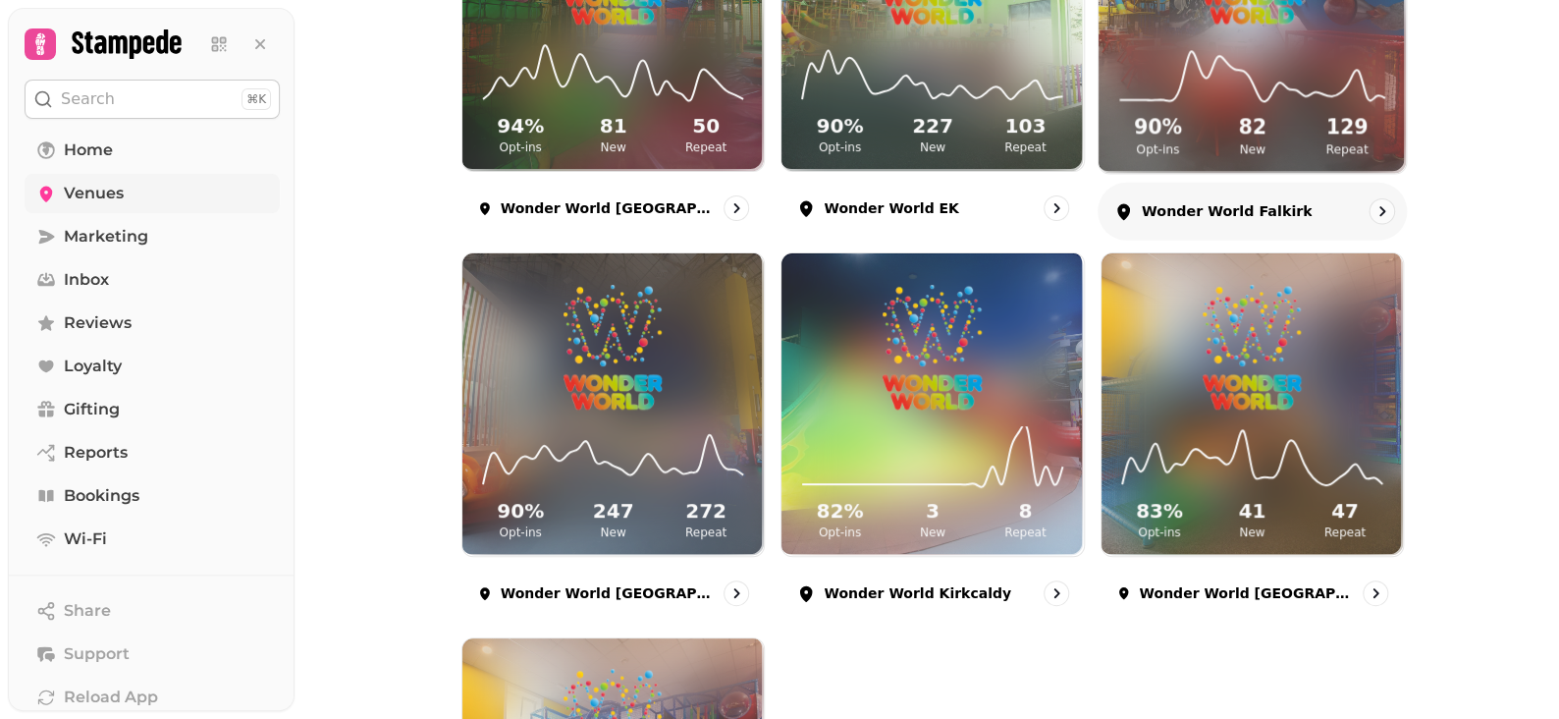
scroll to position [589, 0]
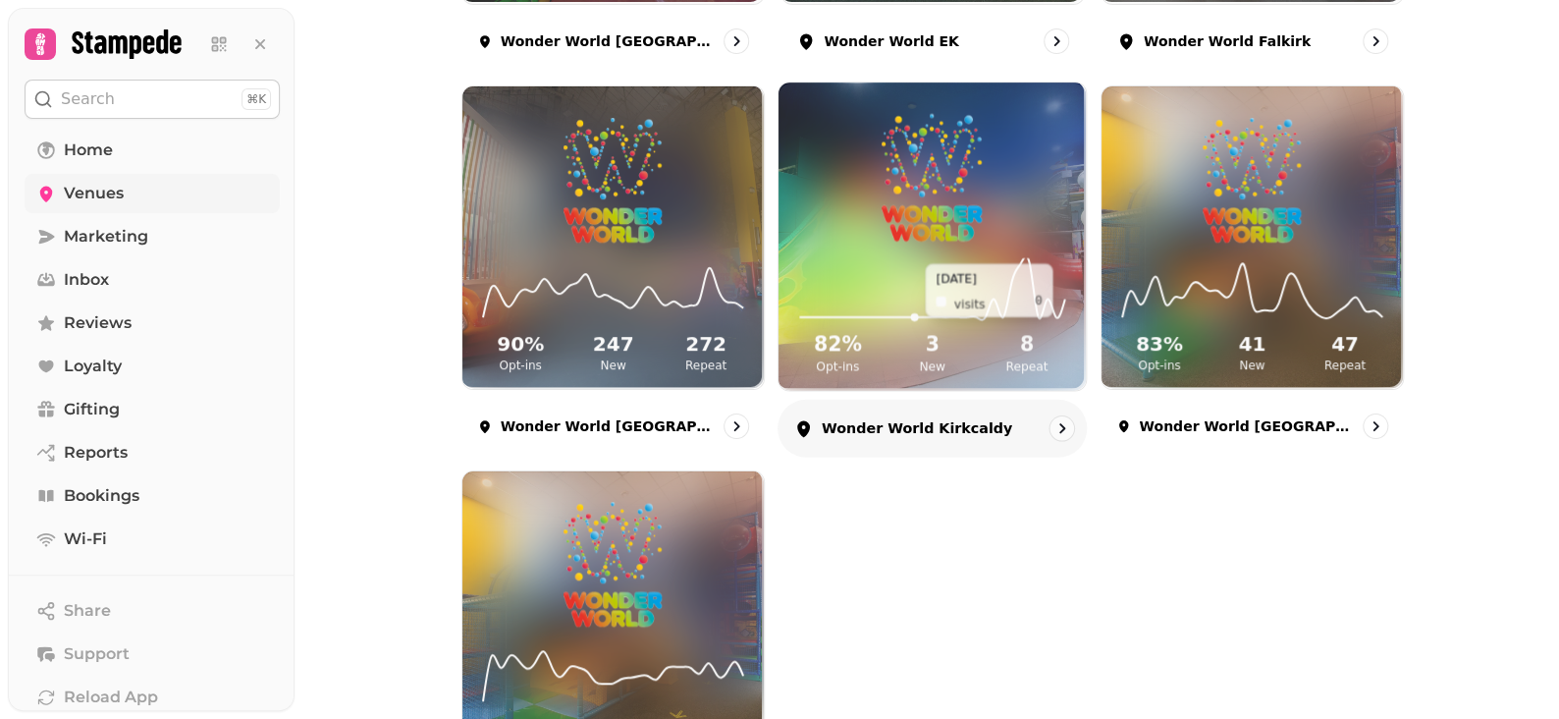
click at [910, 291] on icon at bounding box center [933, 290] width 276 height 64
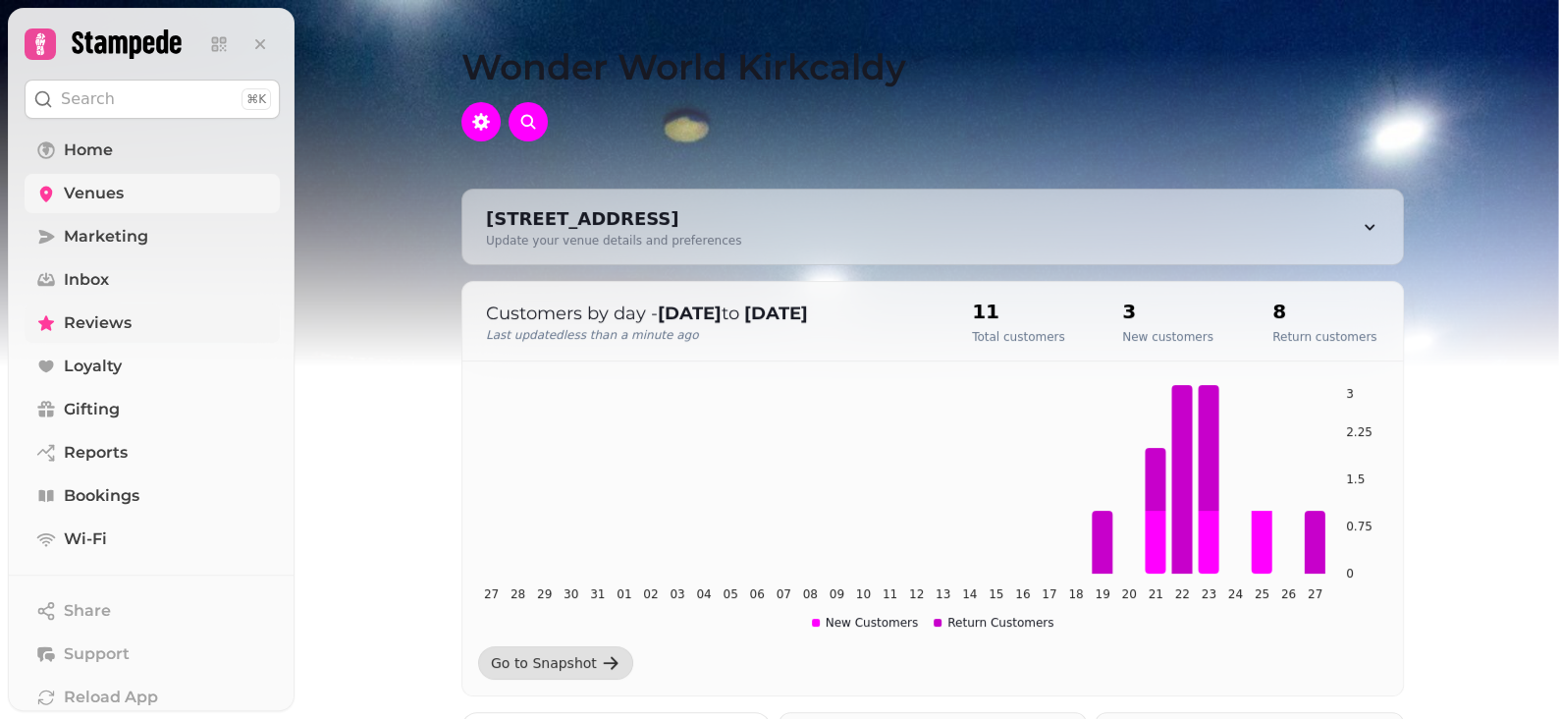
click at [75, 329] on span "Reviews" at bounding box center [98, 323] width 68 height 24
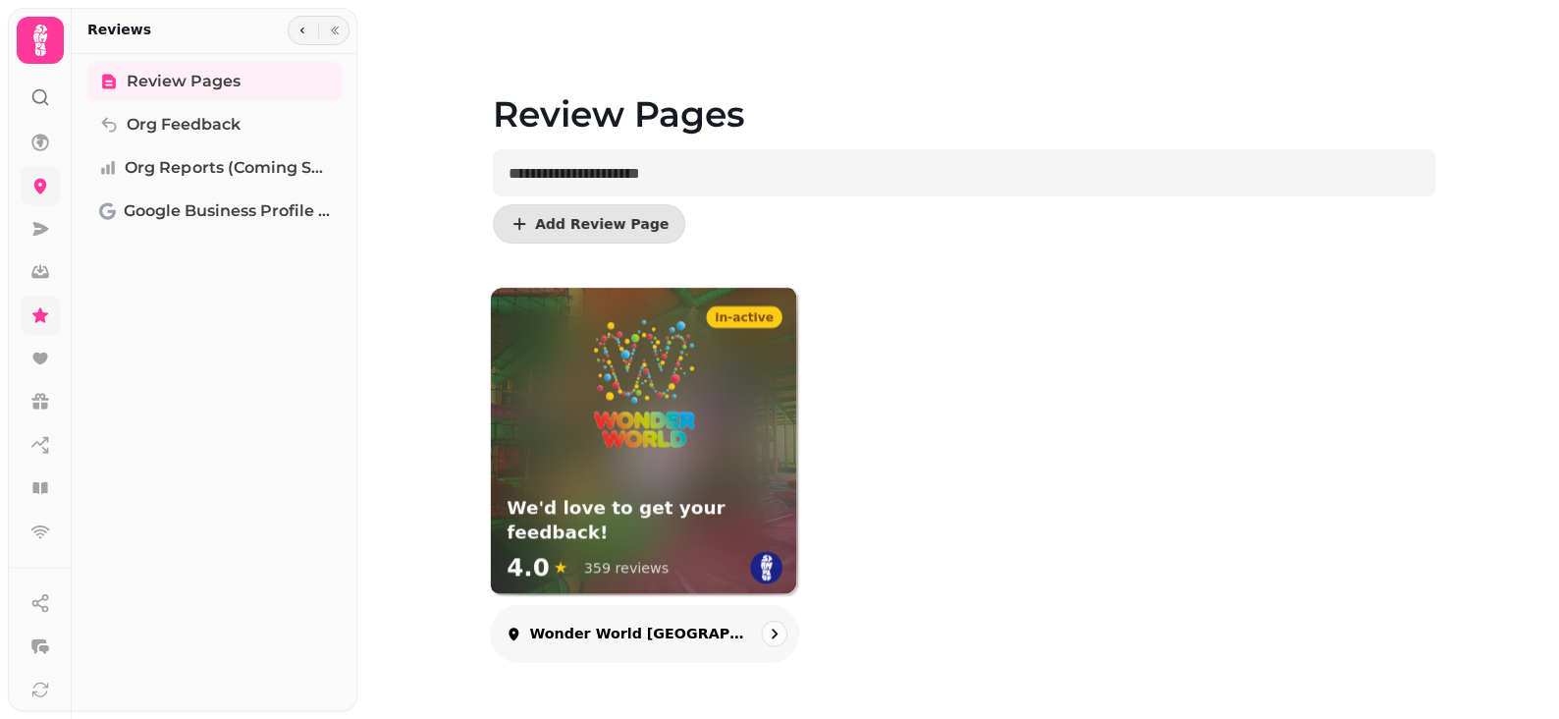
click at [603, 624] on p "Wonder World [GEOGRAPHIC_DATA]" at bounding box center [639, 634] width 220 height 20
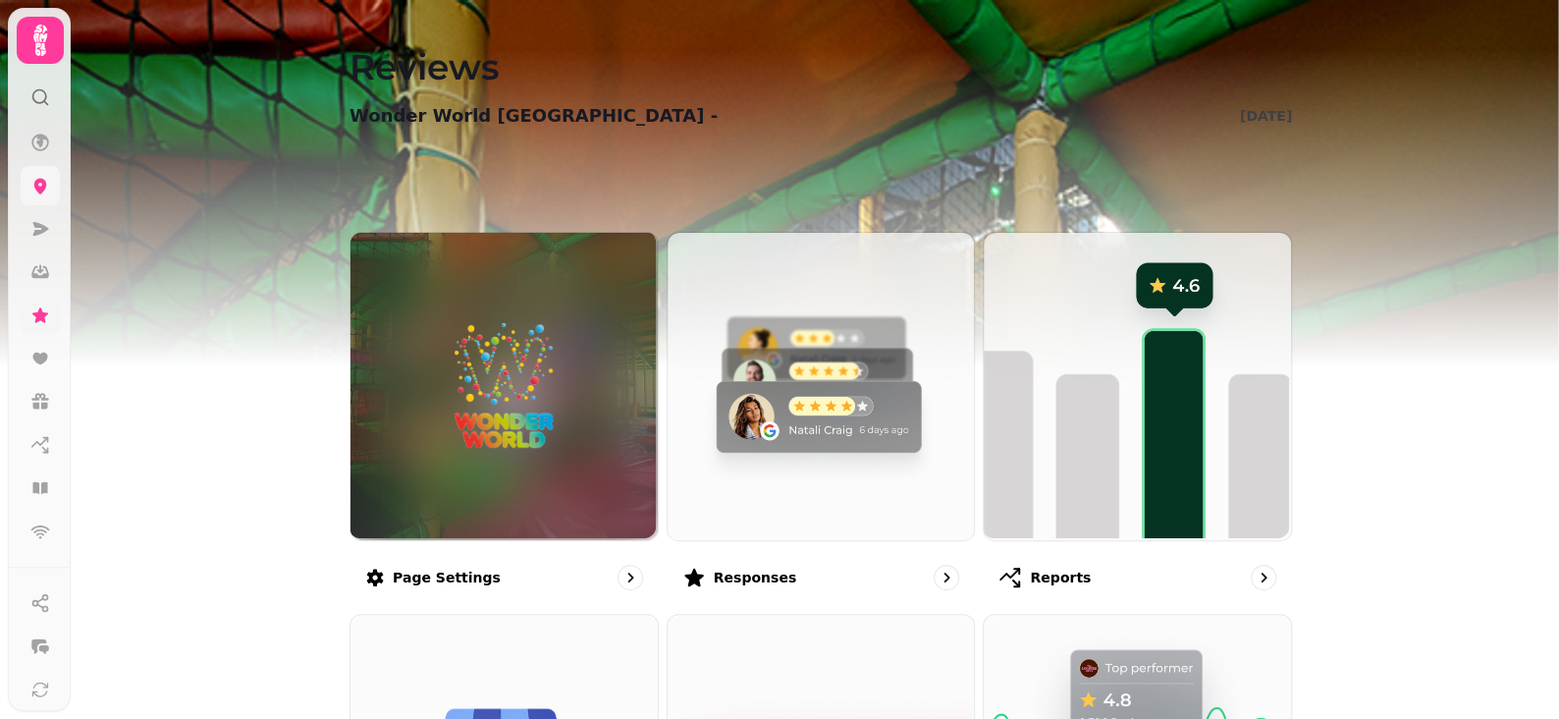
click at [155, 432] on img at bounding box center [779, 245] width 1559 height 491
click at [45, 190] on icon at bounding box center [40, 186] width 20 height 20
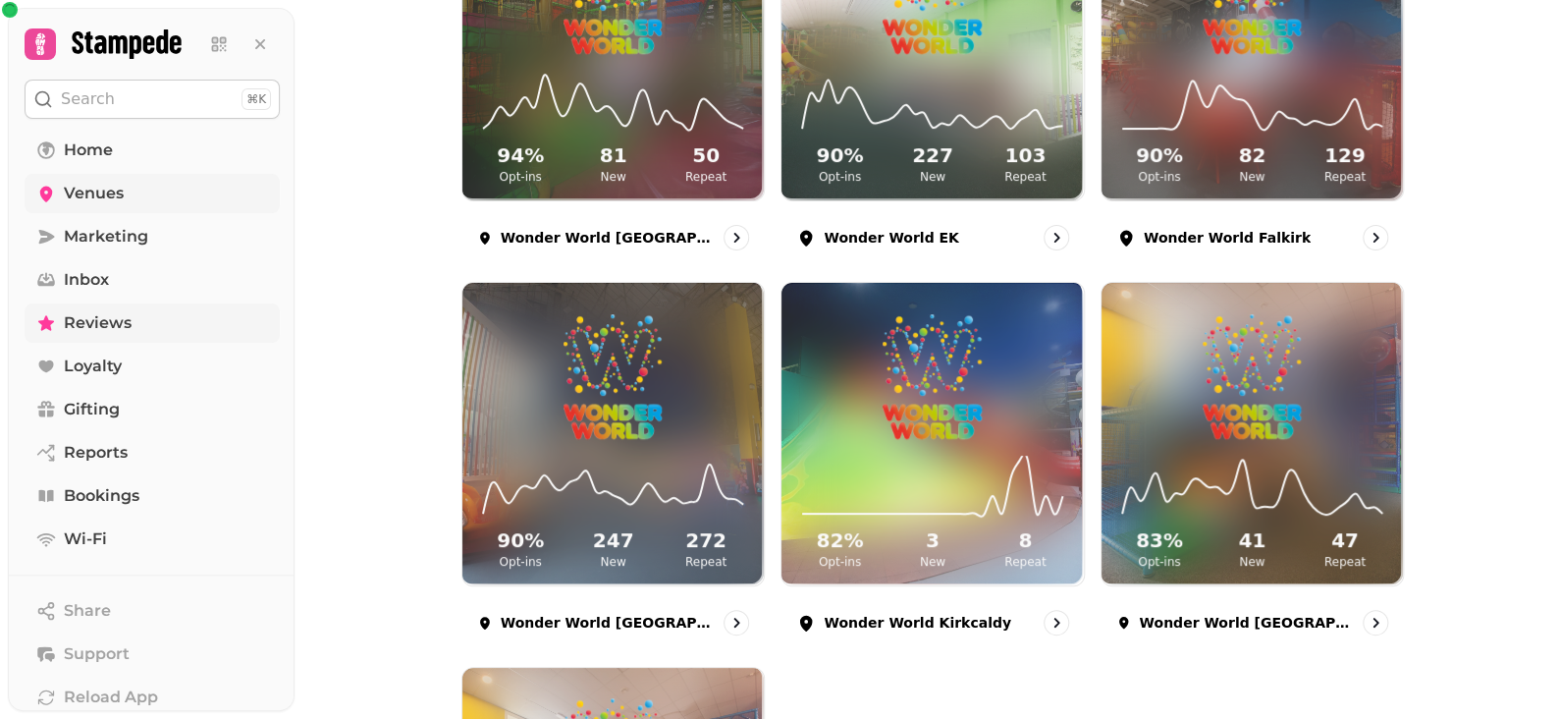
scroll to position [589, 0]
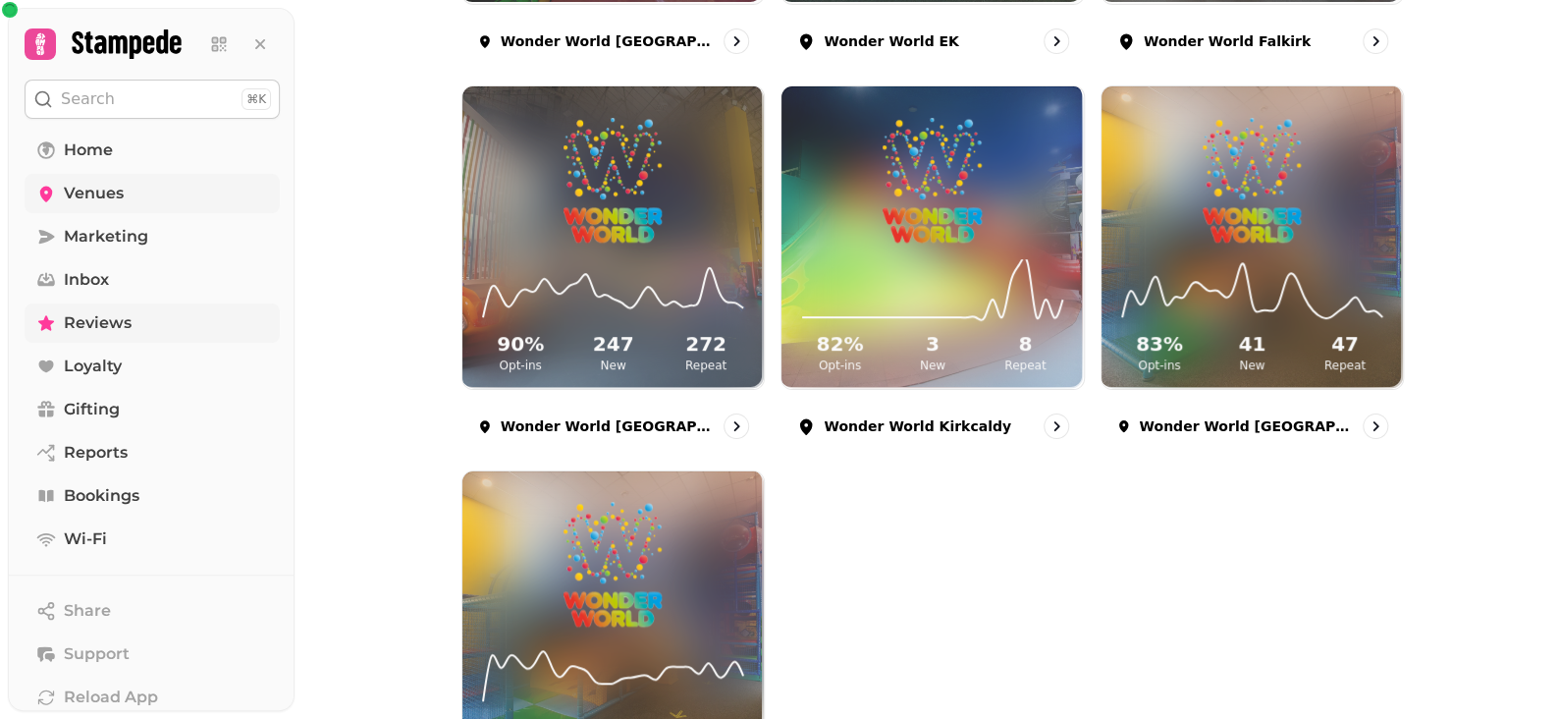
click at [92, 325] on span "Reviews" at bounding box center [98, 323] width 68 height 24
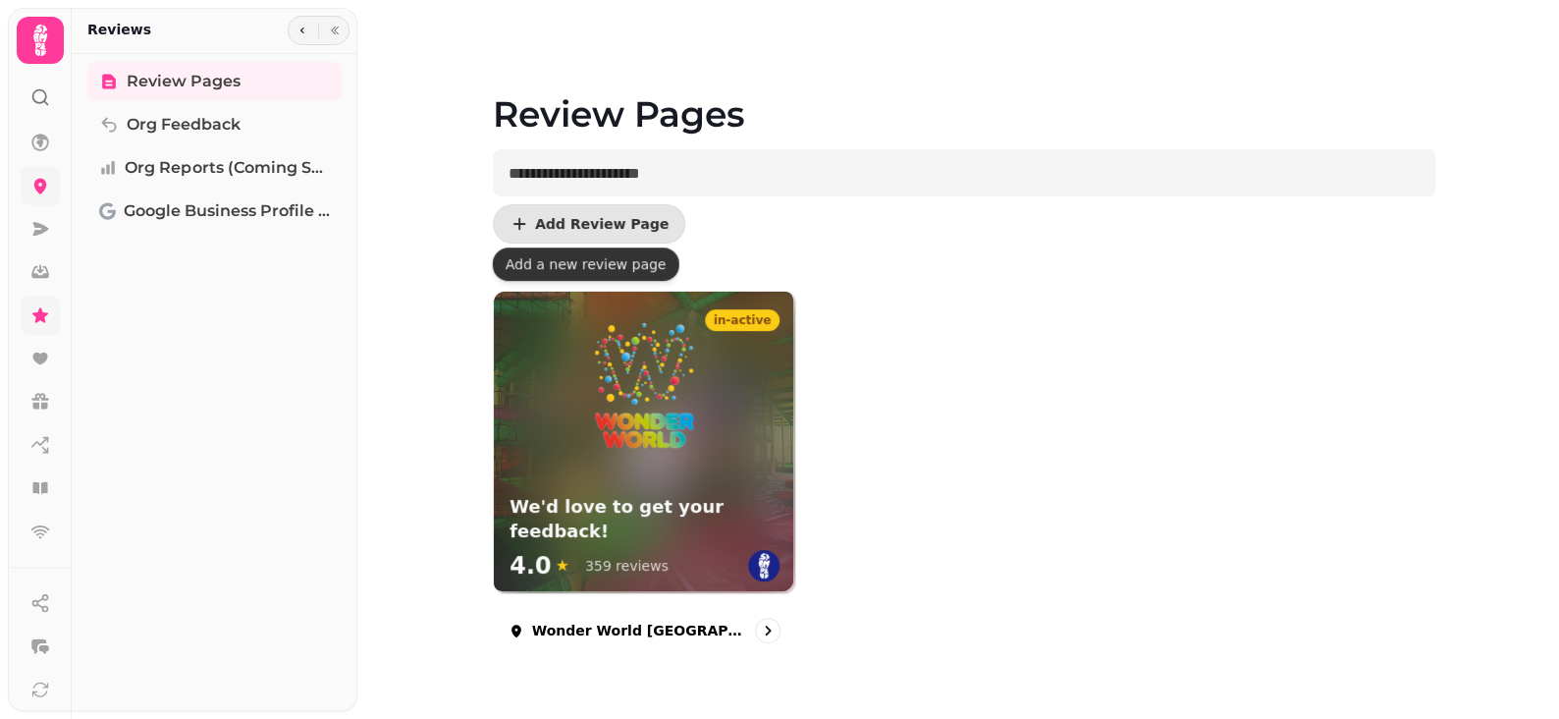
click at [429, 260] on div "Review Pages Add Review Page in-active We'd love to get your feedback! 4.0 ★ 35…" at bounding box center [958, 359] width 1202 height 719
click at [527, 210] on button "Add Review Page" at bounding box center [589, 223] width 192 height 39
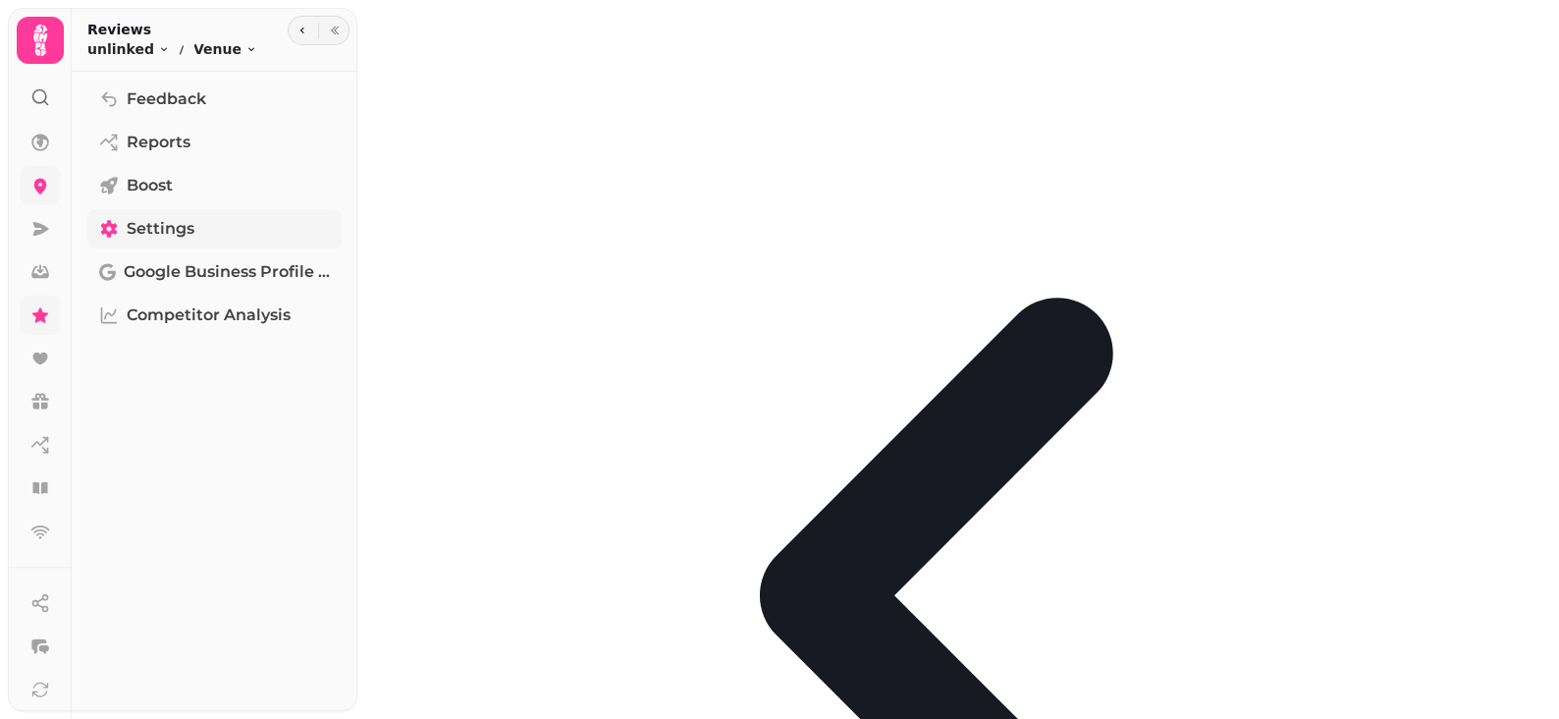
click at [147, 228] on span "Settings" at bounding box center [161, 229] width 68 height 24
click at [297, 35] on button "button" at bounding box center [303, 31] width 24 height 24
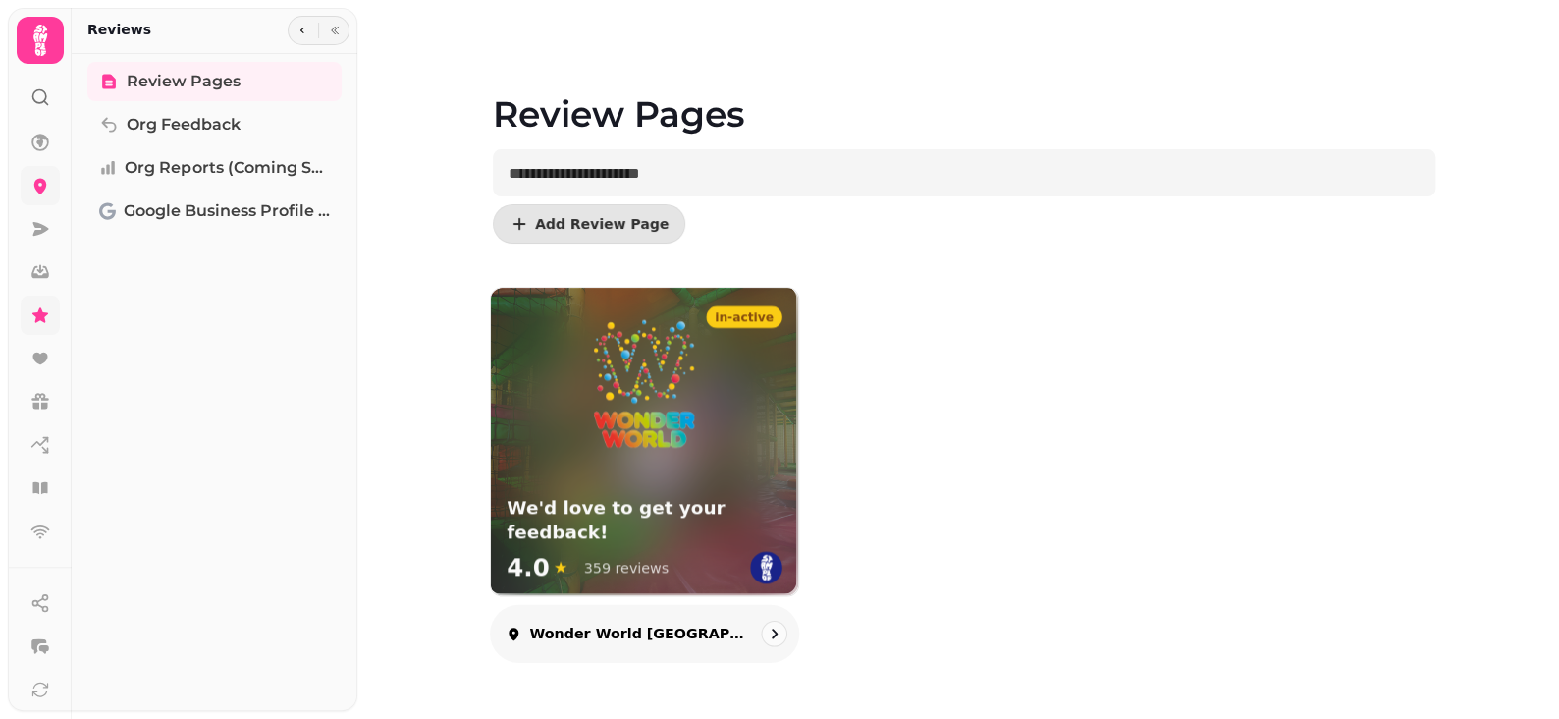
click at [596, 618] on div "Wonder World [GEOGRAPHIC_DATA]" at bounding box center [645, 634] width 310 height 58
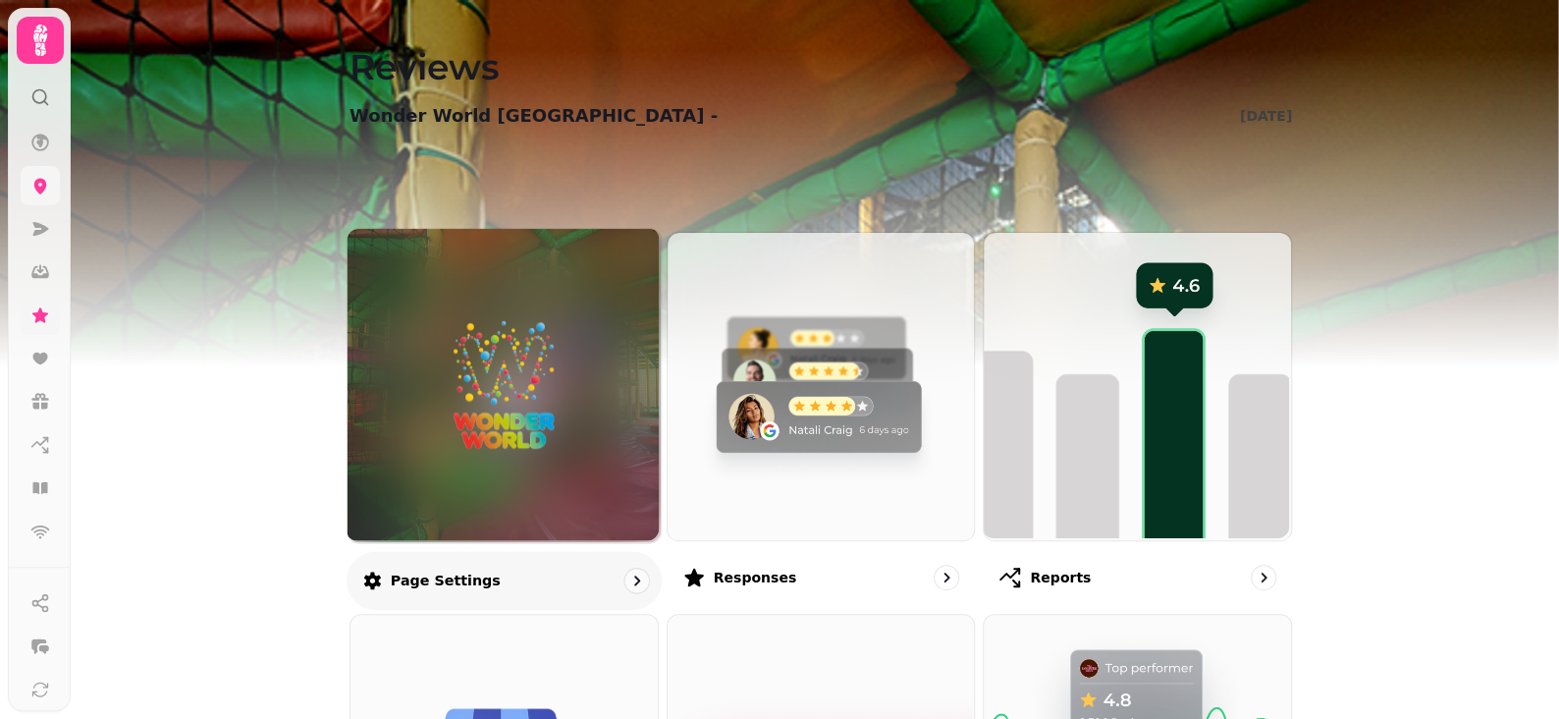
click at [635, 570] on icon "go to" at bounding box center [636, 580] width 20 height 20
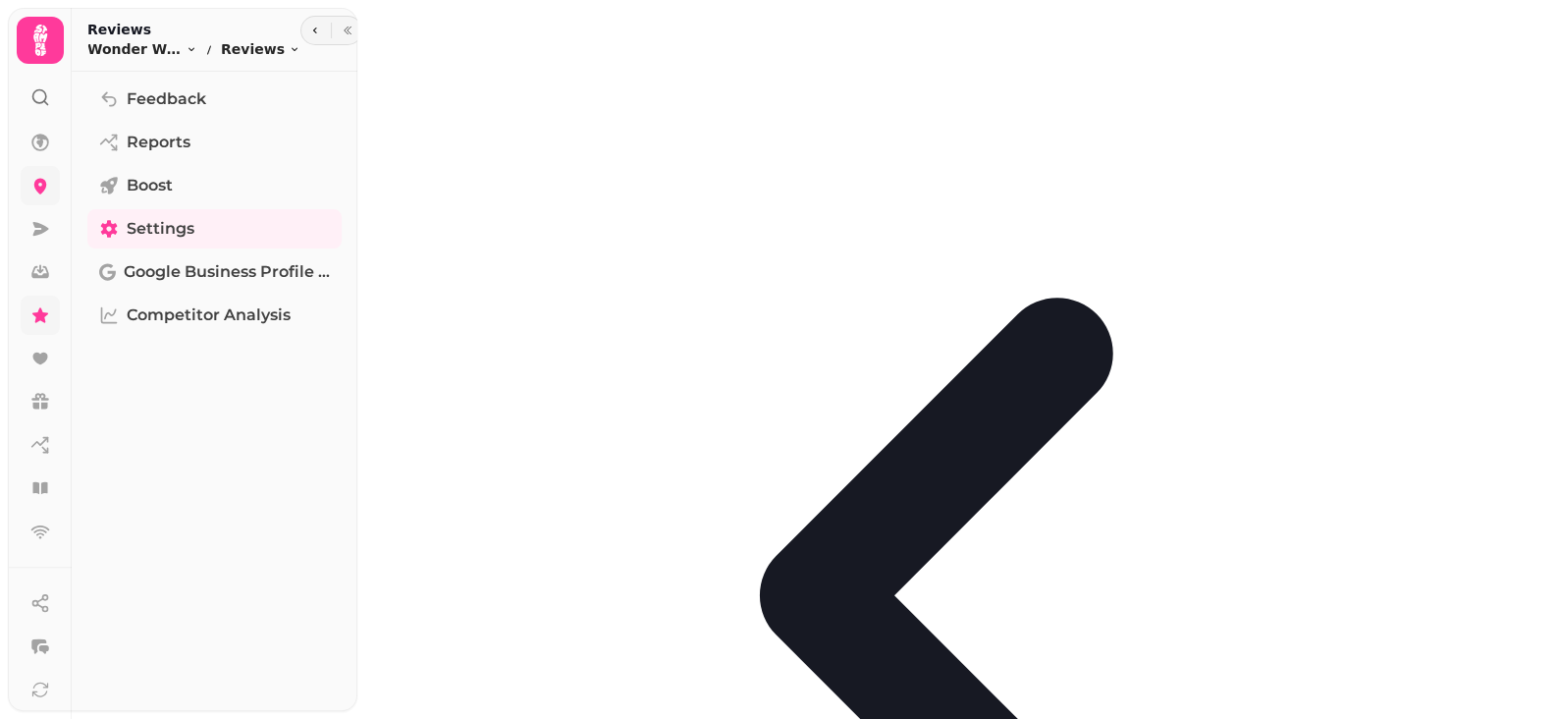
select select "**********"
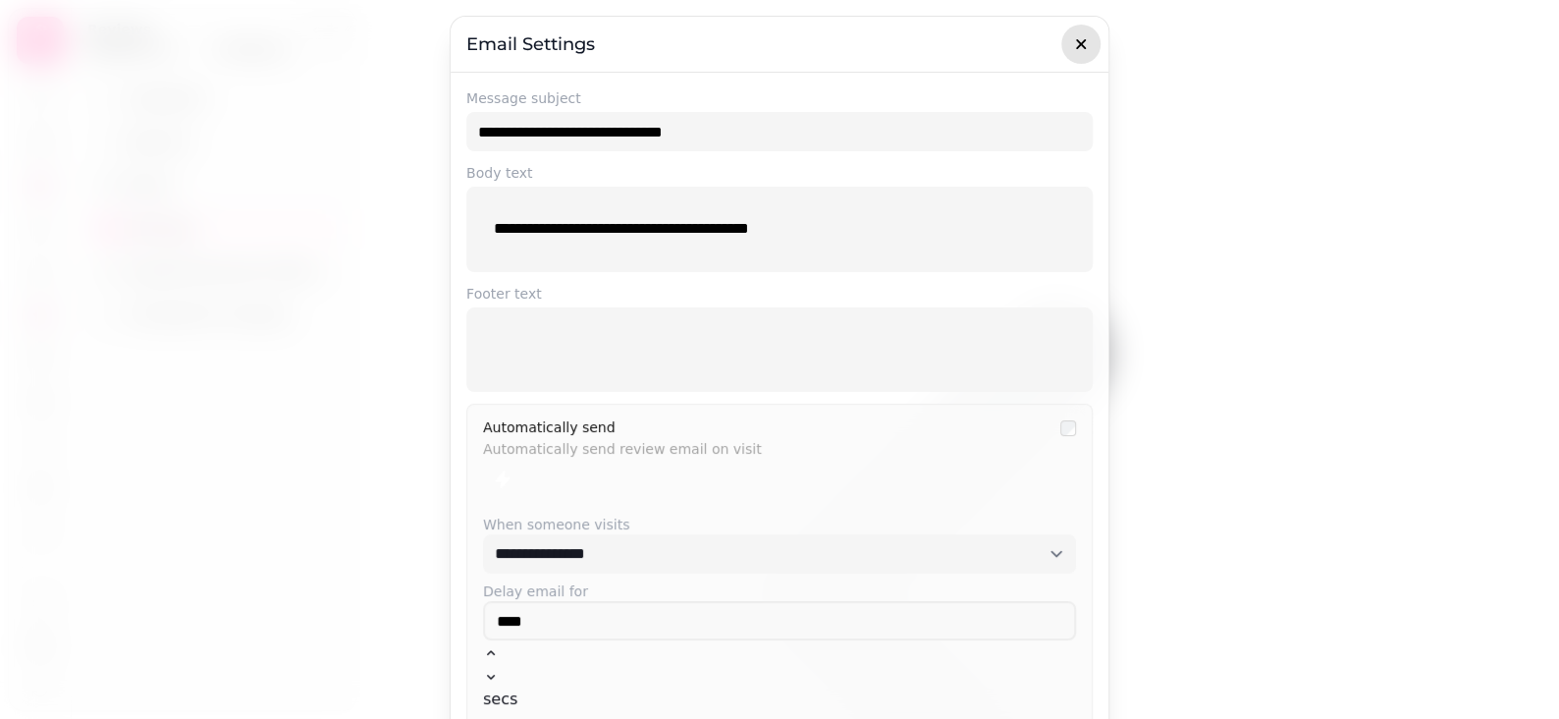
click at [1073, 52] on icon "button" at bounding box center [1081, 44] width 20 height 20
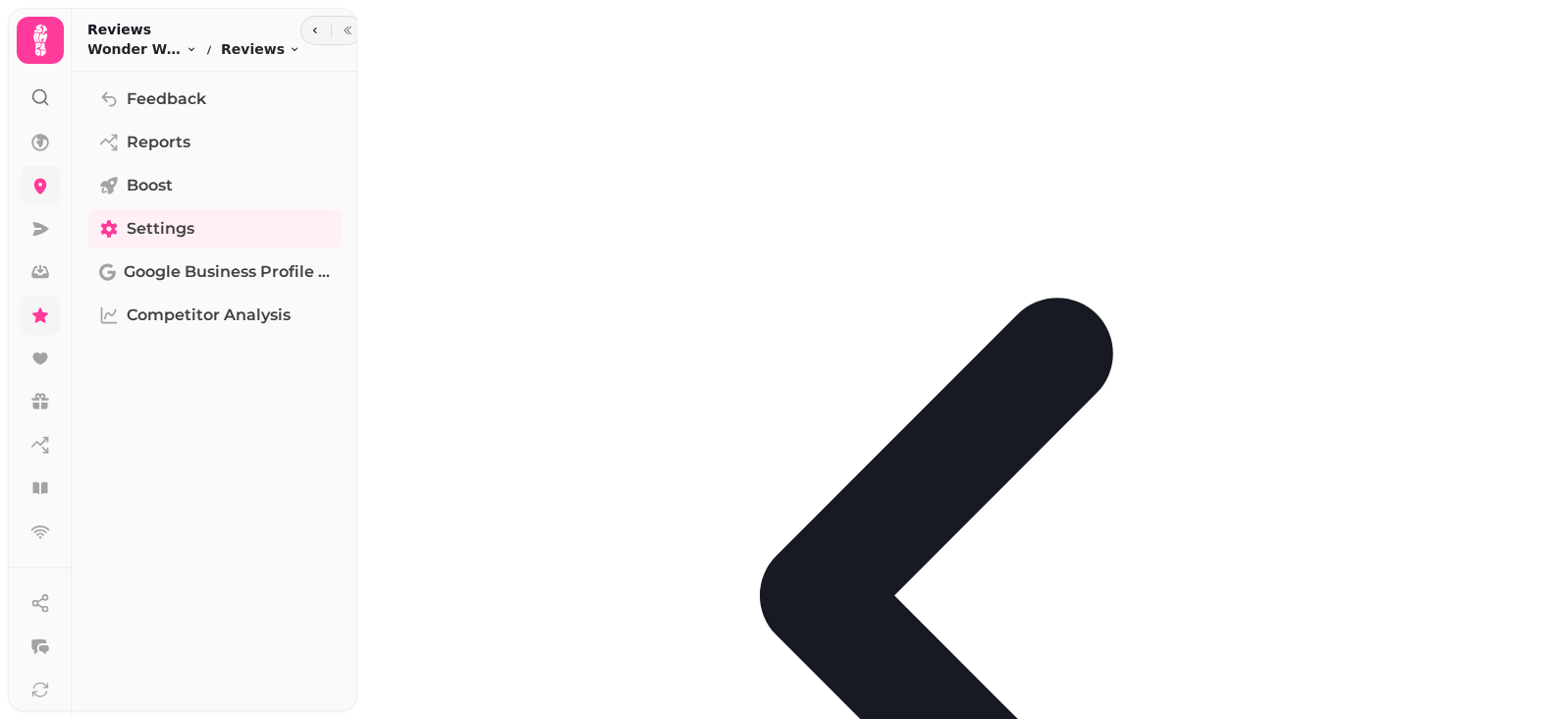
click at [209, 423] on div "Feedback Reports Boost Settings Google Business Profile (Beta) Competitor Analy…" at bounding box center [215, 399] width 286 height 639
click at [213, 267] on span "Google Business Profile (Beta)" at bounding box center [227, 272] width 206 height 24
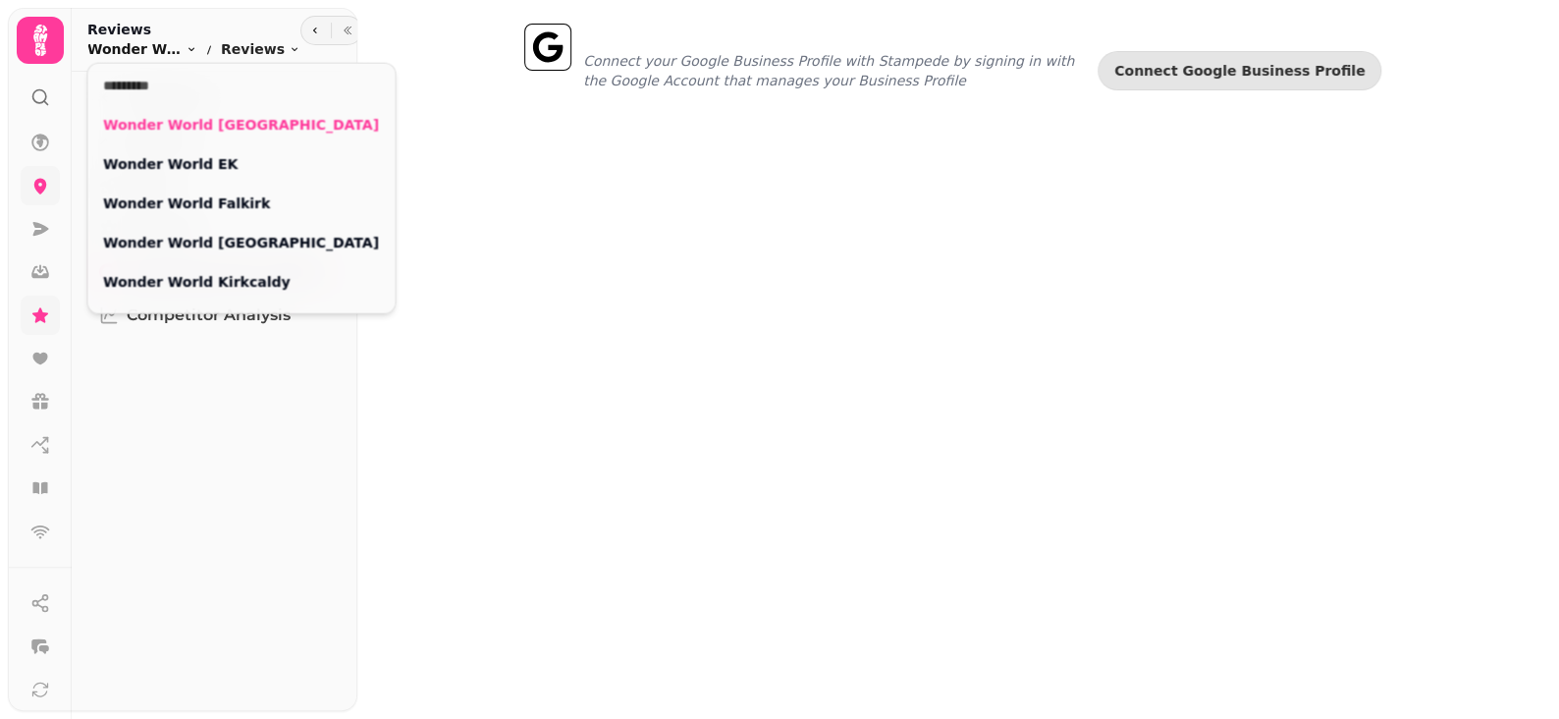
click at [188, 45] on icon "breadcrumb" at bounding box center [192, 49] width 12 height 12
drag, startPoint x: 218, startPoint y: 486, endPoint x: 229, endPoint y: 479, distance: 12.8
click at [221, 486] on div "Feedback Reports Boost Settings Google Business Profile (Beta) Competitor Analy…" at bounding box center [215, 399] width 286 height 639
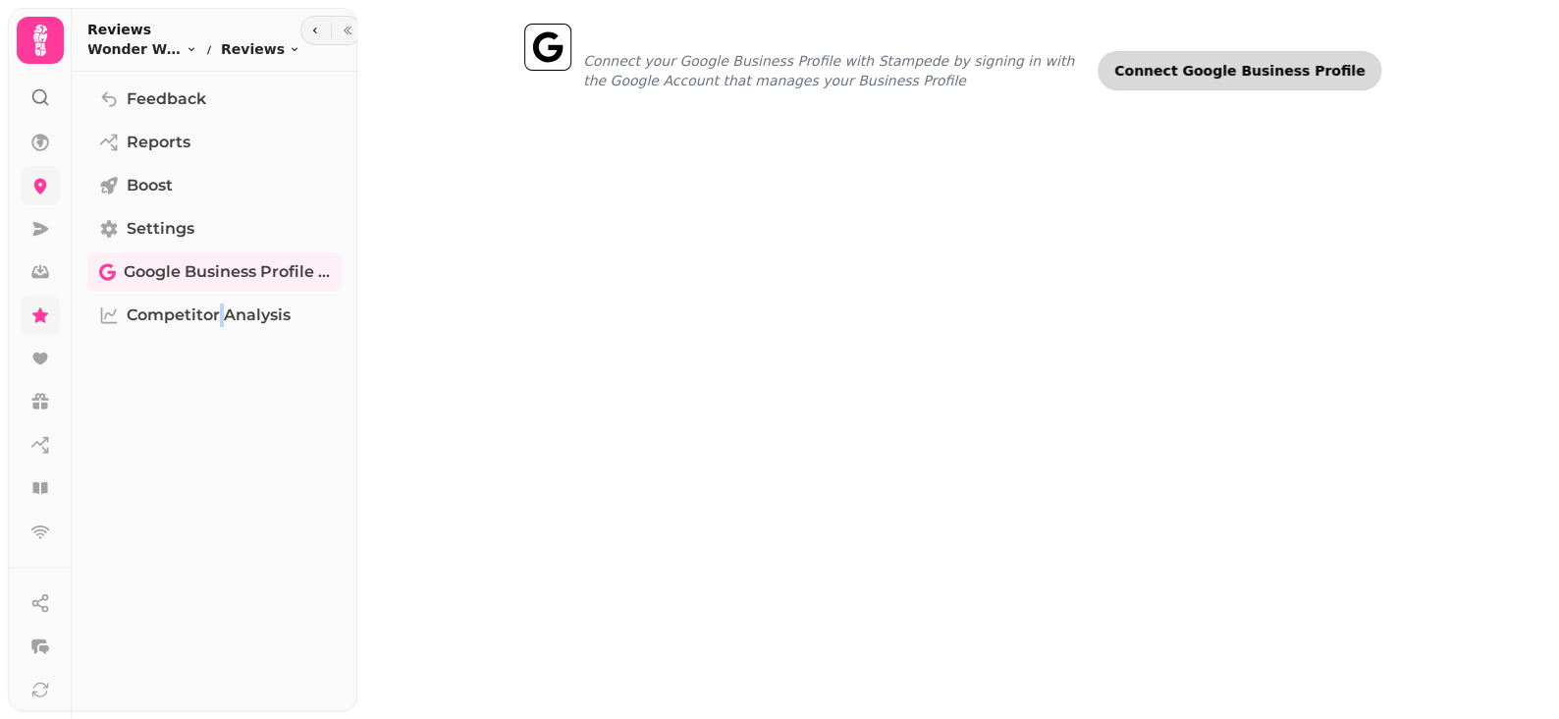
click at [1213, 70] on span "Connect Google Business Profile" at bounding box center [1239, 71] width 250 height 14
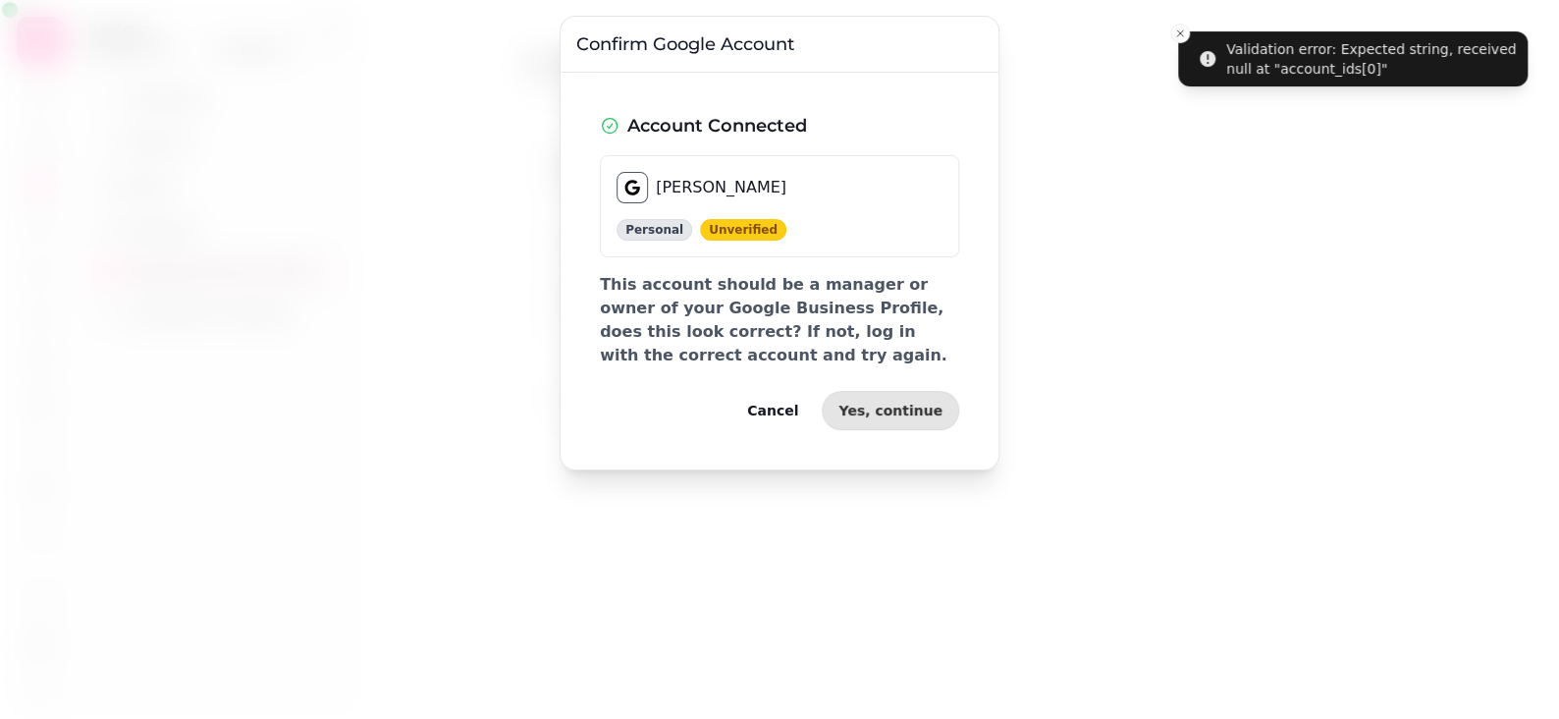
click at [920, 410] on span "Yes, continue" at bounding box center [891, 411] width 104 height 14
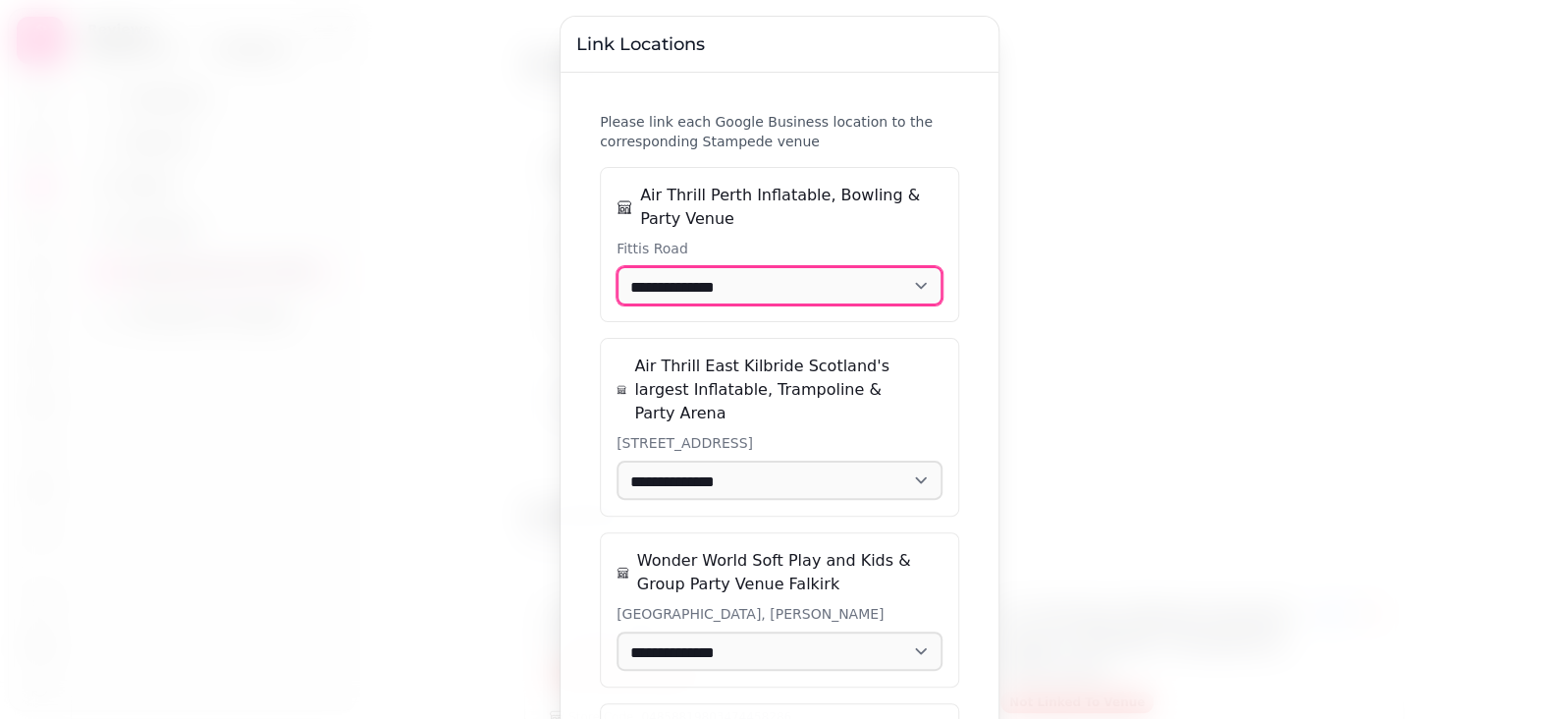
drag, startPoint x: 786, startPoint y: 278, endPoint x: 790, endPoint y: 288, distance: 11.0
click at [786, 278] on select "**********" at bounding box center [780, 285] width 326 height 39
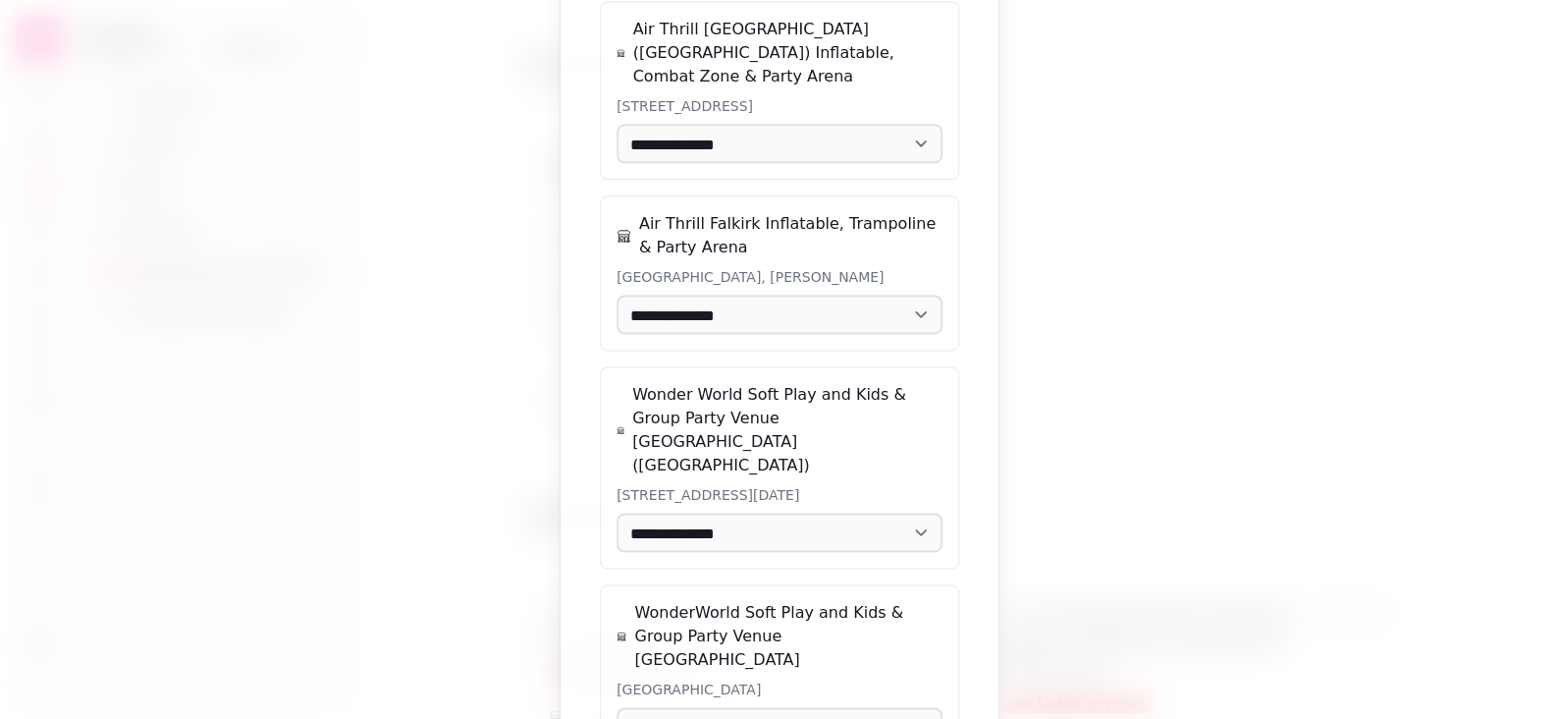
scroll to position [1276, 0]
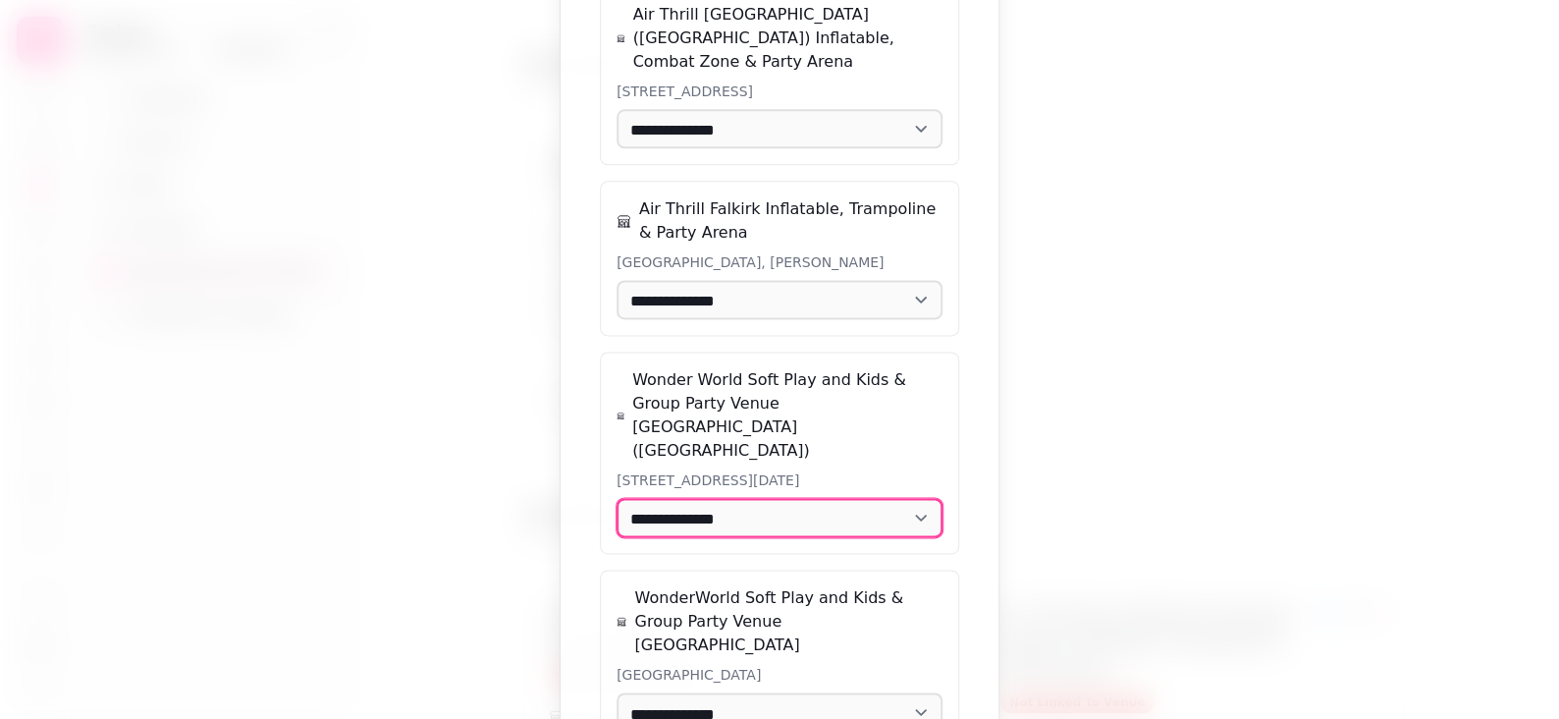
click at [850, 498] on select "**********" at bounding box center [780, 517] width 326 height 39
select select "**********"
click at [617, 498] on select "**********" at bounding box center [780, 517] width 326 height 39
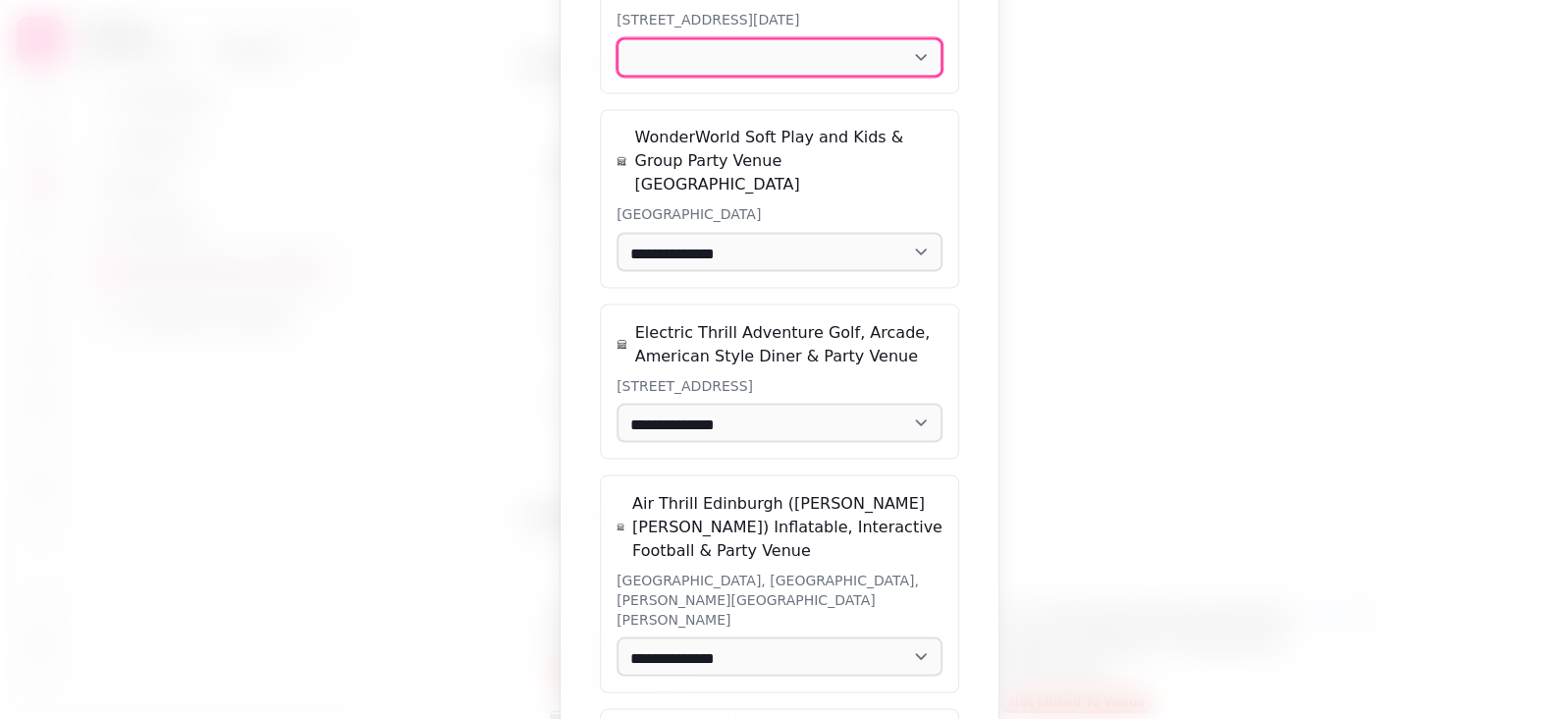
scroll to position [1809, 0]
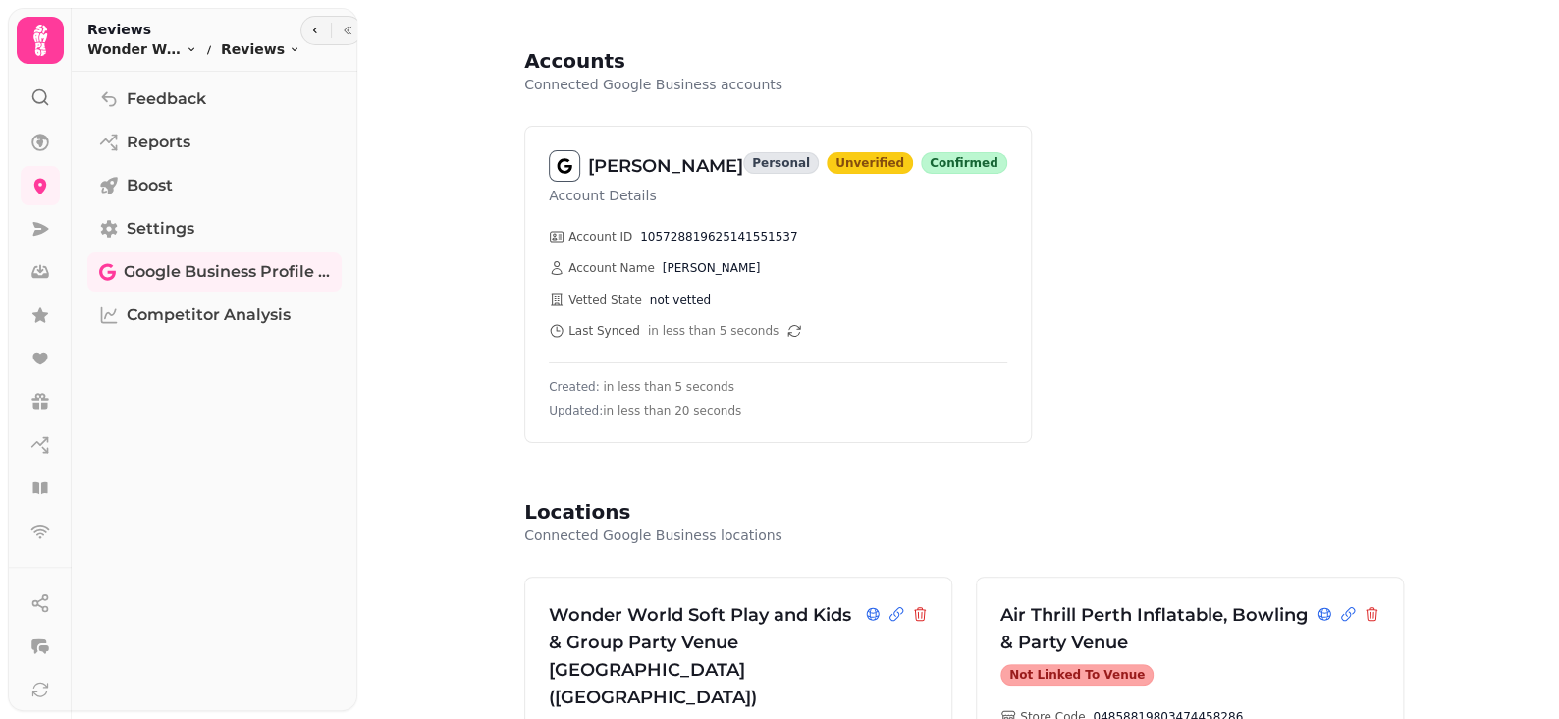
drag, startPoint x: 505, startPoint y: 347, endPoint x: 481, endPoint y: 344, distance: 23.7
click at [198, 35] on h2 "Reviews" at bounding box center [193, 30] width 213 height 20
click at [184, 47] on button "Wonder World Edinburgh Toggle menu" at bounding box center [142, 49] width 110 height 20
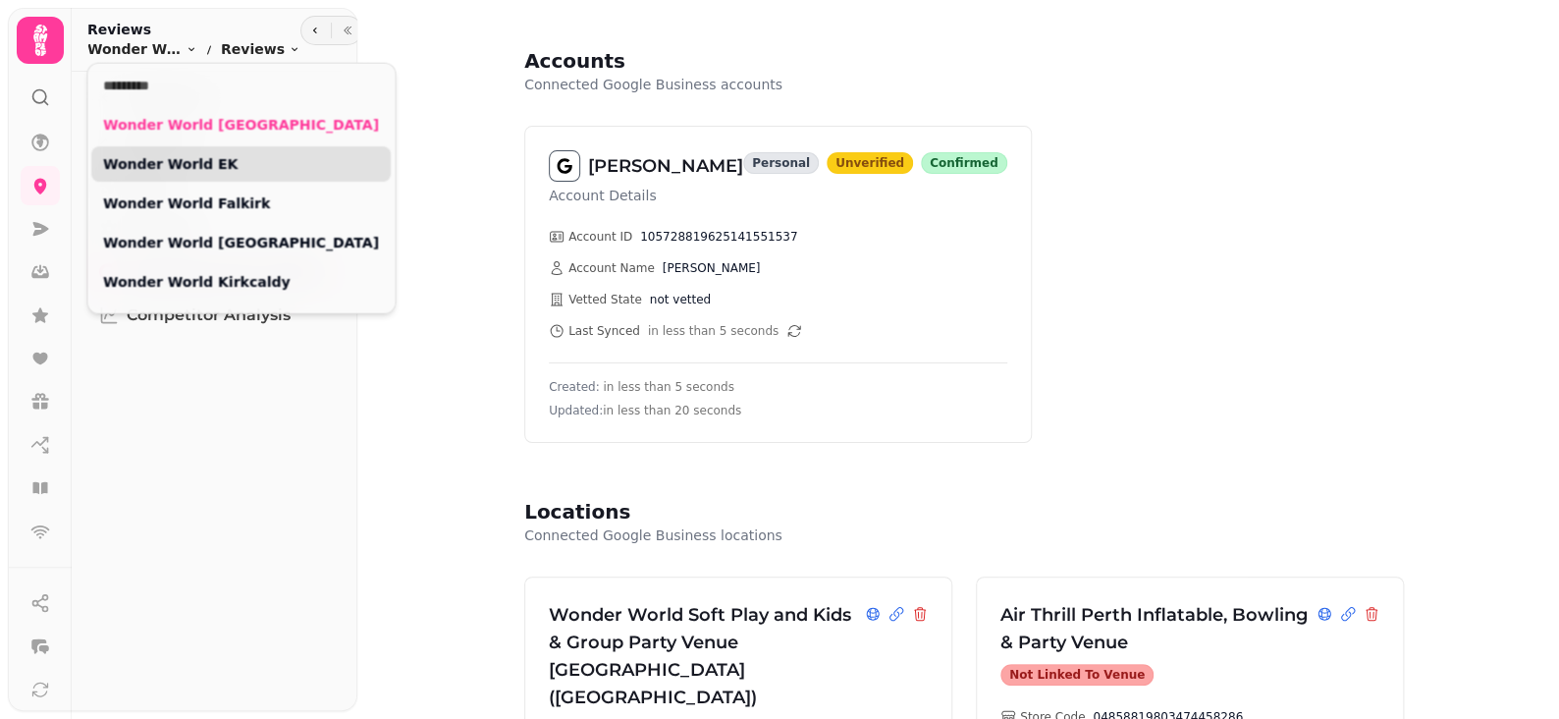
click at [183, 161] on link "Wonder World EK" at bounding box center [241, 164] width 276 height 20
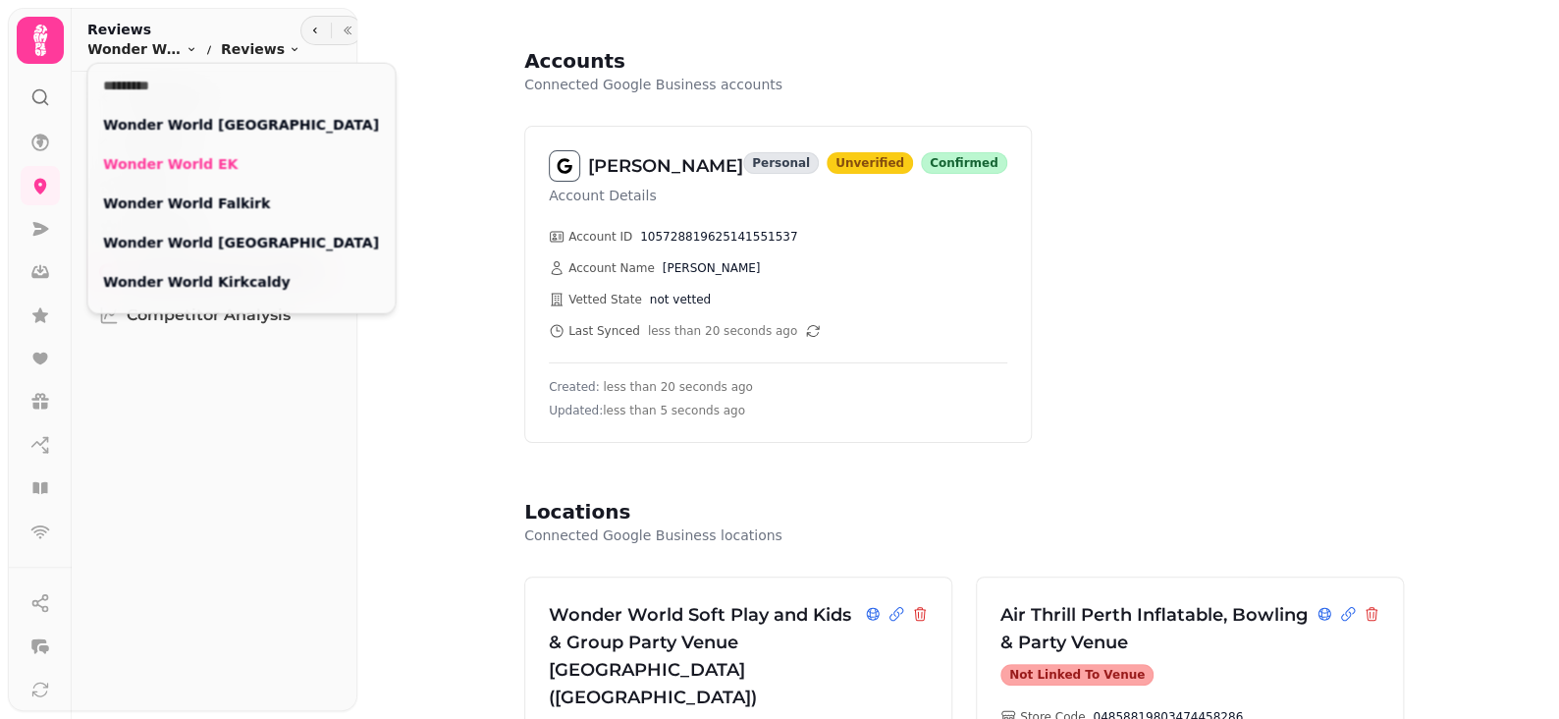
click at [450, 256] on html "Accounts Connected Google Business accounts Michelle Marren Account Details per…" at bounding box center [779, 359] width 1559 height 719
click at [159, 44] on span "Wonder World EK" at bounding box center [134, 49] width 94 height 20
click at [184, 179] on div "Wonder World EK" at bounding box center [240, 163] width 299 height 35
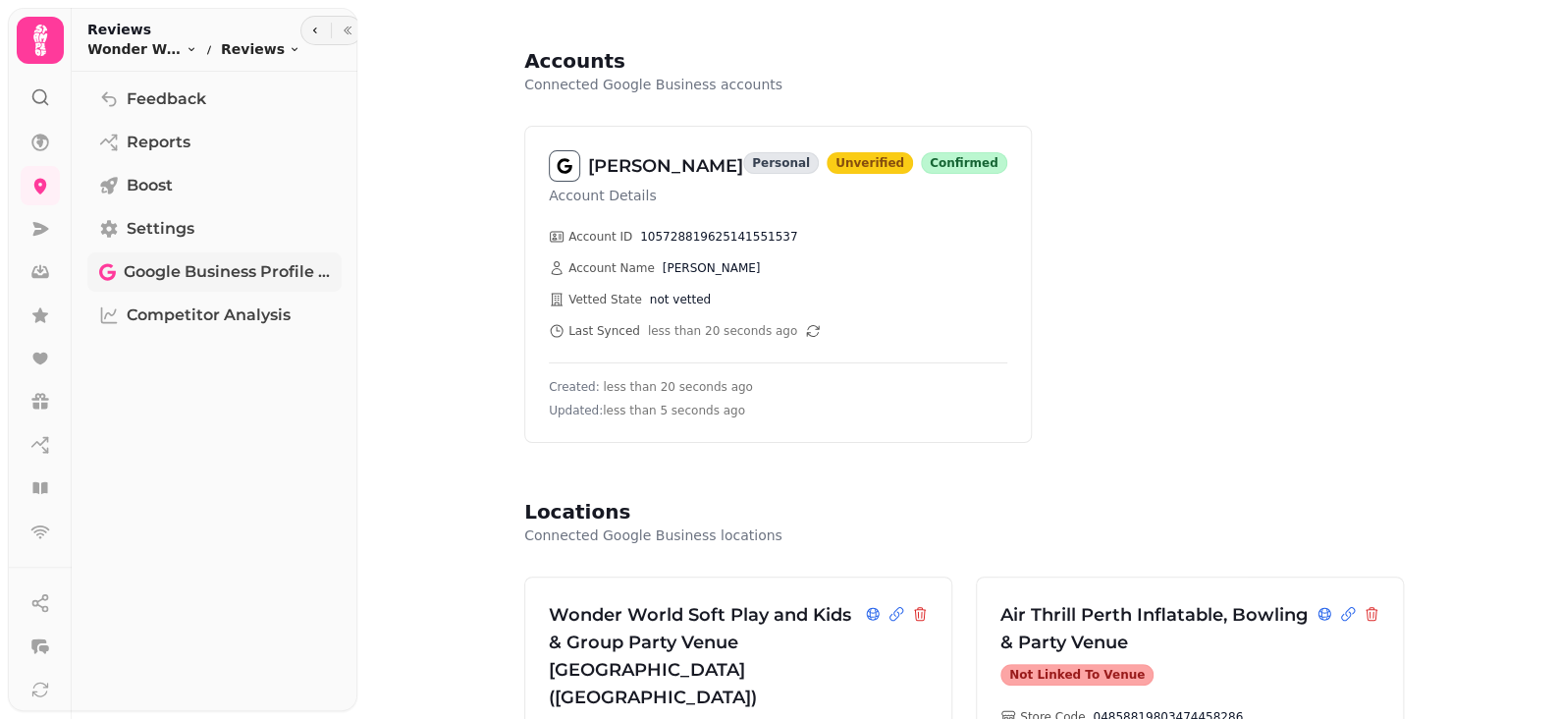
click at [165, 265] on span "Google Business Profile (Beta)" at bounding box center [227, 272] width 206 height 24
click at [169, 47] on span "Wonder World EK" at bounding box center [134, 49] width 94 height 20
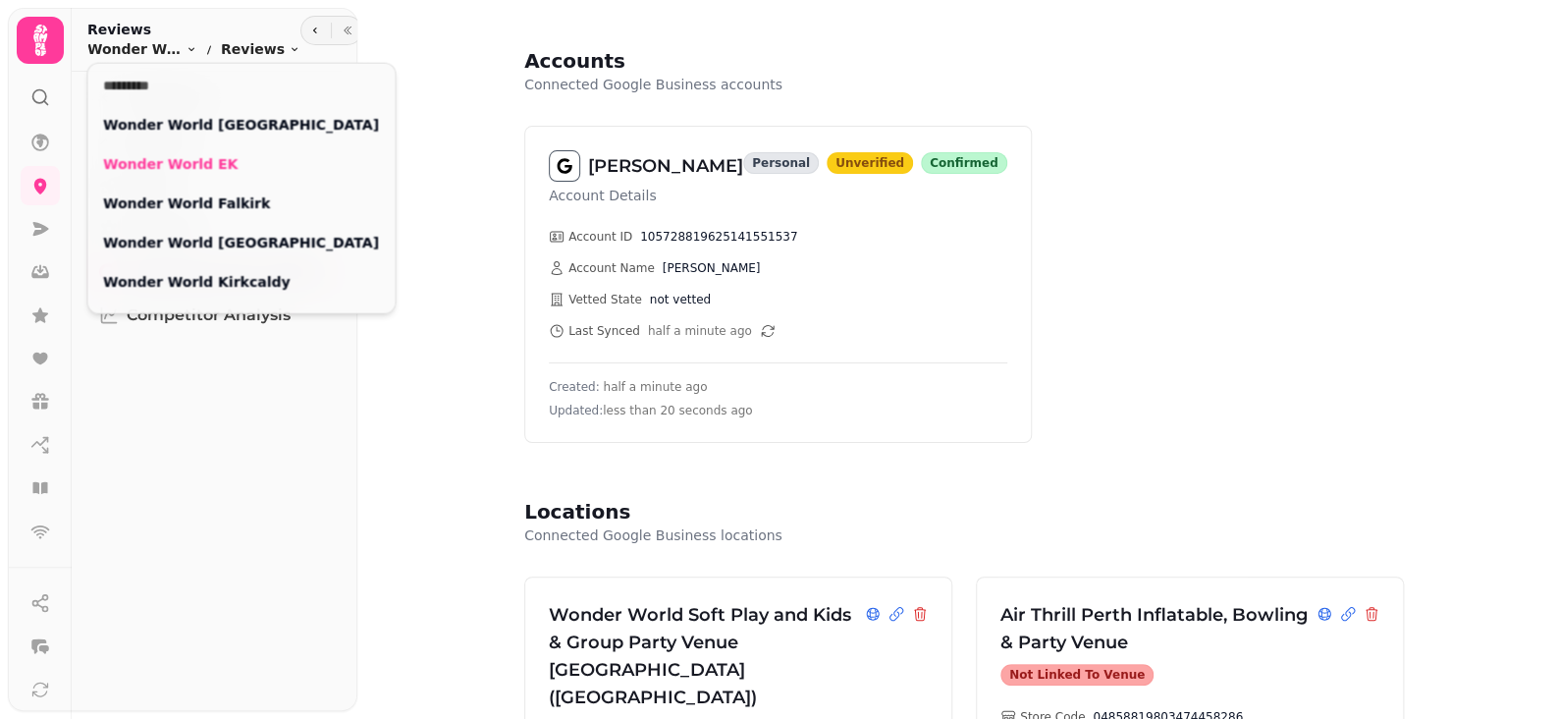
click at [433, 397] on html "Accounts Connected Google Business accounts Michelle Marren Account Details per…" at bounding box center [779, 359] width 1559 height 719
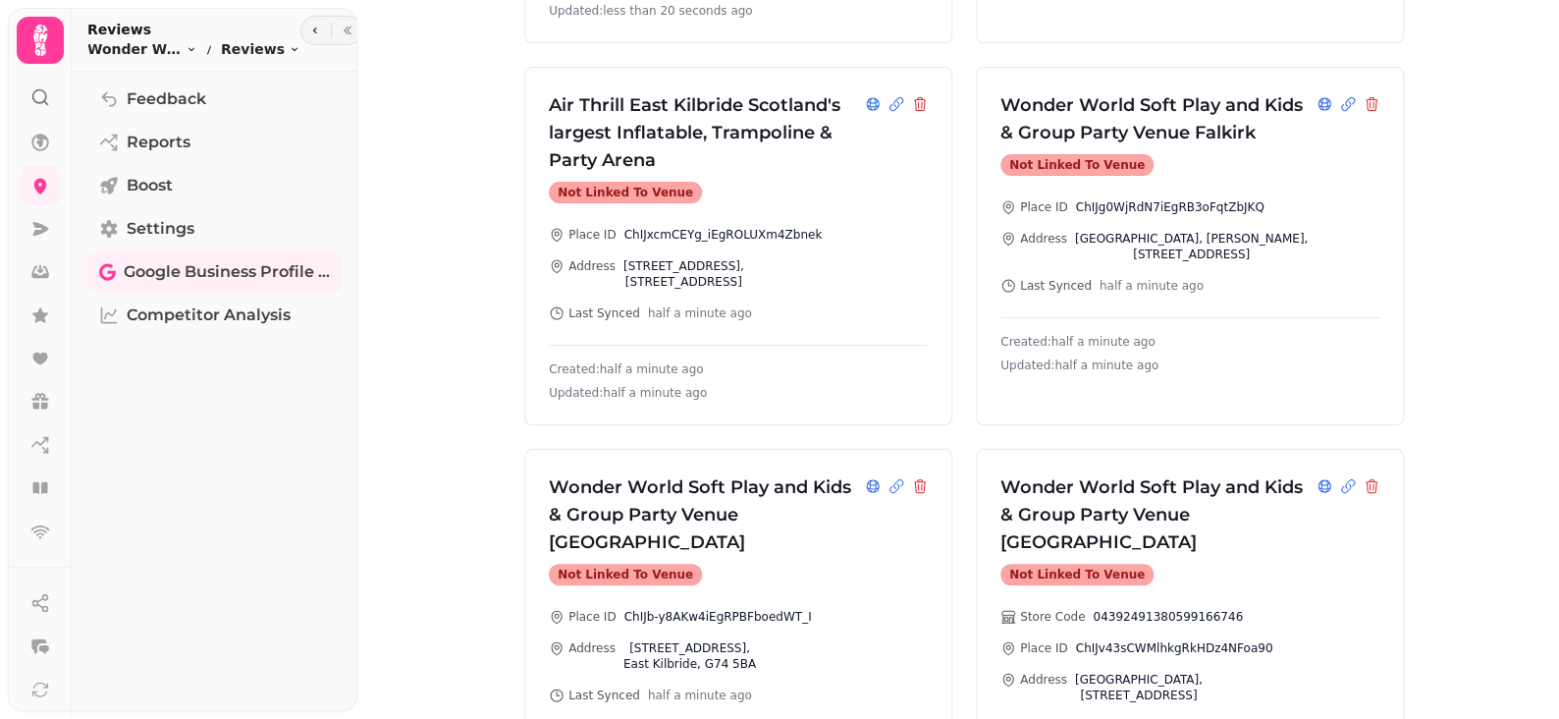
scroll to position [1080, 0]
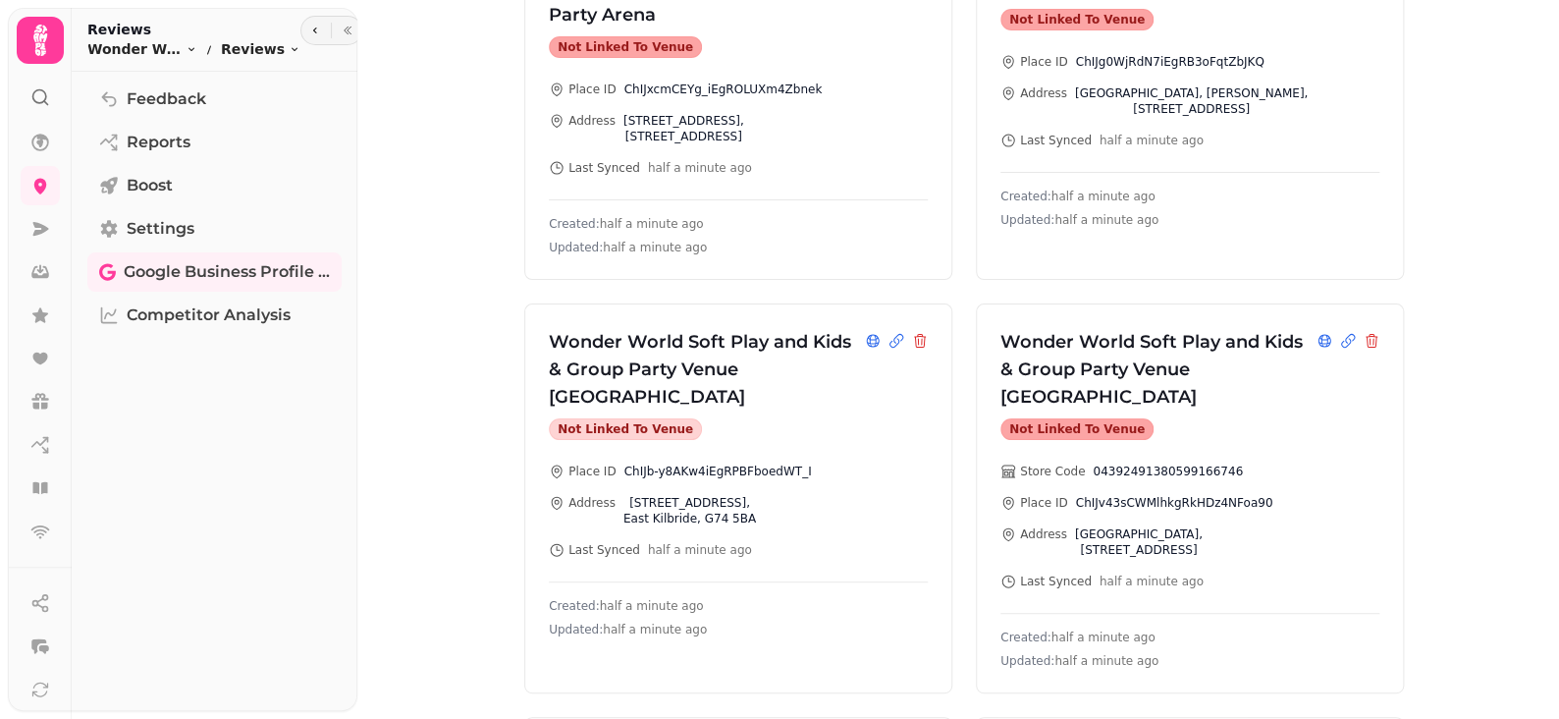
click at [630, 418] on div "Not linked to venue" at bounding box center [625, 429] width 153 height 22
click at [889, 333] on icon at bounding box center [897, 341] width 16 height 16
click at [619, 376] on div "Wonder World Soft Play and Kids & Group Party Venue East Kilbride Not linked to…" at bounding box center [738, 498] width 428 height 390
click at [620, 418] on div "Not linked to venue" at bounding box center [625, 429] width 153 height 22
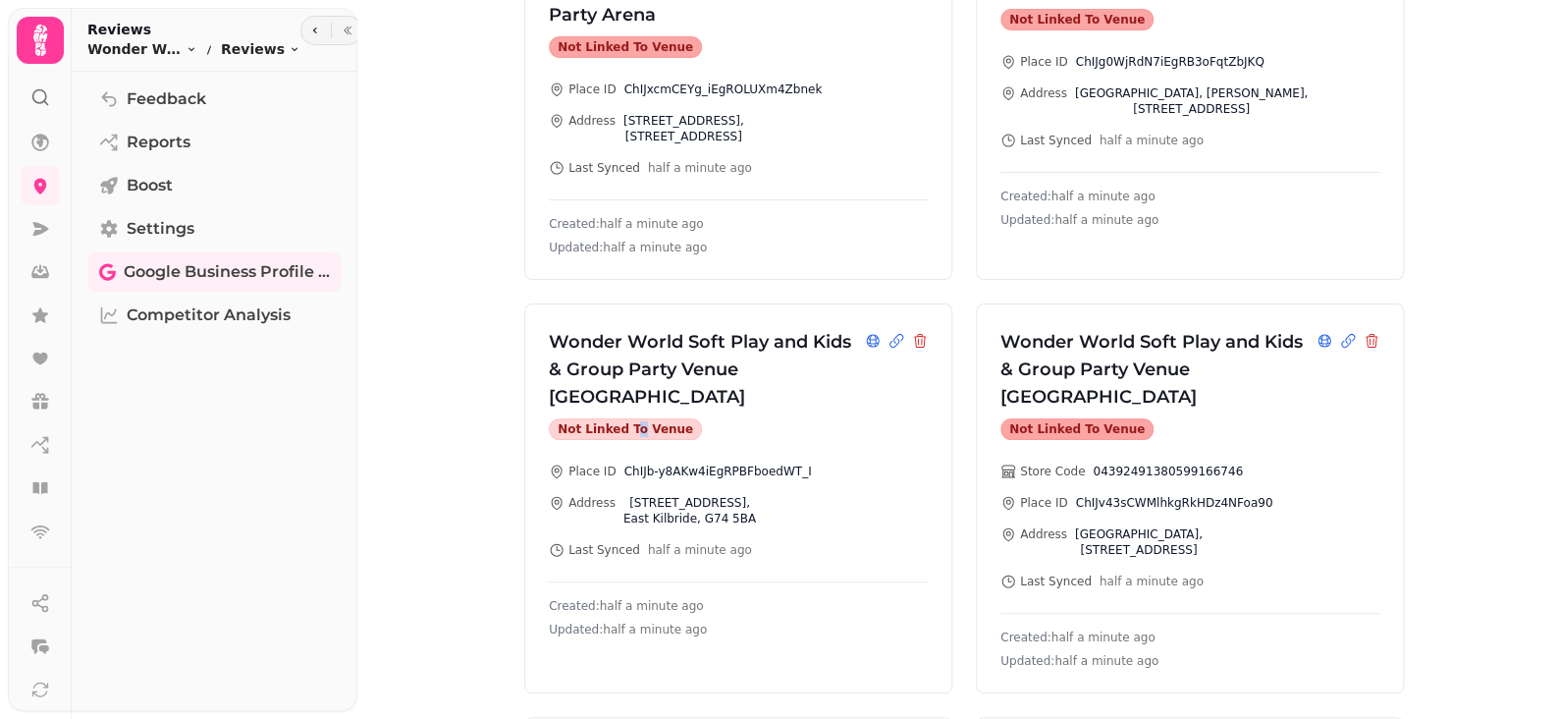
click at [621, 418] on div "Not linked to venue" at bounding box center [625, 429] width 153 height 22
click at [916, 388] on div "Wonder World Soft Play and Kids & Group Party Venue East Kilbride Not linked to…" at bounding box center [738, 498] width 428 height 390
click at [799, 466] on div "Place ID ChIJb-y8AKw4iEgRPBFboedWT_I Address 2 Glenburn Rd, East Kilbride, G74 …" at bounding box center [738, 510] width 379 height 94
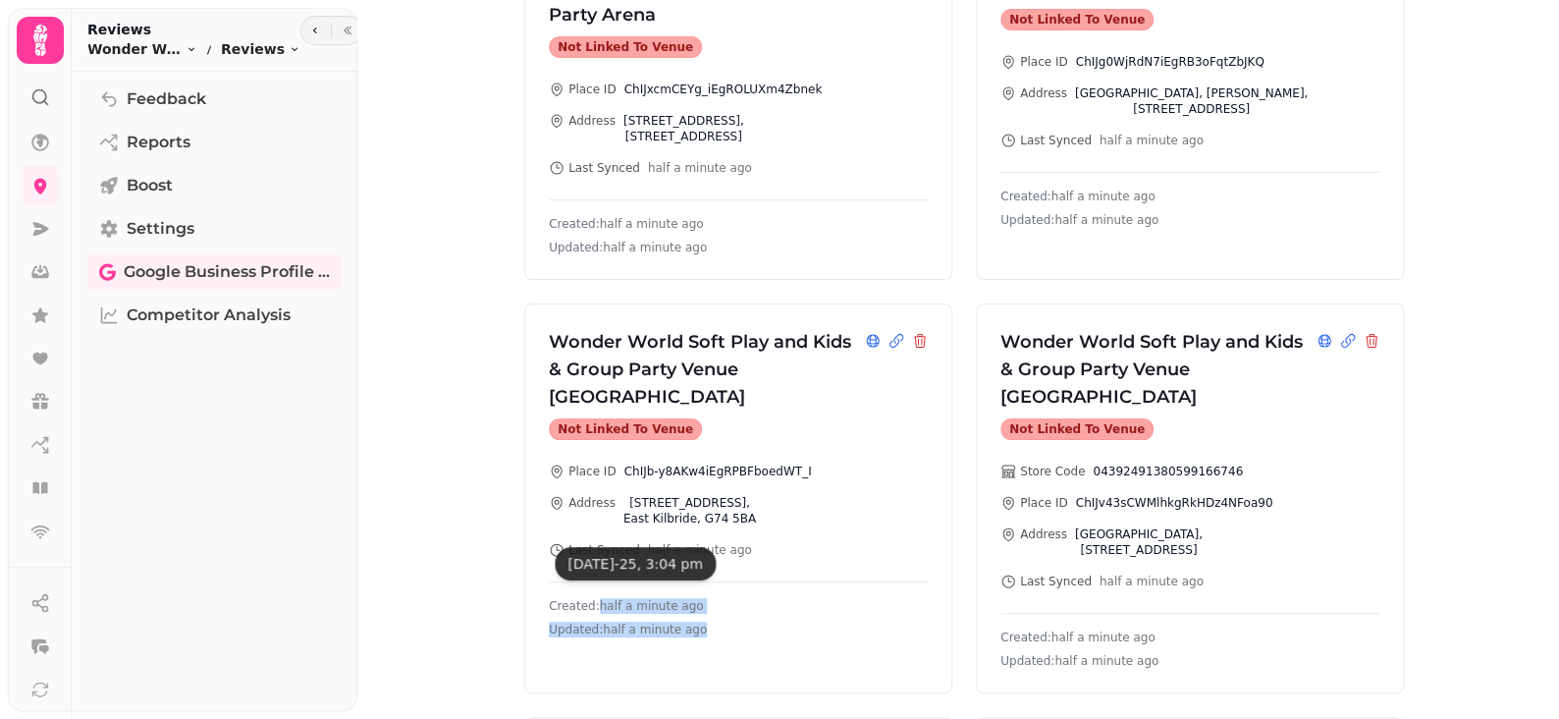
drag, startPoint x: 712, startPoint y: 577, endPoint x: 539, endPoint y: 456, distance: 211.4
click at [539, 456] on div "Wonder World Soft Play and Kids & Group Party Venue East Kilbride Not linked to…" at bounding box center [738, 498] width 428 height 390
drag, startPoint x: 845, startPoint y: 446, endPoint x: 818, endPoint y: 469, distance: 36.2
click at [842, 463] on div "Place ID ChIJb-y8AKw4iEgRPBFboedWT_I Address 2 Glenburn Rd, East Kilbride, G74 …" at bounding box center [738, 510] width 379 height 94
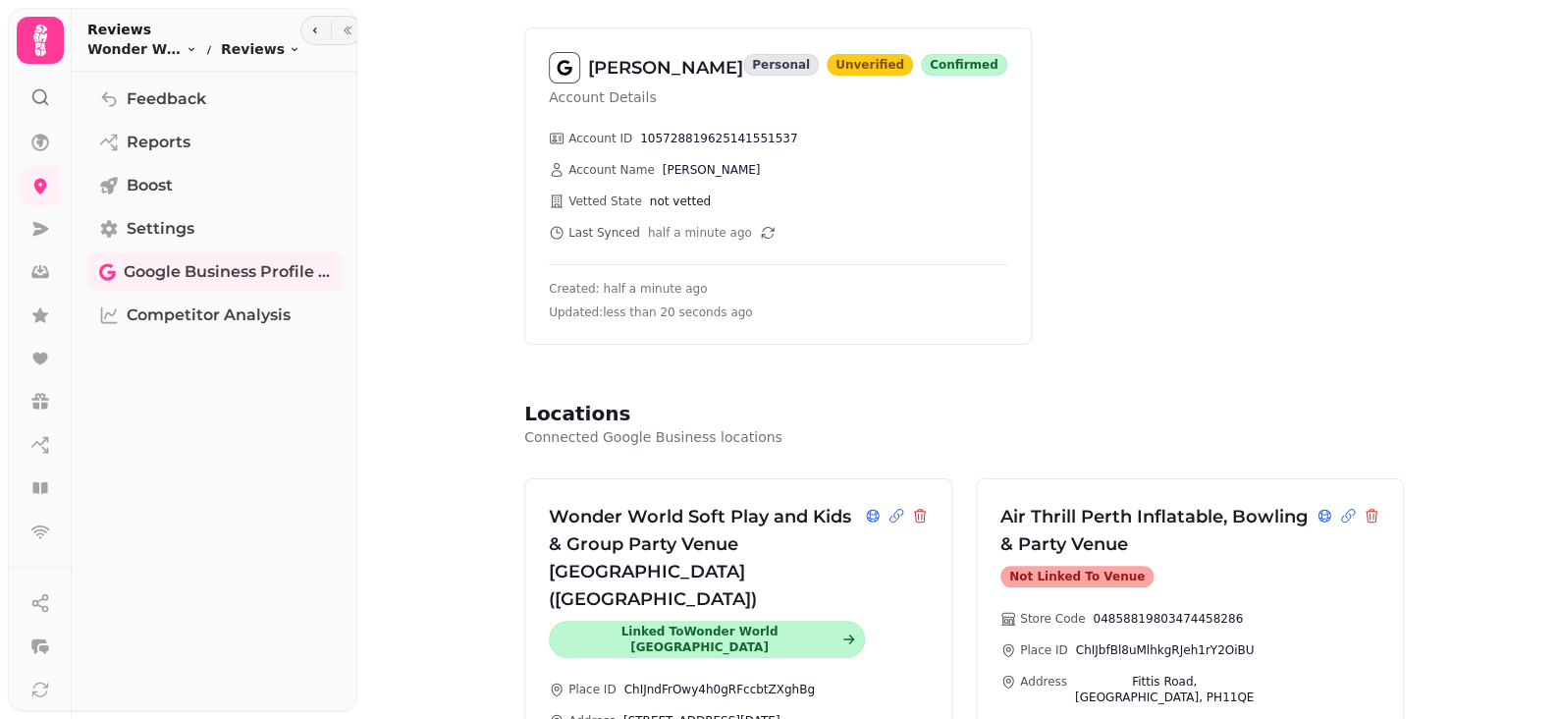
scroll to position [0, 0]
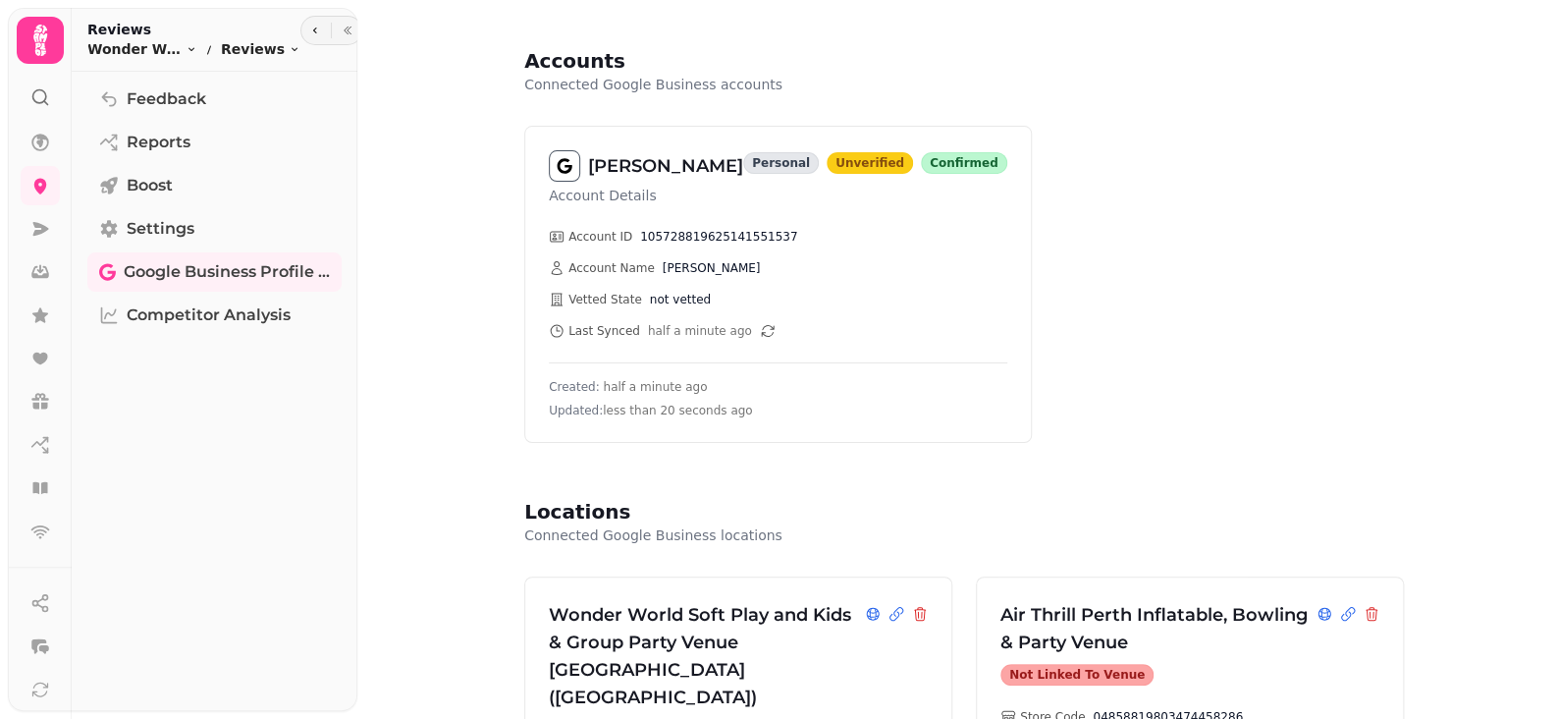
click at [754, 335] on div "Account ID 105728819625141551537 Account Name Michelle Marren Vetted State not …" at bounding box center [778, 284] width 459 height 110
click at [760, 323] on icon "button" at bounding box center [768, 331] width 16 height 16
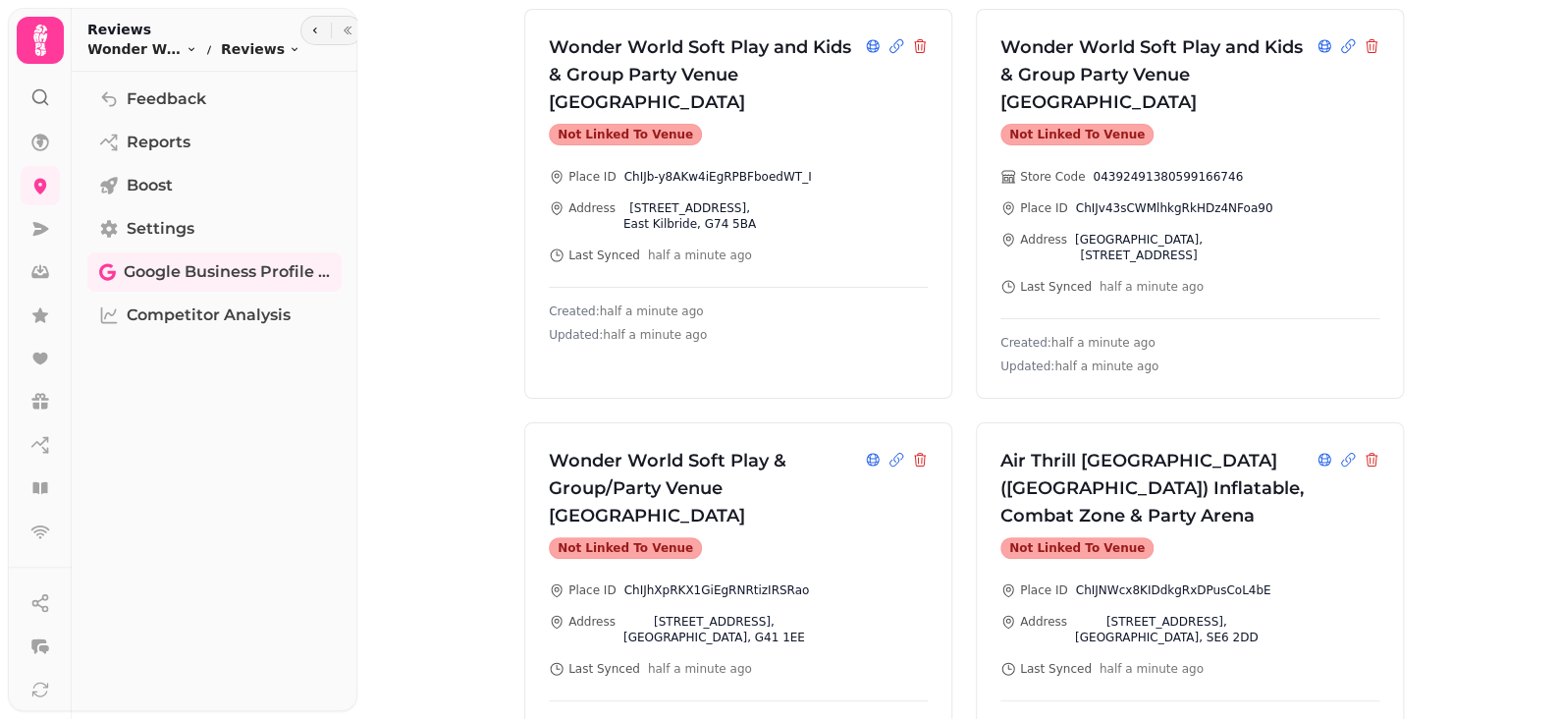
scroll to position [687, 0]
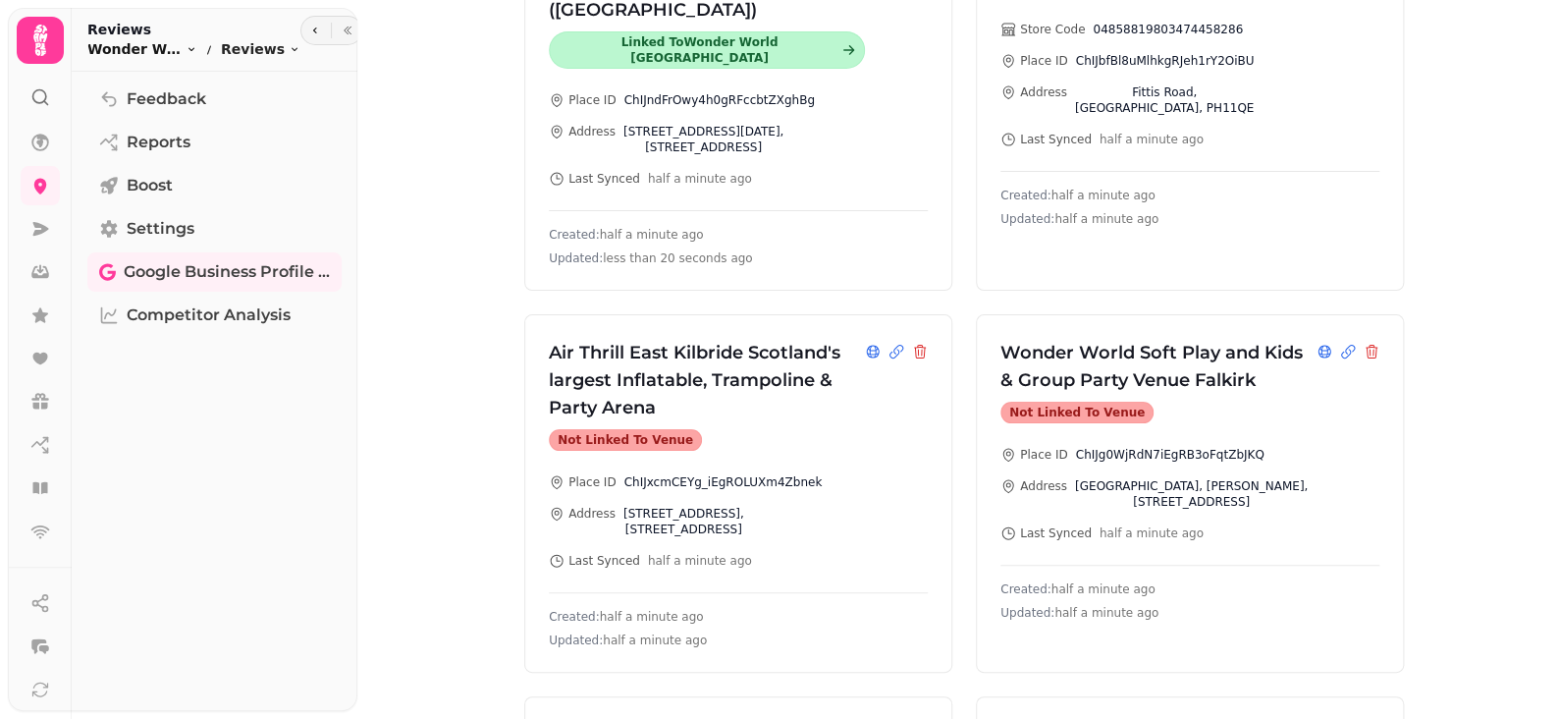
click at [159, 53] on span "Wonder World EK" at bounding box center [134, 49] width 94 height 20
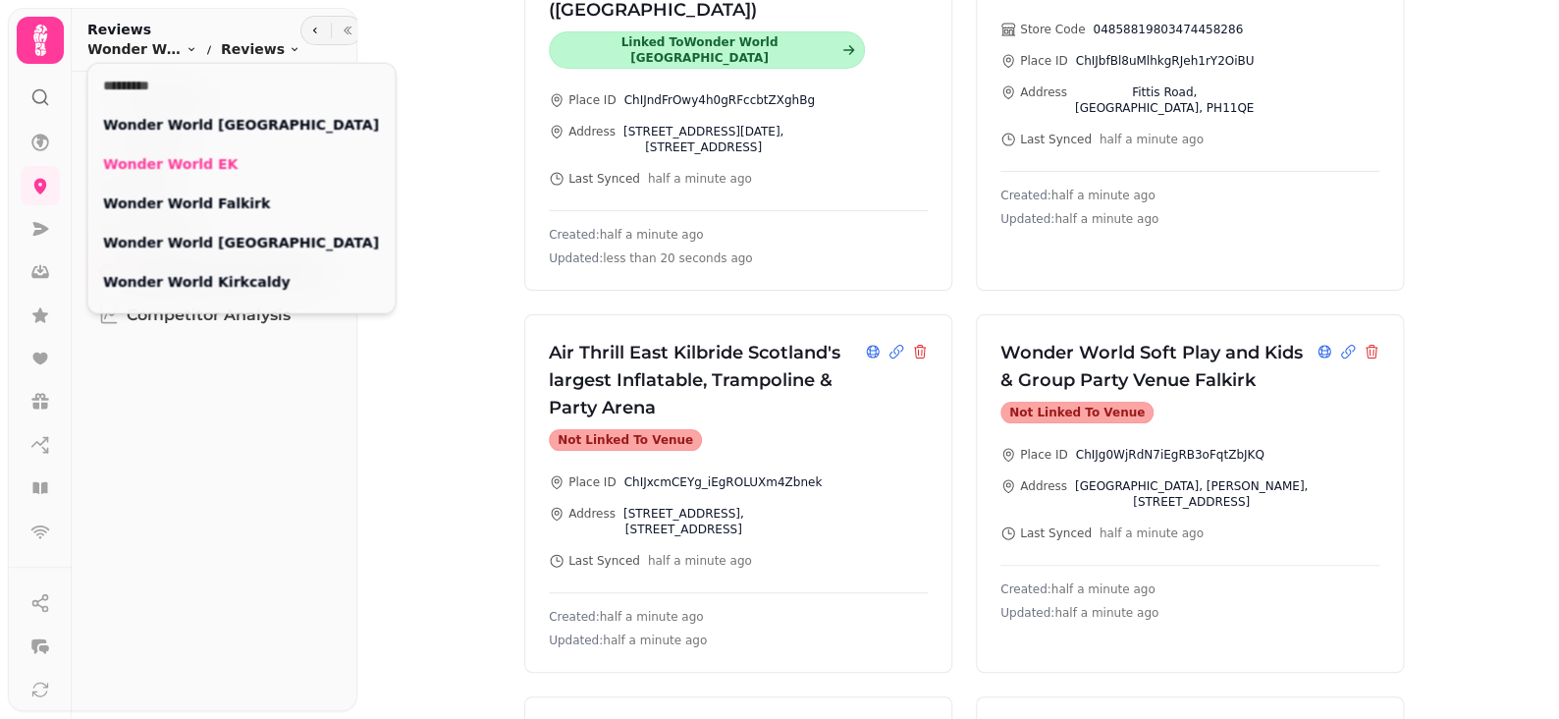
click at [191, 425] on div "Feedback Reports Boost Settings Google Business Profile (Beta) Competitor Analy…" at bounding box center [215, 399] width 286 height 639
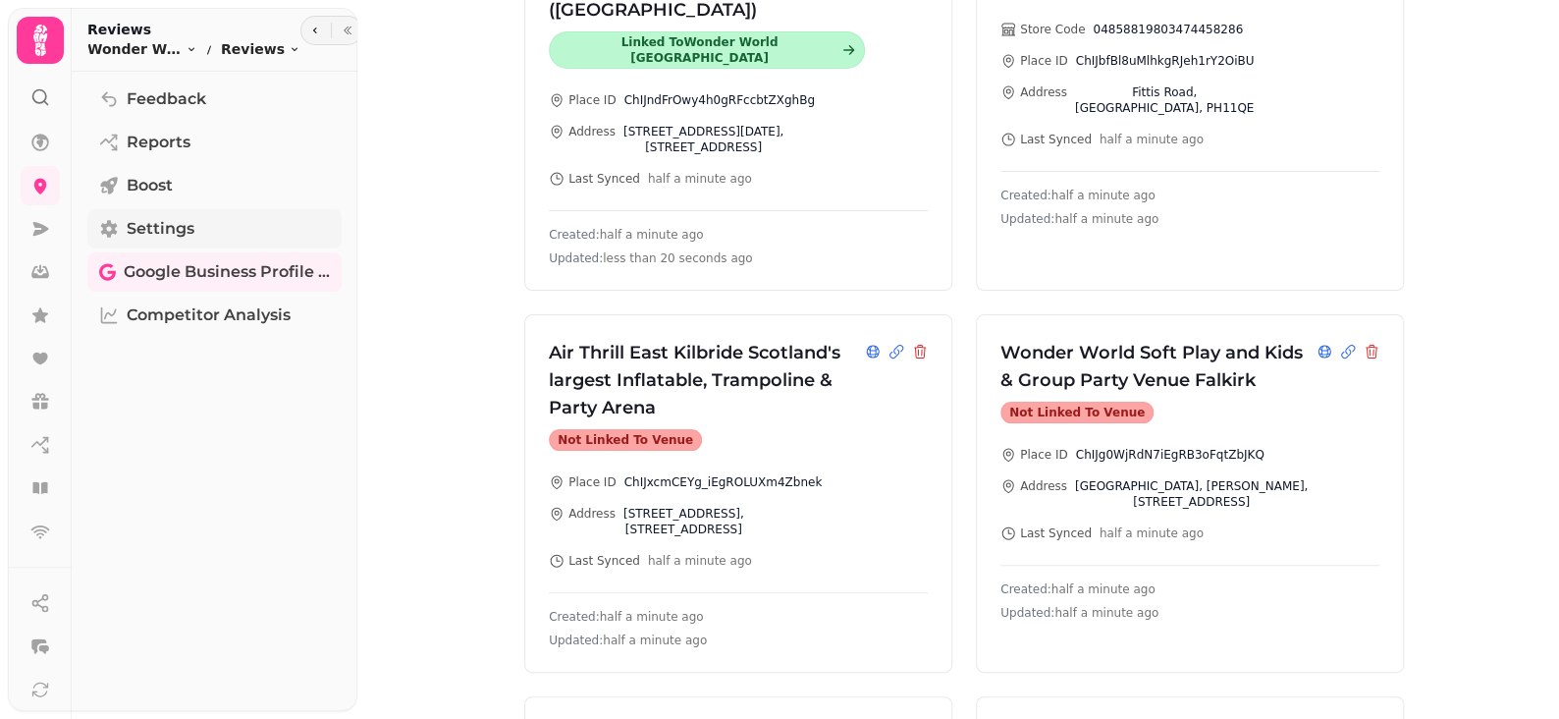
click at [154, 245] on link "Settings" at bounding box center [214, 228] width 254 height 39
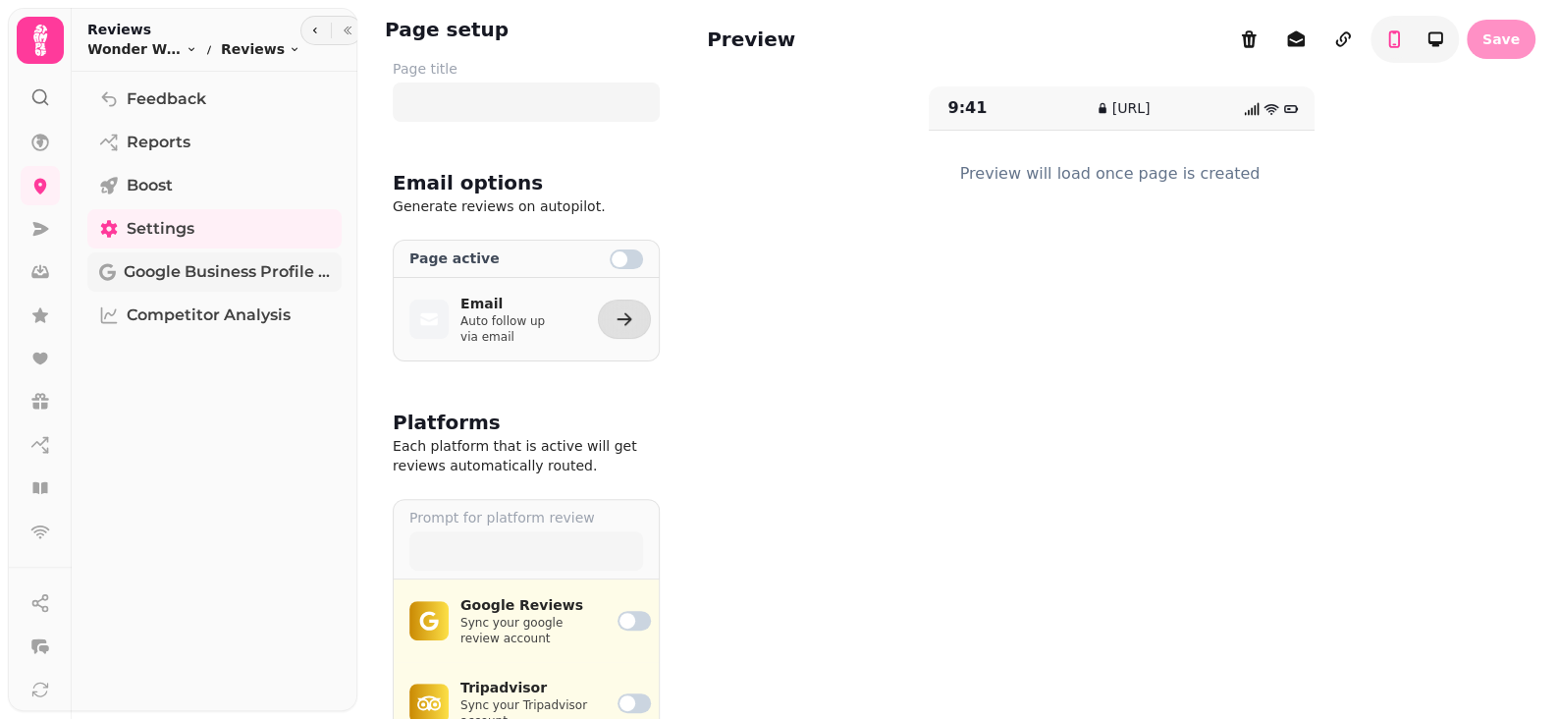
click at [154, 269] on span "Google Business Profile (Beta)" at bounding box center [227, 272] width 206 height 24
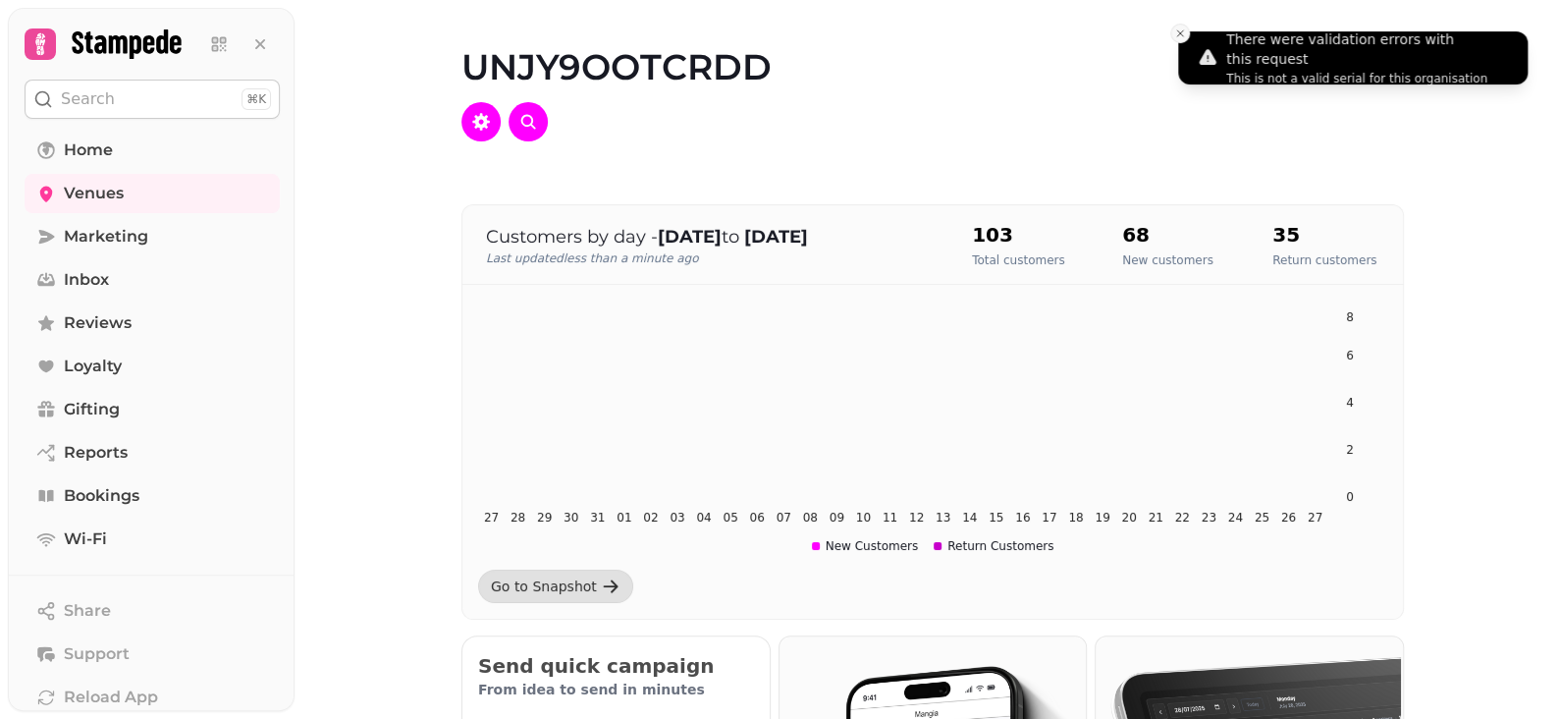
click at [1178, 38] on icon "Close toast" at bounding box center [1180, 33] width 12 height 12
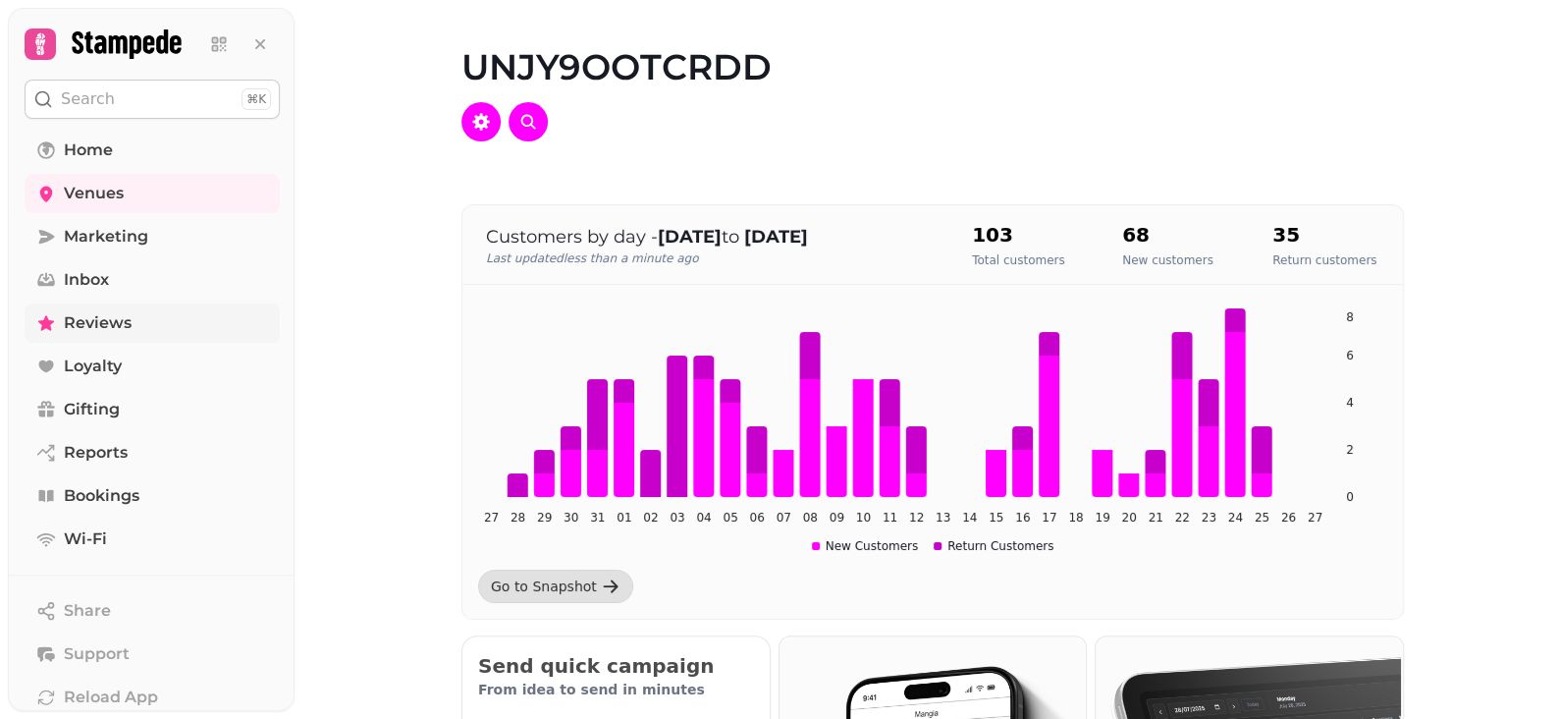
click at [98, 315] on span "Reviews" at bounding box center [98, 323] width 68 height 24
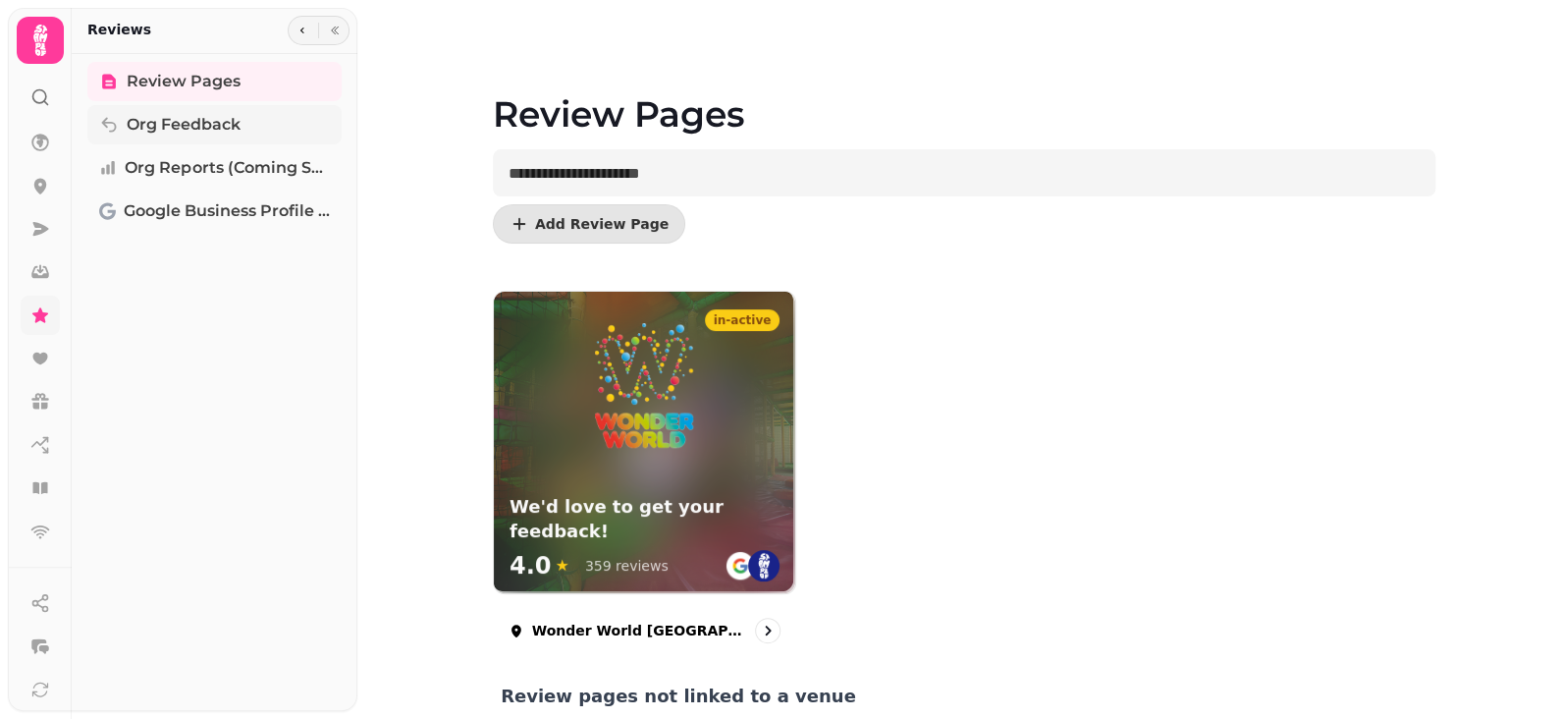
click at [202, 114] on span "Org Feedback" at bounding box center [184, 125] width 114 height 24
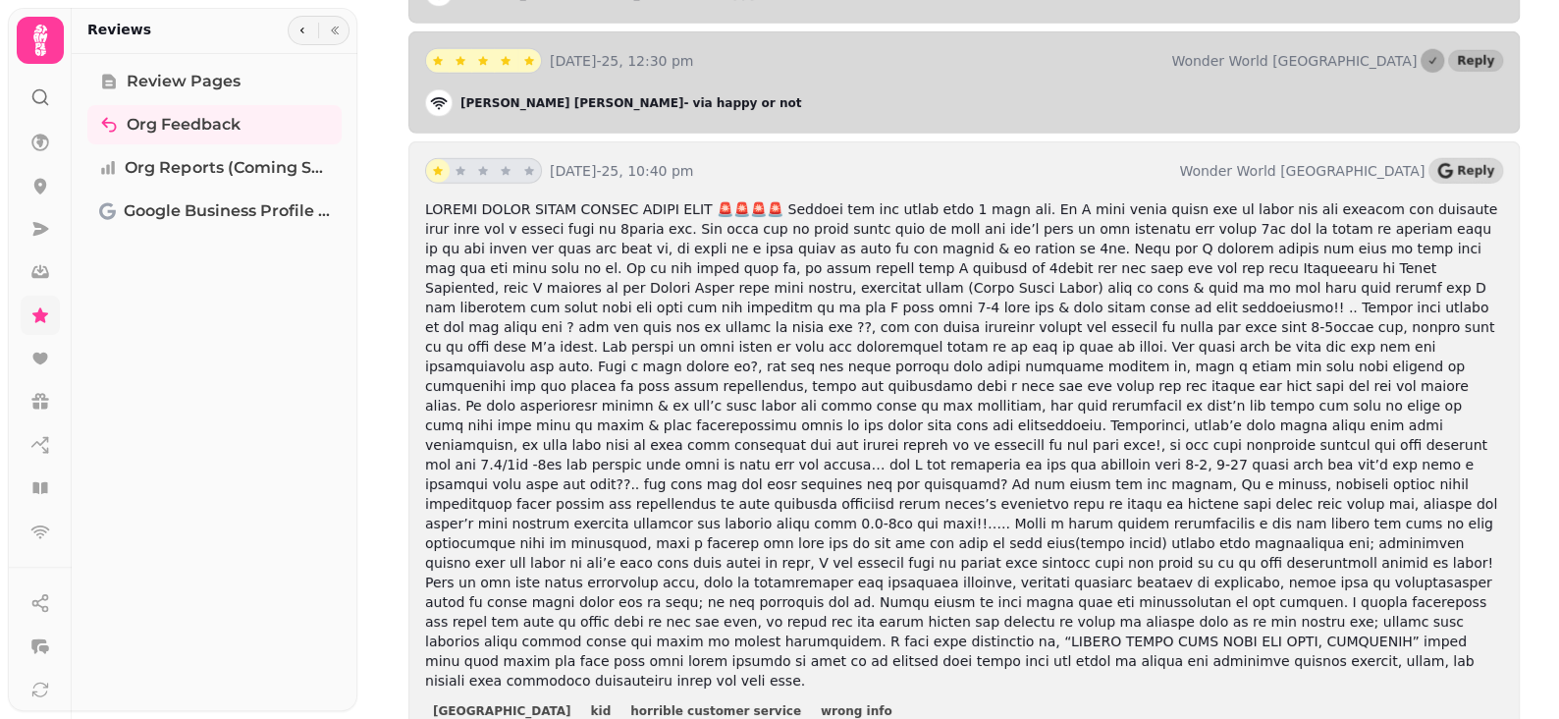
scroll to position [2828, 0]
drag, startPoint x: 561, startPoint y: 146, endPoint x: 679, endPoint y: 150, distance: 118.9
click at [679, 161] on p "20th Aug-25, 10:40 pm" at bounding box center [861, 171] width 622 height 20
click at [883, 161] on p "20th Aug-25, 10:40 pm" at bounding box center [861, 171] width 622 height 20
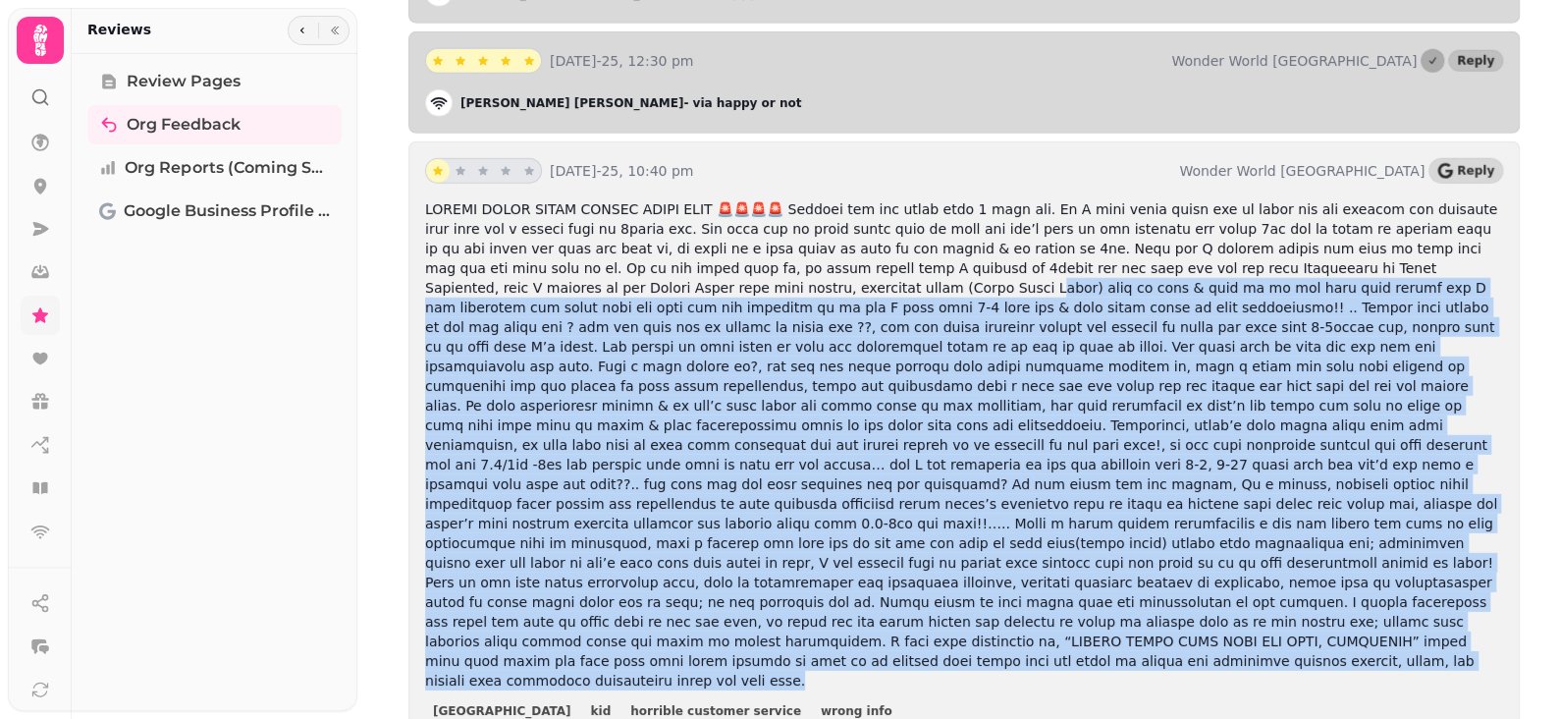
drag, startPoint x: 780, startPoint y: 607, endPoint x: 456, endPoint y: 243, distance: 487.5
click at [511, 266] on p at bounding box center [964, 444] width 1078 height 491
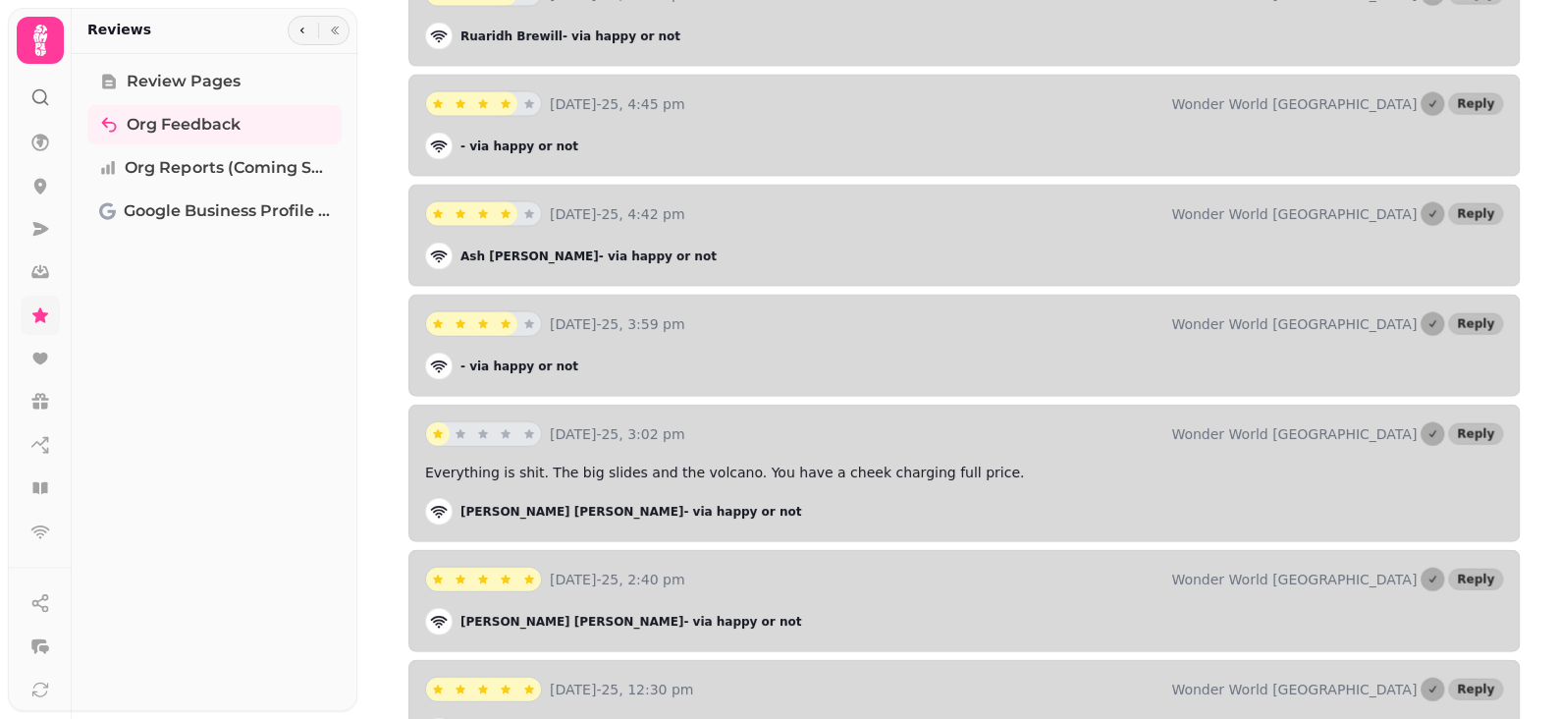
scroll to position [2141, 0]
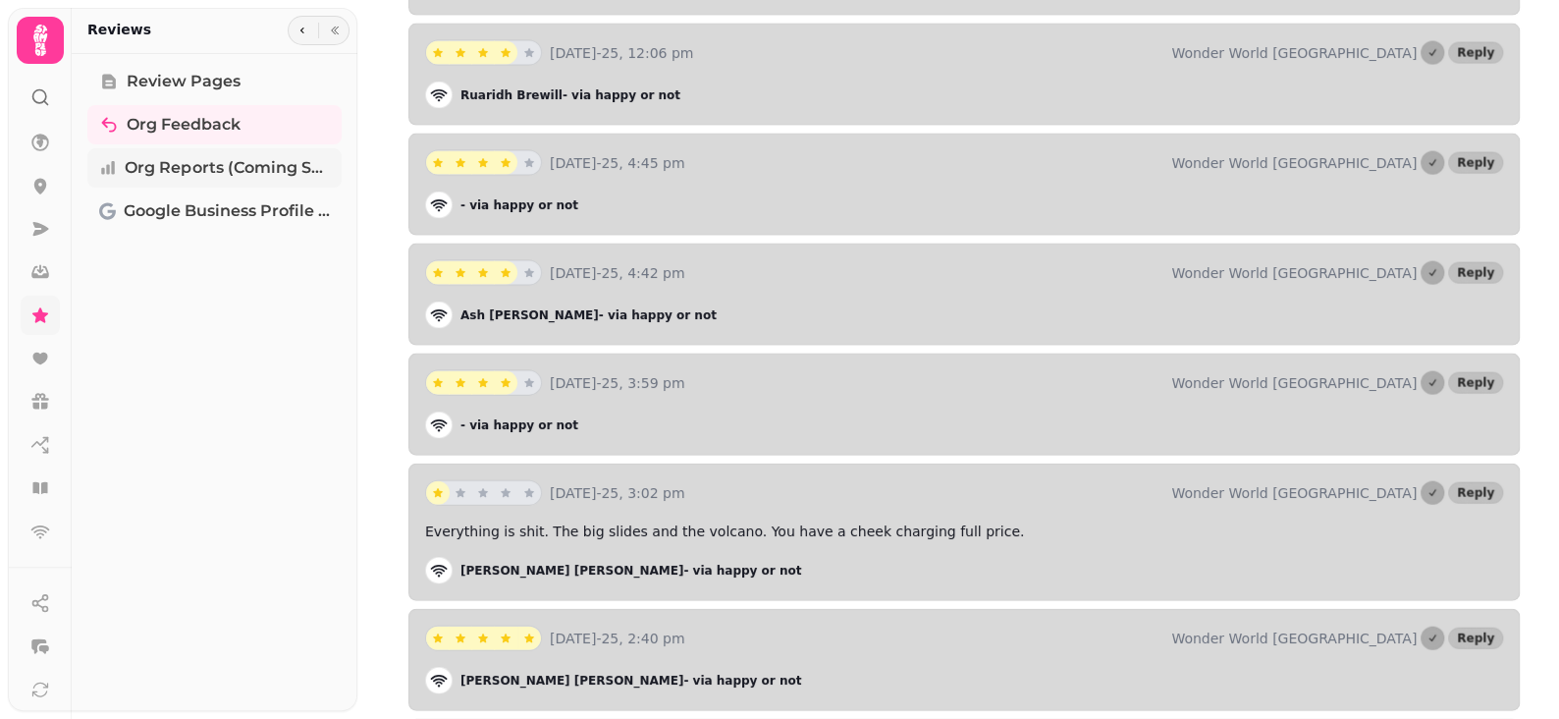
click at [176, 184] on link "Org Reports (coming soon)" at bounding box center [214, 167] width 254 height 39
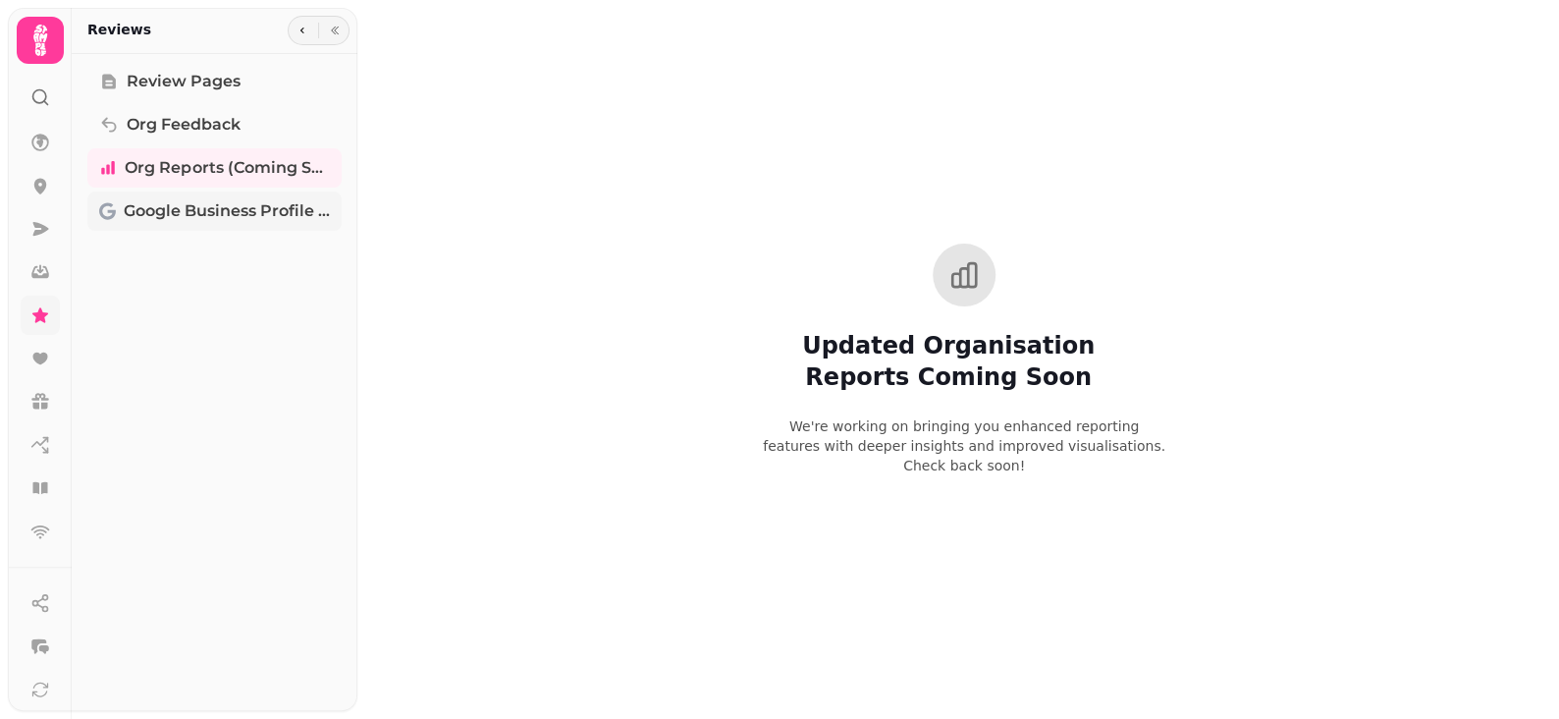
click at [290, 214] on span "Google Business Profile (Beta)" at bounding box center [227, 211] width 206 height 24
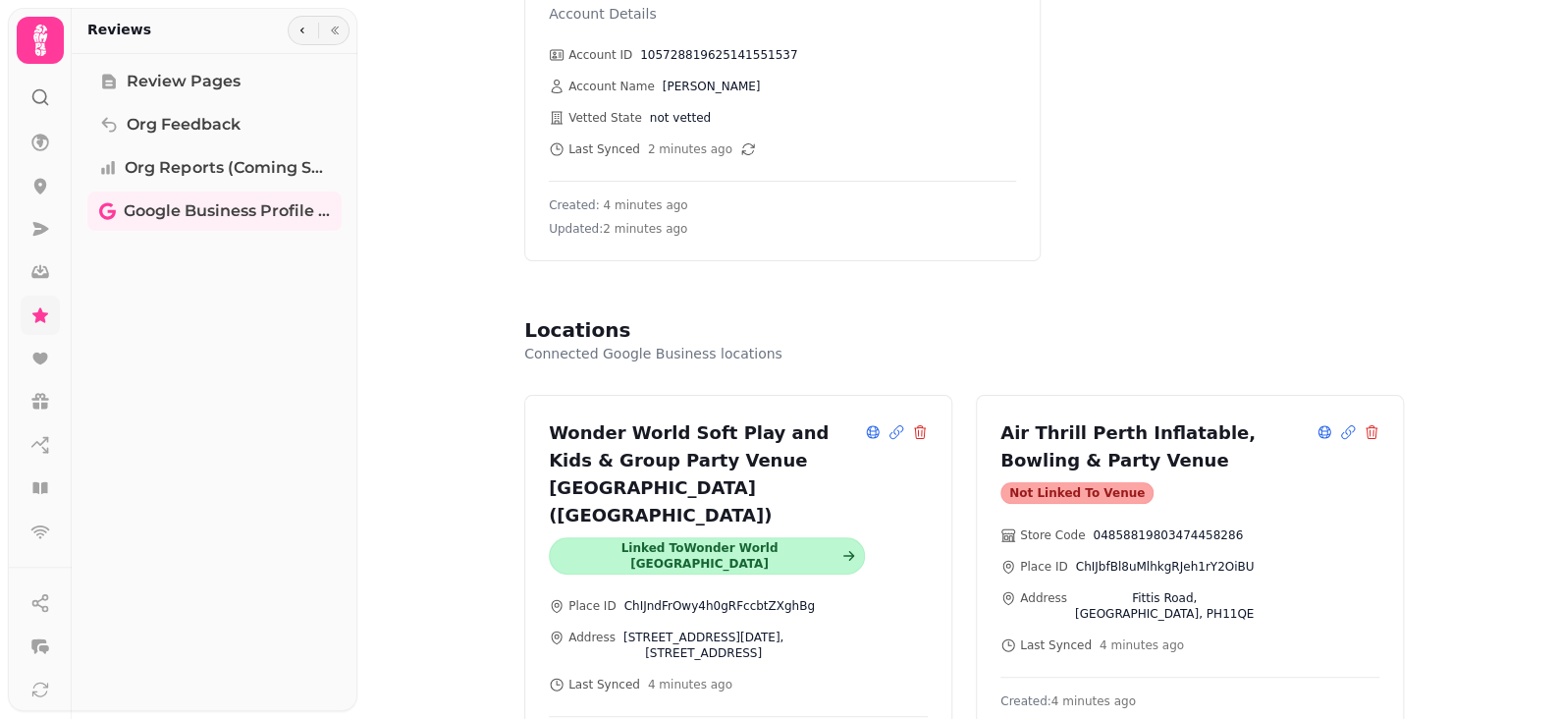
scroll to position [295, 0]
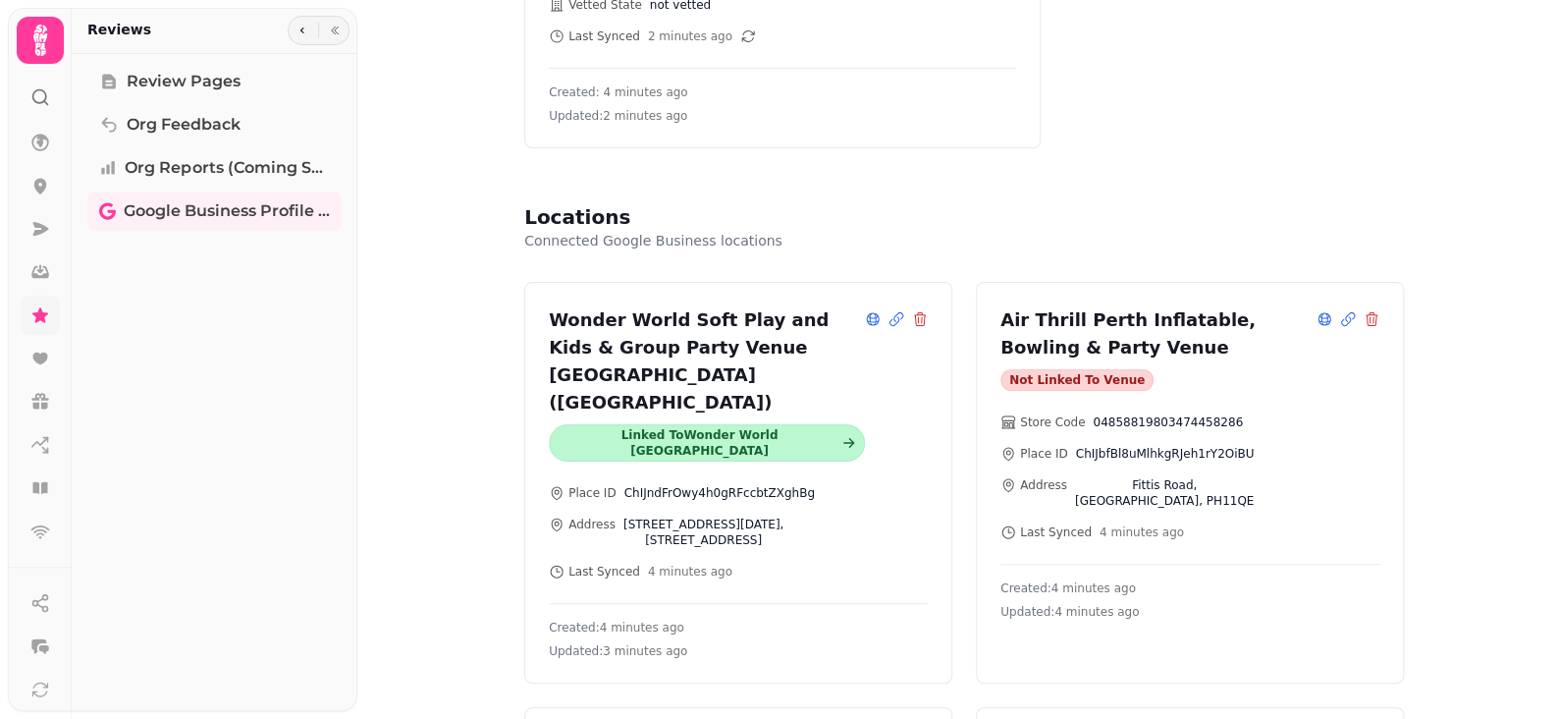
click at [1077, 380] on div "Not linked to venue" at bounding box center [1077, 380] width 153 height 22
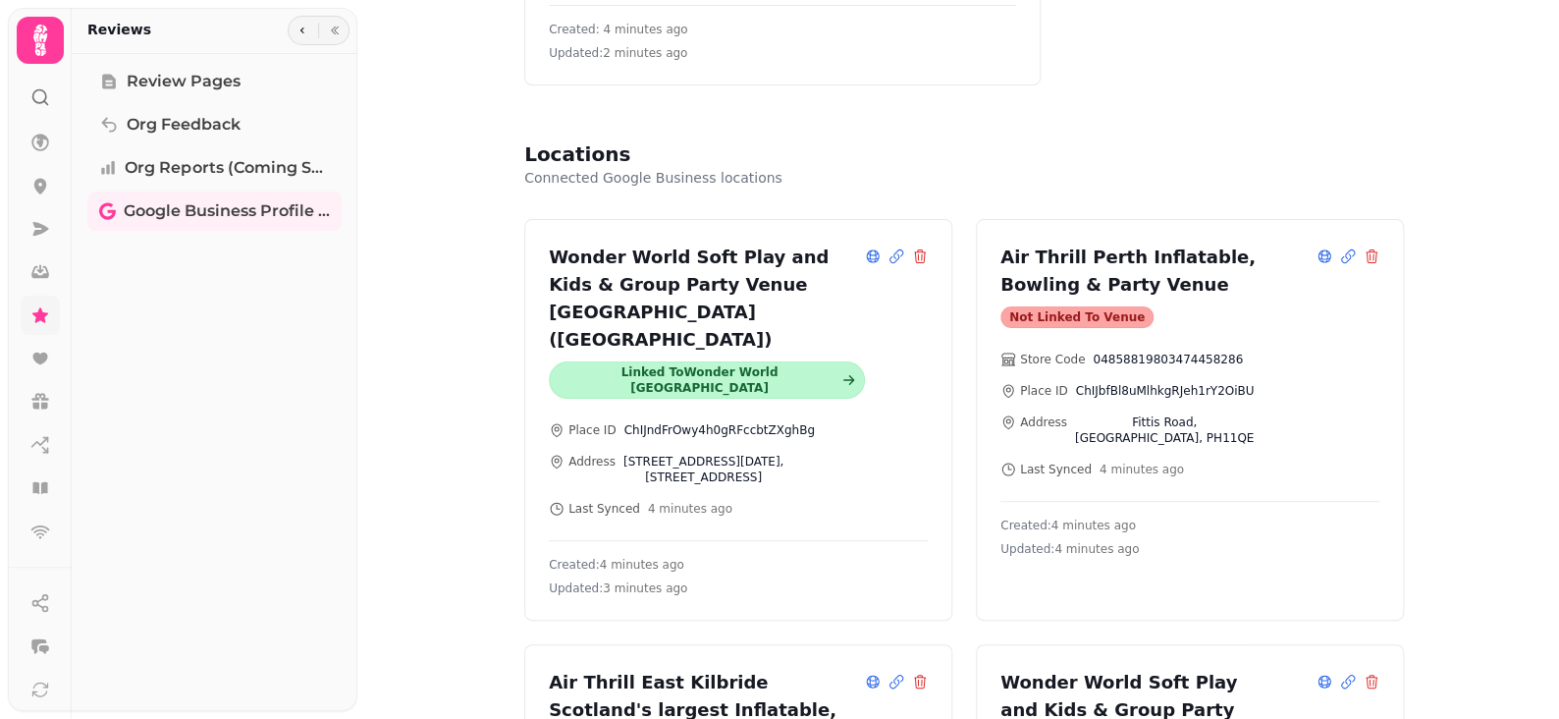
scroll to position [393, 0]
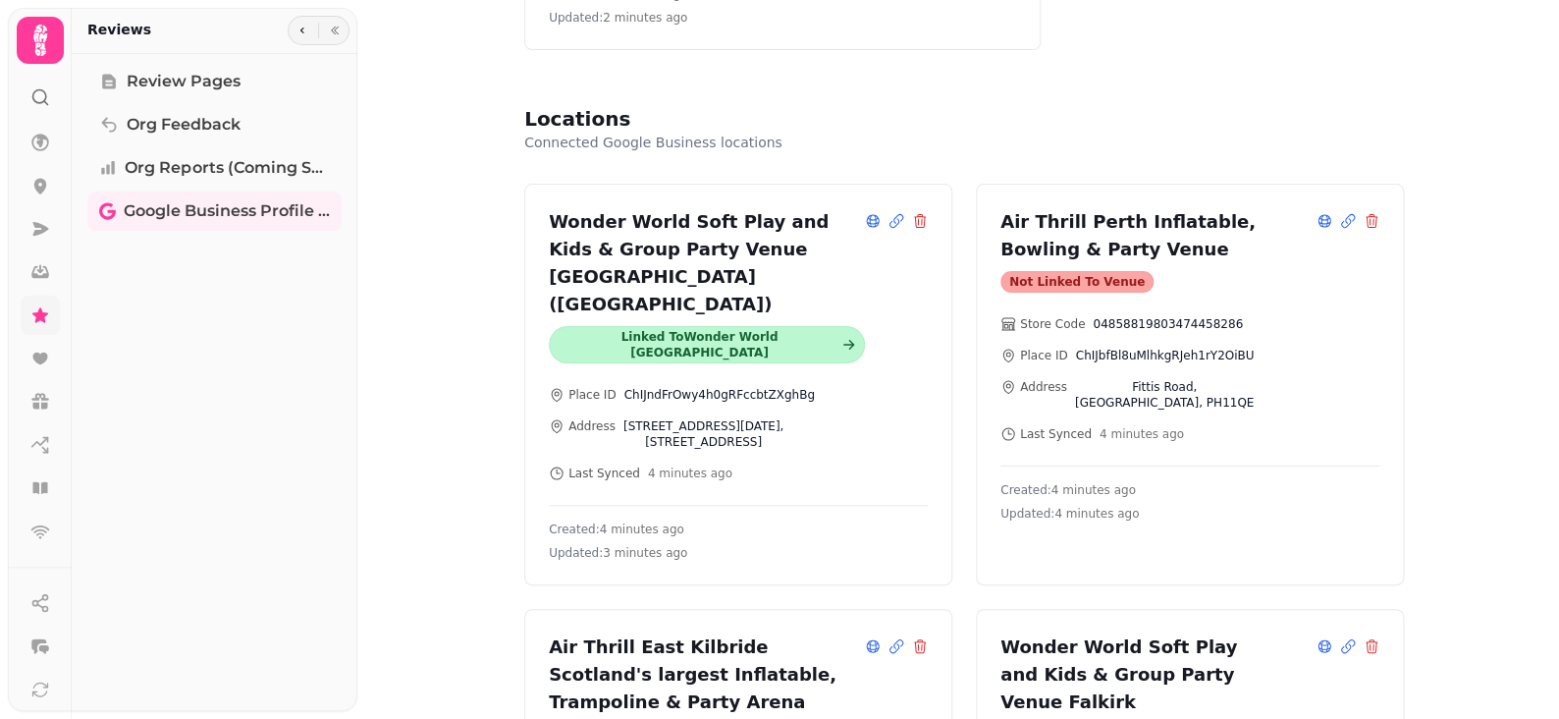
click at [1152, 398] on div "Store Code 04858819803474458286 Place ID ChIJbfBl8uMlhkgRJeh1rY2OiBU Address Fi…" at bounding box center [1190, 379] width 379 height 126
click at [1101, 288] on div "Not linked to venue" at bounding box center [1077, 282] width 153 height 22
click at [1195, 391] on div "Store Code 04858819803474458286 Place ID ChIJbfBl8uMlhkgRJeh1rY2OiBU Address Fi…" at bounding box center [1190, 379] width 379 height 126
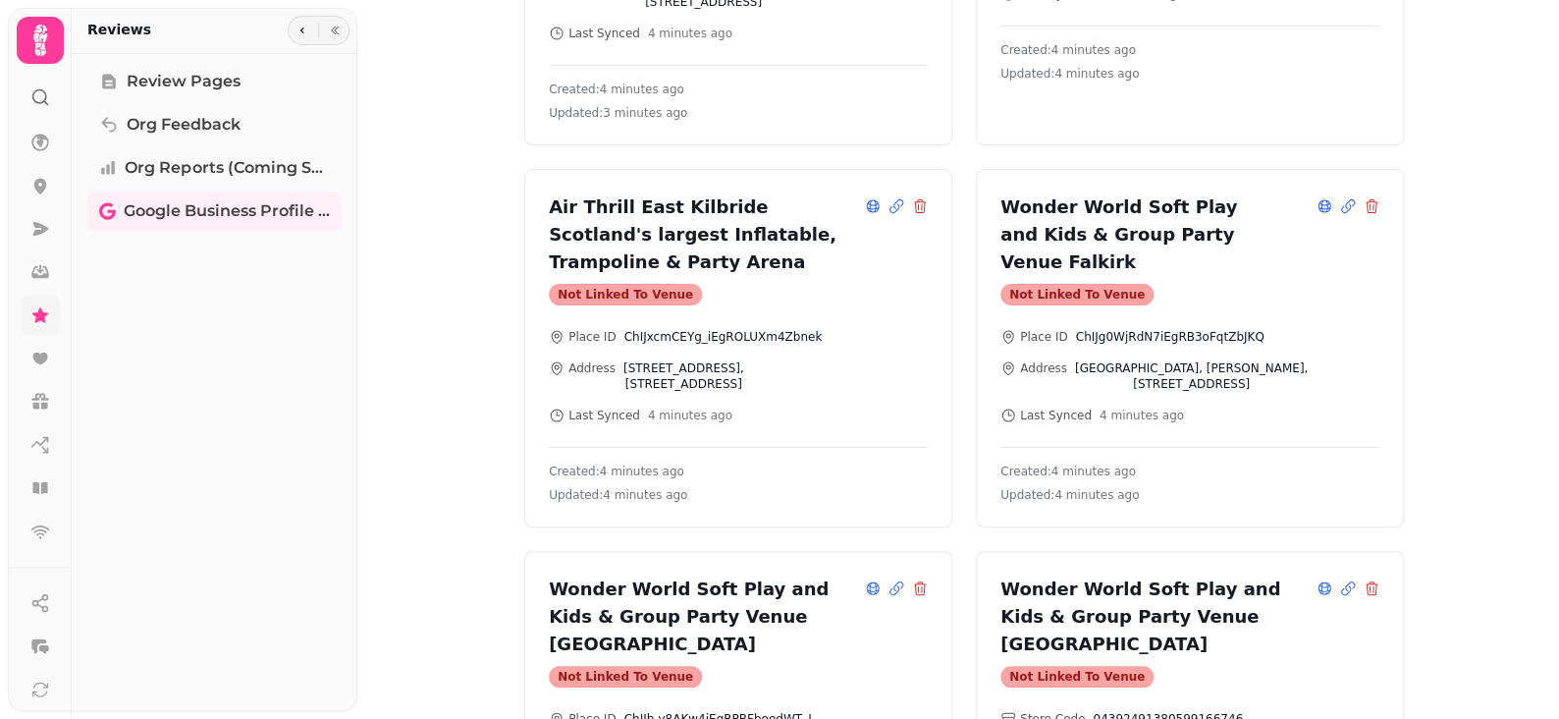
scroll to position [884, 0]
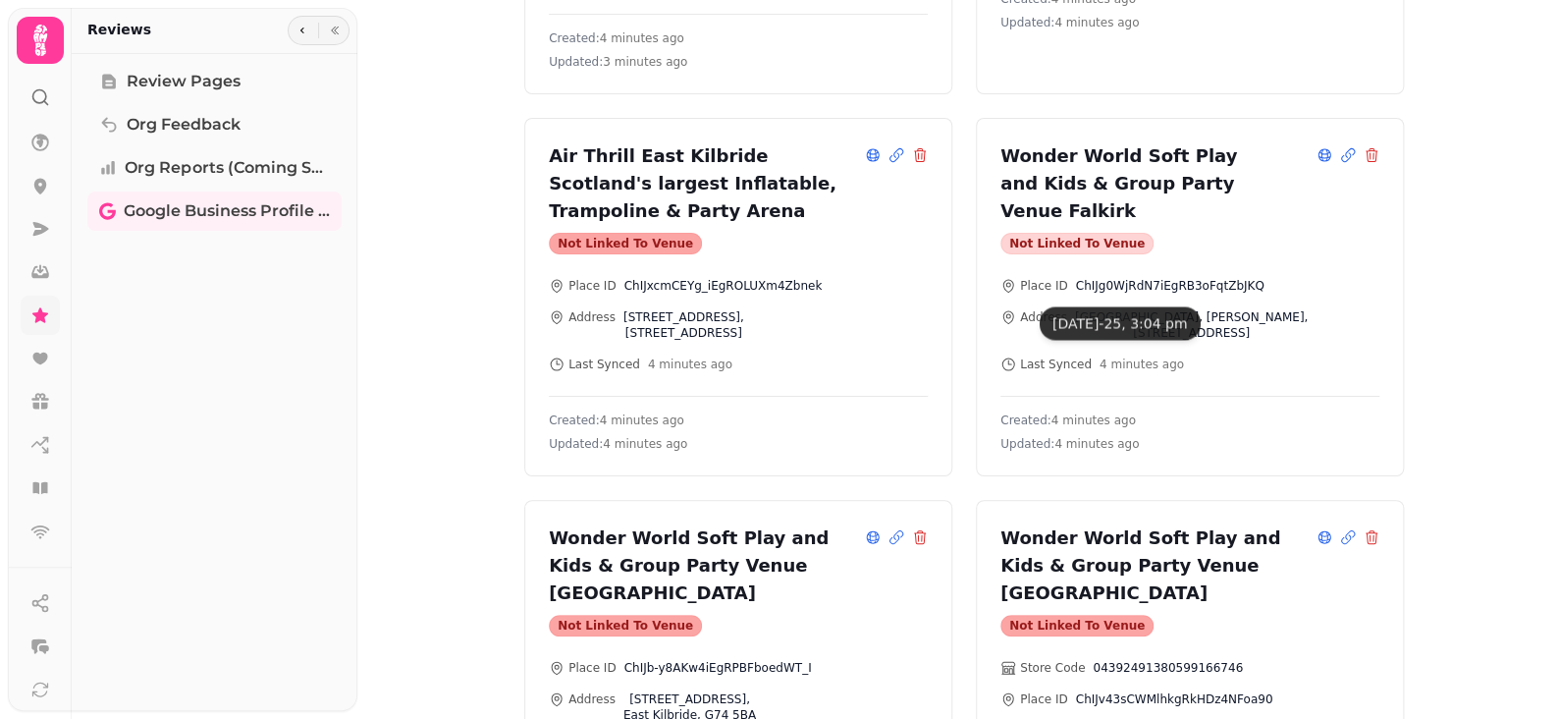
click at [1100, 233] on div "Not linked to venue" at bounding box center [1077, 244] width 153 height 22
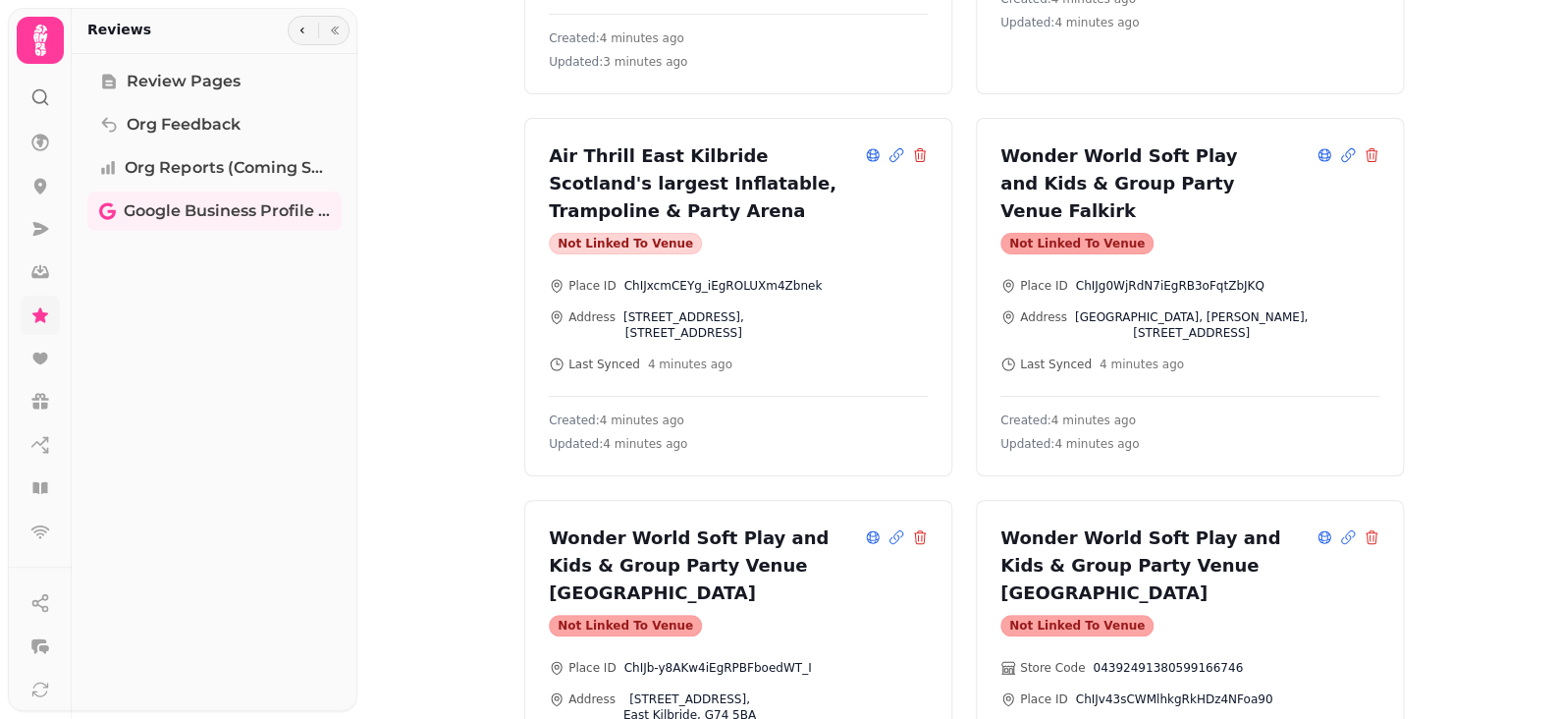
click at [569, 233] on div "Not linked to venue" at bounding box center [625, 244] width 153 height 22
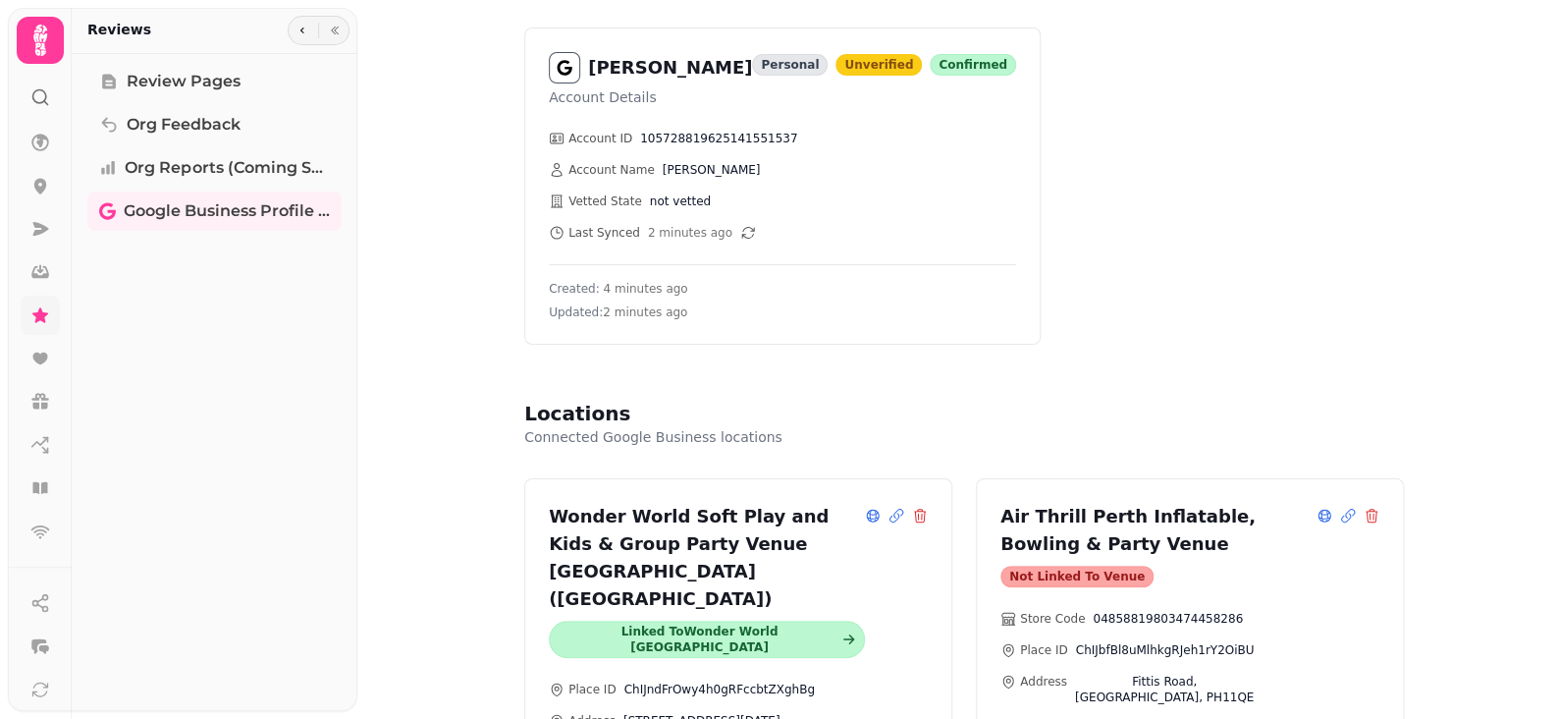
scroll to position [0, 0]
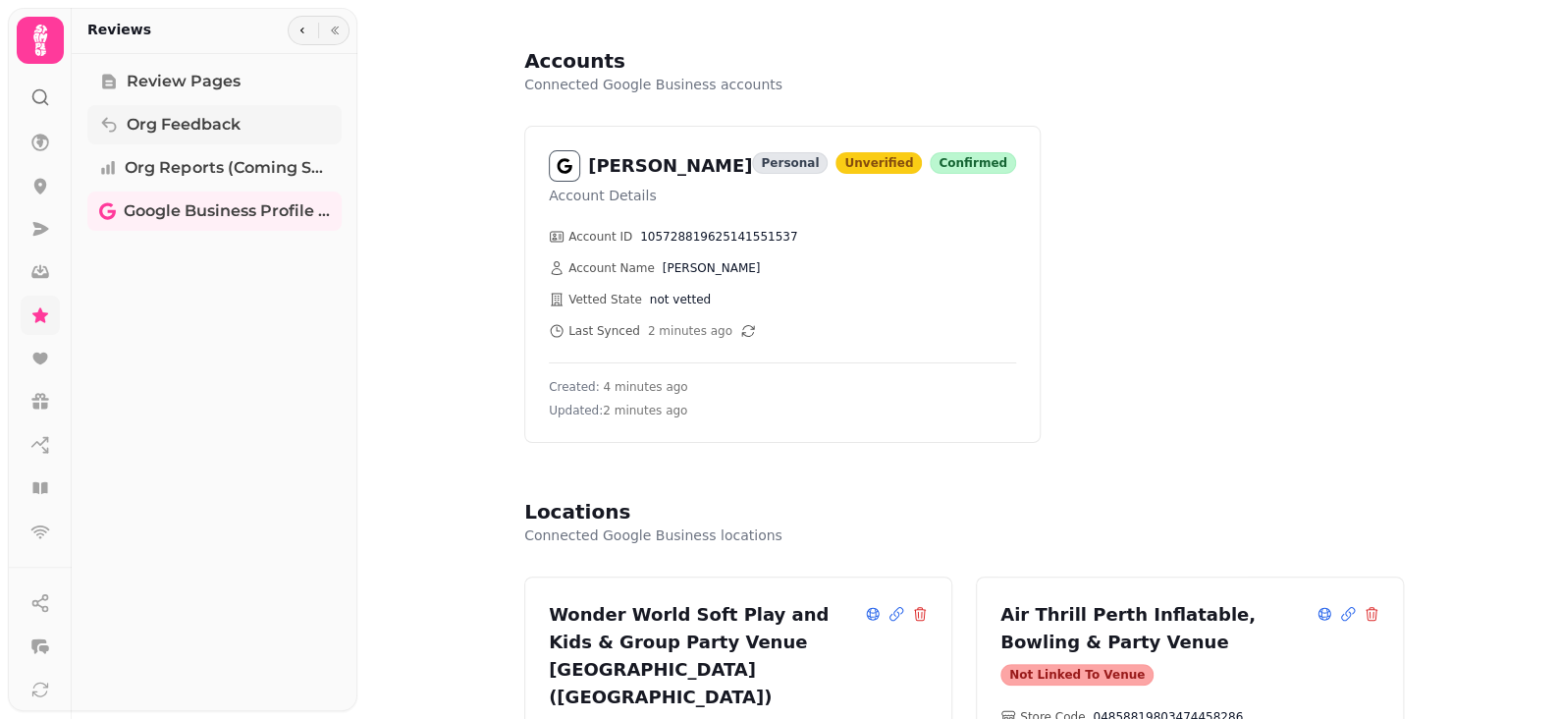
click at [119, 113] on link "Org Feedback" at bounding box center [214, 124] width 254 height 39
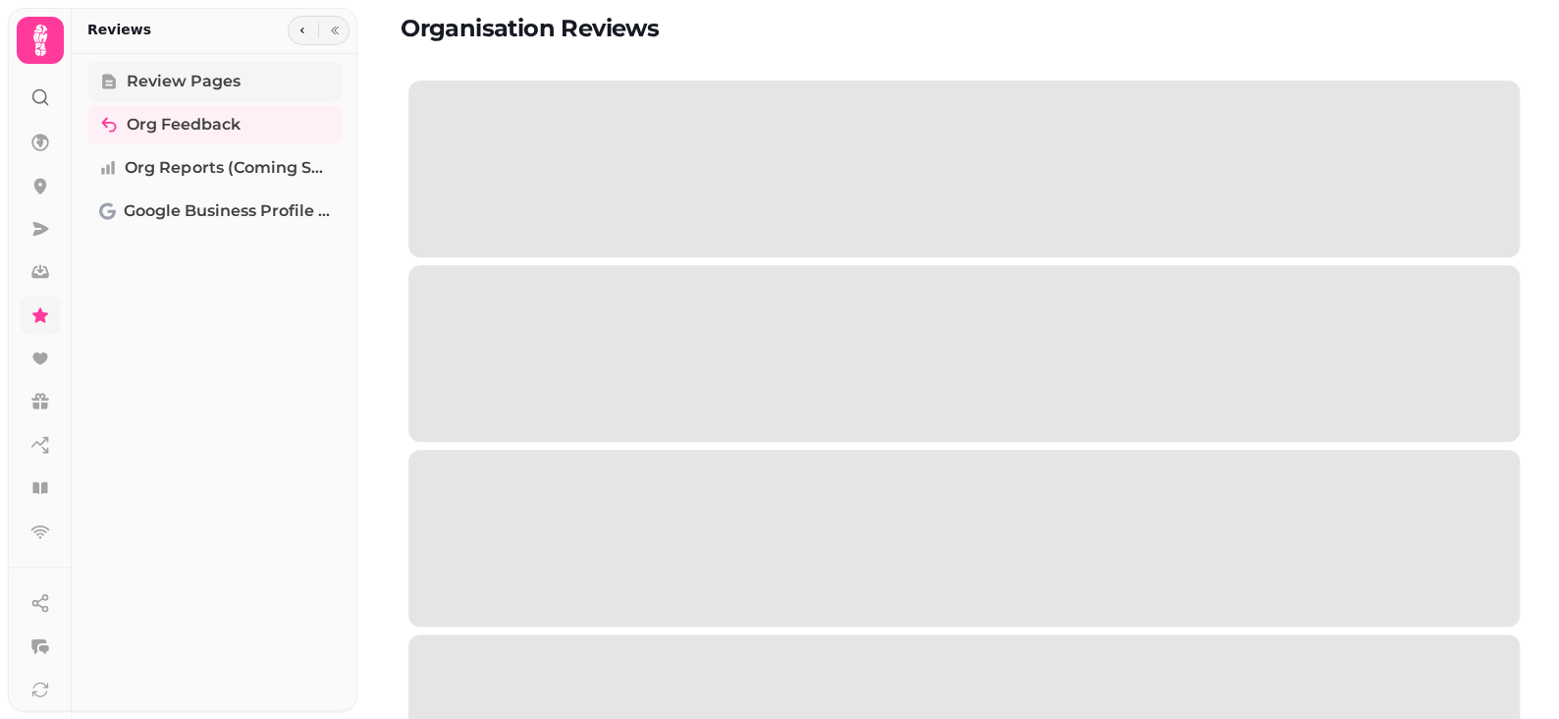
click at [110, 79] on icon at bounding box center [109, 82] width 14 height 15
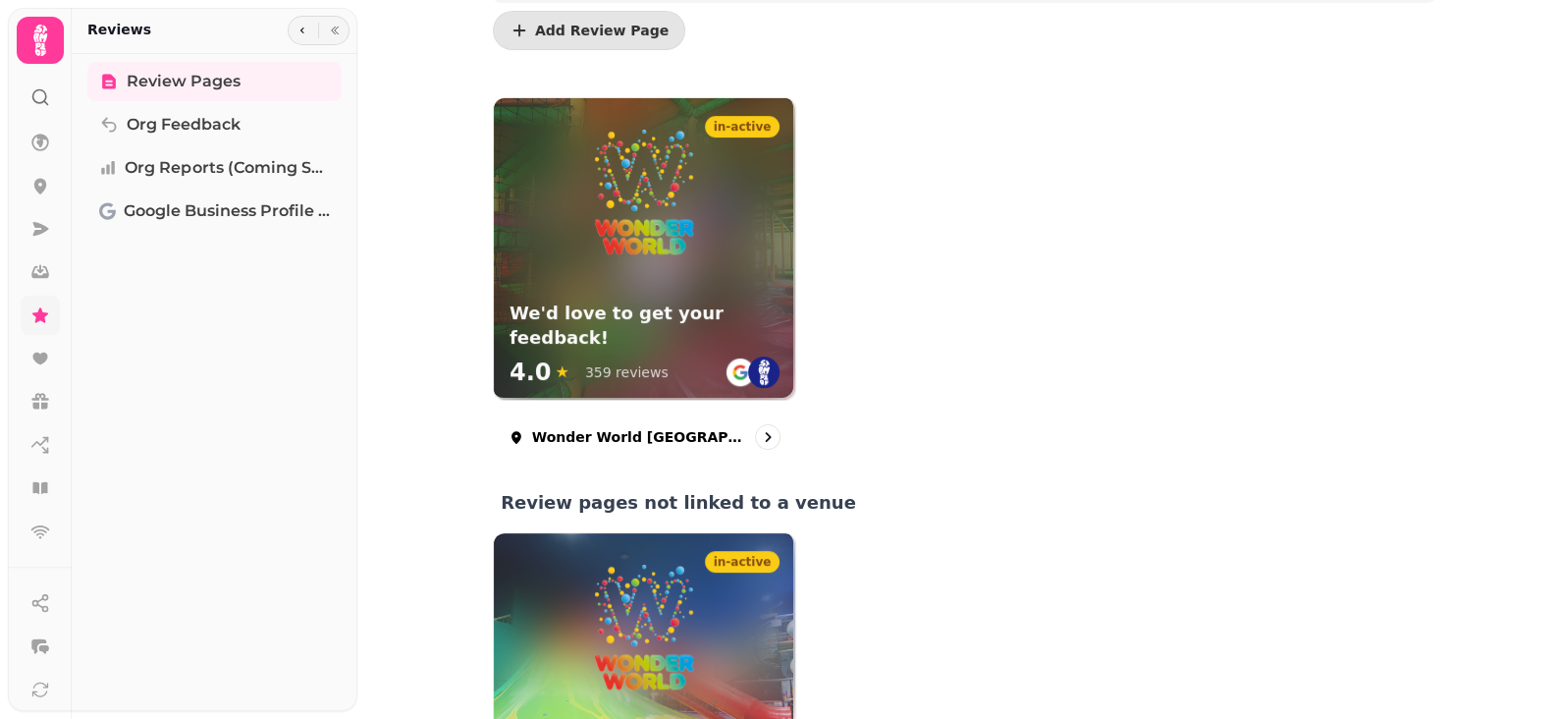
scroll to position [421, 0]
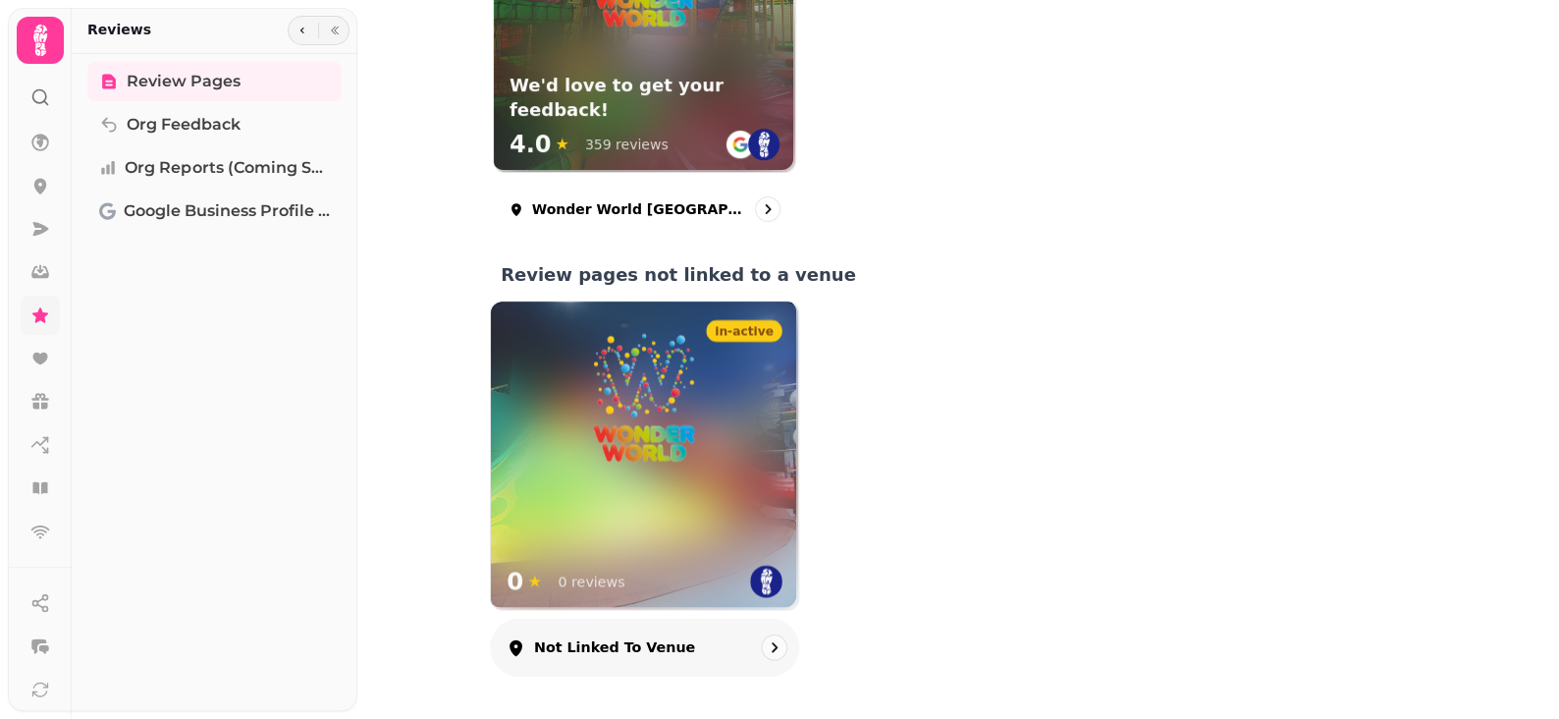
click at [630, 642] on p "Not linked to venue" at bounding box center [614, 648] width 161 height 20
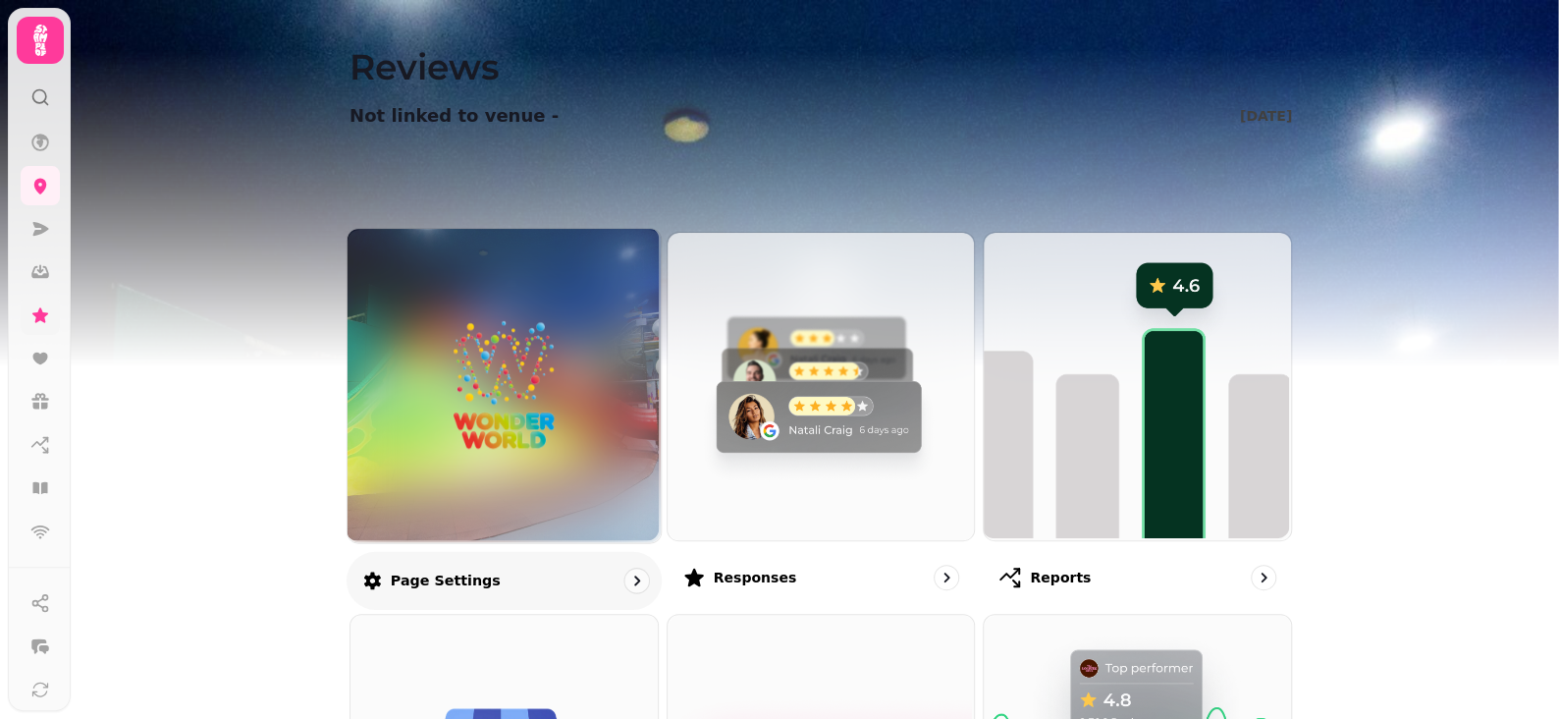
click at [542, 469] on div at bounding box center [504, 385] width 313 height 313
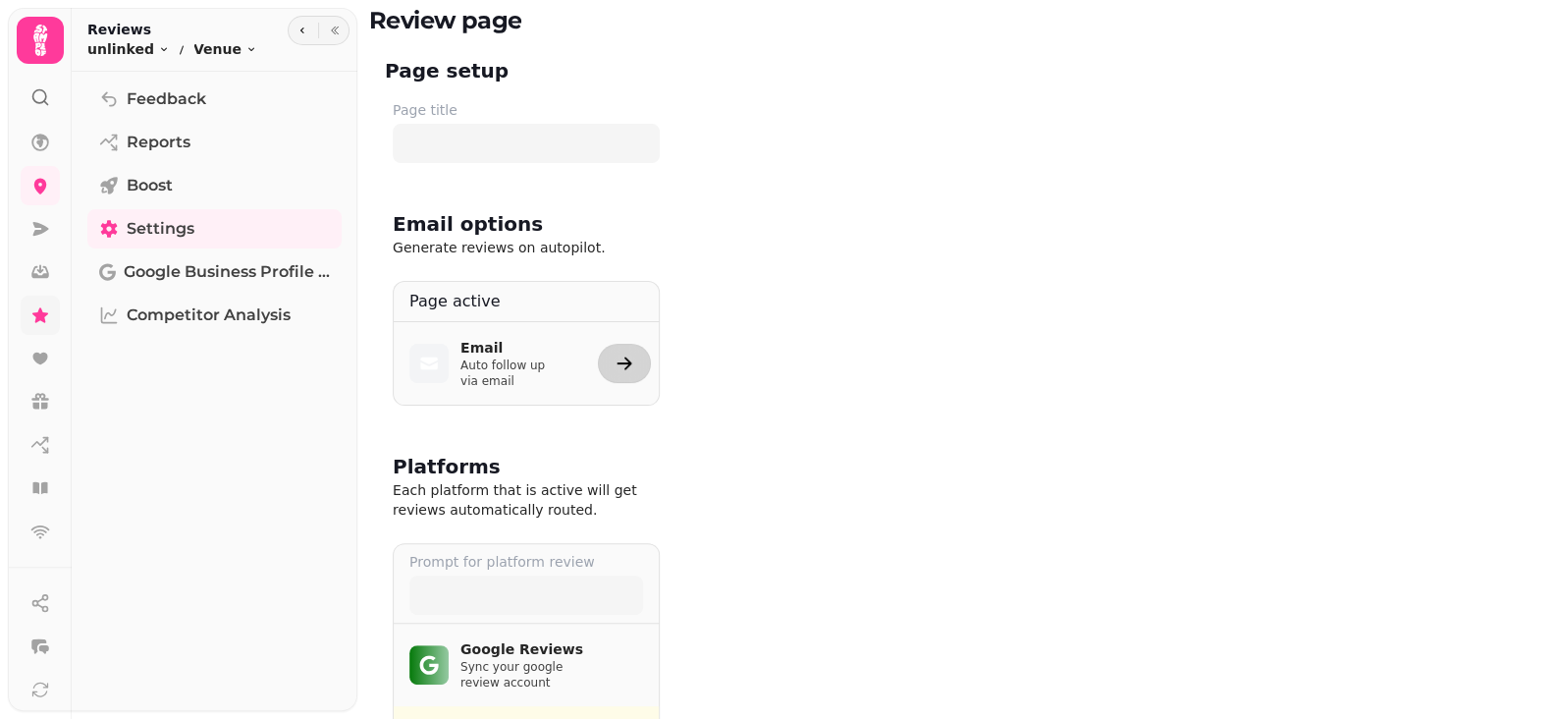
click at [624, 353] on icon "button" at bounding box center [625, 363] width 20 height 20
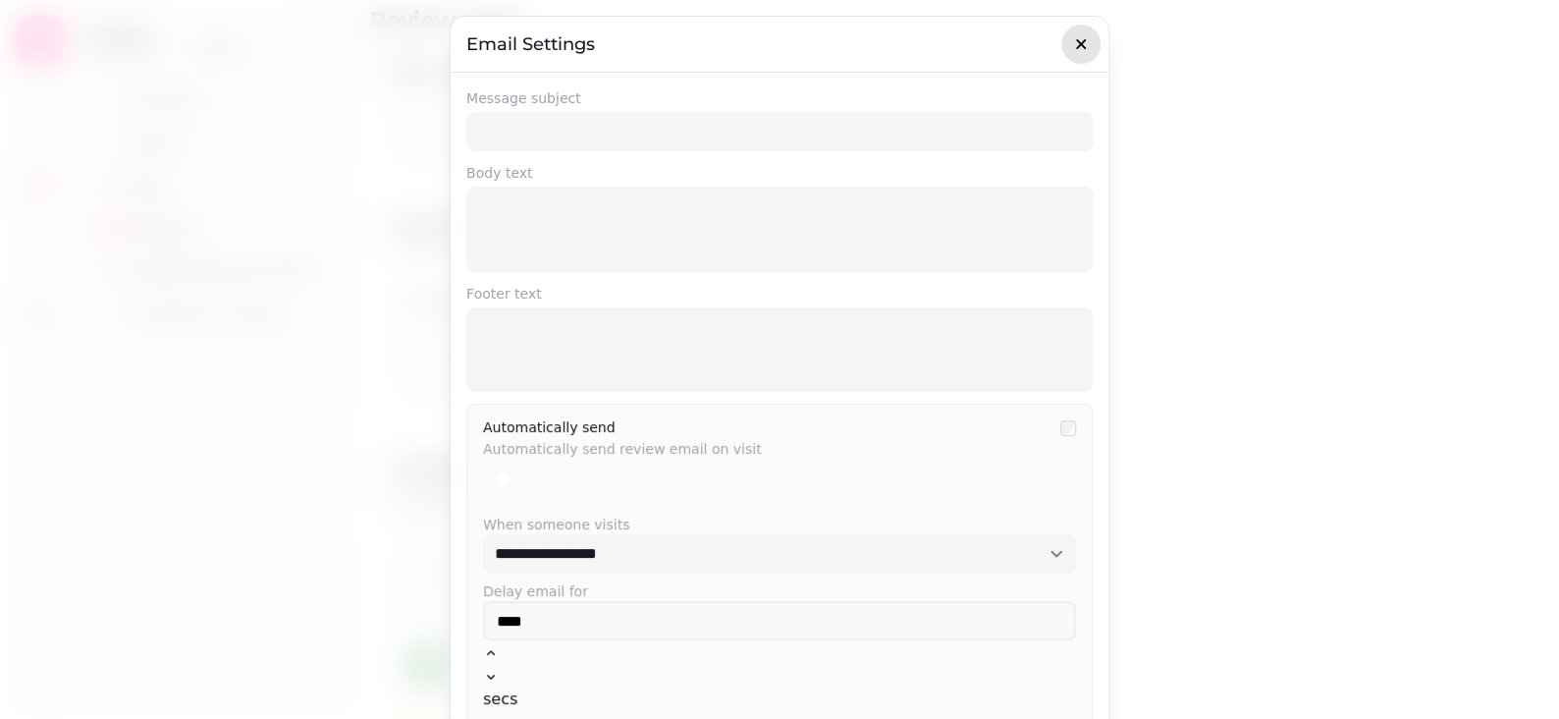
drag, startPoint x: 1074, startPoint y: 41, endPoint x: 1061, endPoint y: 45, distance: 13.4
click at [1073, 41] on icon "button" at bounding box center [1081, 44] width 20 height 20
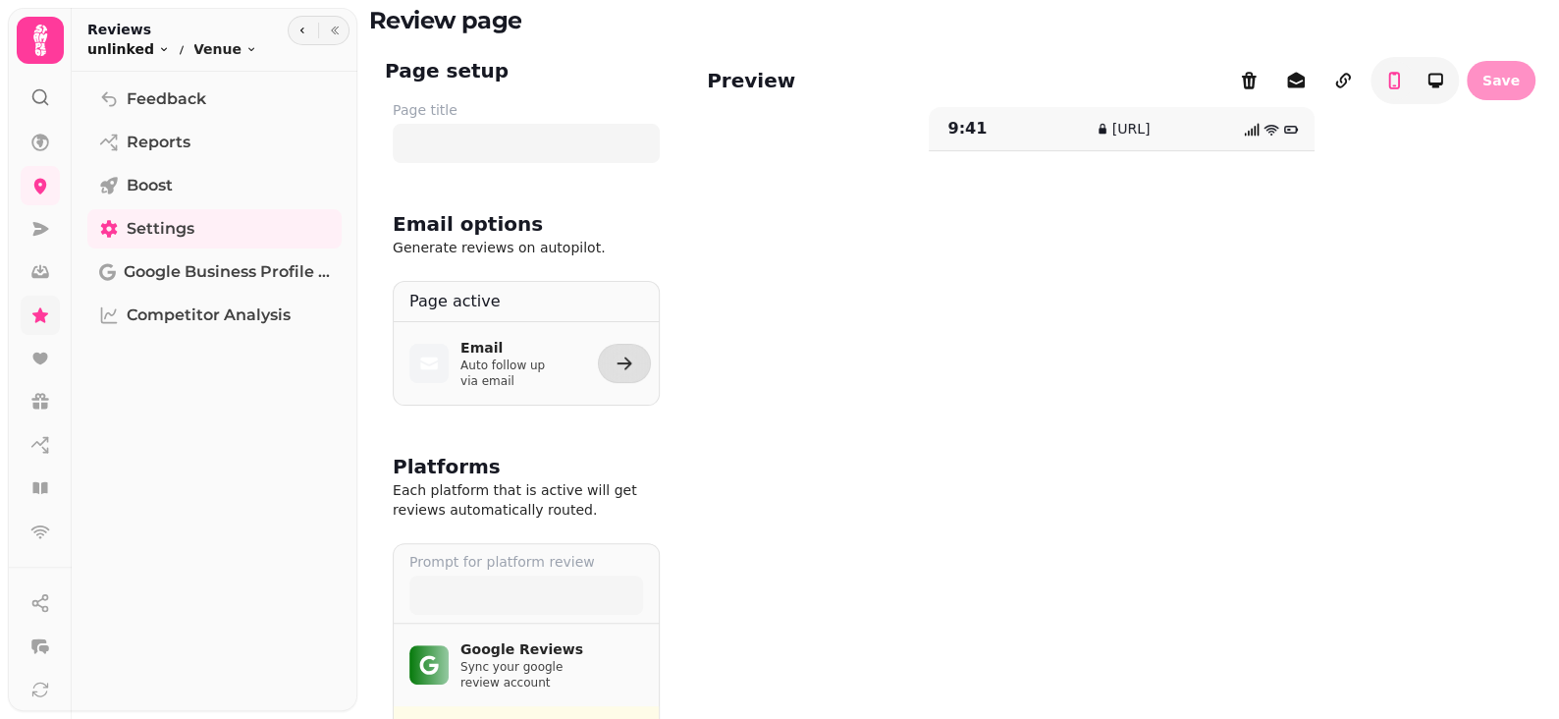
click at [139, 44] on span "unlinked" at bounding box center [120, 49] width 67 height 20
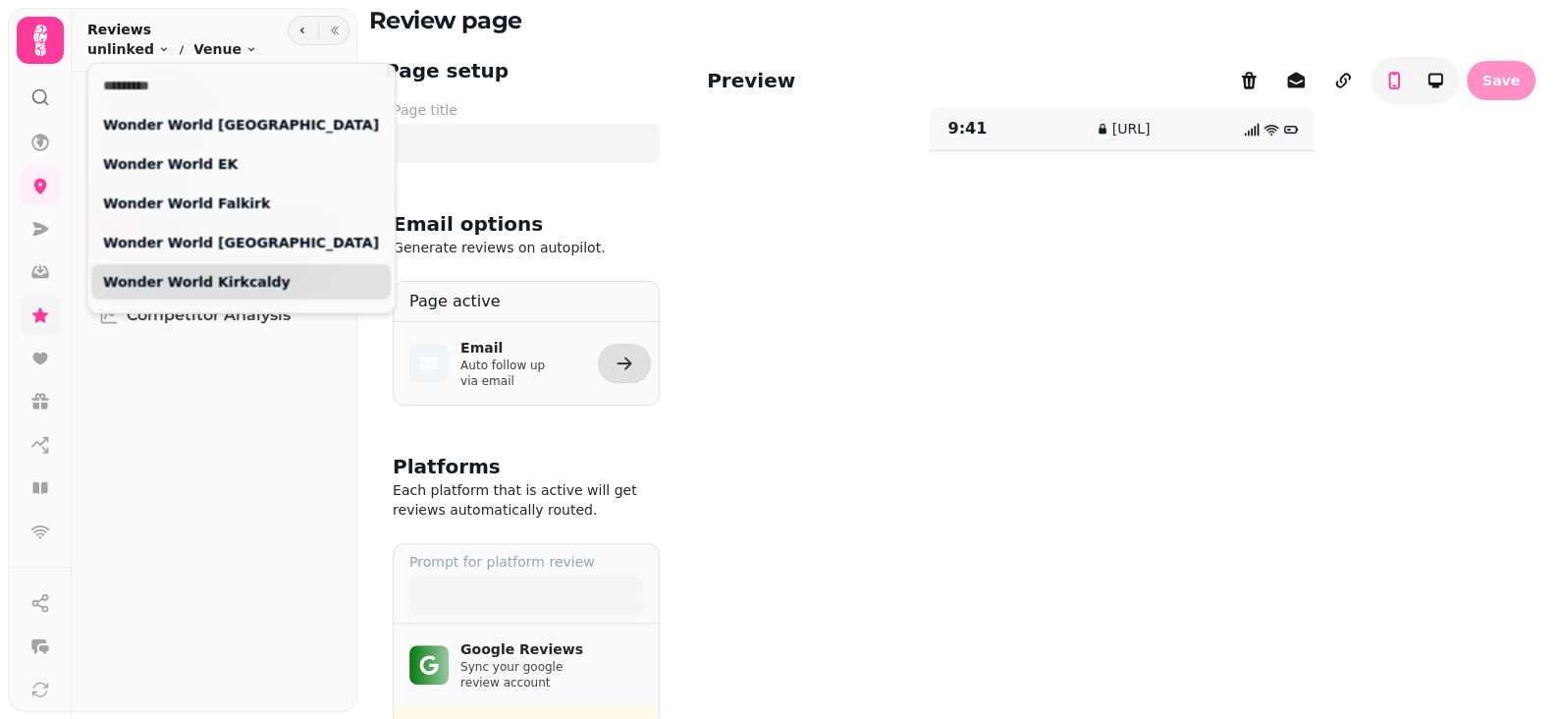
click at [231, 281] on link "Wonder World Kirkcaldy" at bounding box center [241, 282] width 276 height 20
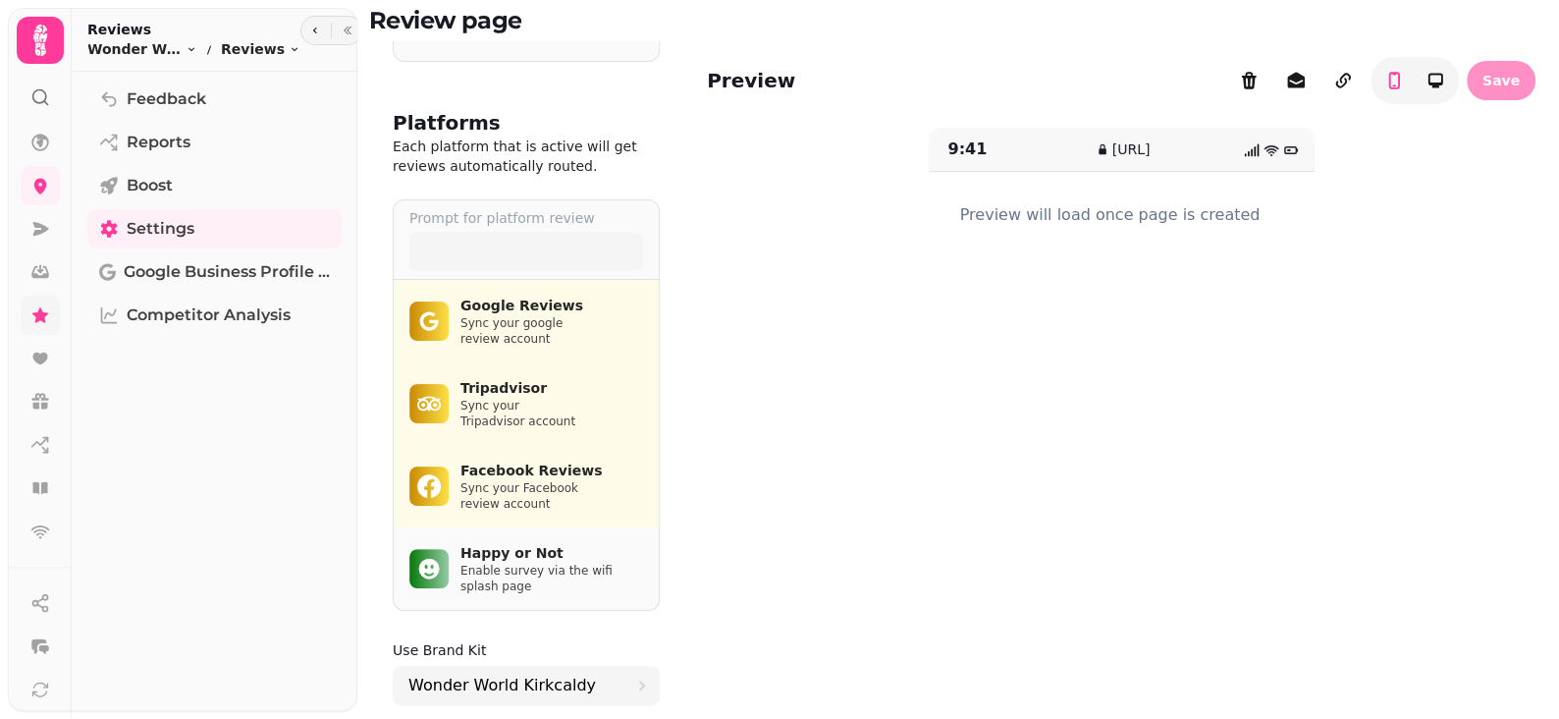
scroll to position [393, 0]
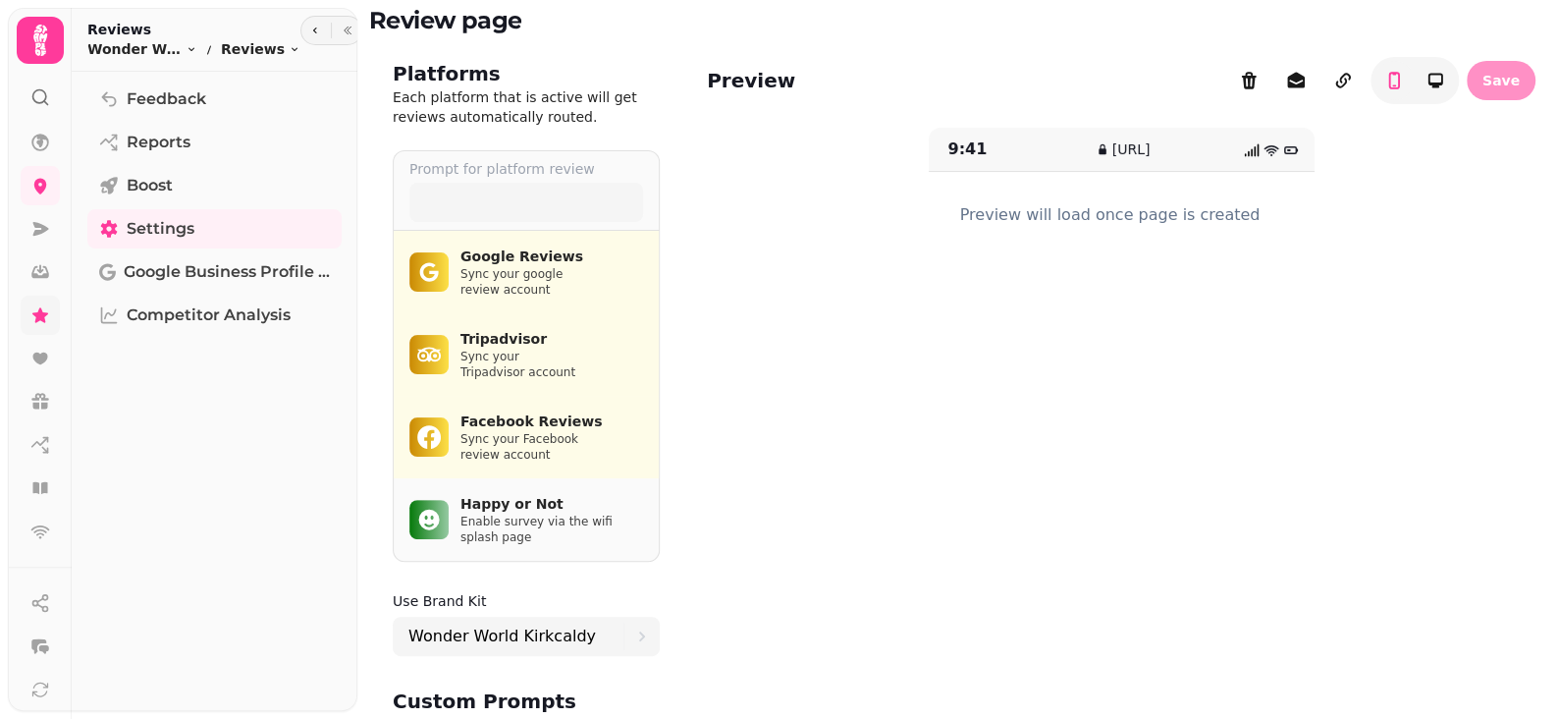
click at [651, 272] on span at bounding box center [651, 272] width 0 height 0
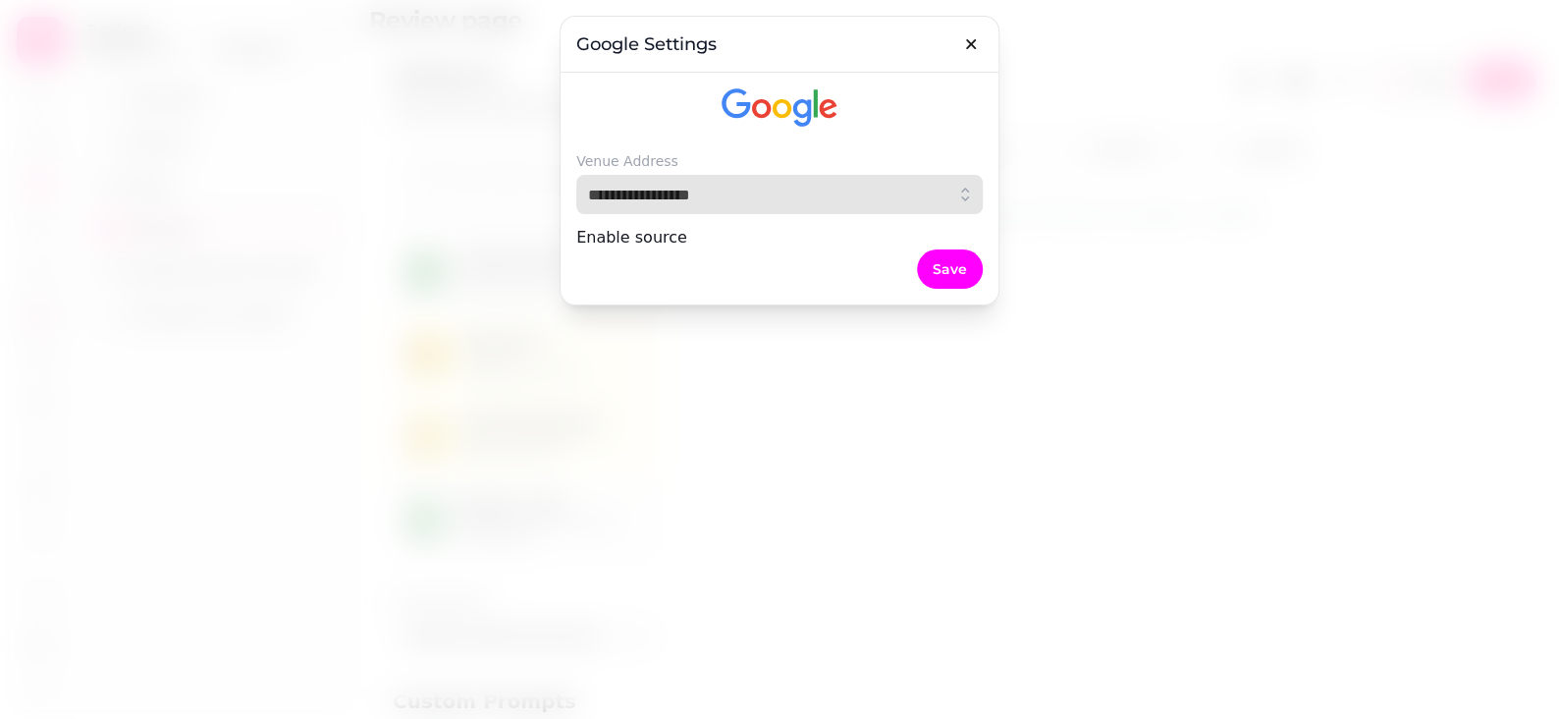
click at [687, 192] on input "text" at bounding box center [779, 194] width 407 height 39
click at [855, 213] on input "text" at bounding box center [779, 194] width 407 height 39
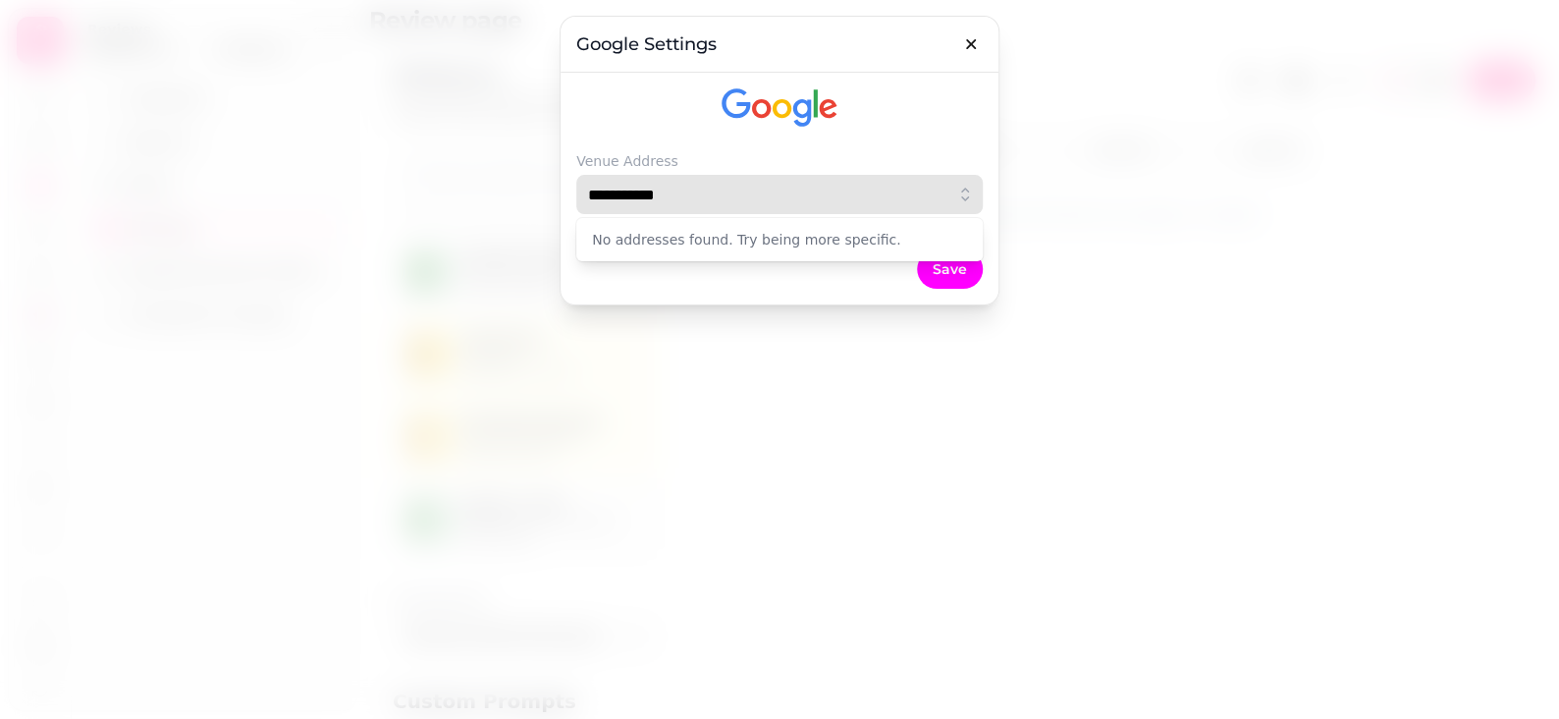
drag, startPoint x: 626, startPoint y: 199, endPoint x: 556, endPoint y: 199, distance: 70.7
click at [554, 201] on div "**********" at bounding box center [779, 359] width 1559 height 719
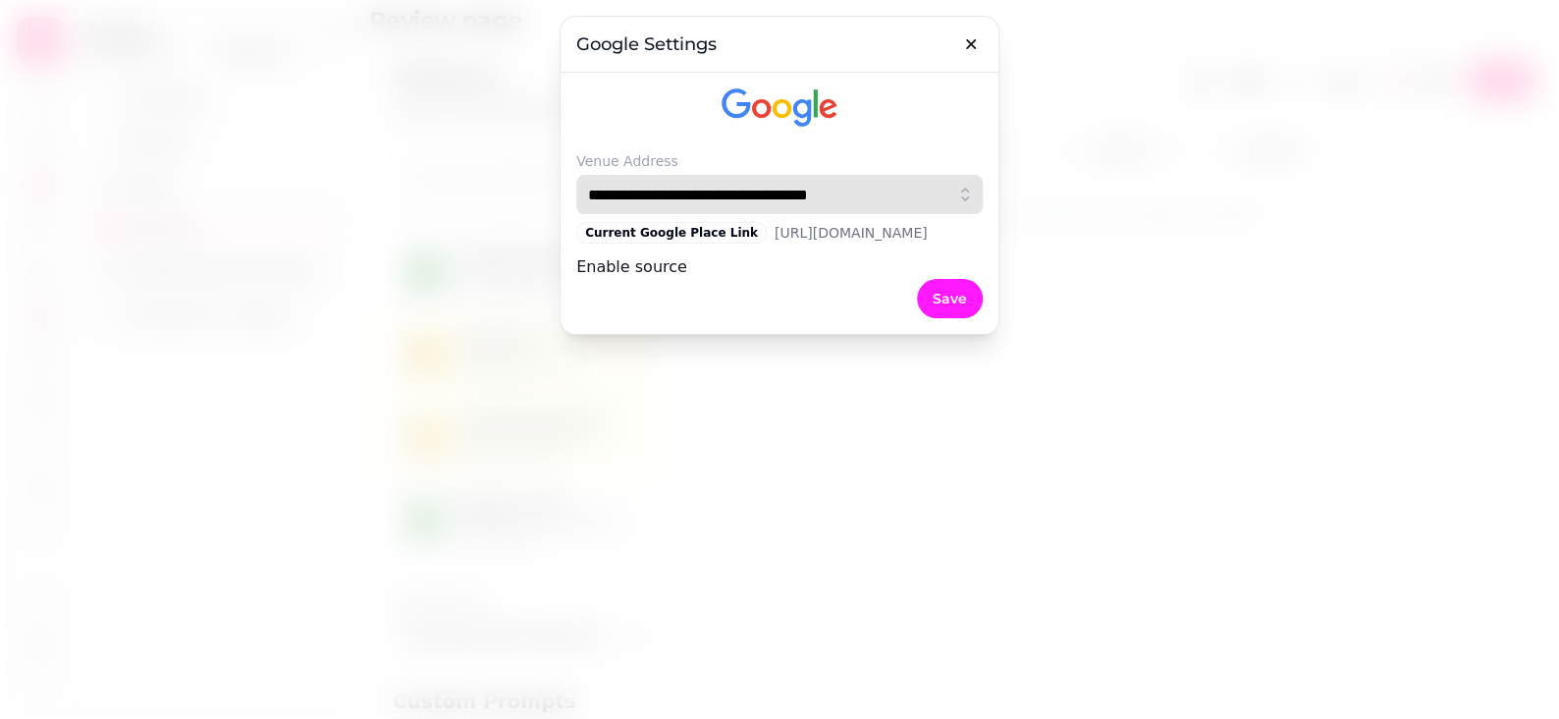
type input "**********"
click at [964, 305] on span "Save" at bounding box center [950, 299] width 34 height 14
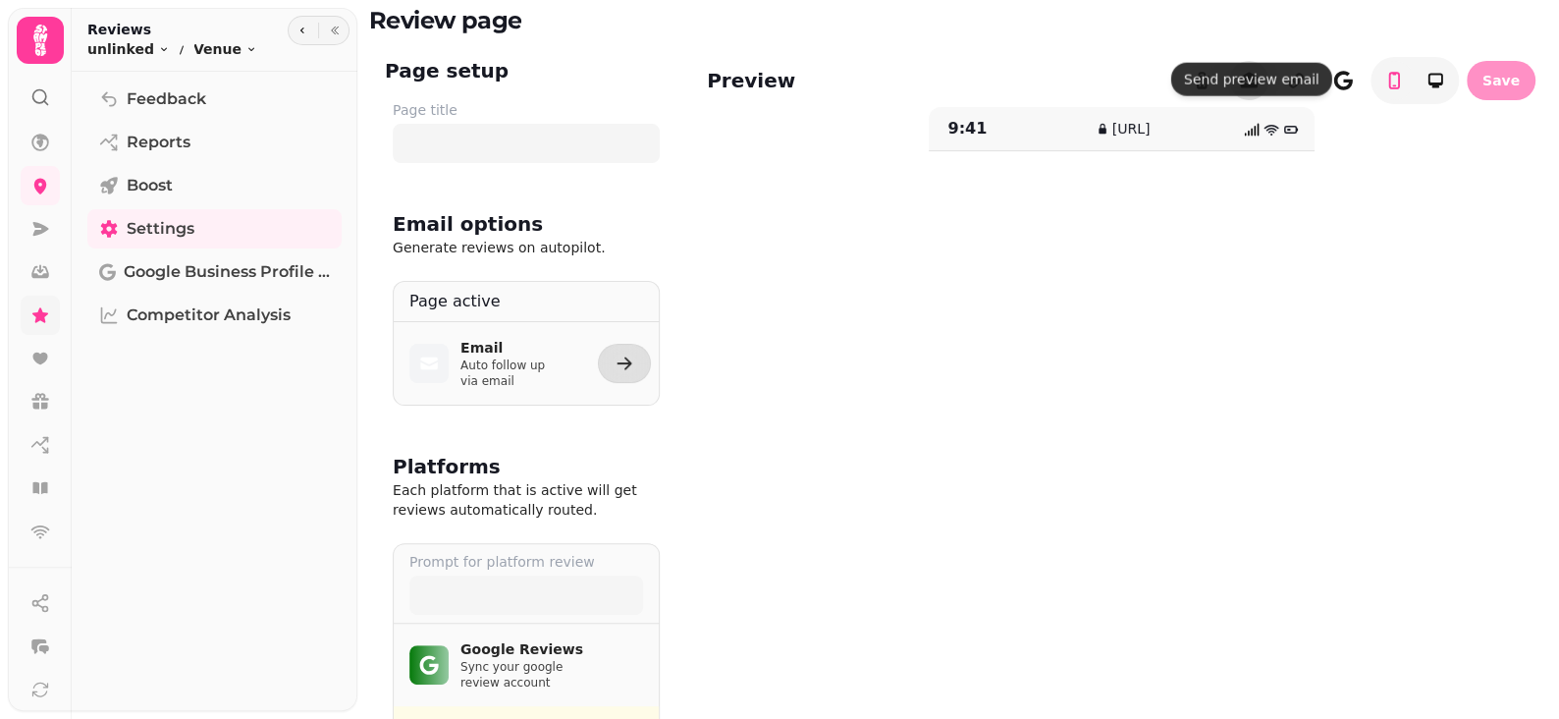
click at [1242, 73] on icon "button" at bounding box center [1249, 81] width 18 height 16
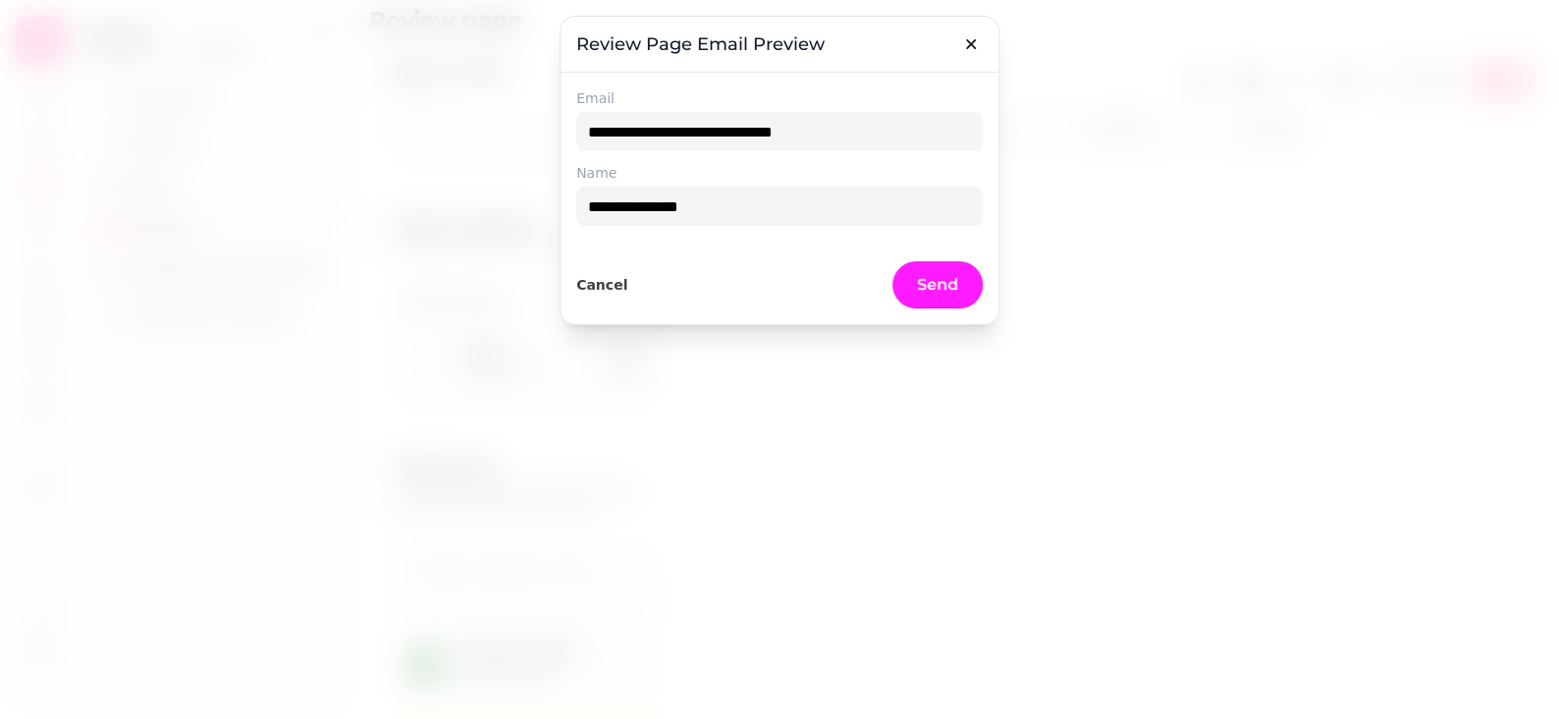
click at [939, 280] on span "Send" at bounding box center [937, 285] width 41 height 16
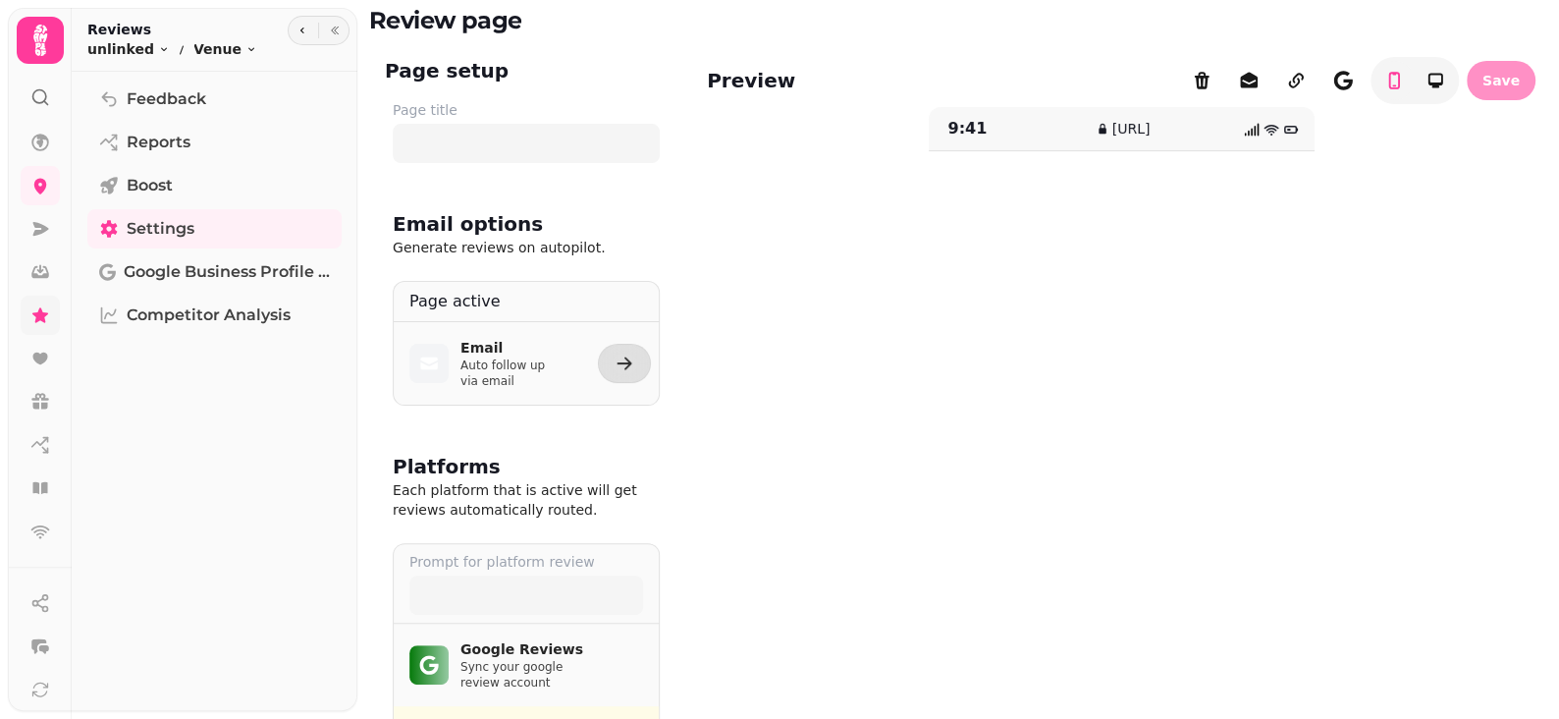
click at [776, 231] on div "9:41 reviews.stampede.ai" at bounding box center [1121, 451] width 829 height 646
drag, startPoint x: 351, startPoint y: 239, endPoint x: 364, endPoint y: 447, distance: 208.6
click at [357, 447] on body "**********" at bounding box center [779, 359] width 1559 height 719
click at [354, 423] on div "Feedback Reports Boost Settings Google Business Profile (Beta) Competitor Analy…" at bounding box center [215, 399] width 286 height 639
click at [523, 480] on p "Each platform that is active will get reviews automatically routed." at bounding box center [526, 499] width 267 height 39
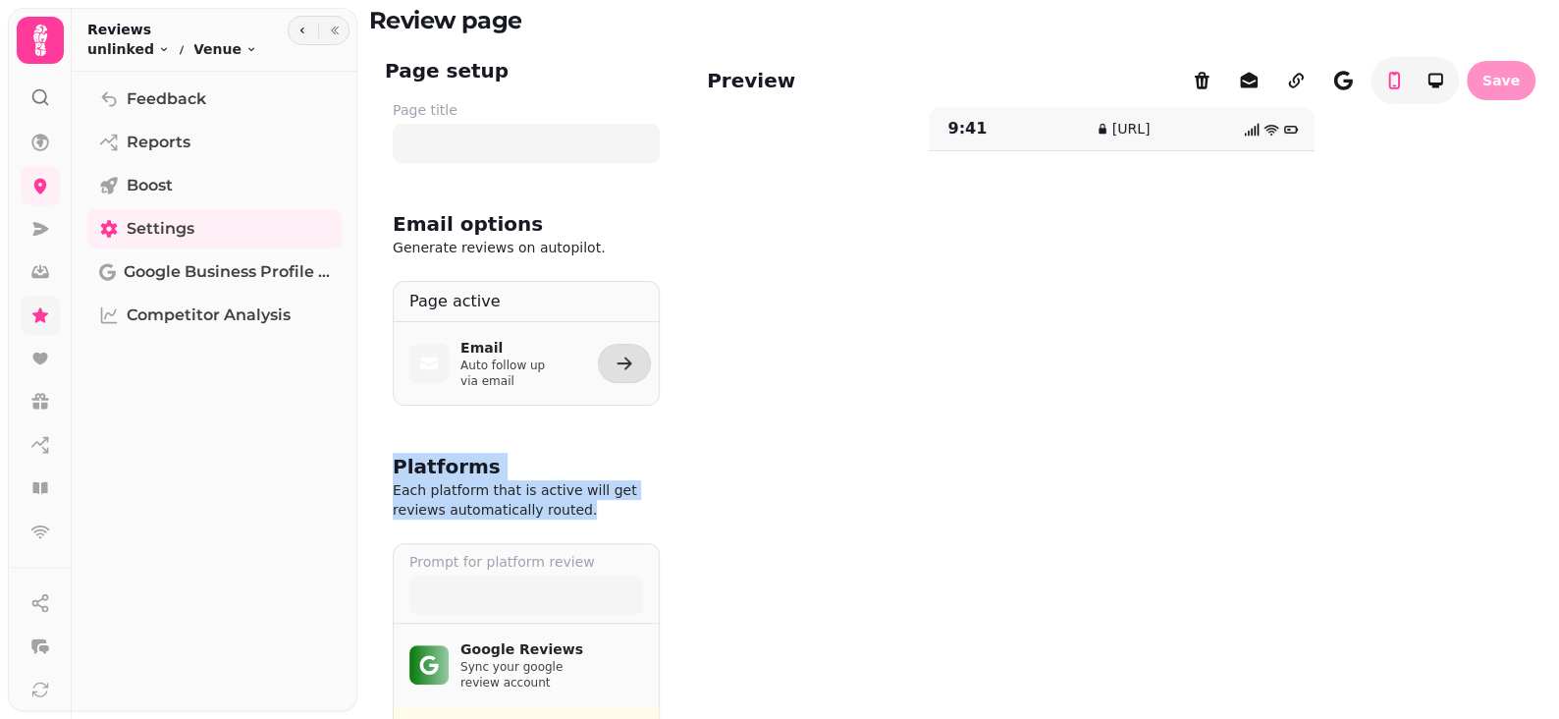
drag, startPoint x: 439, startPoint y: 427, endPoint x: 370, endPoint y: 410, distance: 70.7
click at [372, 429] on div "Platforms Each platform that is active will get reviews automatically routed. P…" at bounding box center [526, 703] width 314 height 549
click at [420, 453] on h2 "Platforms" at bounding box center [447, 466] width 108 height 27
drag, startPoint x: 392, startPoint y: 417, endPoint x: 534, endPoint y: 469, distance: 151.6
click at [529, 462] on div "Platforms Each platform that is active will get reviews automatically routed." at bounding box center [526, 486] width 267 height 67
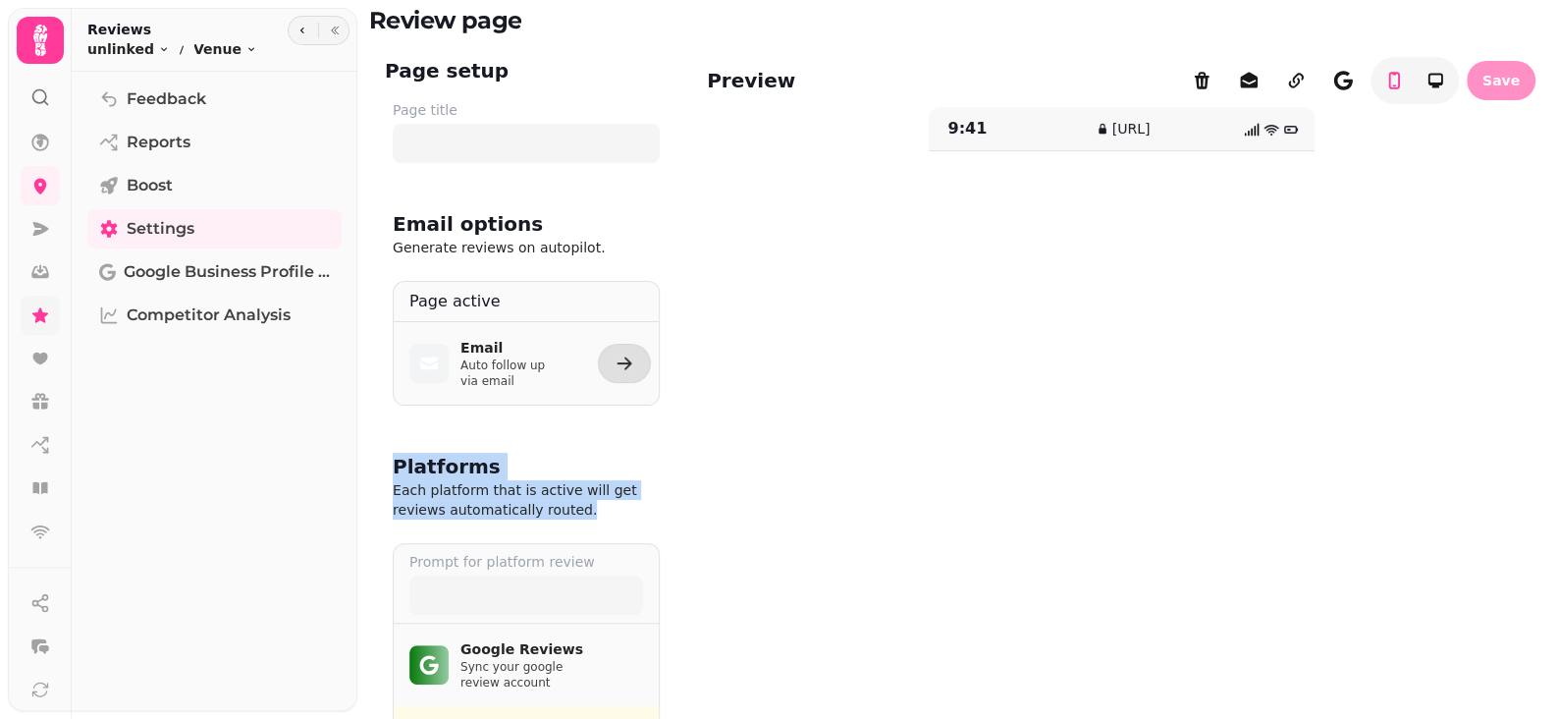
click at [534, 480] on p "Each platform that is active will get reviews automatically routed." at bounding box center [526, 499] width 267 height 39
drag, startPoint x: 513, startPoint y: 461, endPoint x: 407, endPoint y: 423, distance: 112.4
click at [407, 453] on div "Platforms Each platform that is active will get reviews automatically routed." at bounding box center [526, 486] width 267 height 67
click at [422, 453] on h2 "Platforms" at bounding box center [447, 466] width 108 height 27
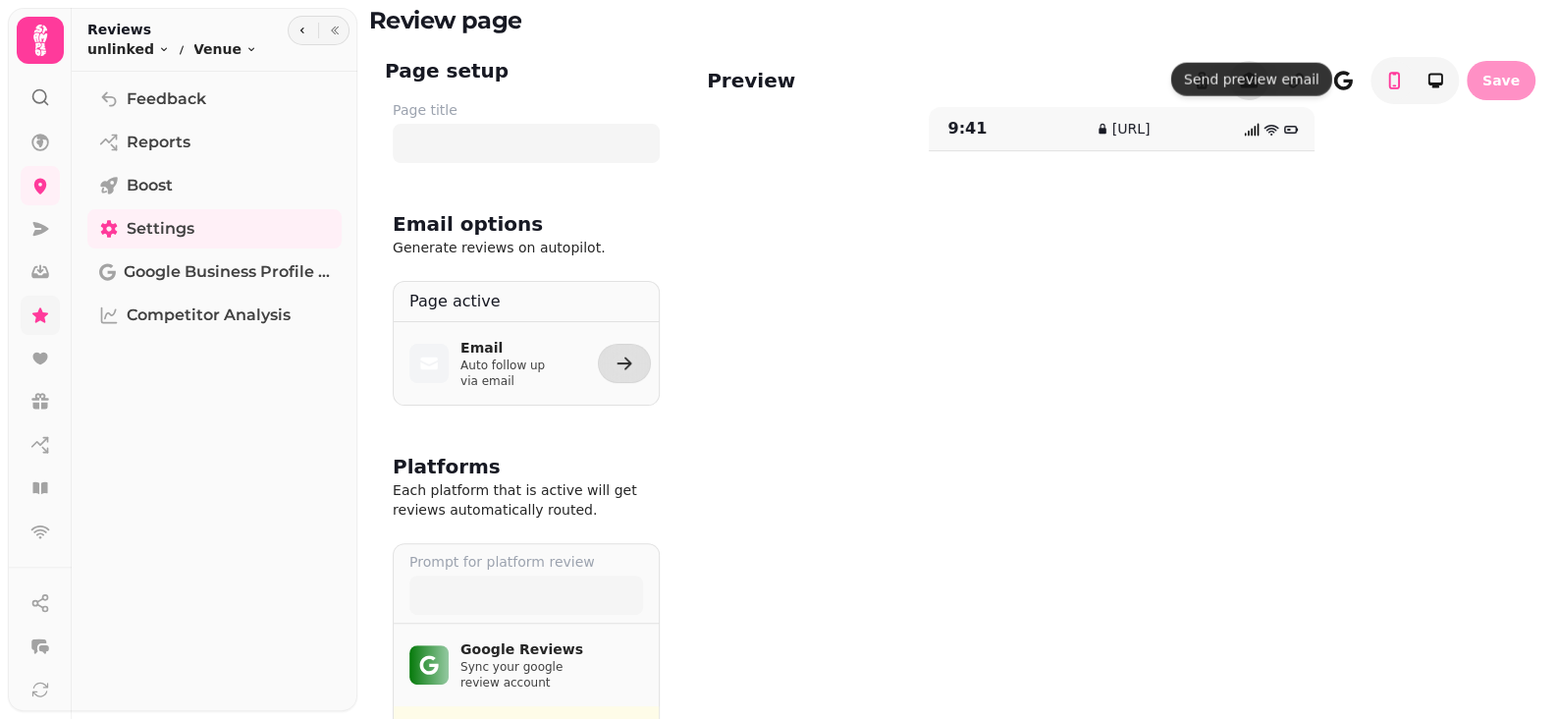
click at [1242, 73] on icon "button" at bounding box center [1249, 81] width 18 height 16
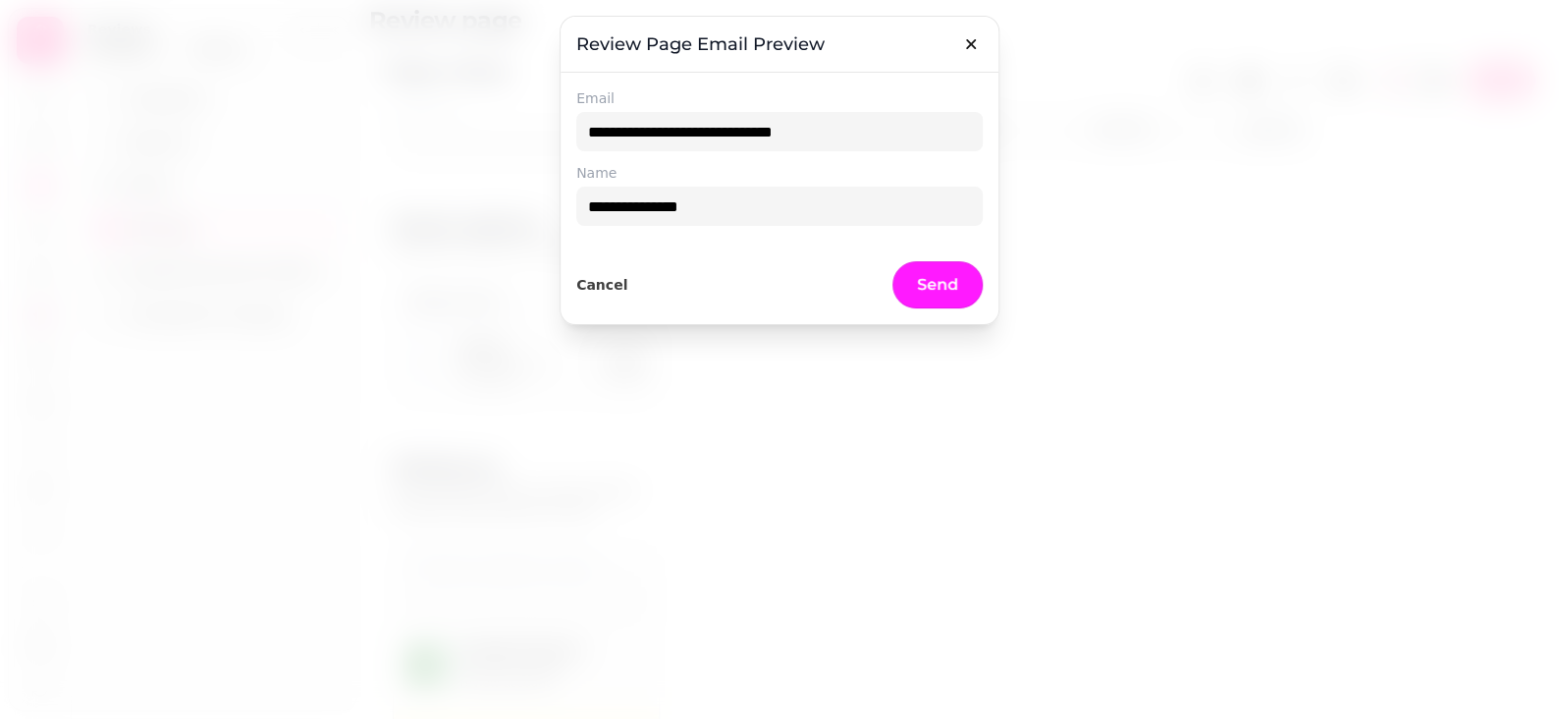
click at [941, 282] on span "Send" at bounding box center [937, 285] width 41 height 16
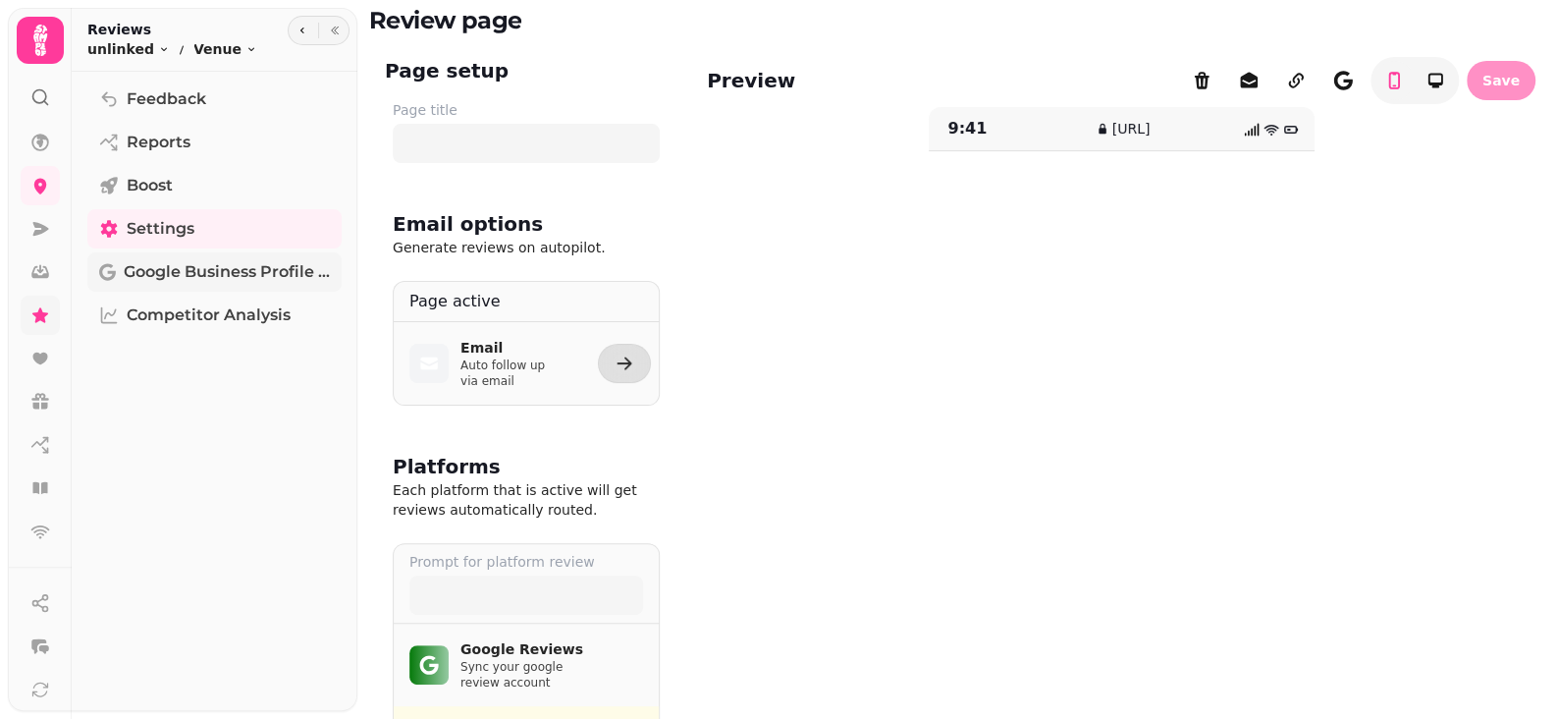
click at [216, 276] on span "Google Business Profile (Beta)" at bounding box center [227, 272] width 206 height 24
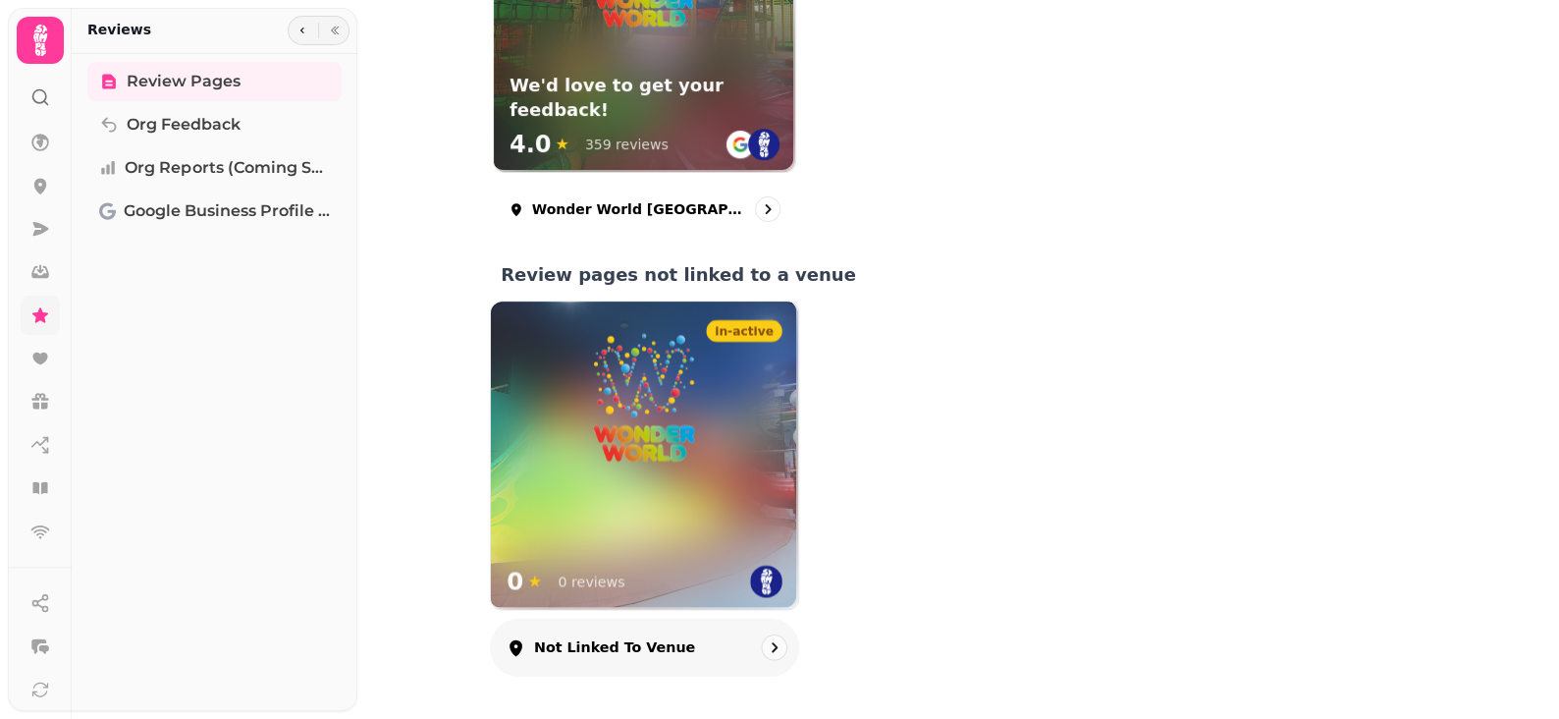
click at [654, 484] on div "in-active 0 ★ 0 reviews" at bounding box center [644, 455] width 307 height 307
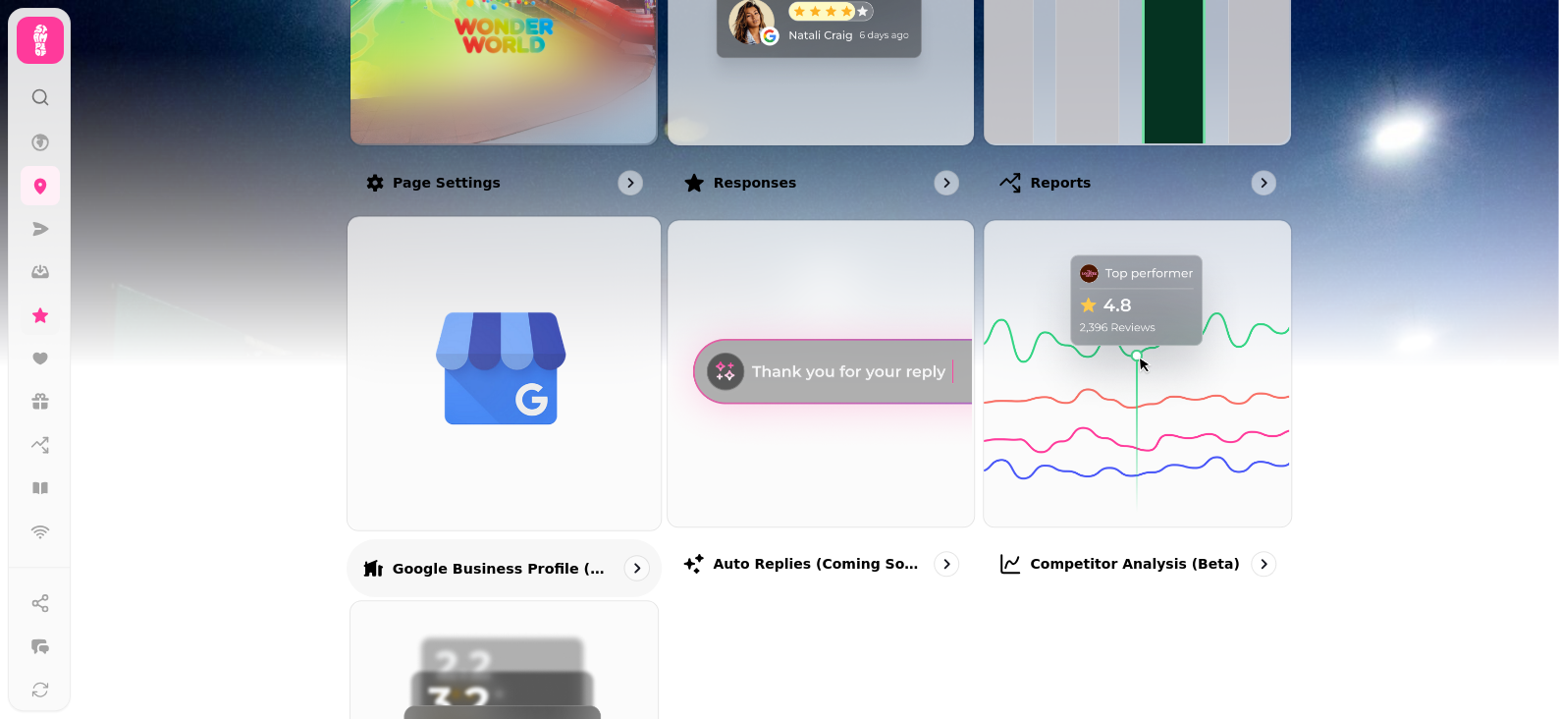
scroll to position [589, 0]
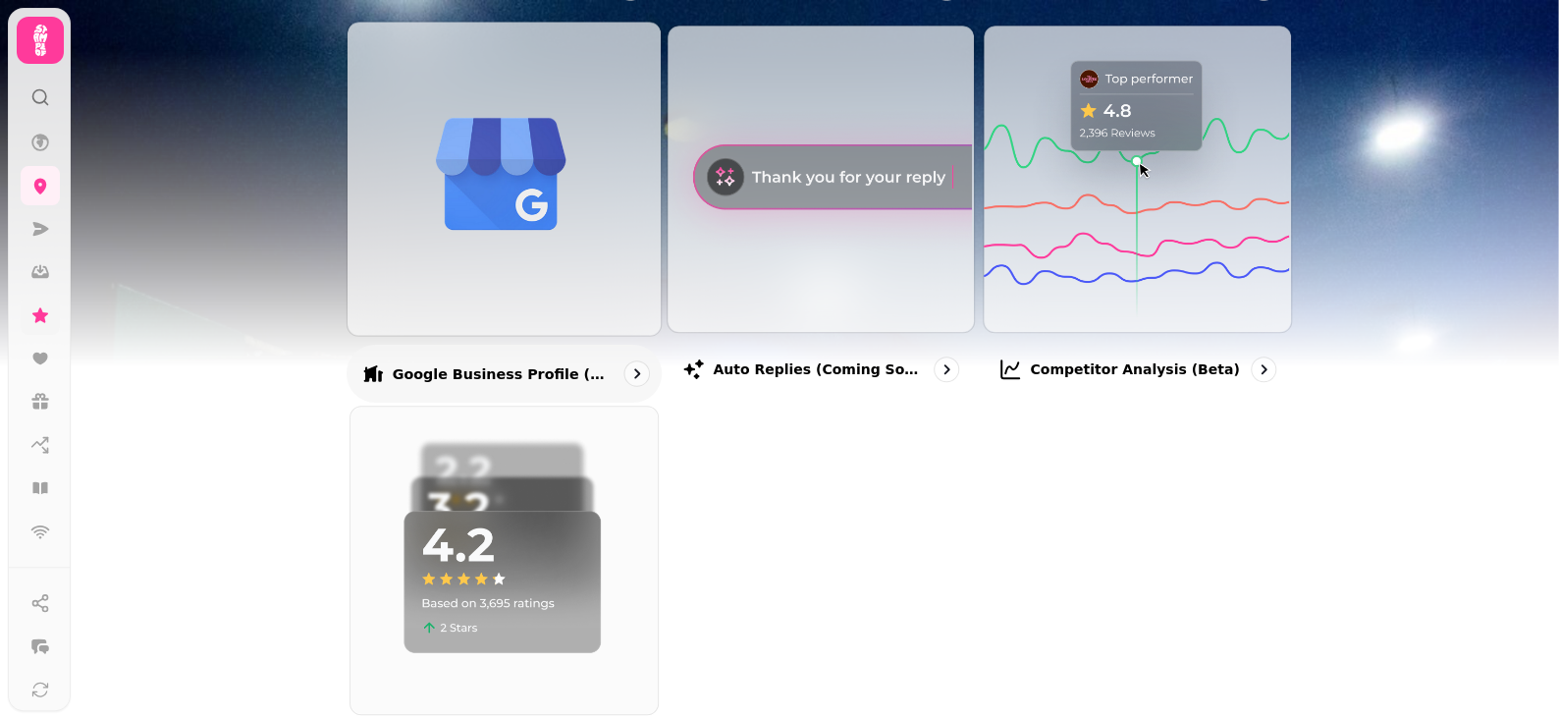
click at [564, 301] on img at bounding box center [502, 176] width 313 height 313
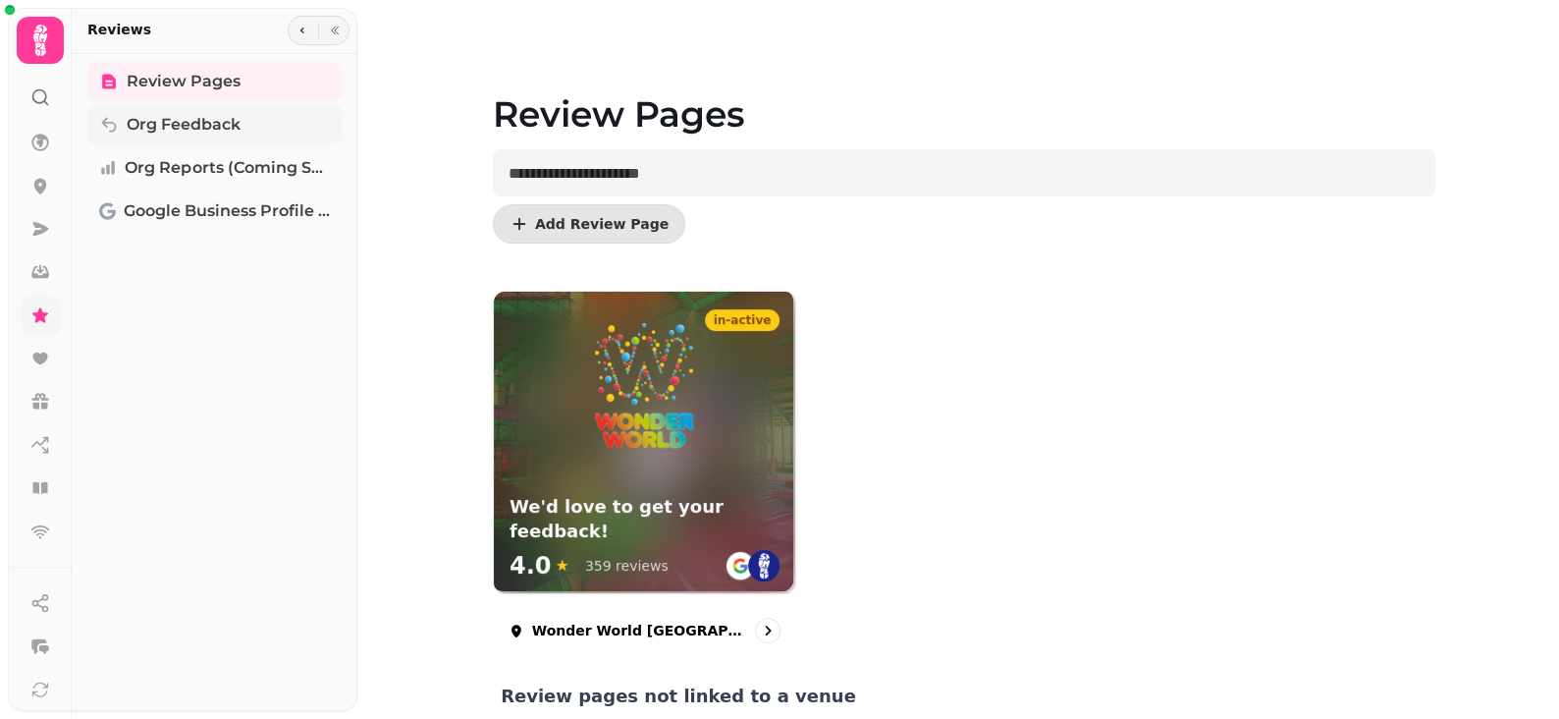
click at [205, 124] on span "Org Feedback" at bounding box center [184, 125] width 114 height 24
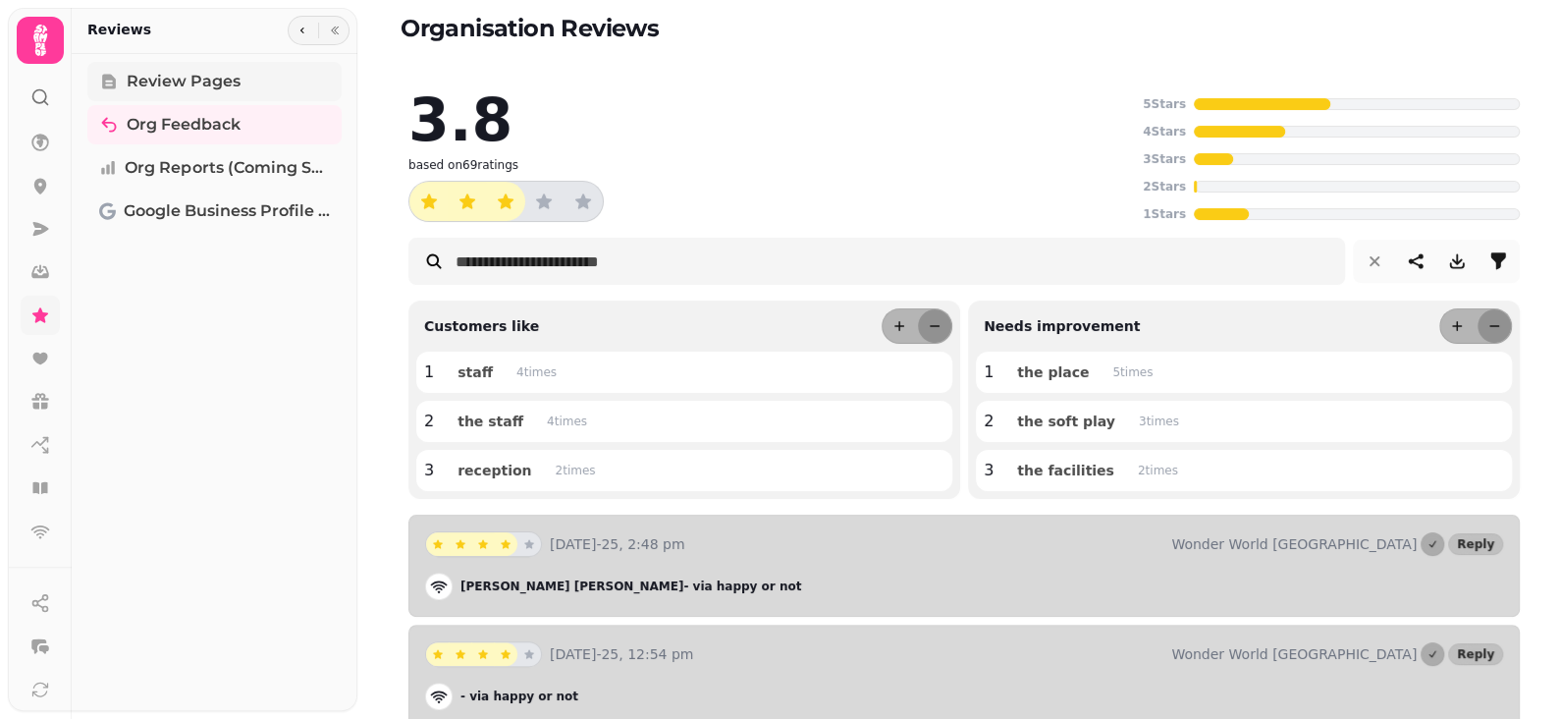
click at [158, 74] on span "Review Pages" at bounding box center [184, 82] width 114 height 24
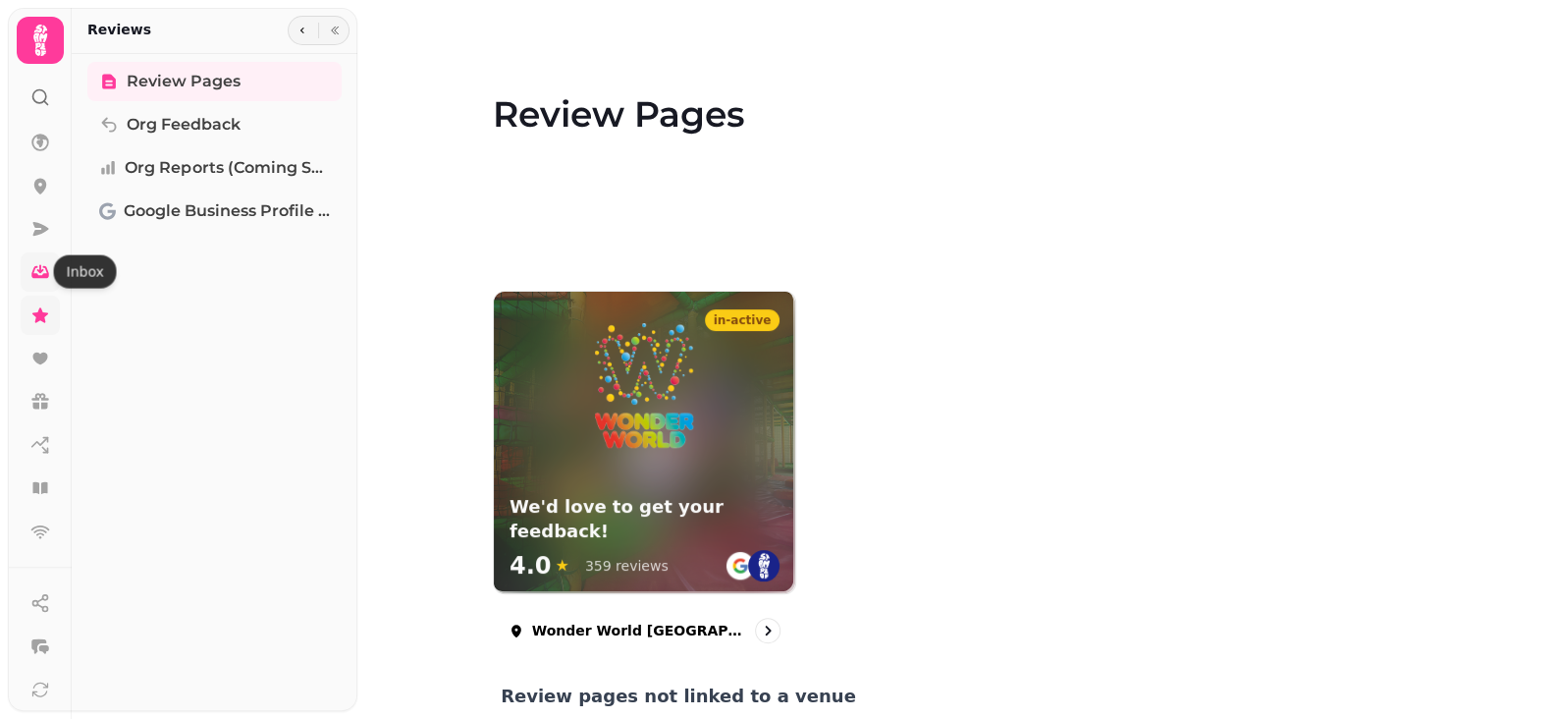
click at [41, 262] on icon at bounding box center [40, 272] width 20 height 20
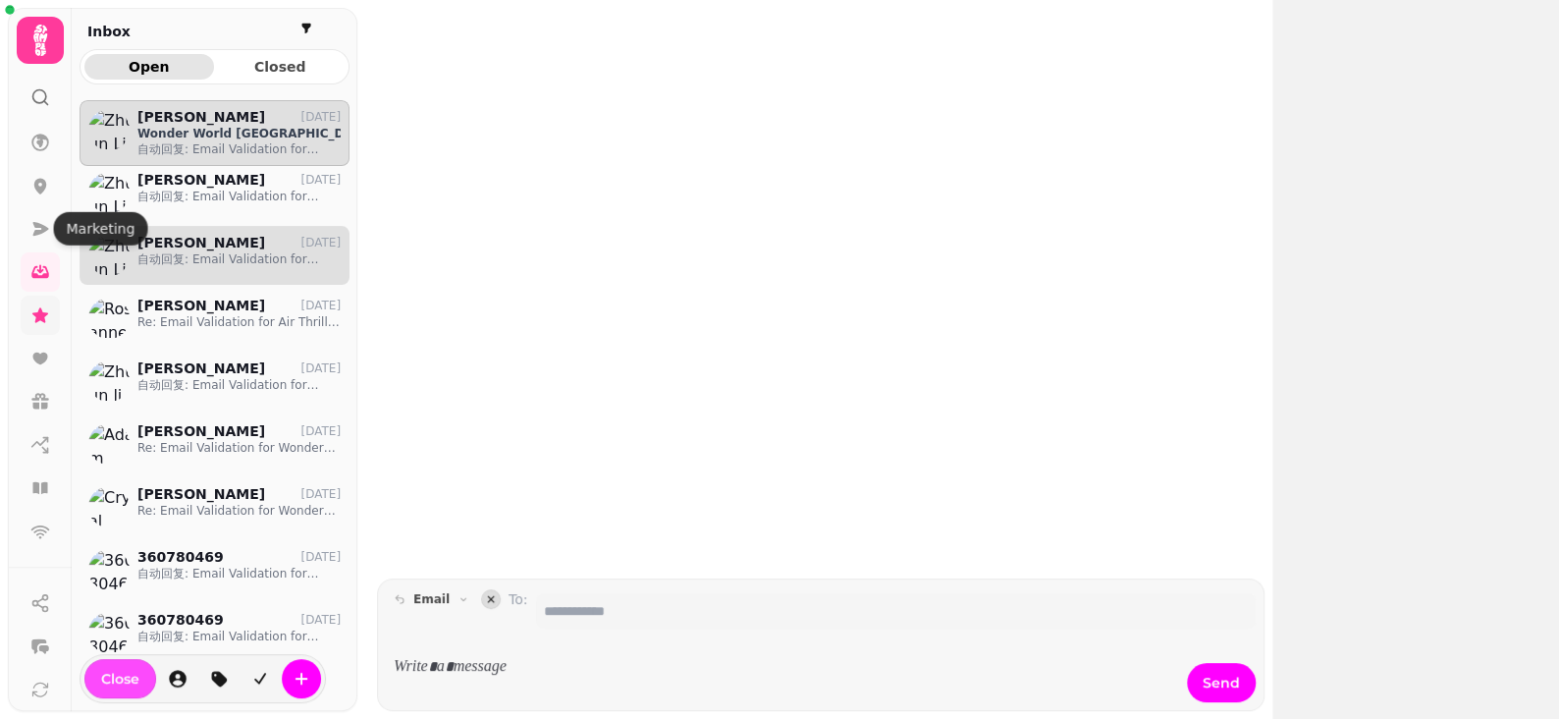
scroll to position [587, 255]
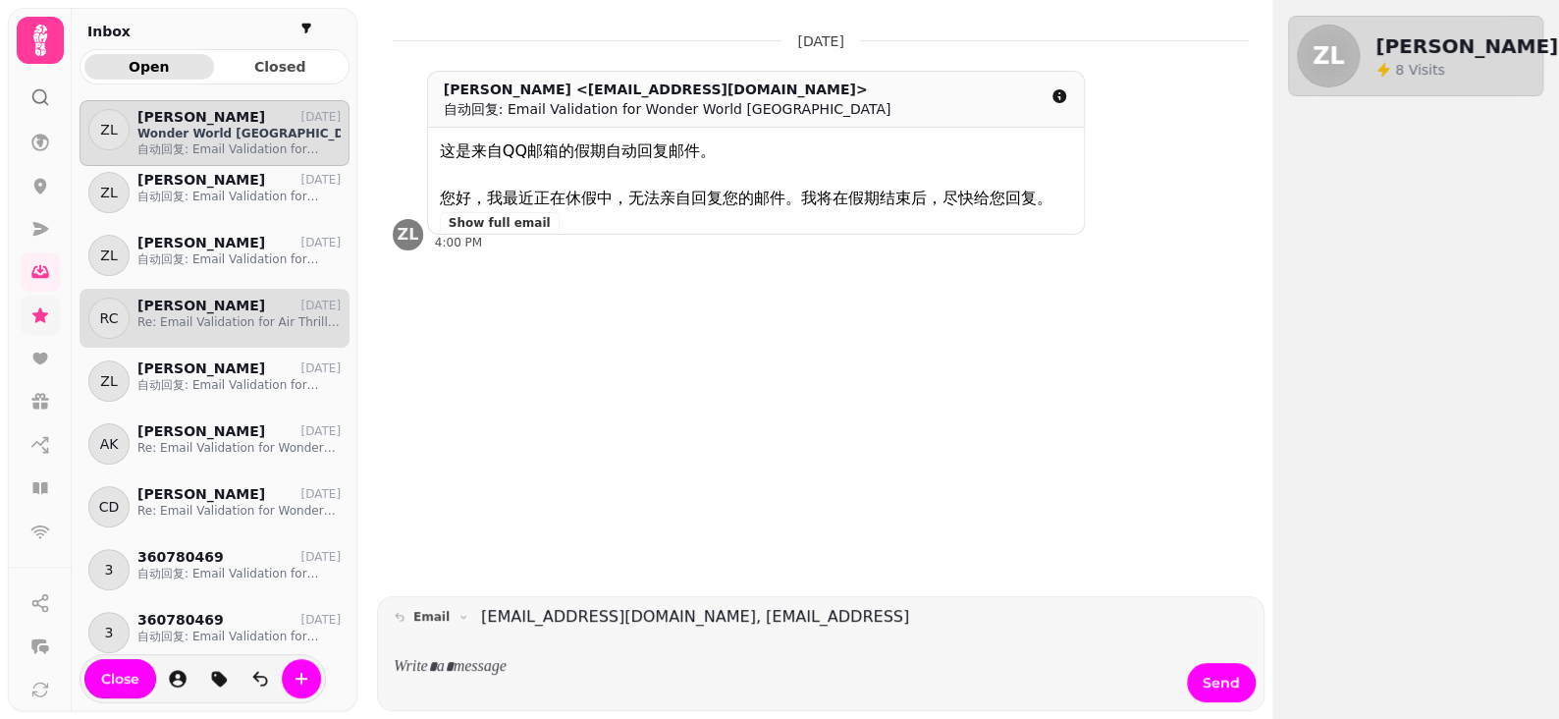
click at [248, 323] on p "Re: Email Validation for Air Thrill Wester Hailes" at bounding box center [238, 322] width 203 height 16
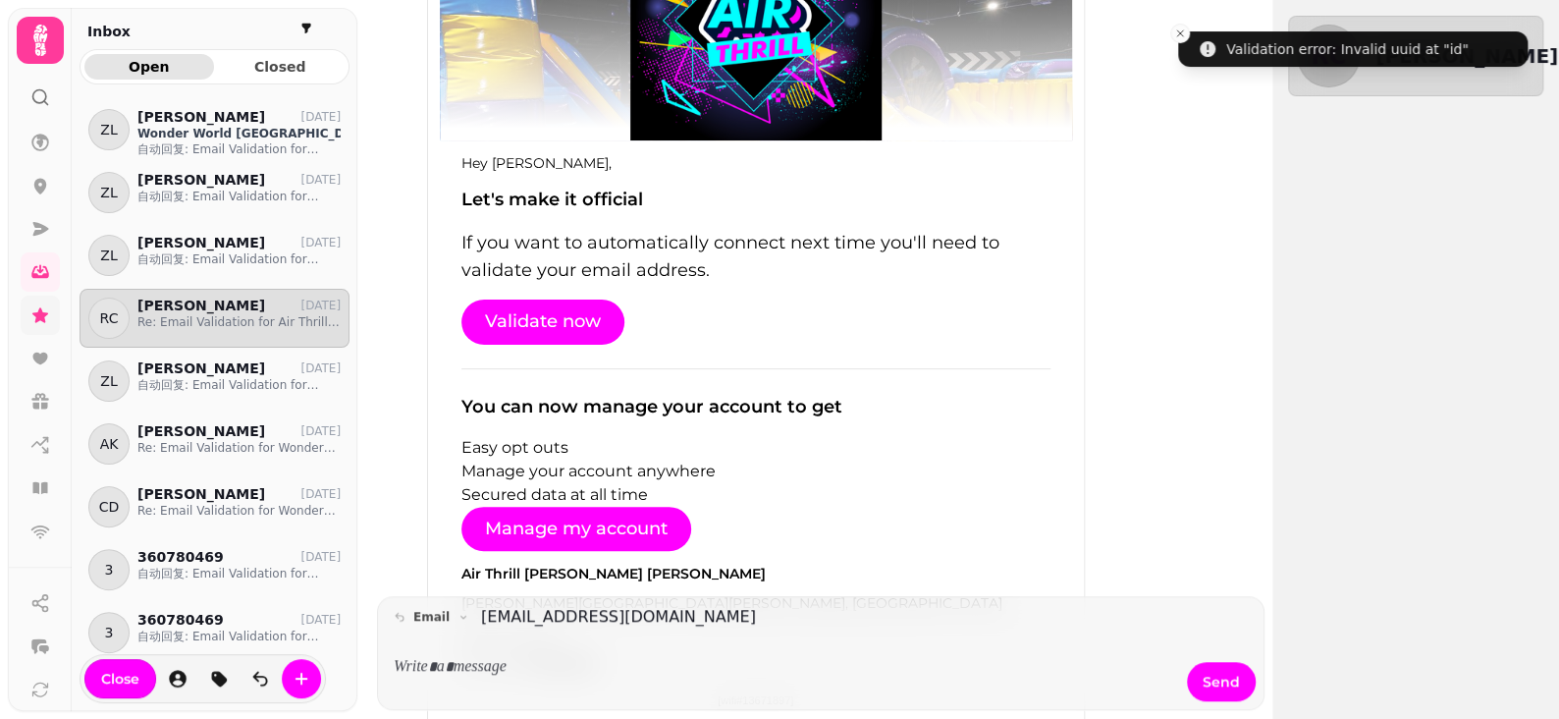
scroll to position [490, 0]
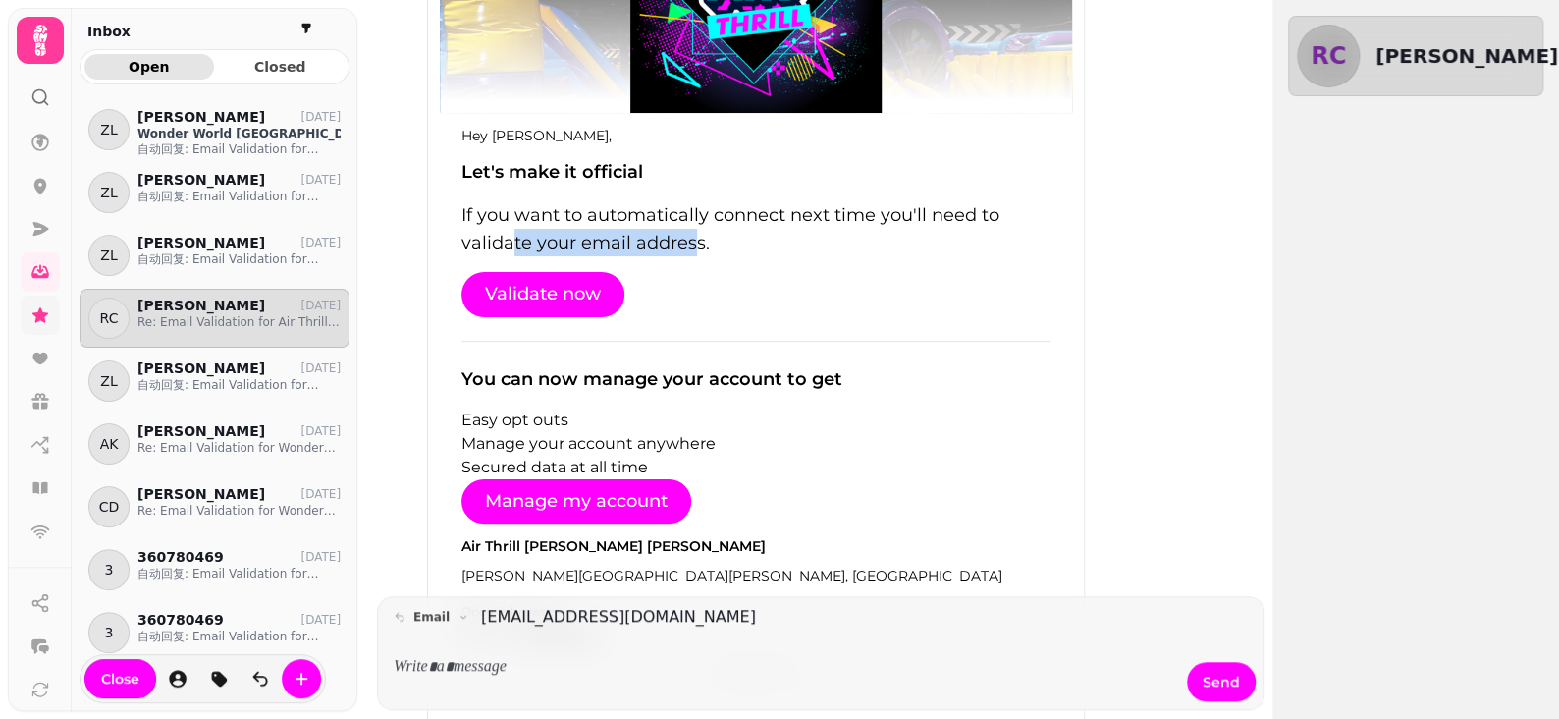
drag, startPoint x: 478, startPoint y: 222, endPoint x: 686, endPoint y: 227, distance: 208.2
click at [667, 223] on p "If you want to automatically connect next time you'll need to validate your ema…" at bounding box center [755, 228] width 589 height 55
click at [738, 230] on p "If you want to automatically connect next time you'll need to validate your ema…" at bounding box center [755, 228] width 589 height 55
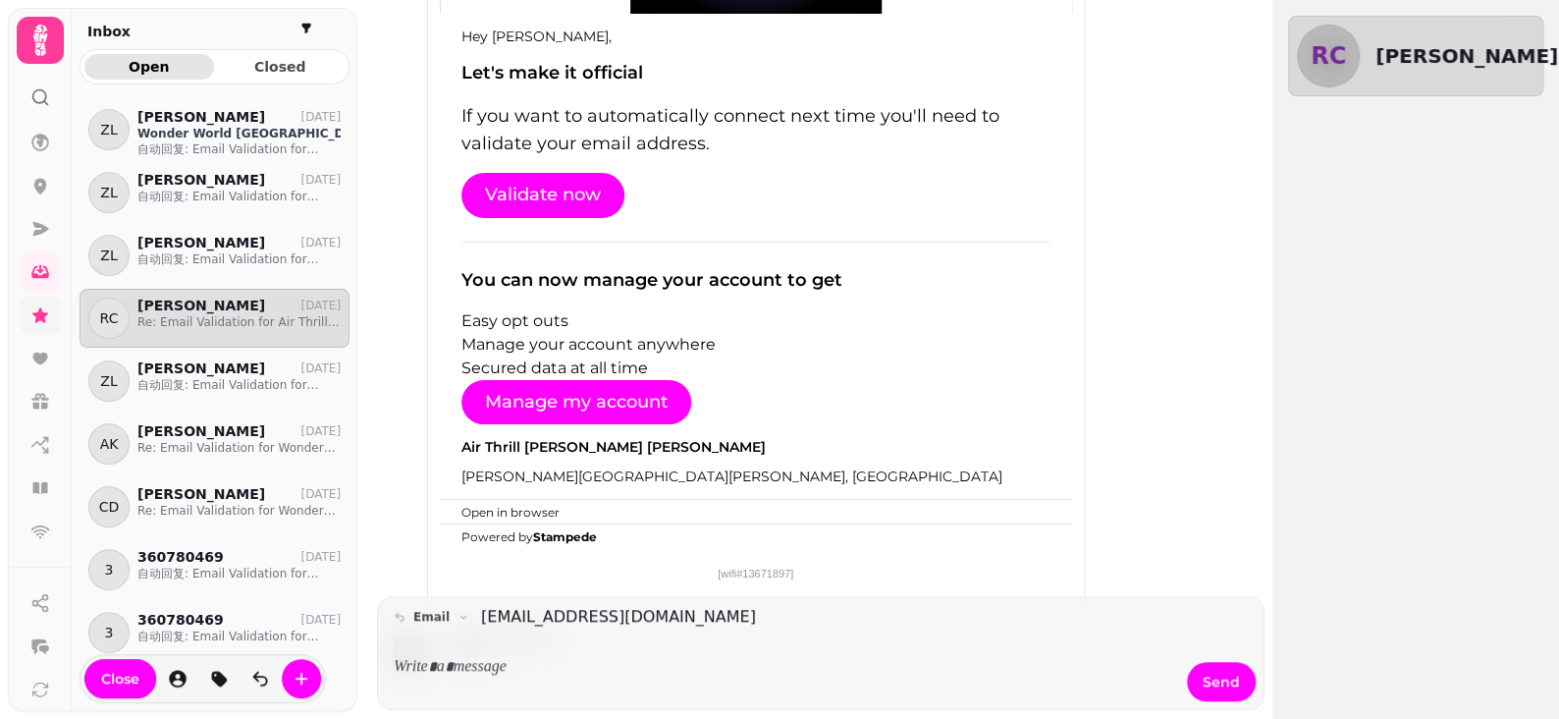
scroll to position [637, 0]
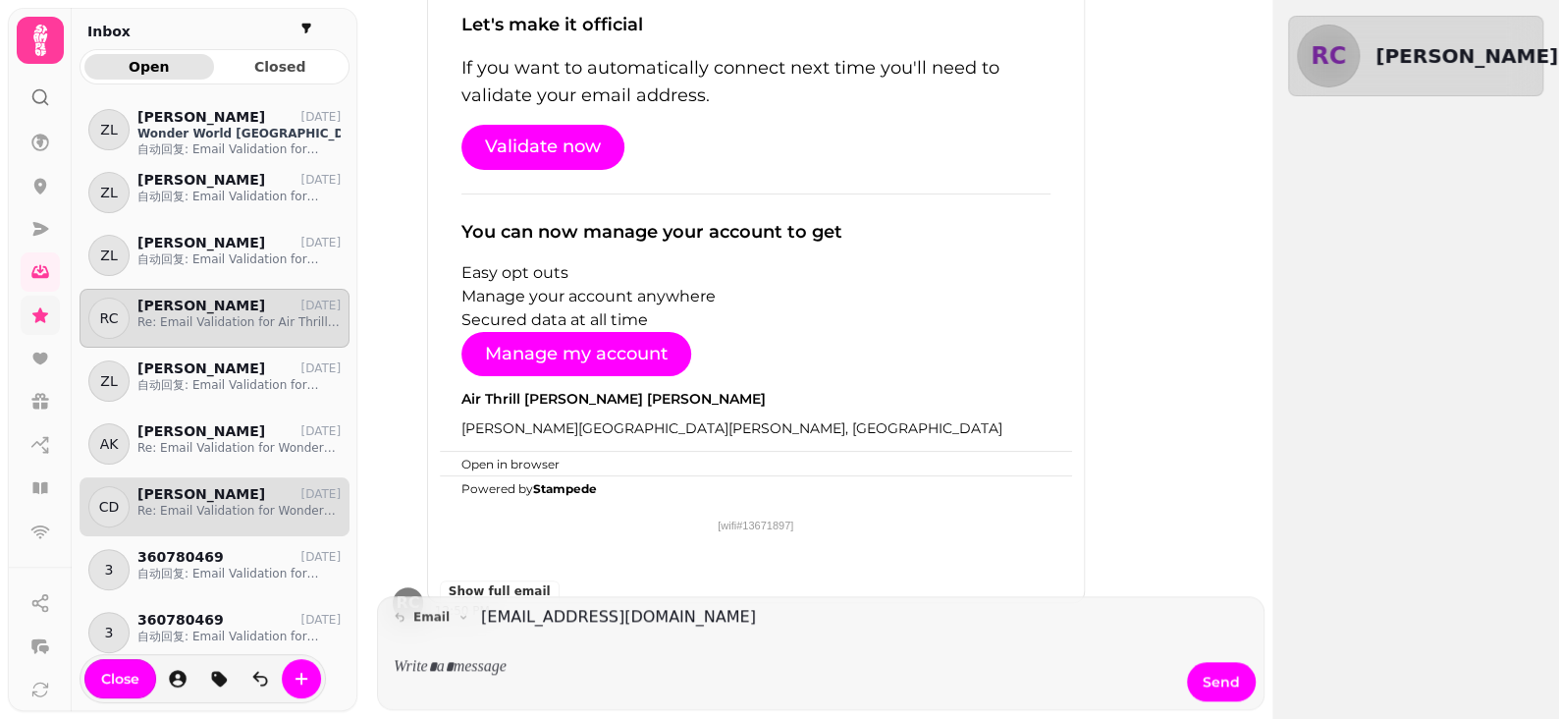
click at [203, 500] on p "Crystal Duncanson" at bounding box center [201, 494] width 128 height 17
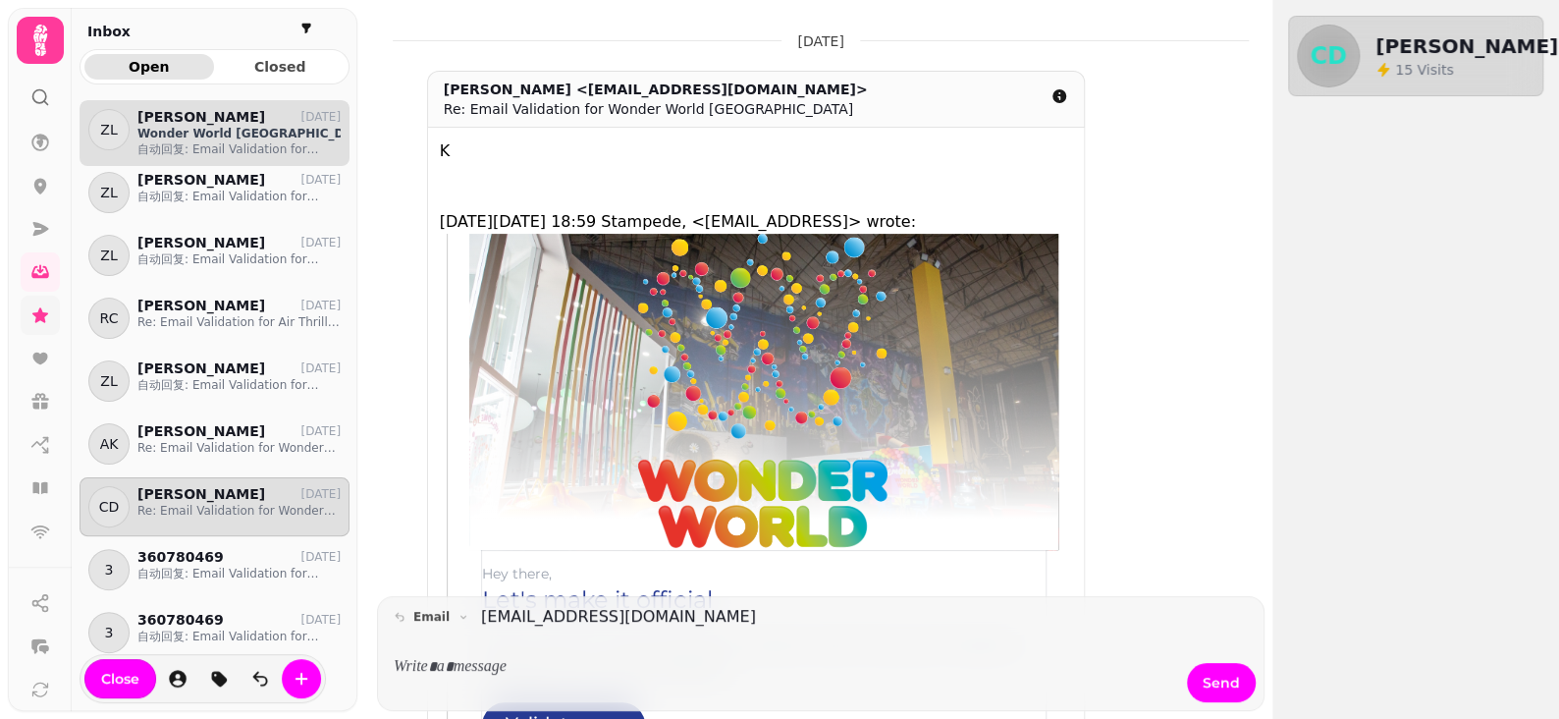
click at [219, 128] on p "Wonder World [GEOGRAPHIC_DATA]" at bounding box center [238, 134] width 203 height 16
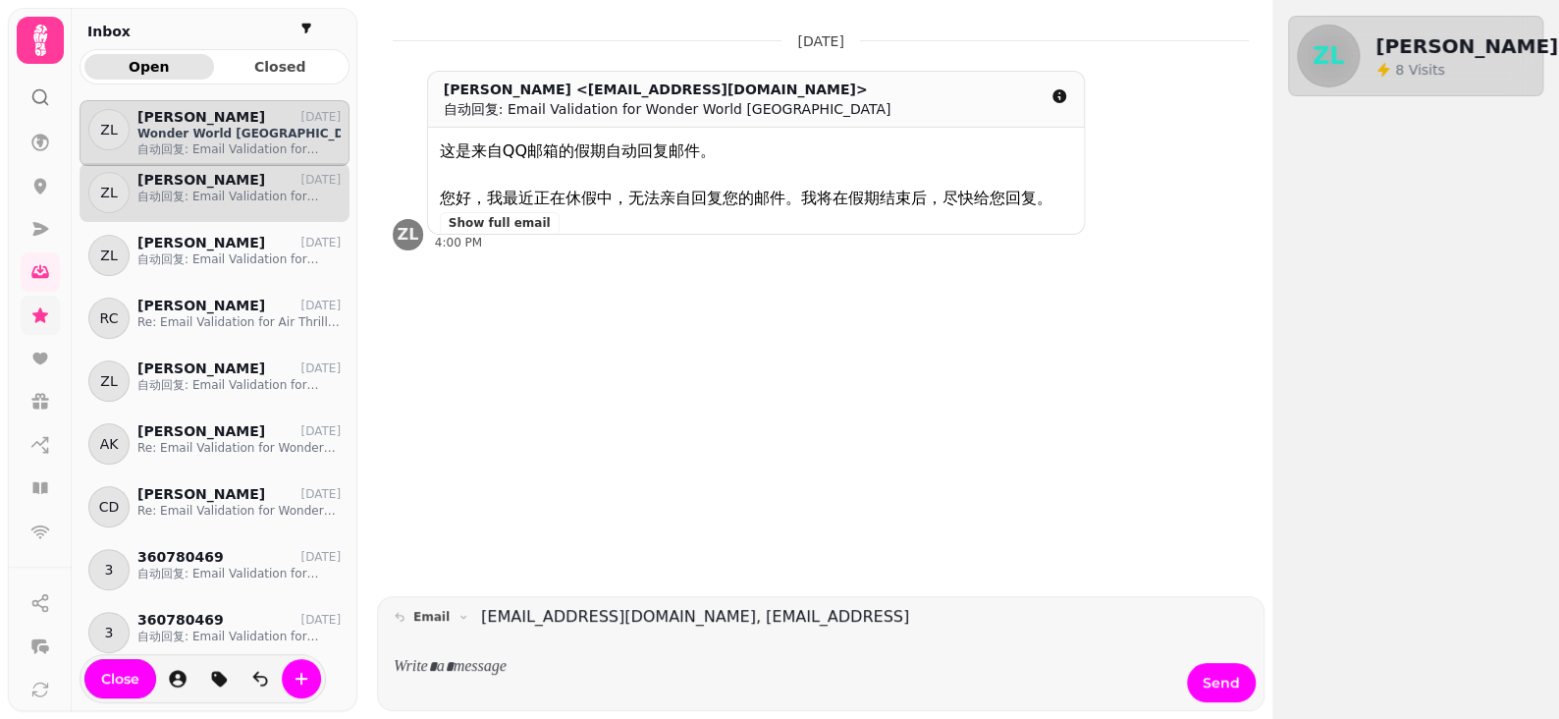
click at [229, 213] on div "ZL Zhujun Li 7 Apr 自动回复: Email Validation for Wonder World Glasgow" at bounding box center [215, 192] width 270 height 59
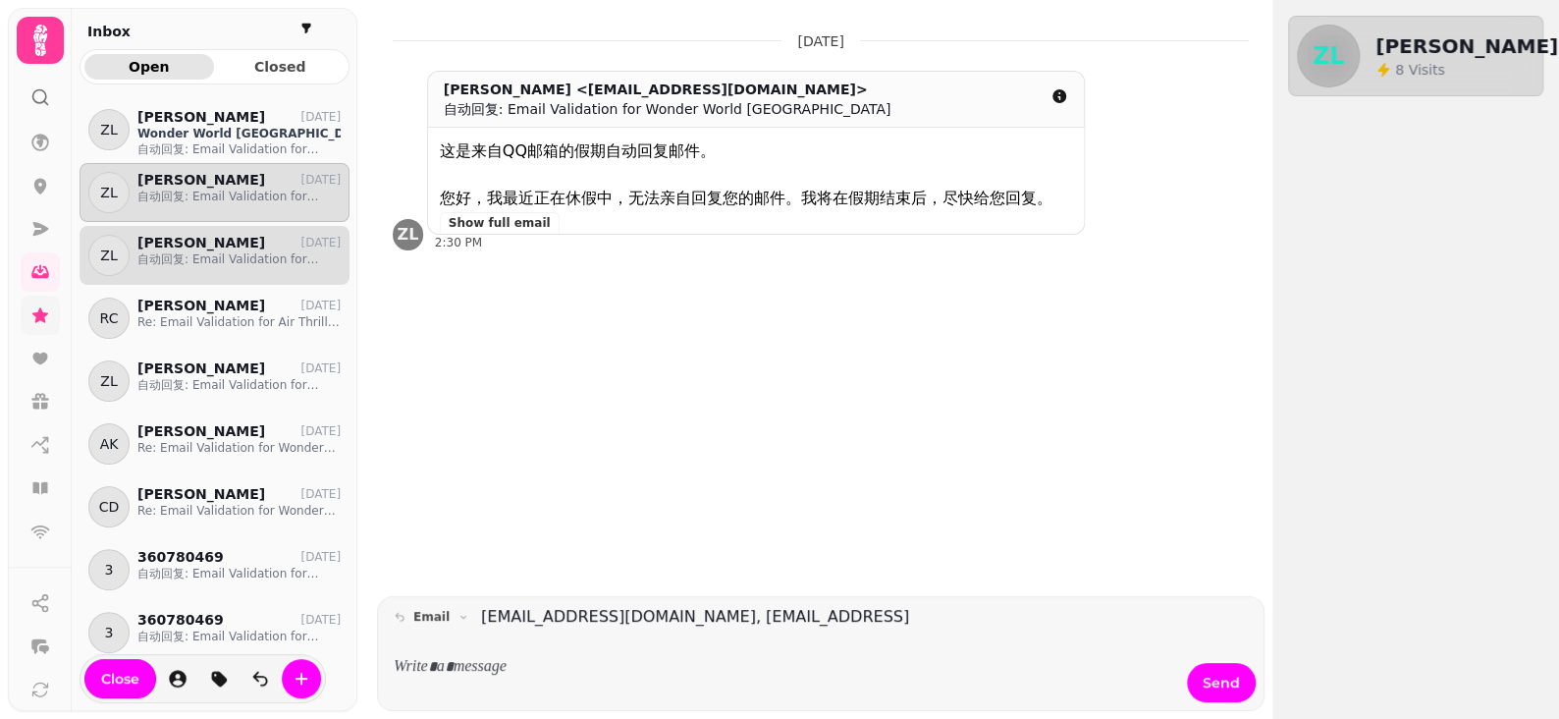
click at [244, 264] on p "自动回复: Email Validation for Wonder World Glasgow" at bounding box center [238, 259] width 203 height 16
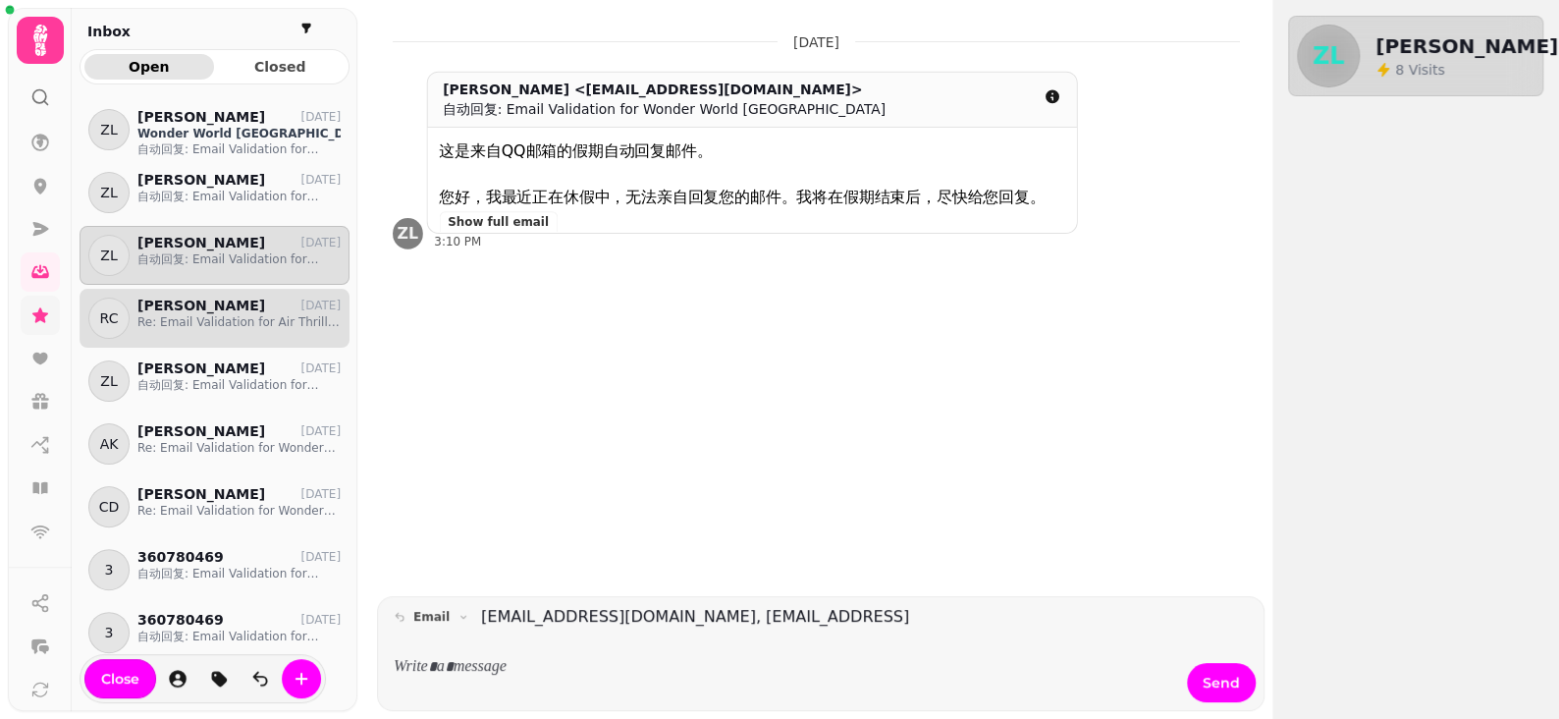
click at [216, 330] on div "RC Roseanne Cetnarskyj 11 Feb Re: Email Validation for Air Thrill Wester Hailes" at bounding box center [215, 318] width 270 height 59
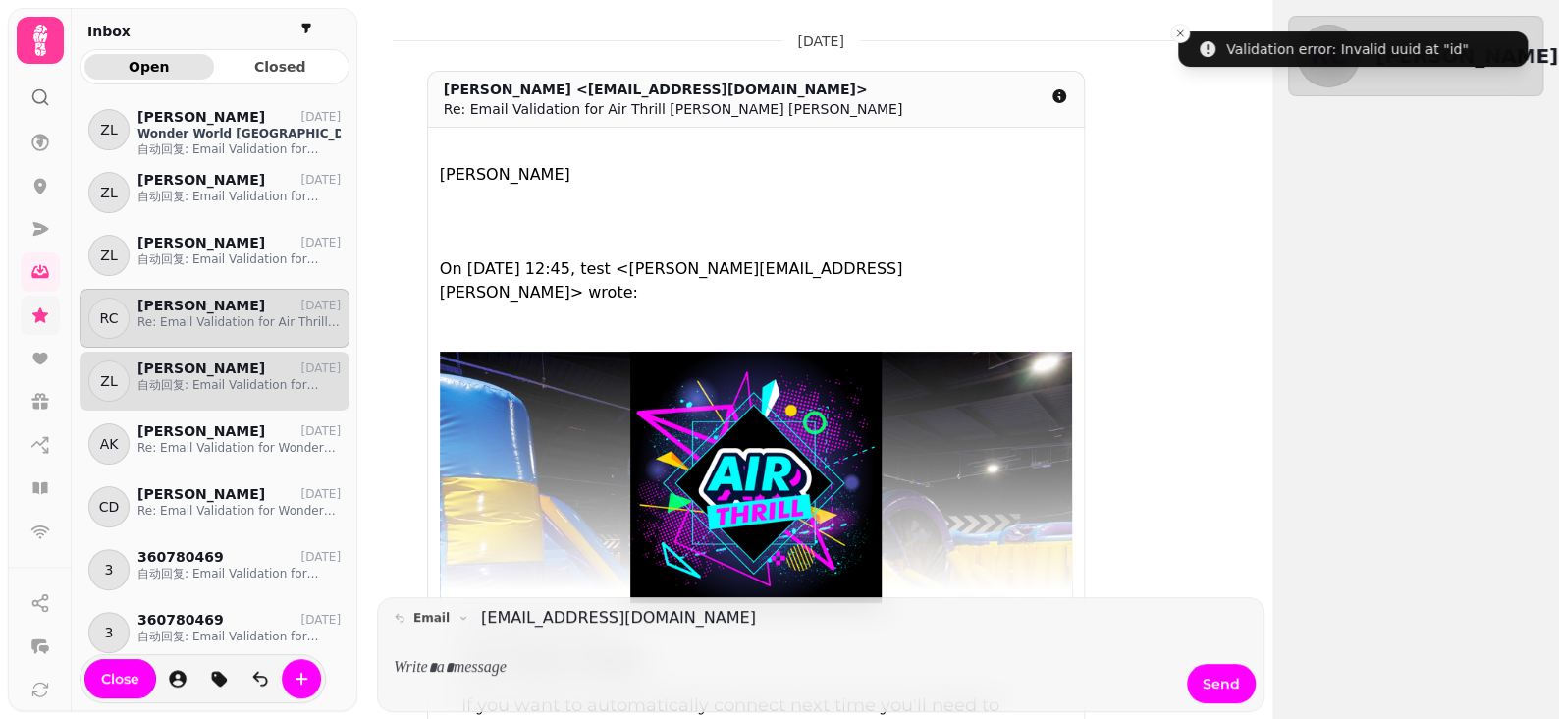
click at [210, 379] on p "自动回复: Email Validation for Wonder World Glasgow" at bounding box center [238, 385] width 203 height 16
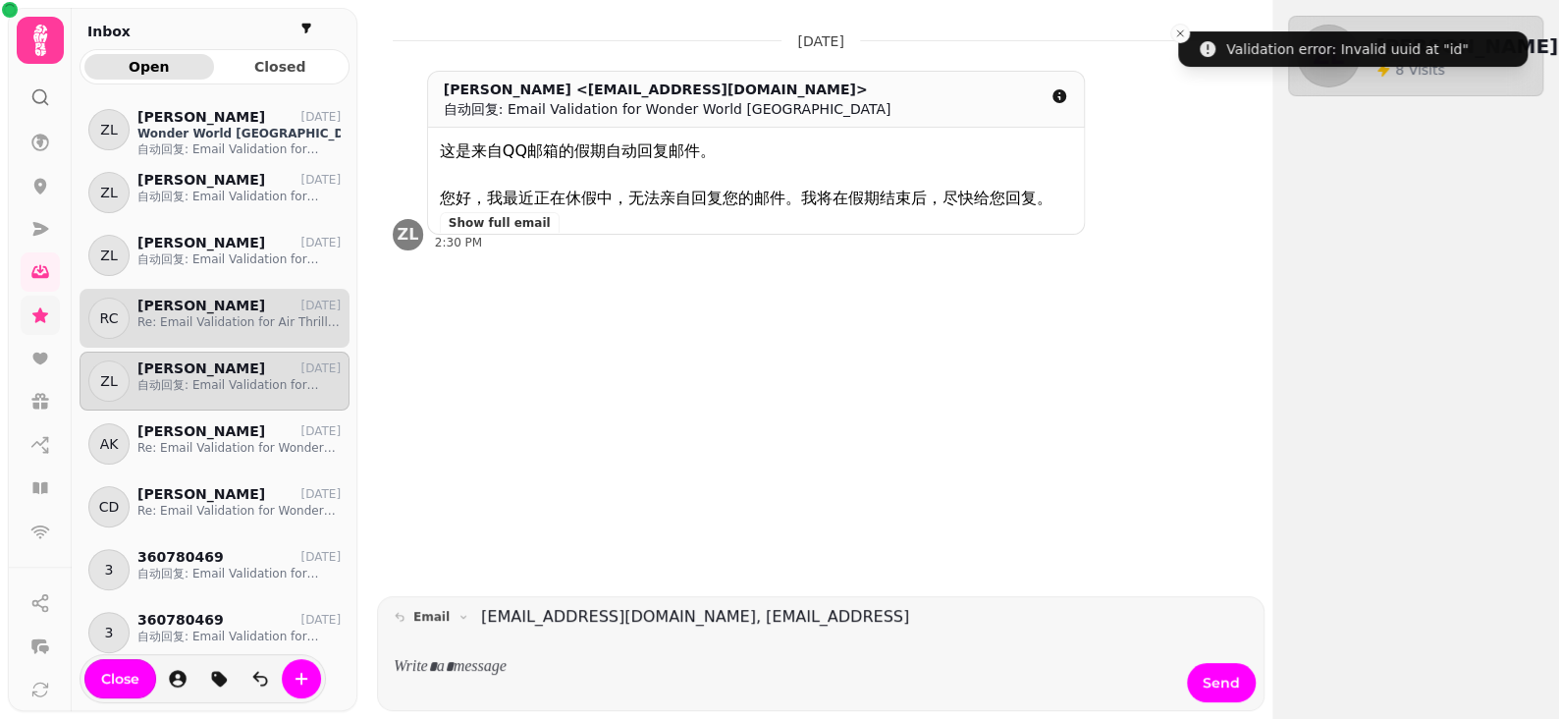
click at [233, 315] on p "Re: Email Validation for Air Thrill Wester Hailes" at bounding box center [238, 322] width 203 height 16
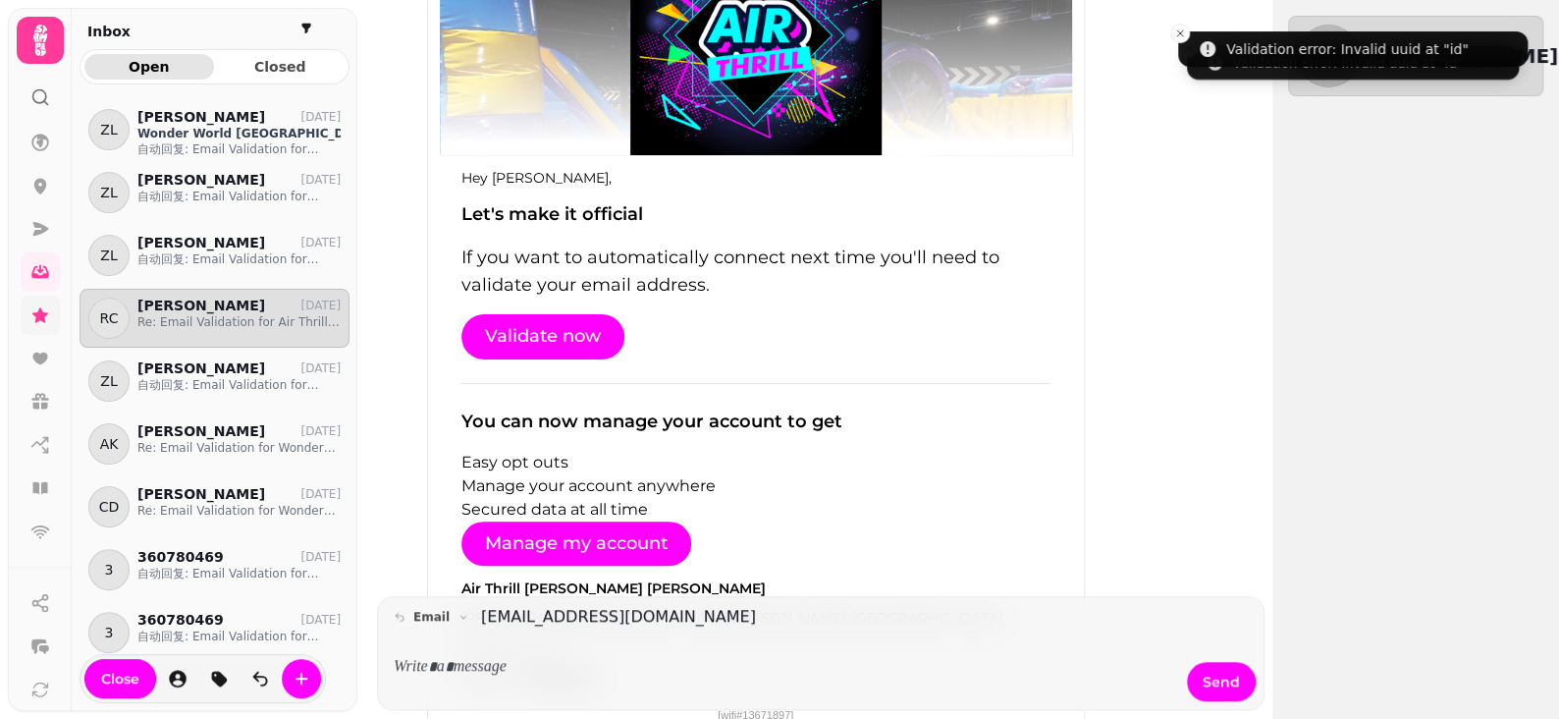
scroll to position [589, 0]
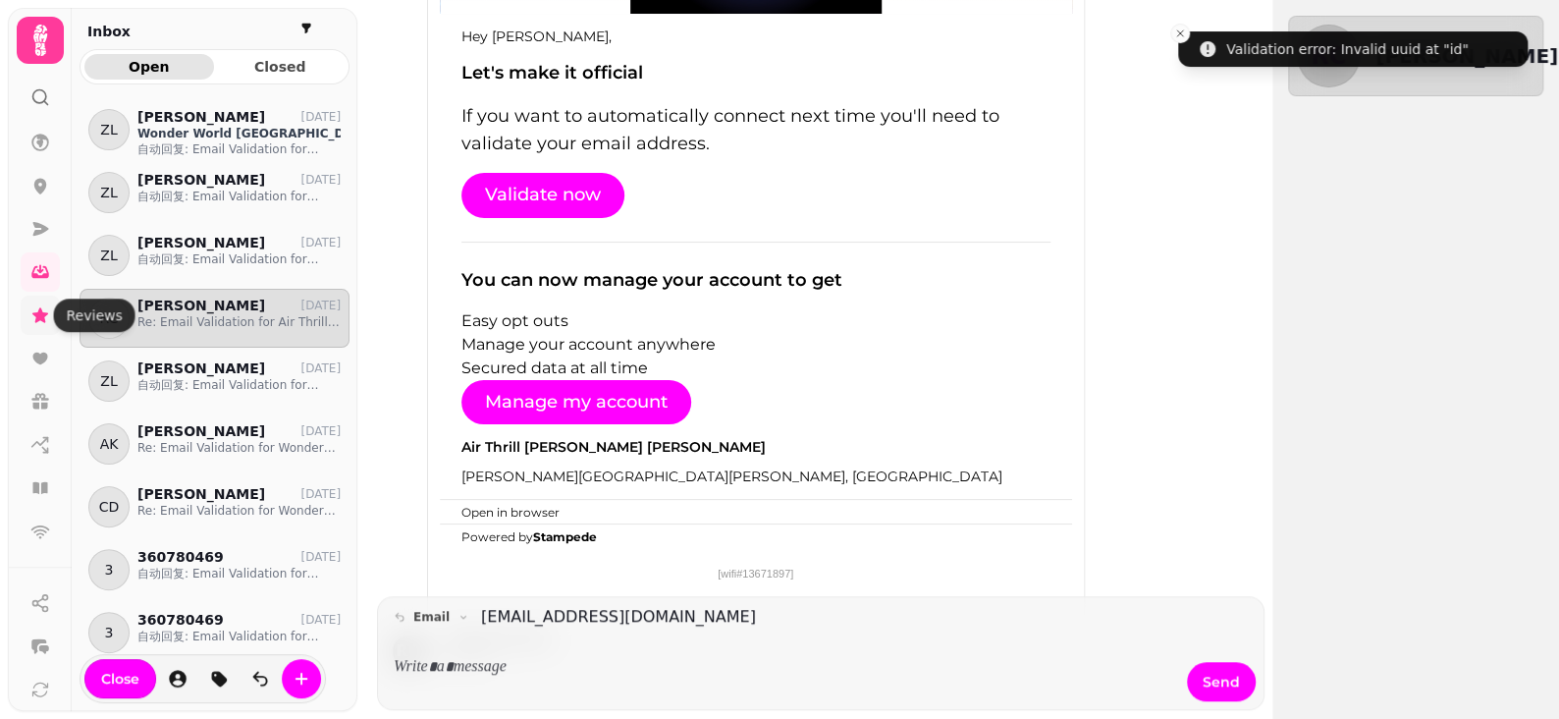
click at [35, 314] on icon at bounding box center [40, 314] width 16 height 15
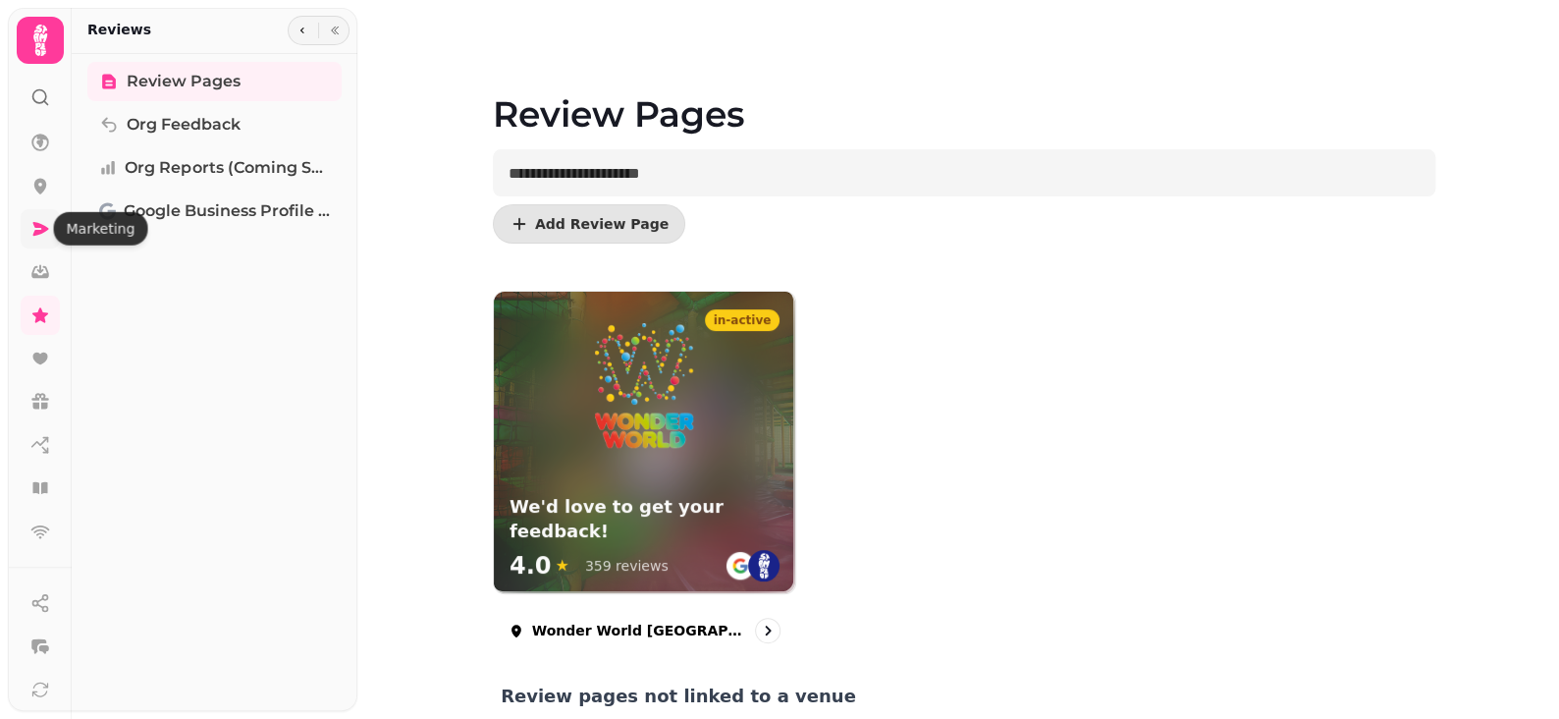
click at [31, 232] on icon at bounding box center [40, 229] width 20 height 20
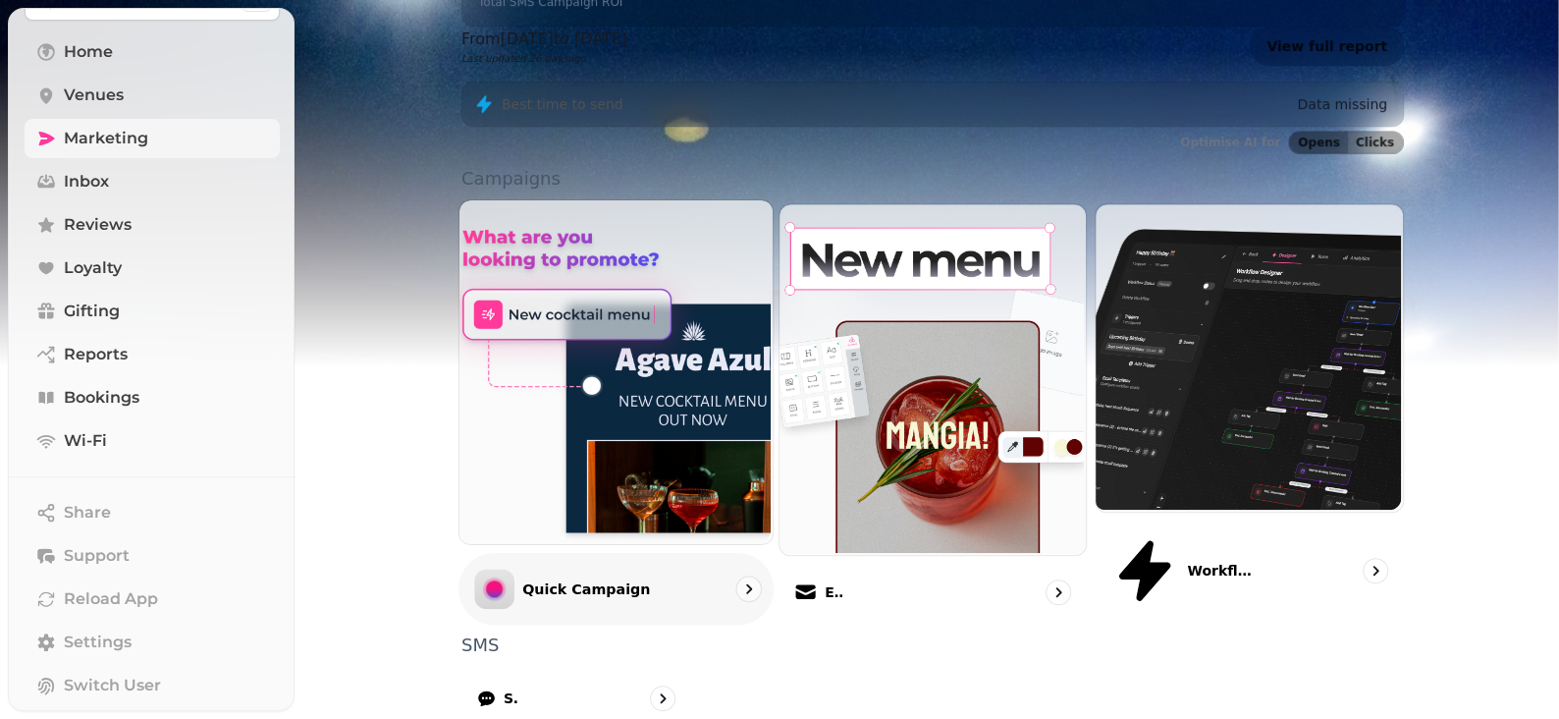
scroll to position [505, 0]
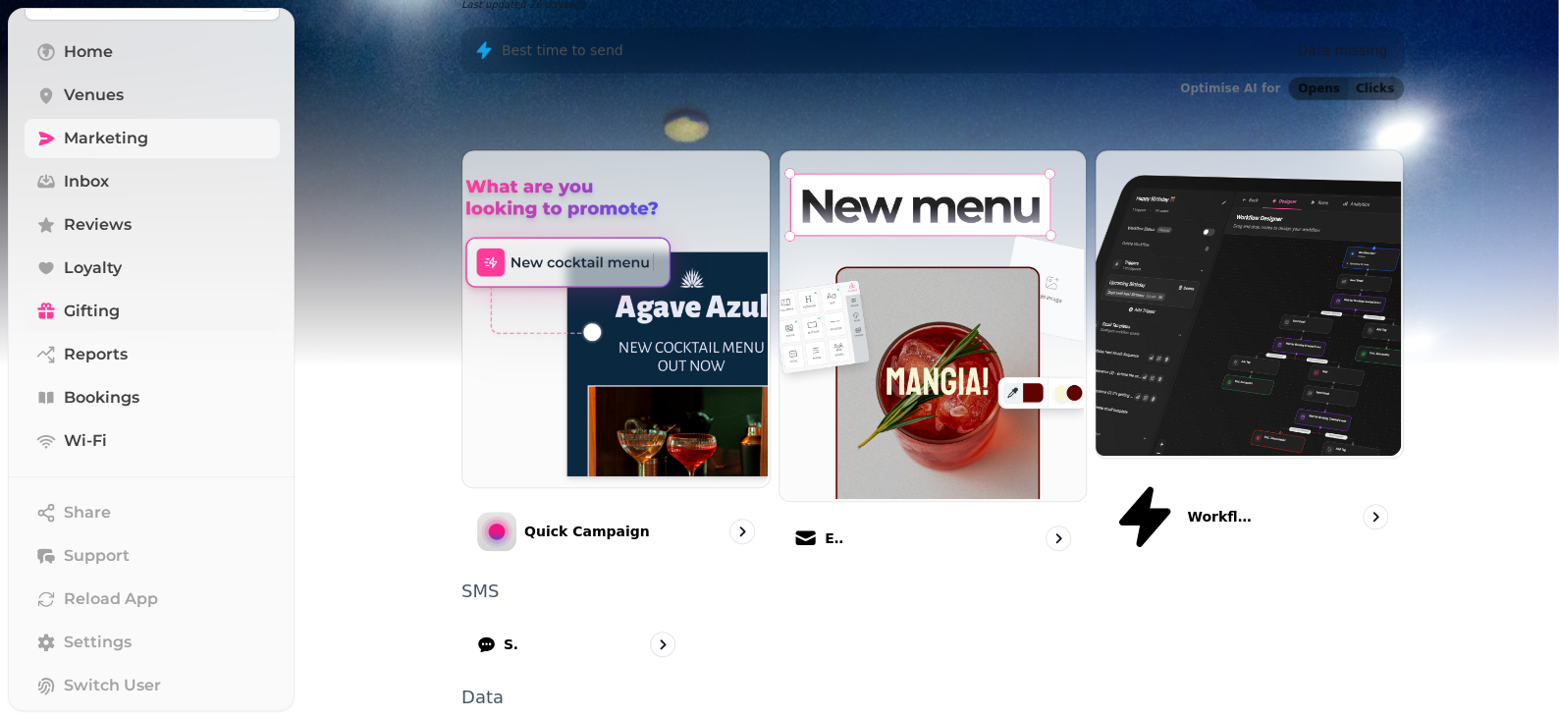
click at [108, 317] on span "Gifting" at bounding box center [92, 311] width 56 height 24
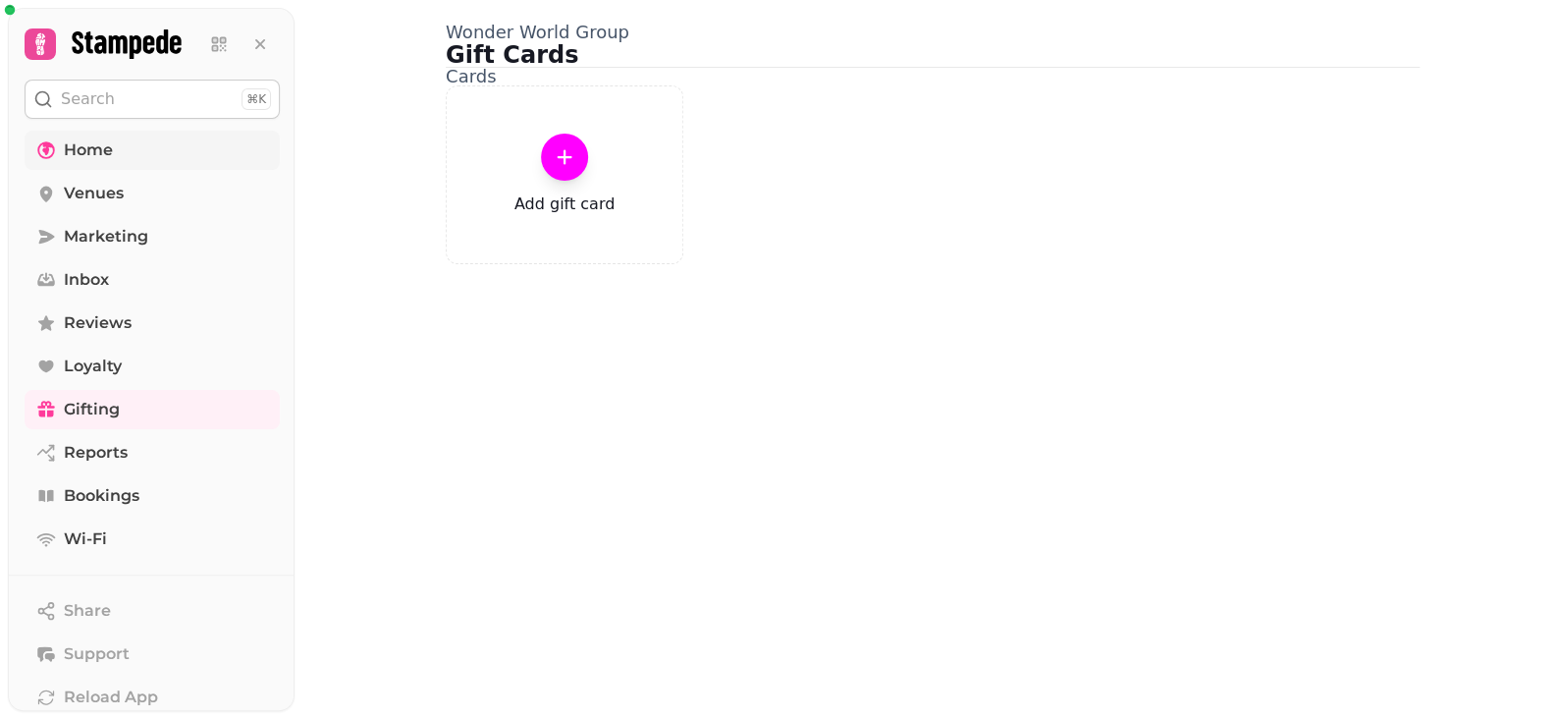
click at [97, 150] on span "Home" at bounding box center [88, 150] width 49 height 24
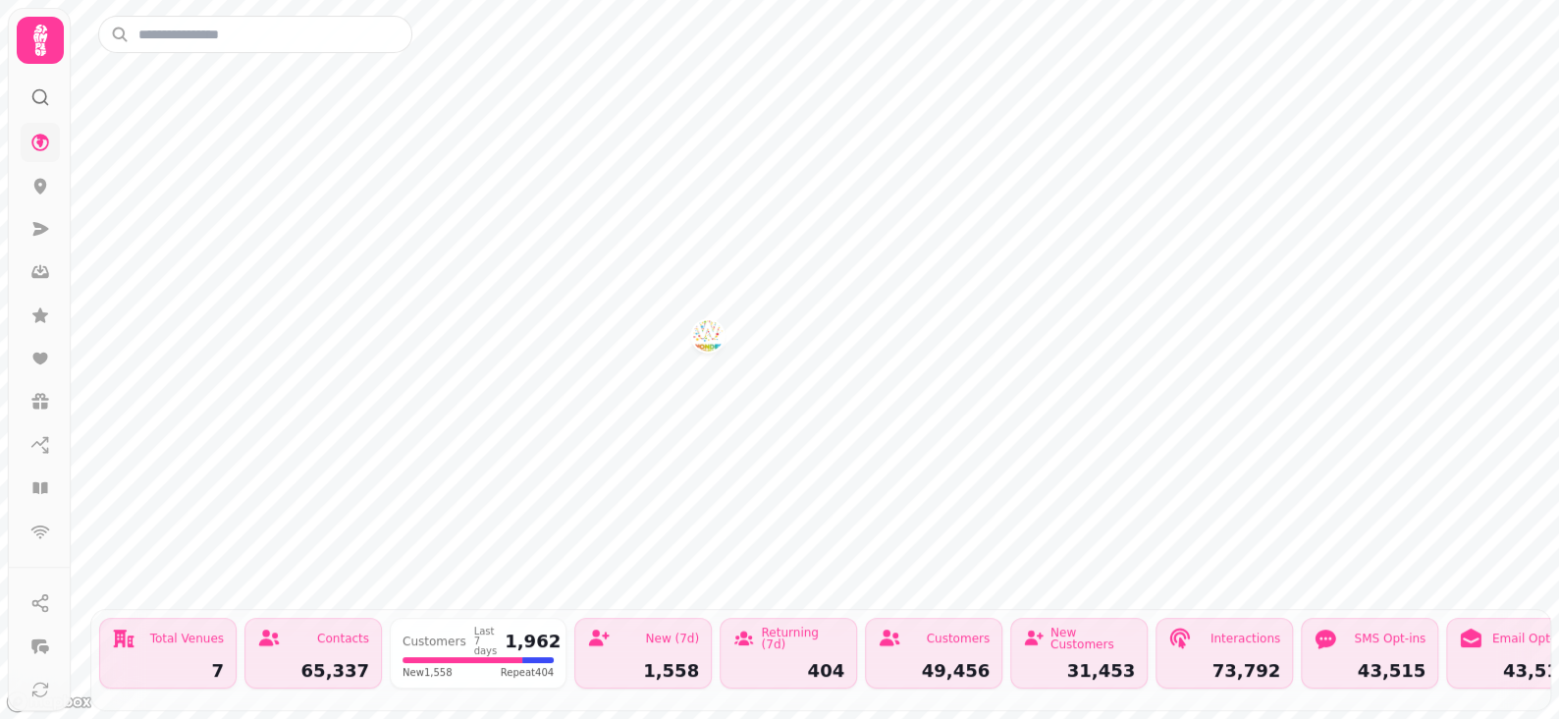
click at [701, 36] on div "Total Venues 7 Contacts 65,337 Customers Last 7 days 1,962 New 1,558 Repeat 404…" at bounding box center [820, 359] width 1477 height 719
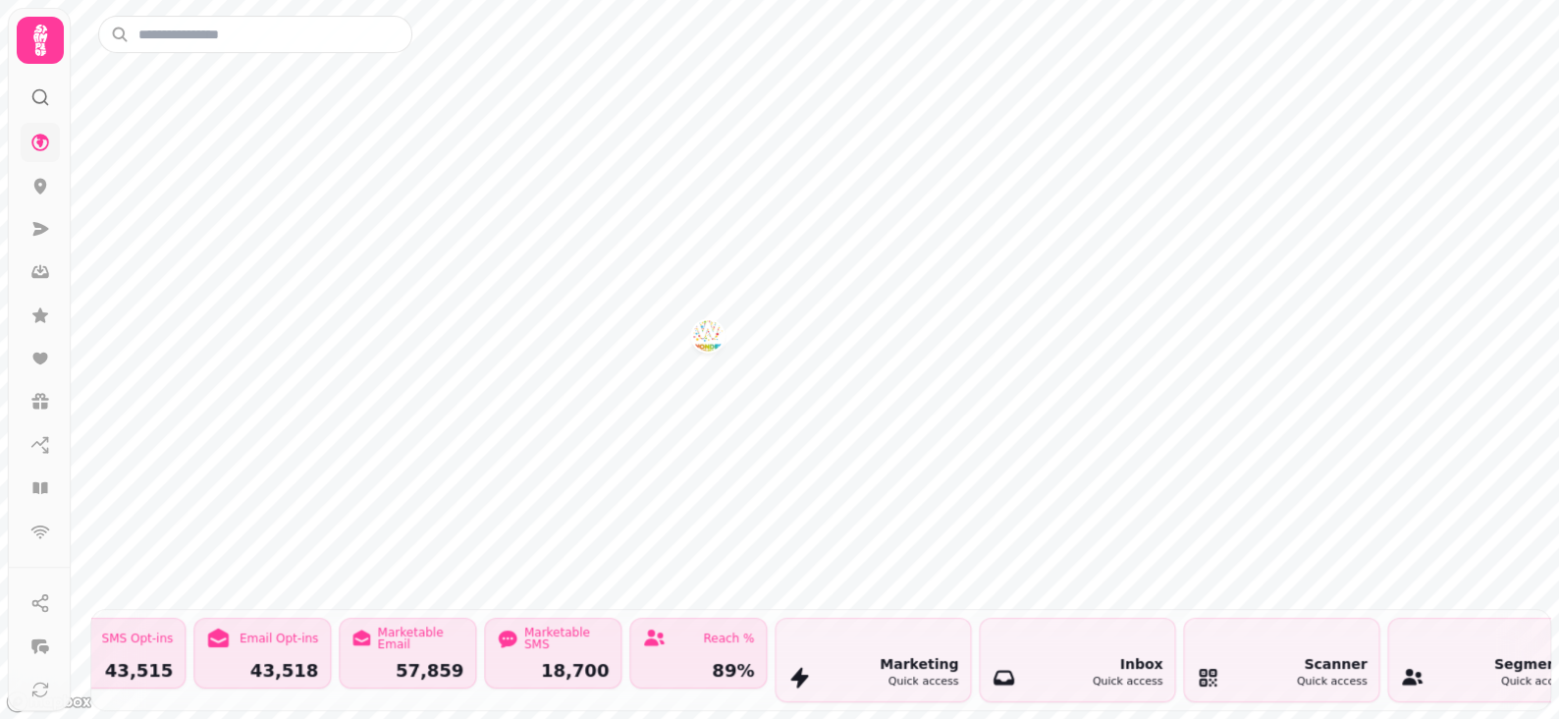
scroll to position [0, 1257]
click at [1535, 694] on div "Total Venues 7 Contacts 65,337 Customers Last 7 days 1,962 New 1,558 Repeat 404…" at bounding box center [820, 660] width 1459 height 100
click at [41, 100] on icon at bounding box center [40, 97] width 20 height 20
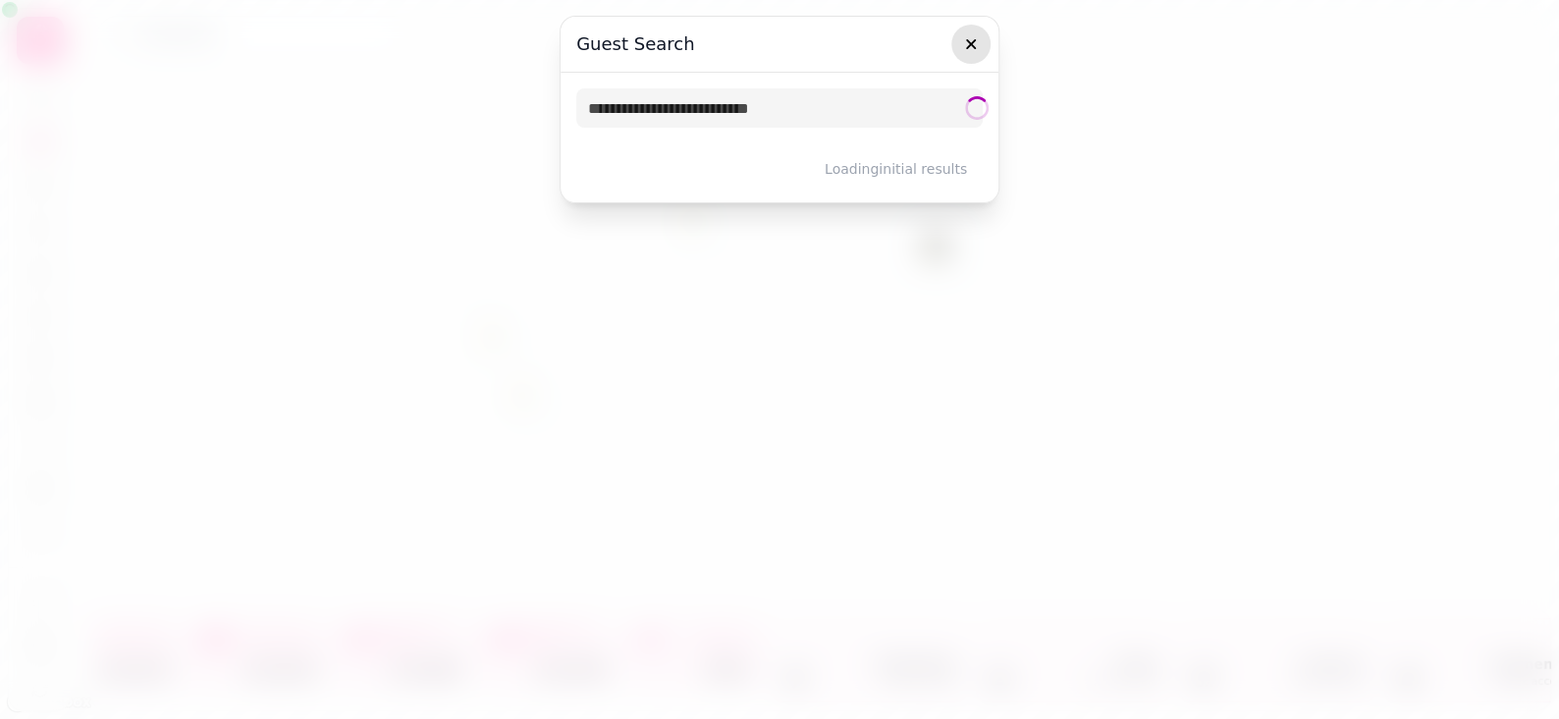
click at [983, 35] on button "button" at bounding box center [970, 44] width 39 height 39
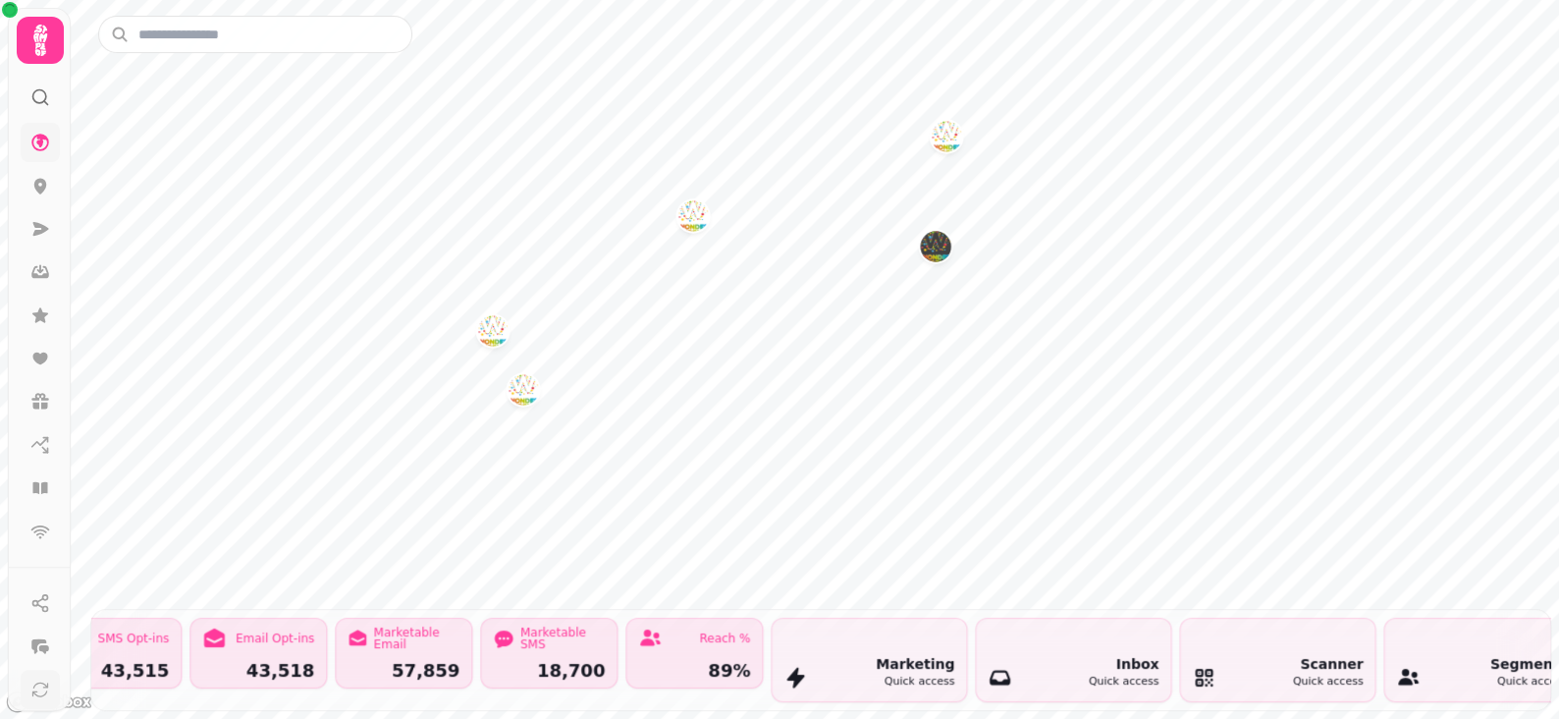
click at [35, 686] on icon at bounding box center [40, 689] width 20 height 20
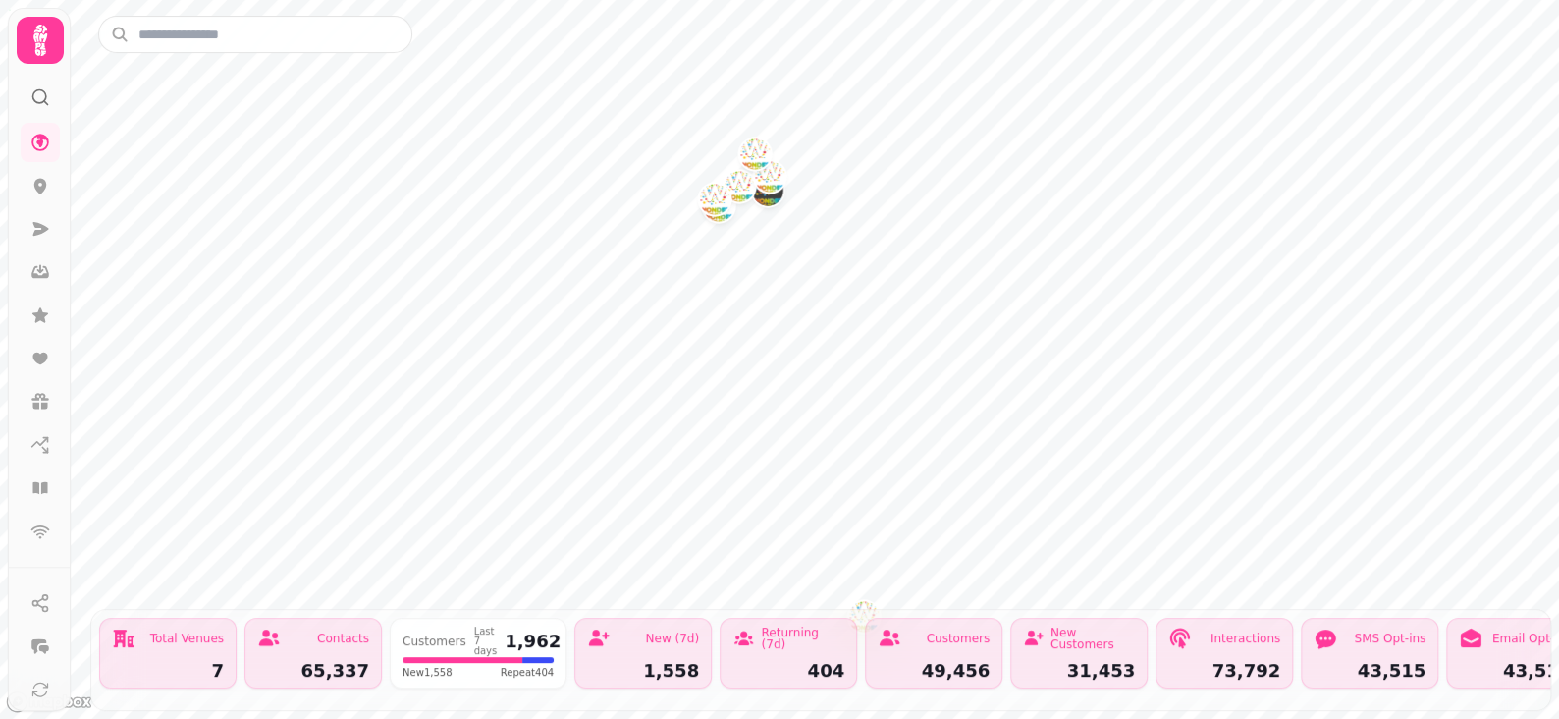
click at [40, 37] on icon at bounding box center [40, 40] width 14 height 31
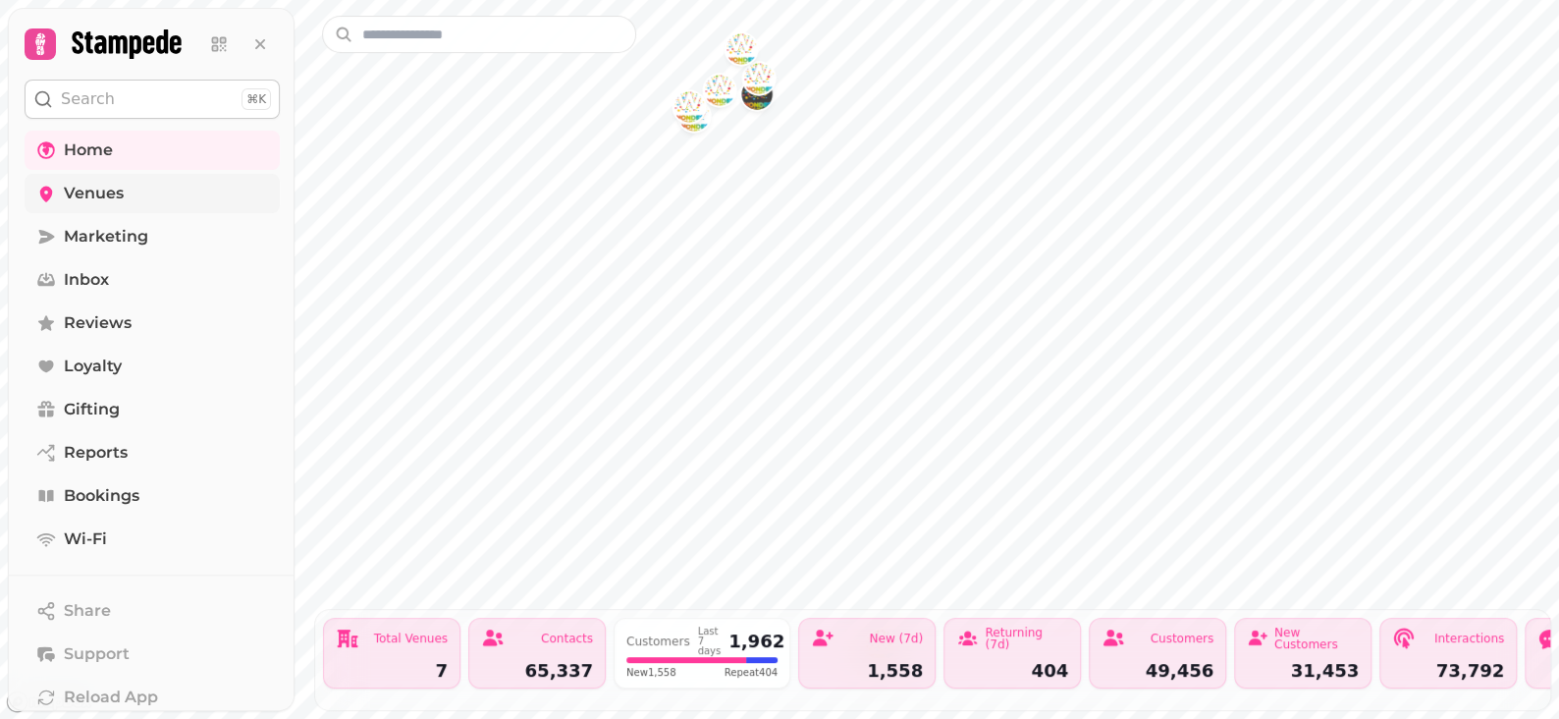
click at [121, 194] on span "Venues" at bounding box center [94, 194] width 60 height 24
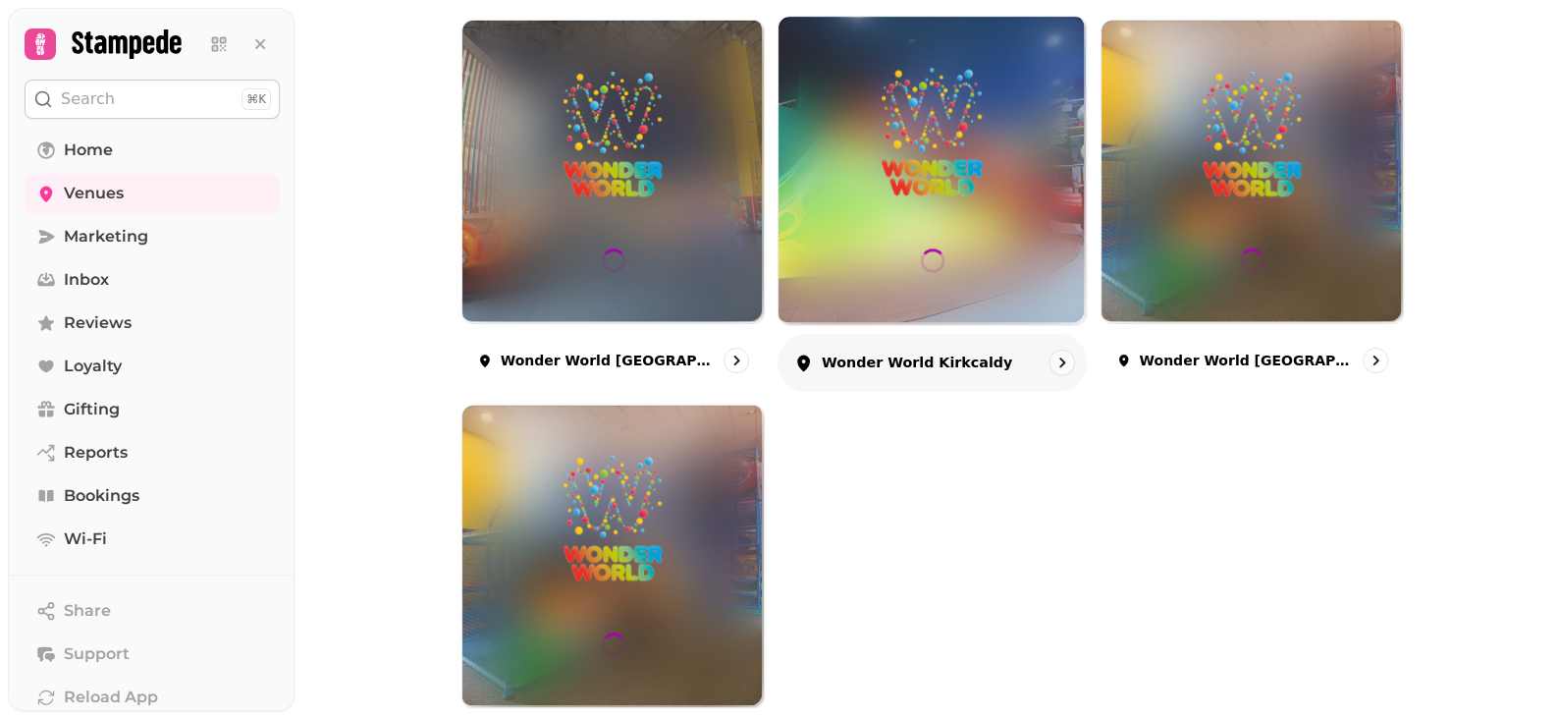
scroll to position [558, 0]
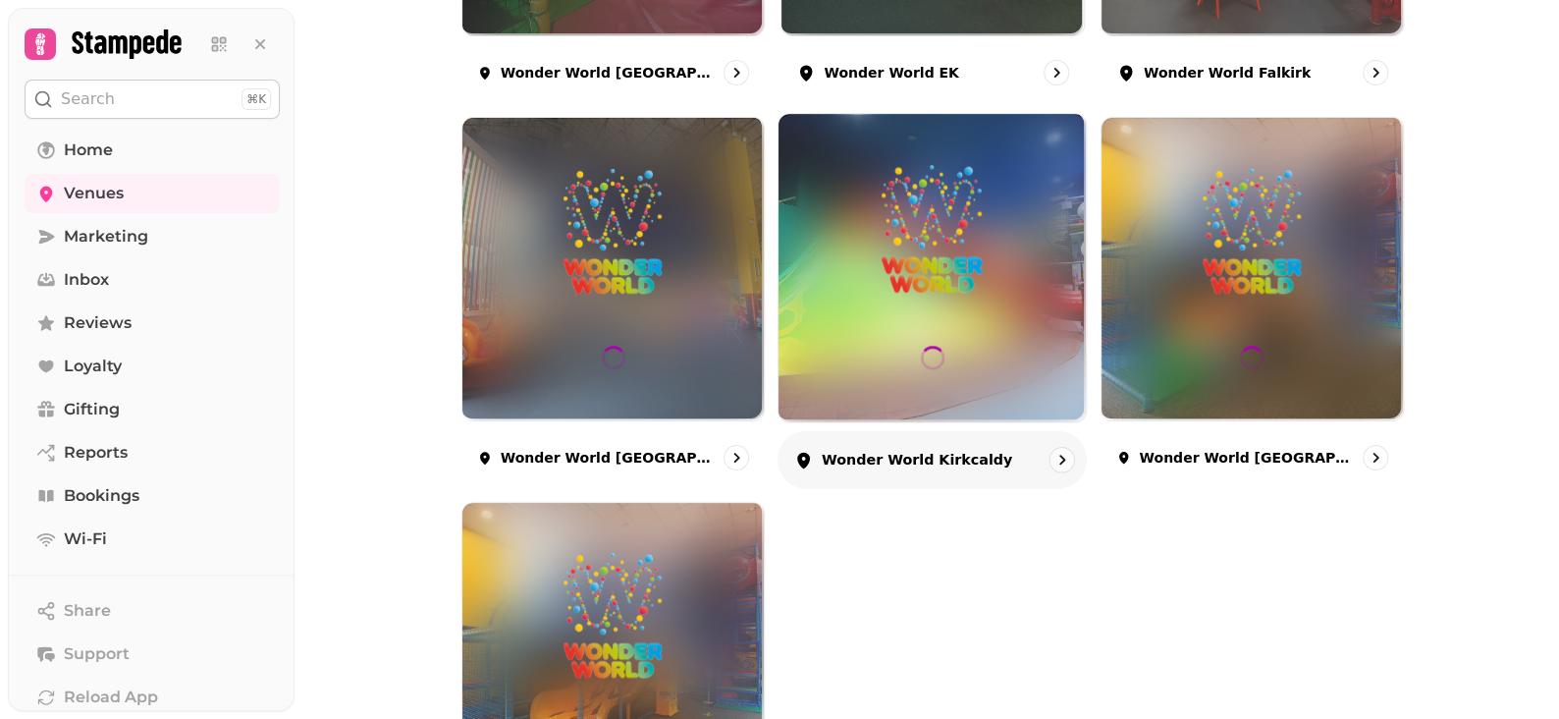
click at [1057, 461] on icon "go to" at bounding box center [1063, 461] width 20 height 20
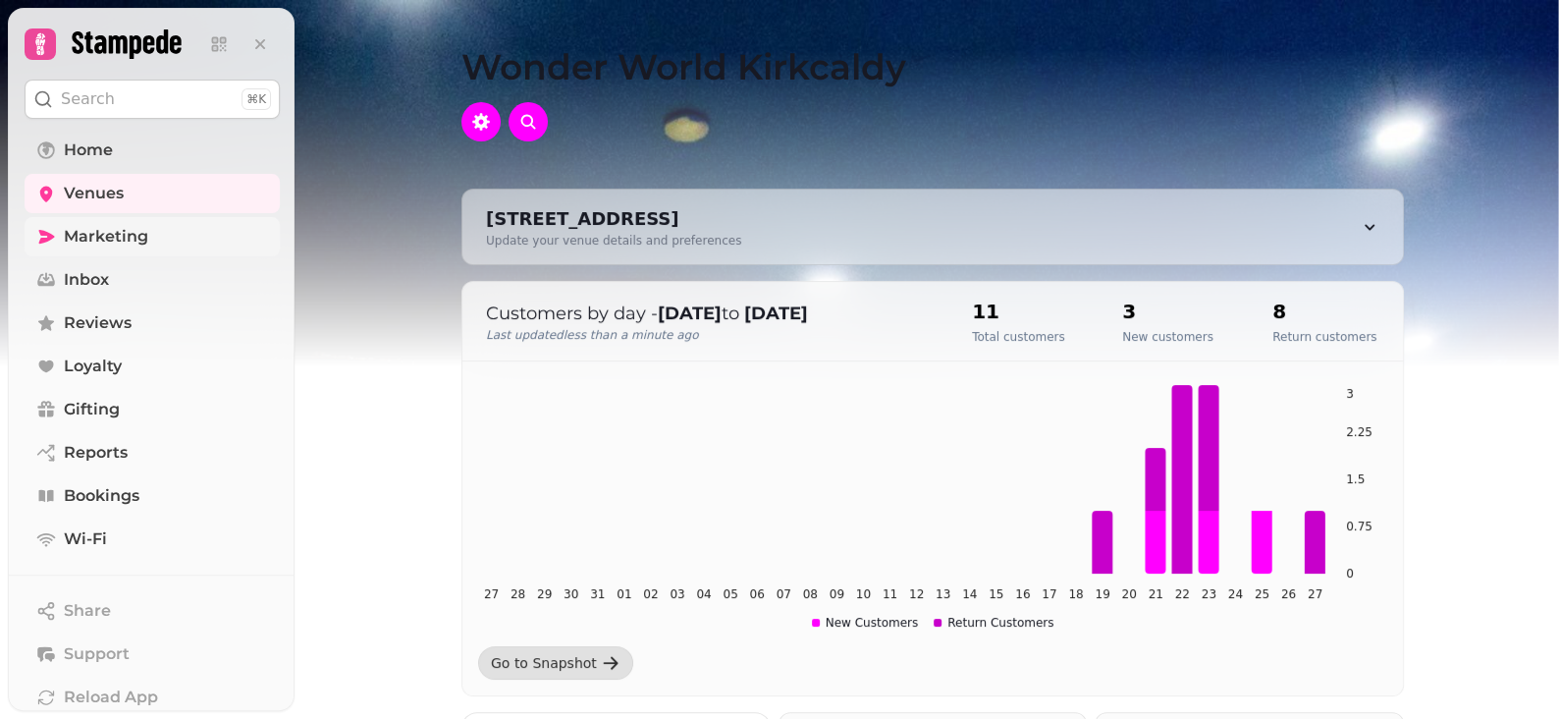
click at [104, 242] on span "Marketing" at bounding box center [106, 237] width 84 height 24
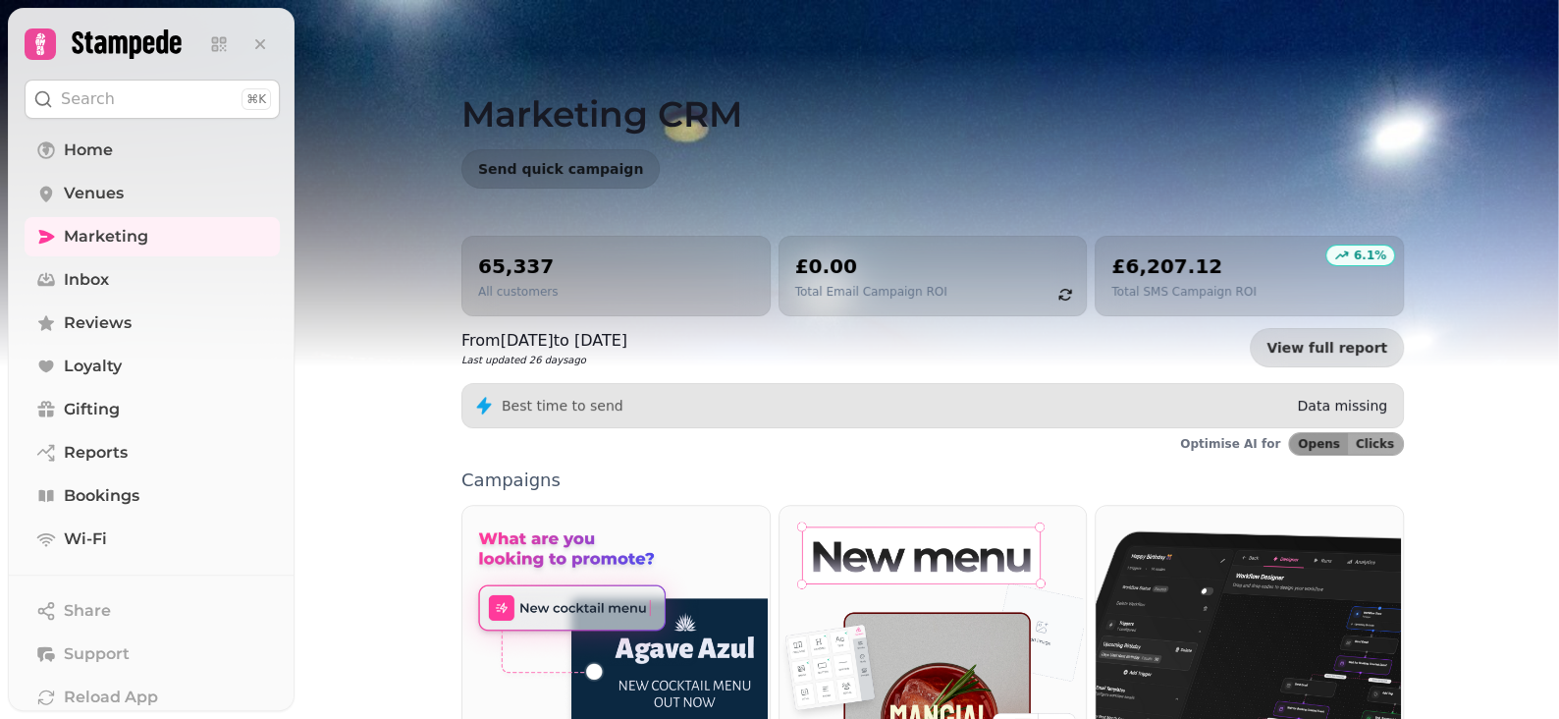
click at [1481, 506] on div "Marketing CRM Send quick campaign 65,337 All customers £0.00 Total Email Campai…" at bounding box center [927, 359] width 1265 height 719
click at [562, 407] on p "Best time to send" at bounding box center [563, 406] width 122 height 20
drag, startPoint x: 1347, startPoint y: 407, endPoint x: 1528, endPoint y: 336, distance: 194.0
click at [1347, 406] on p "Data missing" at bounding box center [1342, 406] width 90 height 20
